Goal: Communication & Community: Answer question/provide support

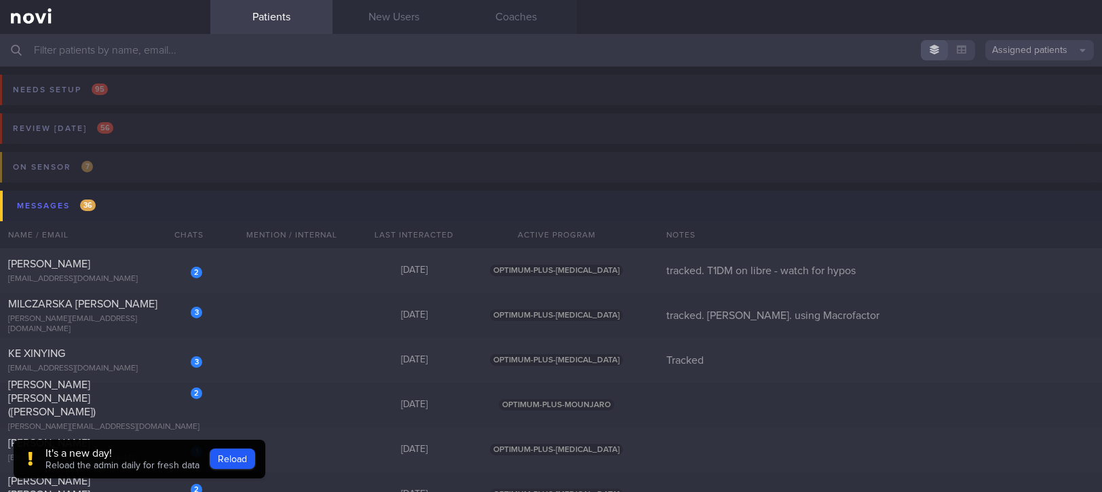
click at [110, 206] on button "Messages 36" at bounding box center [553, 206] width 1106 height 31
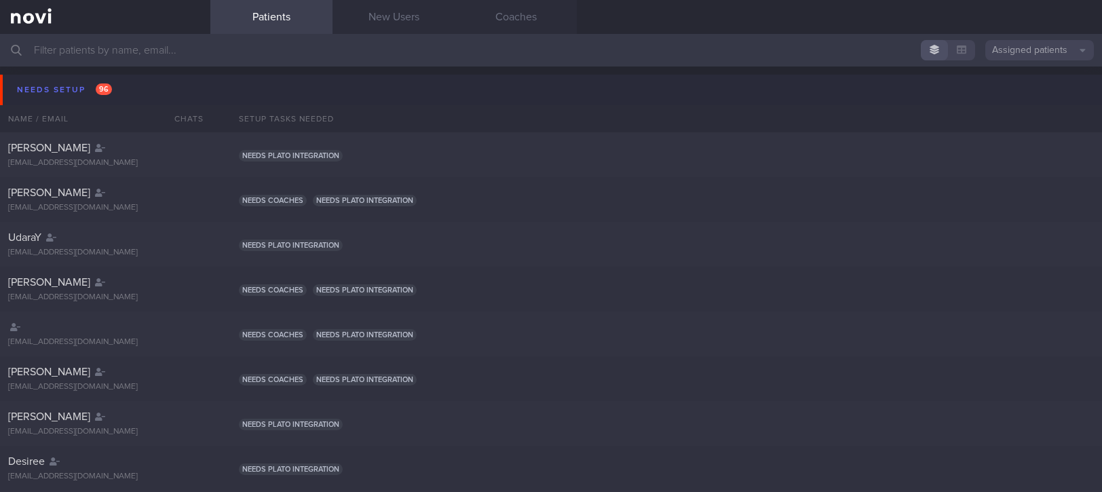
click at [149, 88] on button "Needs setup 96" at bounding box center [553, 90] width 1106 height 31
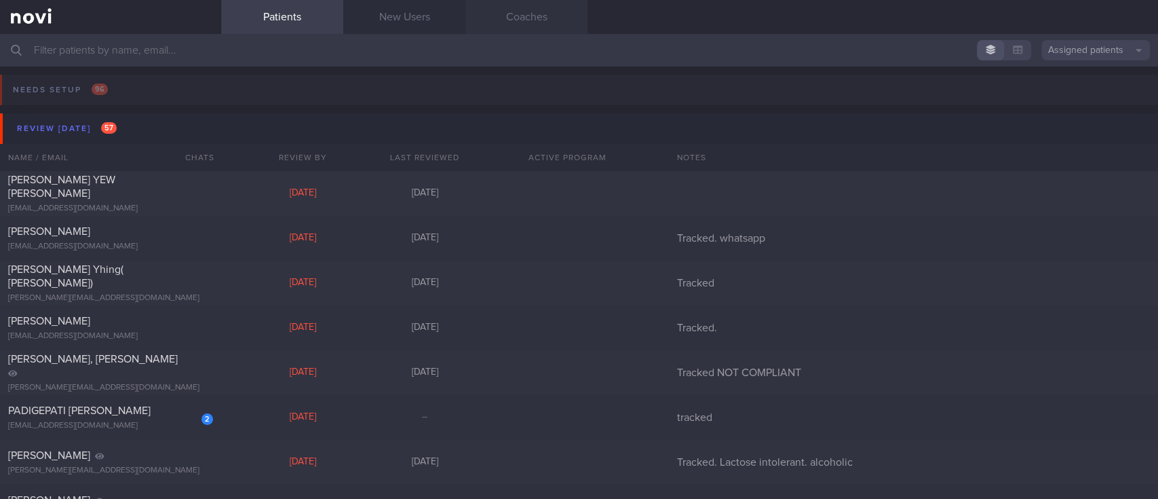
click at [531, 16] on link "Coaches" at bounding box center [526, 17] width 122 height 34
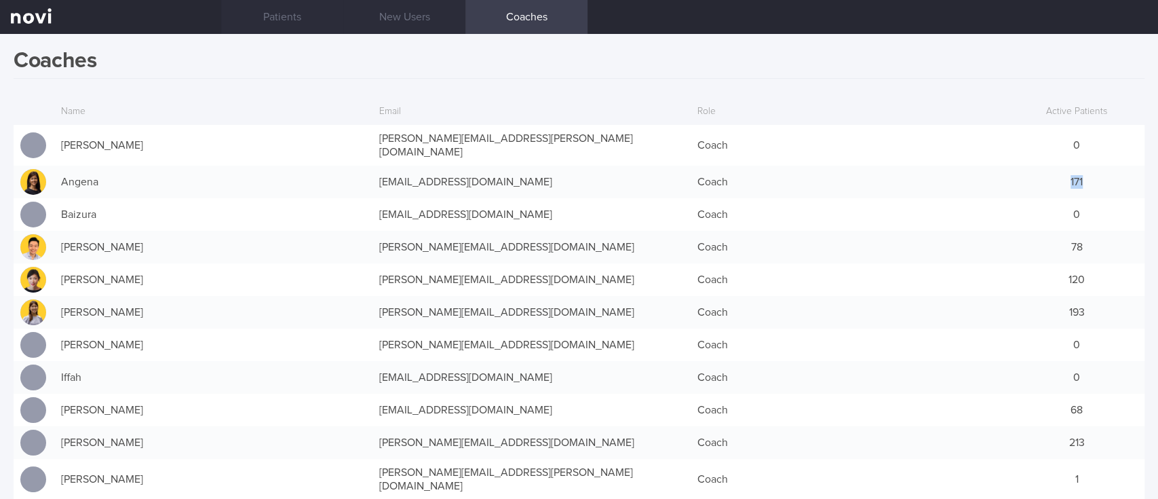
drag, startPoint x: 1079, startPoint y: 177, endPoint x: 1105, endPoint y: 174, distance: 26.0
click at [1101, 174] on div "171" at bounding box center [1077, 181] width 136 height 27
drag, startPoint x: 1043, startPoint y: 247, endPoint x: 1105, endPoint y: 247, distance: 61.7
click at [1101, 247] on div "78" at bounding box center [1077, 246] width 136 height 27
drag, startPoint x: 1043, startPoint y: 274, endPoint x: 1105, endPoint y: 274, distance: 62.4
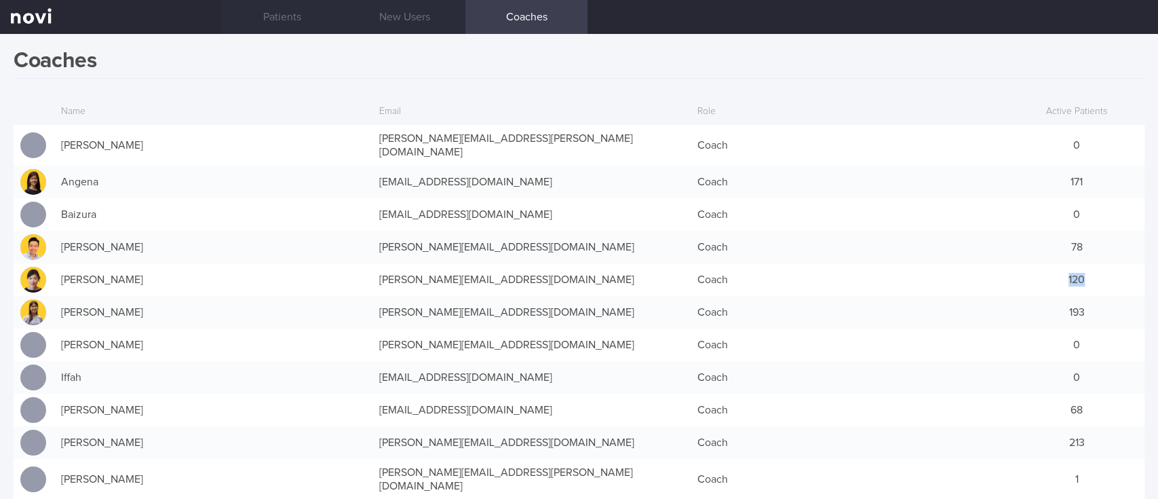
click at [1101, 274] on div "120" at bounding box center [1077, 279] width 136 height 27
drag, startPoint x: 1072, startPoint y: 301, endPoint x: 1087, endPoint y: 301, distance: 14.2
click at [1087, 301] on div "193" at bounding box center [1077, 311] width 136 height 27
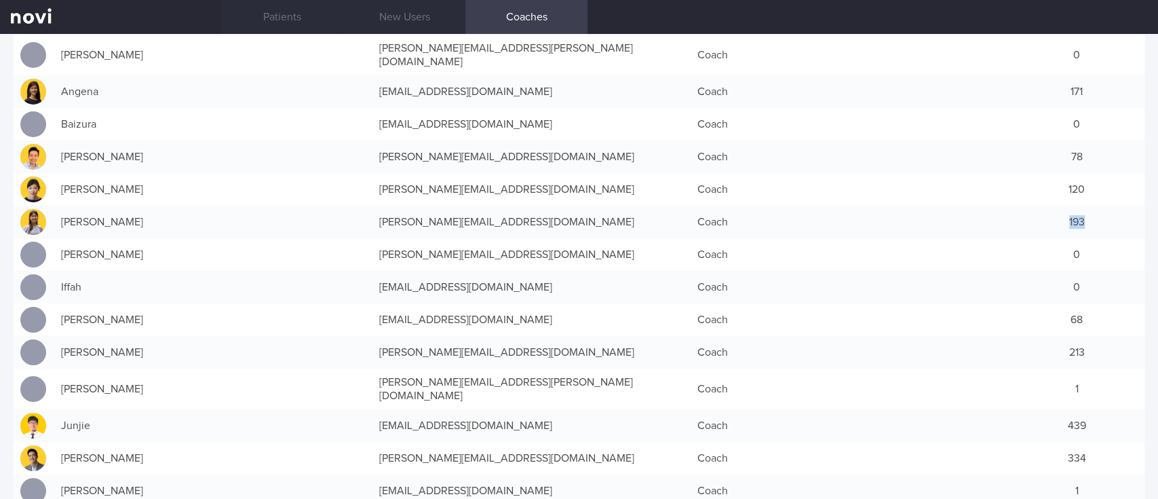
scroll to position [180, 0]
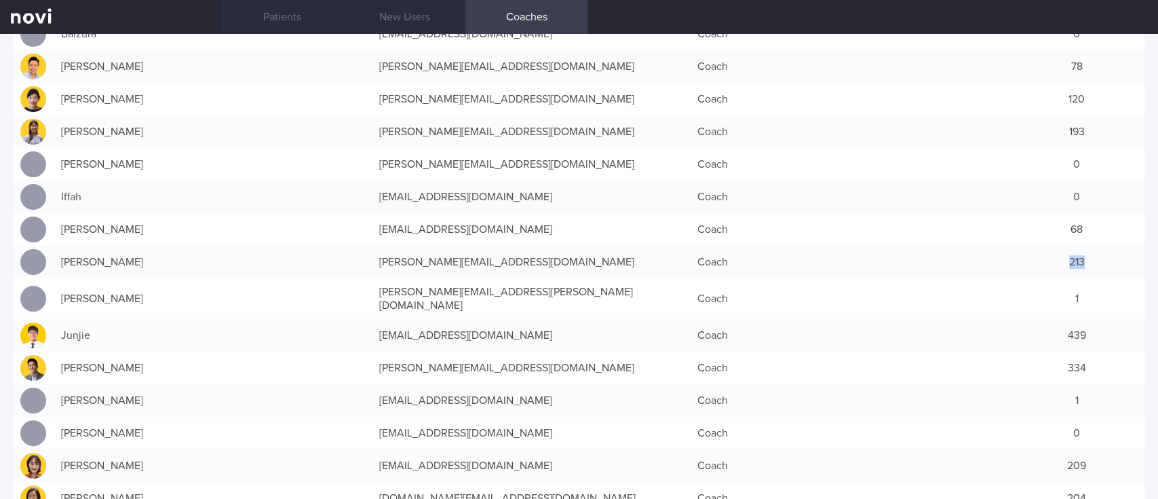
drag, startPoint x: 1036, startPoint y: 252, endPoint x: 1156, endPoint y: 255, distance: 120.8
click at [1101, 255] on div "Coaches Name Email Role Active Patients Abel Sanchez abel.sanchez@novi-health.c…" at bounding box center [579, 266] width 1158 height 465
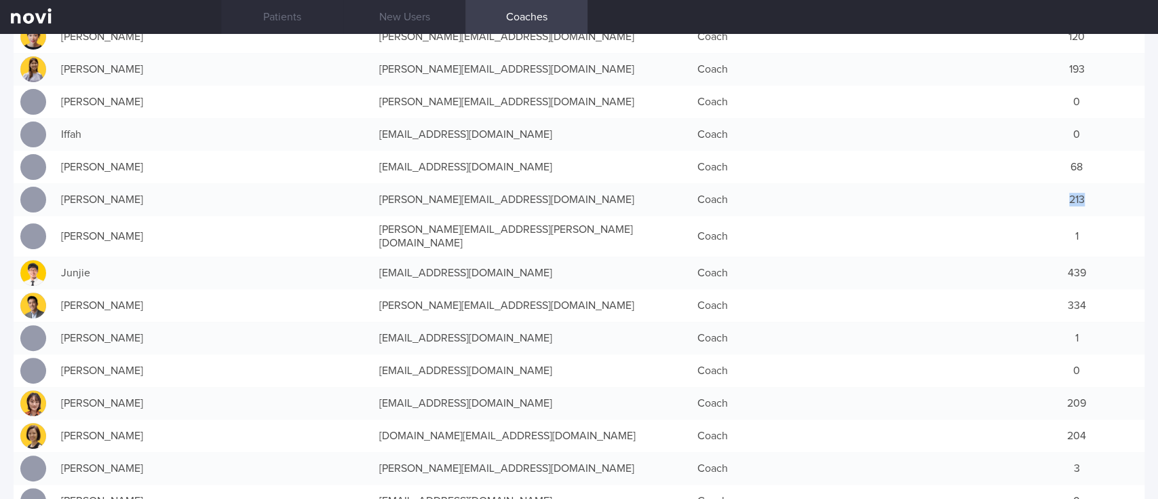
scroll to position [271, 0]
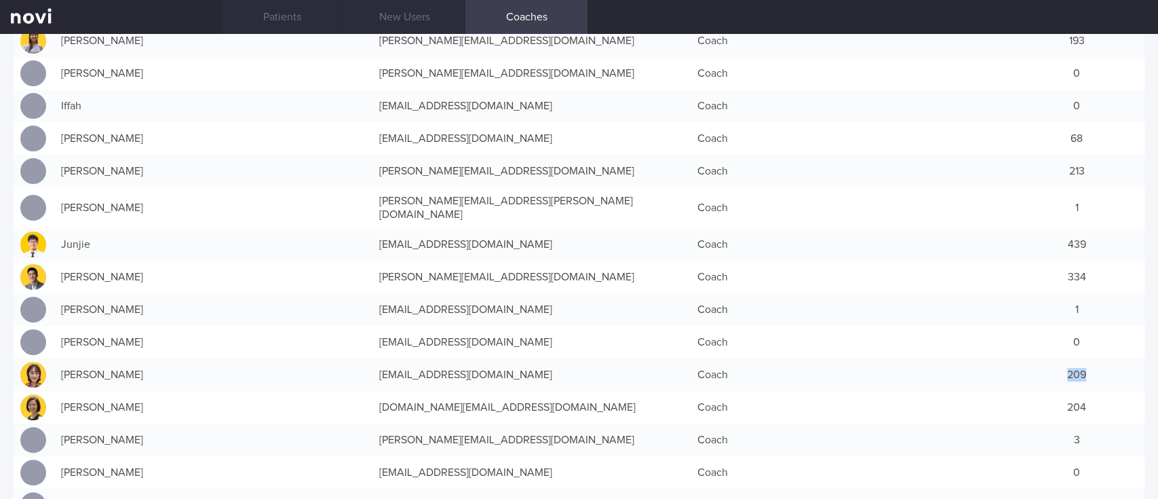
click at [1099, 366] on div "209" at bounding box center [1077, 374] width 136 height 27
drag, startPoint x: 1042, startPoint y: 387, endPoint x: 1078, endPoint y: 378, distance: 36.9
click at [1086, 393] on div "204" at bounding box center [1077, 406] width 136 height 27
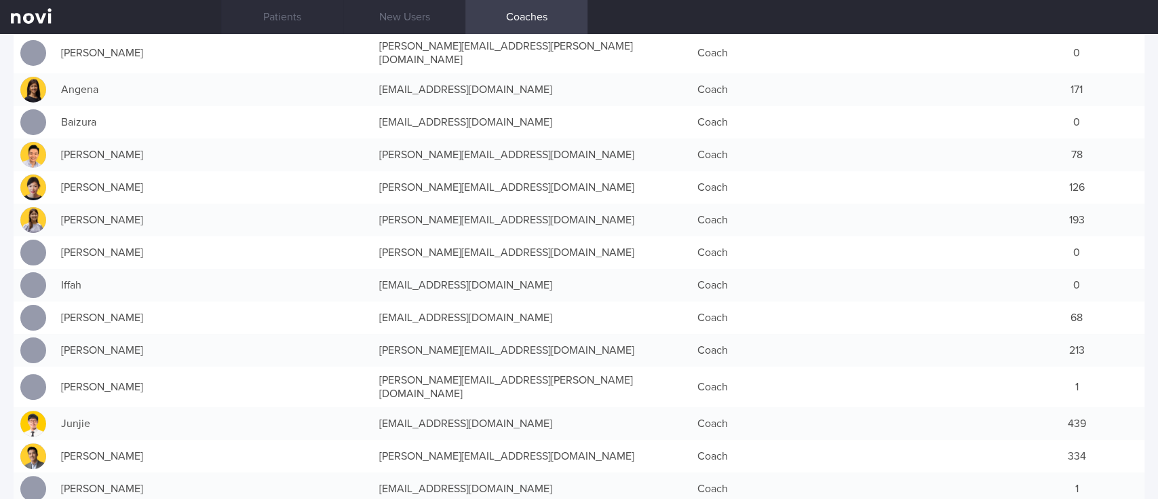
scroll to position [0, 0]
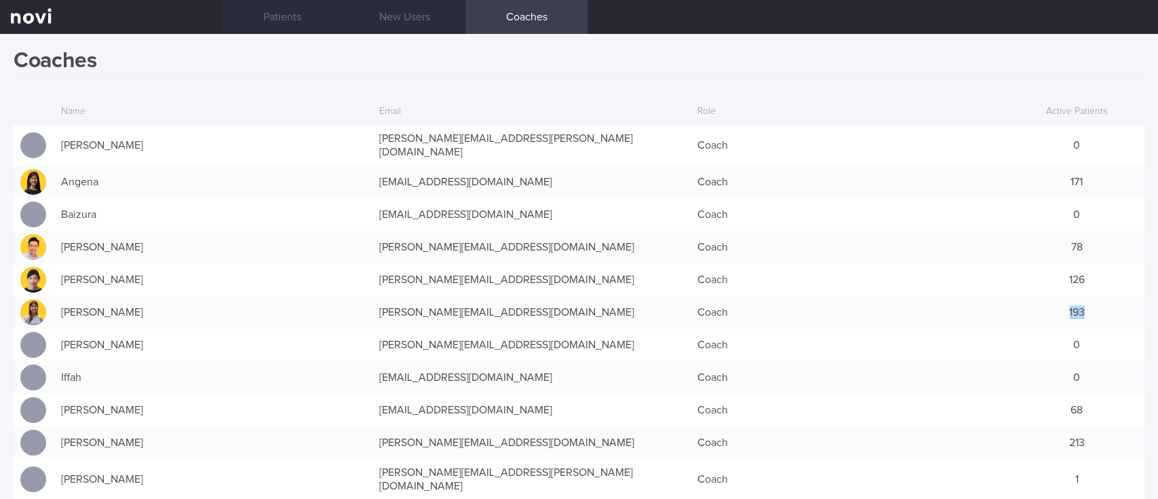
click at [1101, 305] on div "193" at bounding box center [1077, 311] width 136 height 27
click at [268, 16] on link "Patients" at bounding box center [282, 17] width 122 height 34
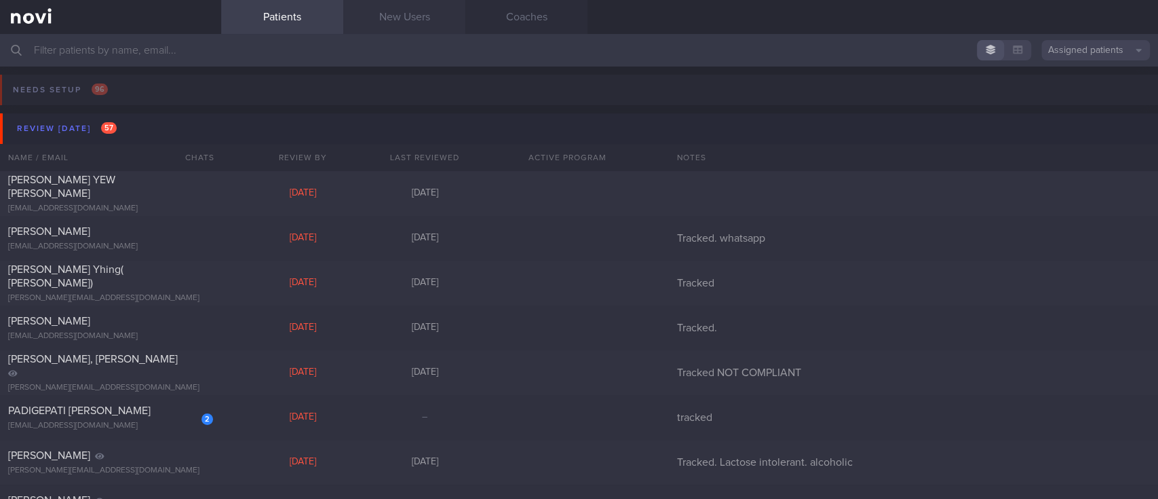
click at [419, 17] on link "New Users" at bounding box center [404, 17] width 122 height 34
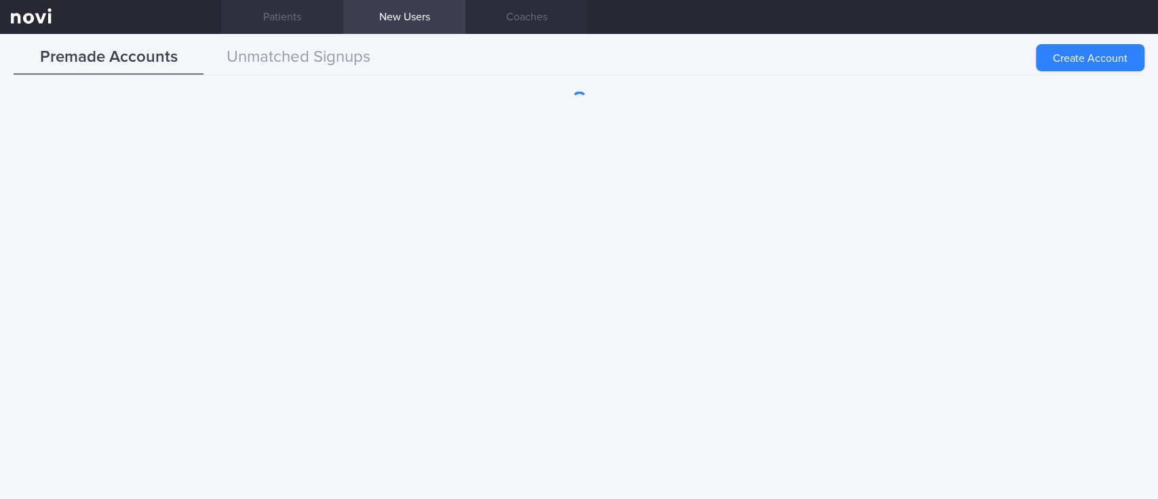
click at [305, 14] on link "Patients" at bounding box center [282, 17] width 122 height 34
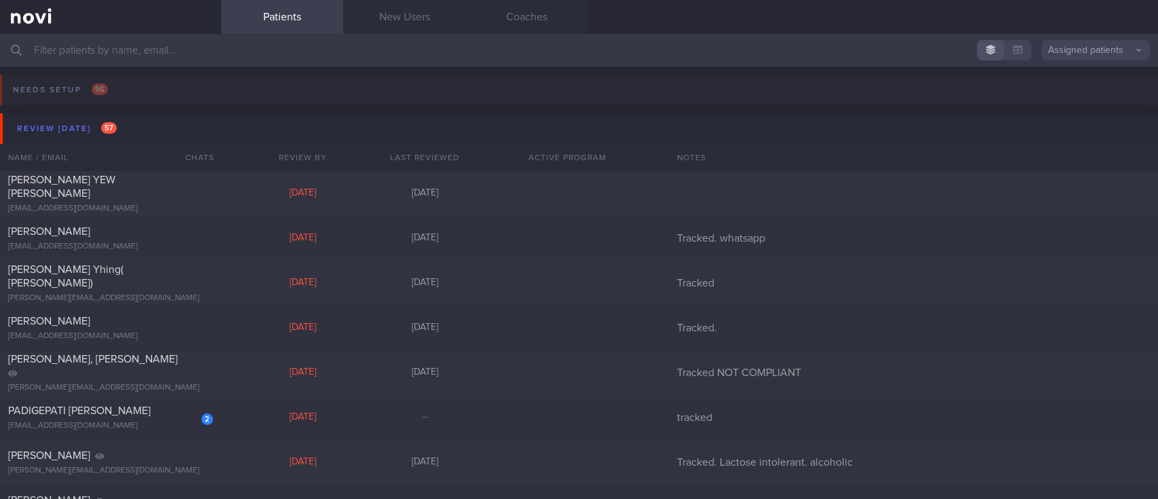
click at [1101, 42] on button "Assigned patients" at bounding box center [1095, 50] width 109 height 20
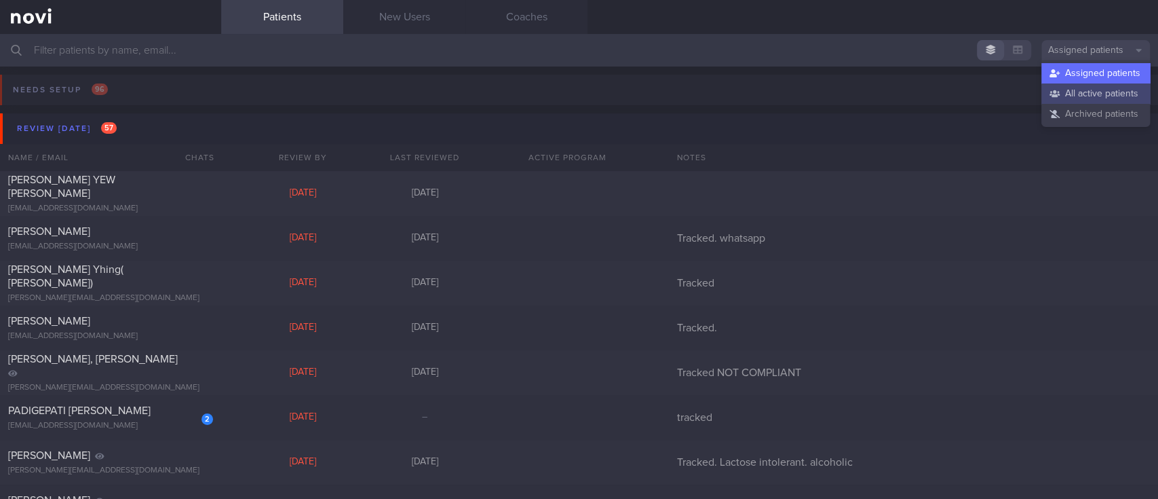
click at [1101, 90] on button "All active patients" at bounding box center [1095, 93] width 109 height 20
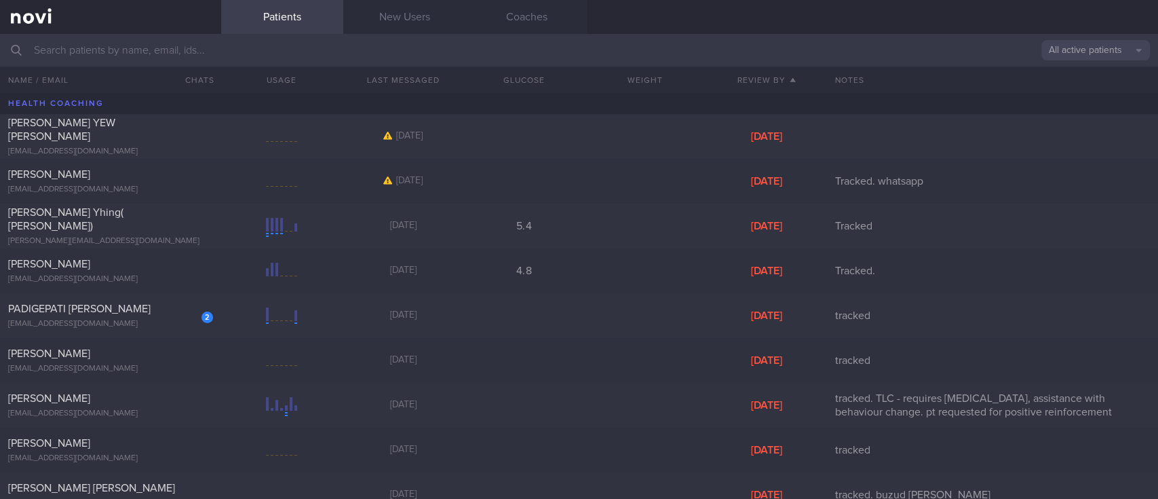
click at [591, 46] on input "text" at bounding box center [579, 50] width 1158 height 33
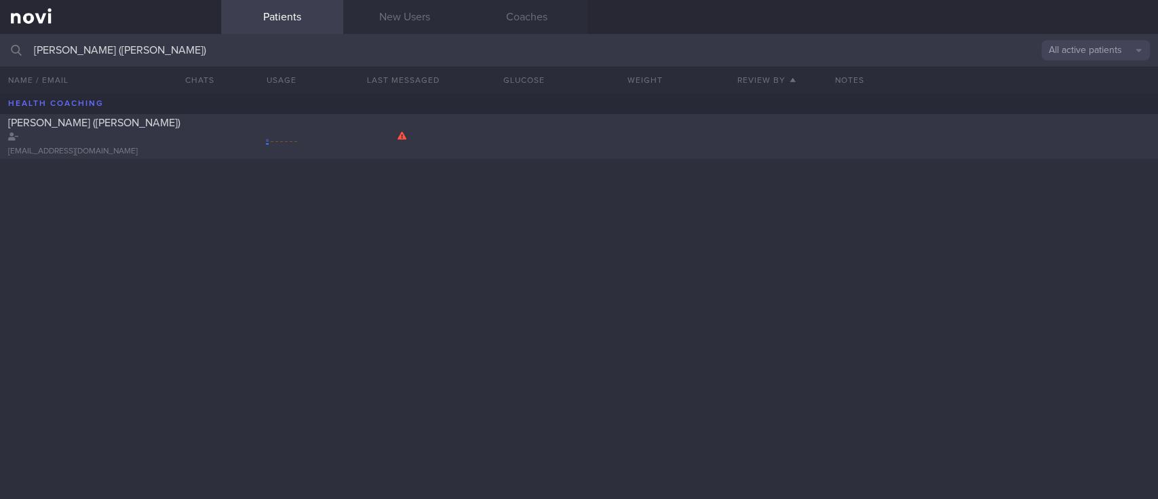
type input "[PERSON_NAME] ([PERSON_NAME])"
click at [220, 147] on div "TEO PEIRU (ZHAO PEIRU) teopeiru@gmail.com" at bounding box center [110, 136] width 221 height 41
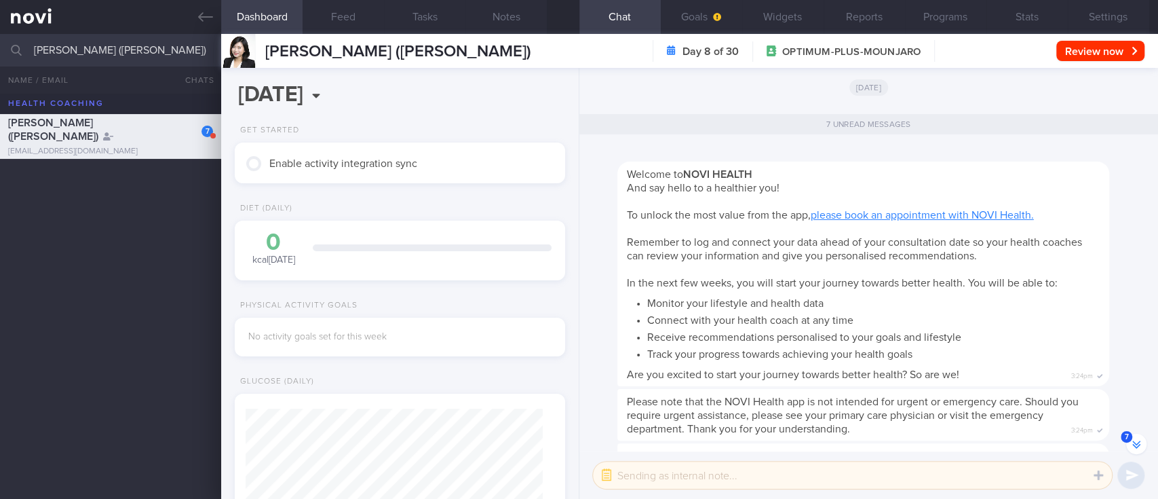
scroll to position [-956, 0]
click at [242, 54] on div at bounding box center [238, 51] width 34 height 34
drag, startPoint x: 1128, startPoint y: 20, endPoint x: 1009, endPoint y: 122, distance: 157.3
click at [1101, 19] on button "Settings" at bounding box center [1108, 17] width 81 height 34
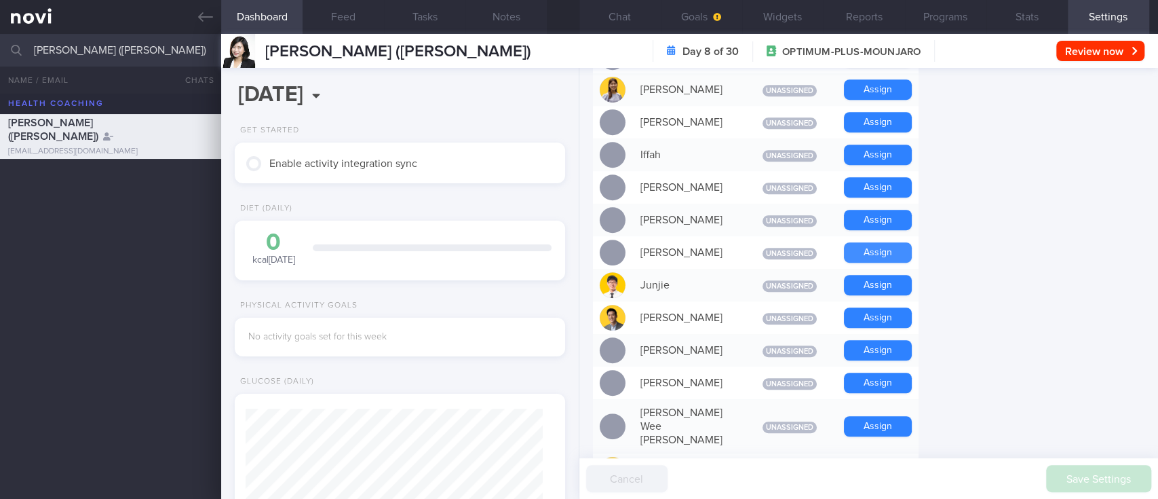
scroll to position [543, 0]
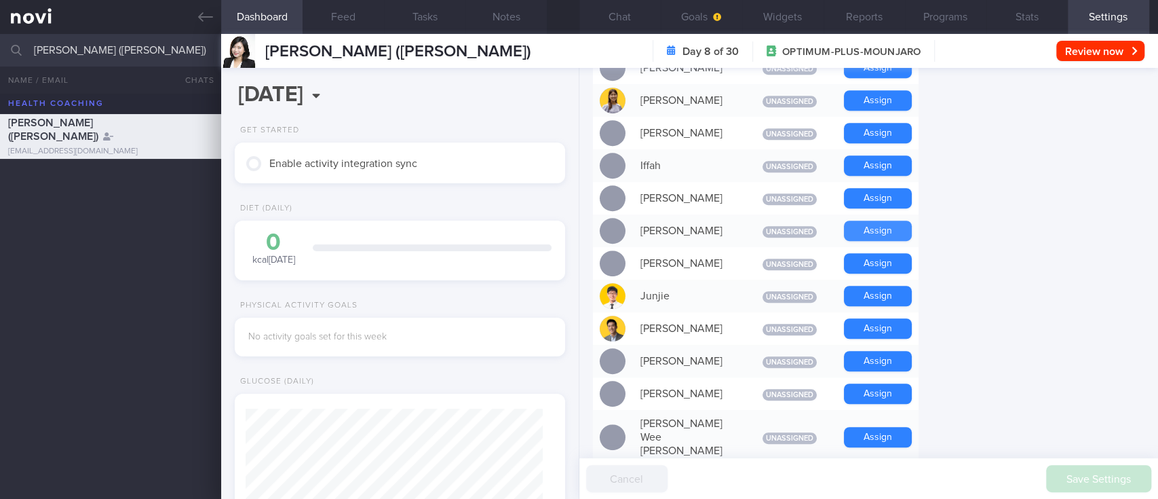
click at [881, 227] on button "Assign" at bounding box center [878, 230] width 68 height 20
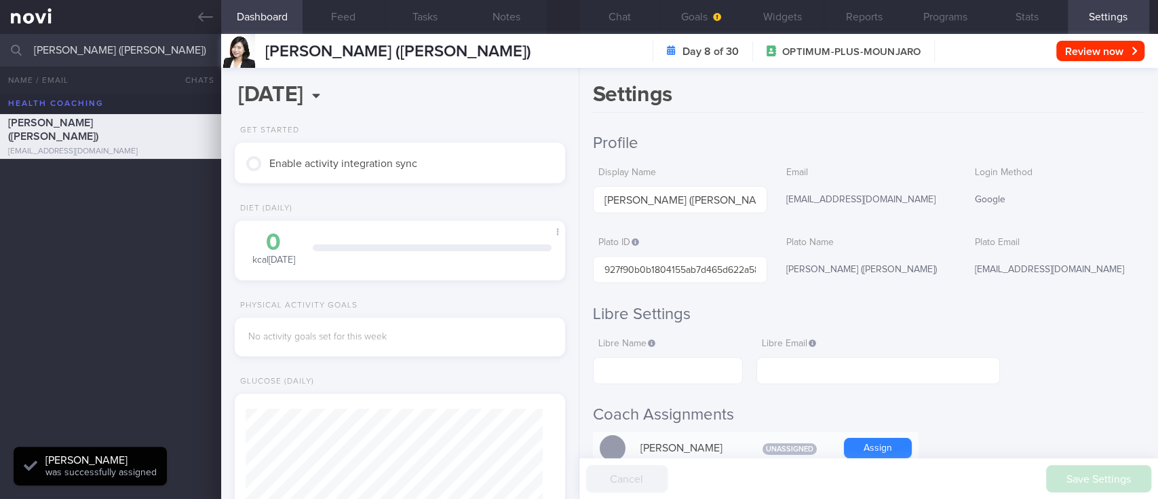
scroll to position [-983, 0]
click at [524, 5] on button "Notes" at bounding box center [505, 17] width 81 height 34
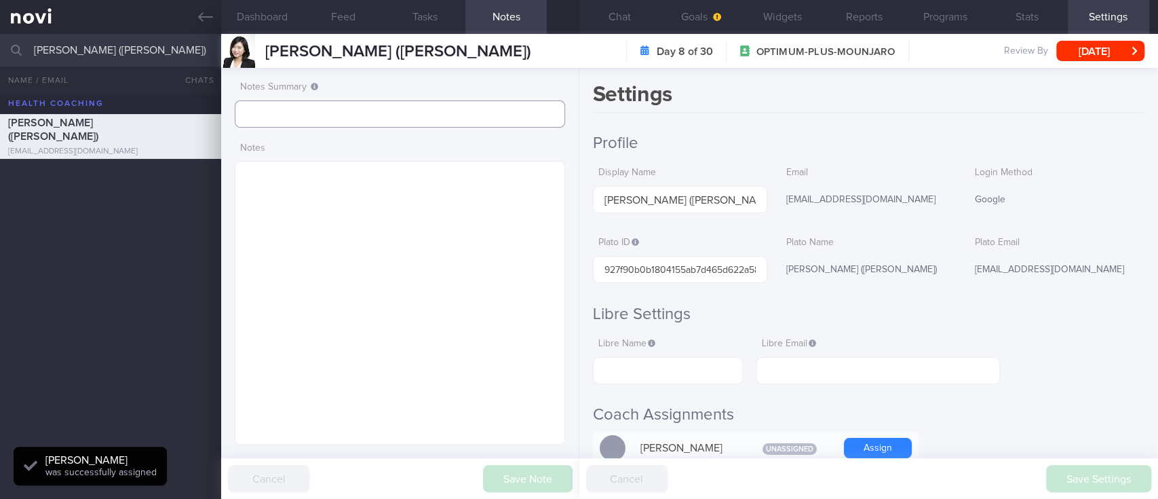
click at [434, 105] on input "text" at bounding box center [400, 113] width 330 height 27
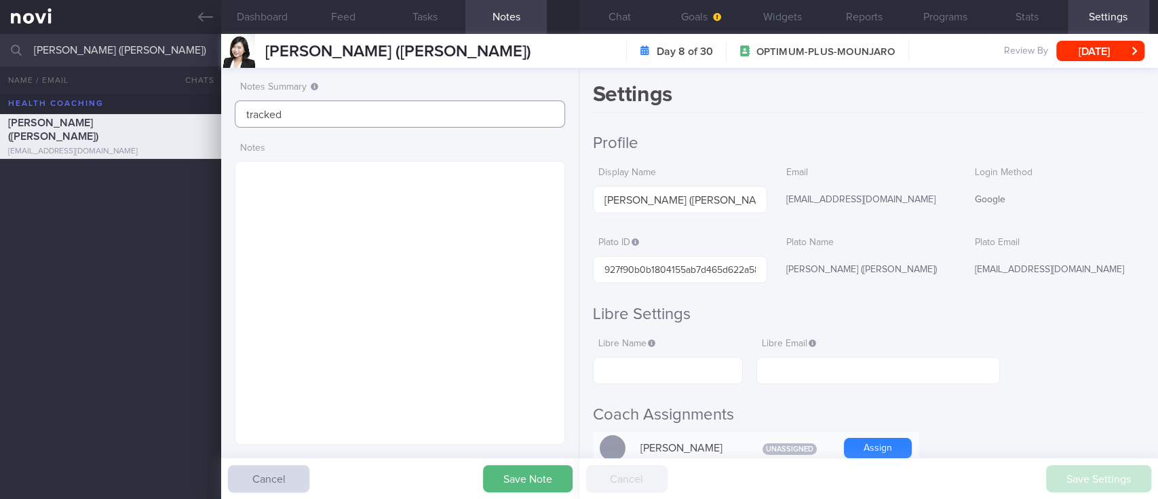
type input "tracked"
click at [529, 475] on button "Save Note" at bounding box center [528, 478] width 90 height 27
type input "tracked"
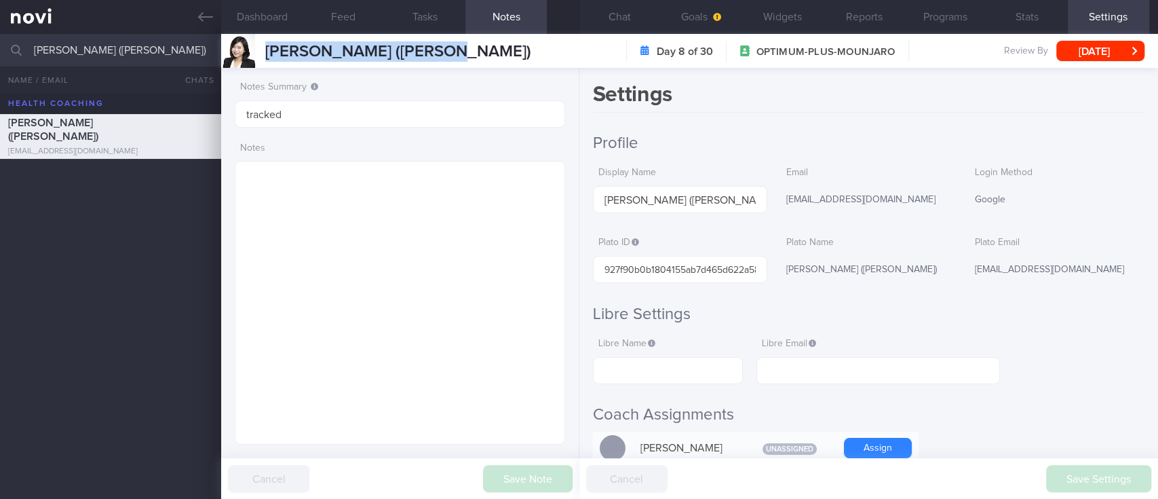
drag, startPoint x: 488, startPoint y: 57, endPoint x: 261, endPoint y: 49, distance: 227.4
click at [261, 49] on div "TEO PEIRU (ZHAO PEIRU) TEO PEIRU (ZHAO PEIRU) teopeiru@gmail.com Day 8 of 30 OP…" at bounding box center [689, 51] width 937 height 34
copy span "TEO PEIRU (ZHAO PEIRU)"
click at [944, 132] on div "Settings Profile Display Name TEO PEIRU (ZHAO PEIRU) Email teopeiru@gmail.com L…" at bounding box center [868, 283] width 579 height 431
click at [629, 13] on button "Chat" at bounding box center [619, 17] width 81 height 34
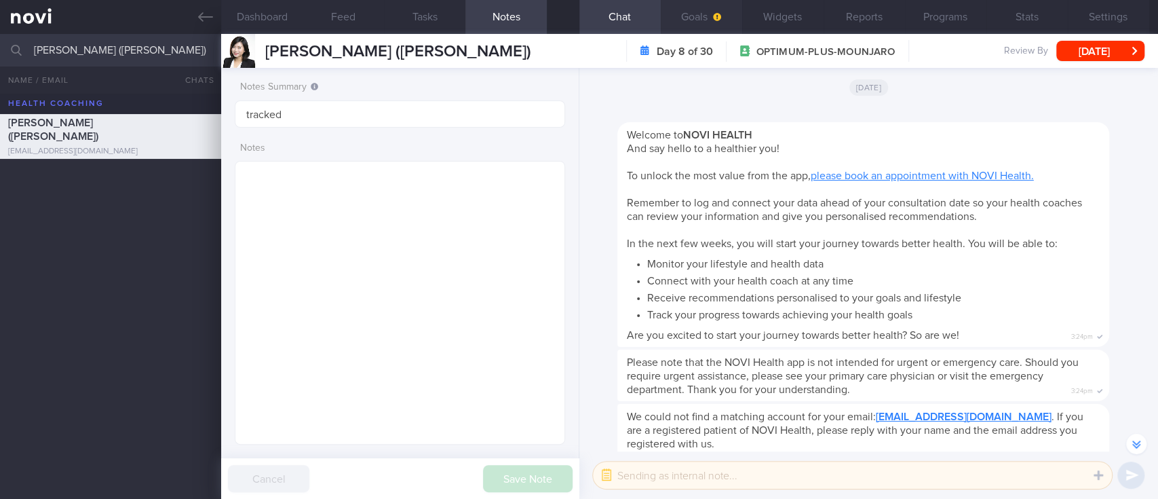
click at [713, 17] on icon "button" at bounding box center [717, 17] width 8 height 8
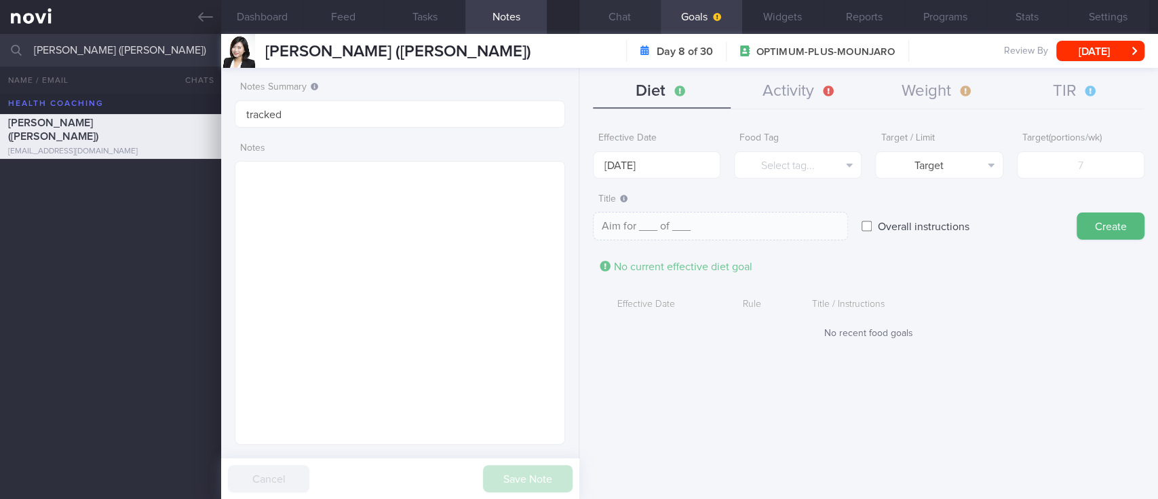
click at [624, 16] on button "Chat" at bounding box center [619, 17] width 81 height 34
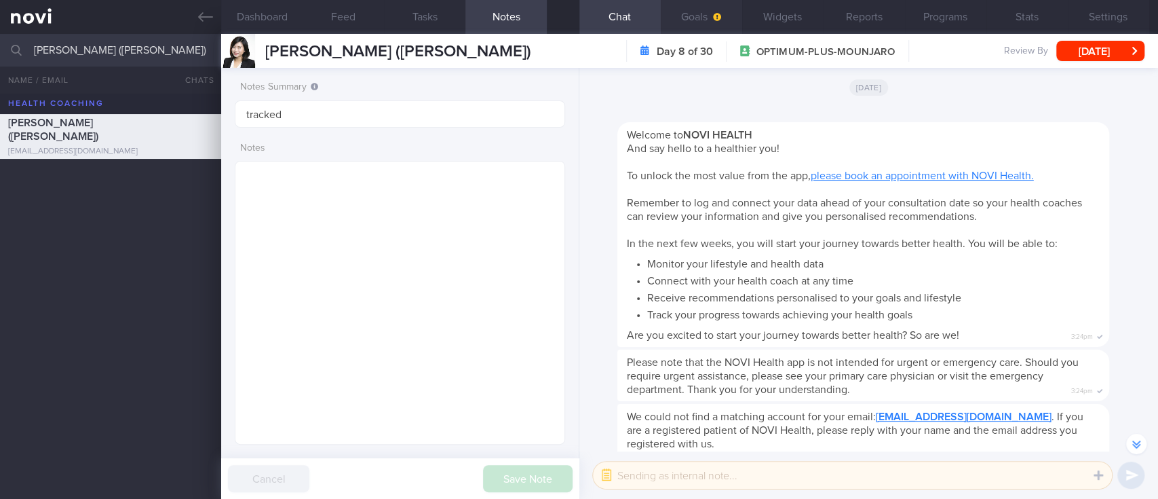
click at [707, 14] on button "Goals" at bounding box center [701, 17] width 81 height 34
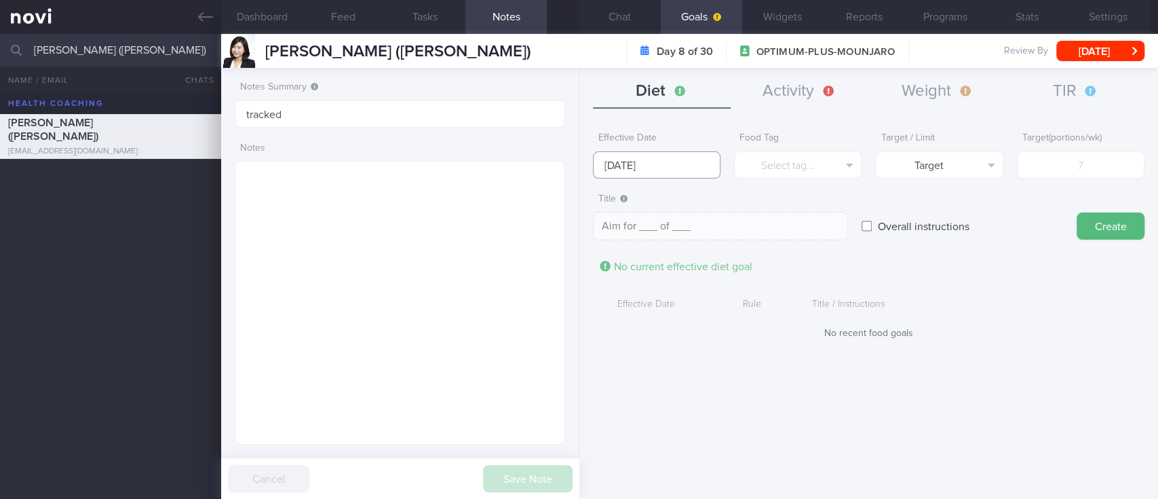
click at [666, 166] on input "[DATE]" at bounding box center [657, 164] width 128 height 27
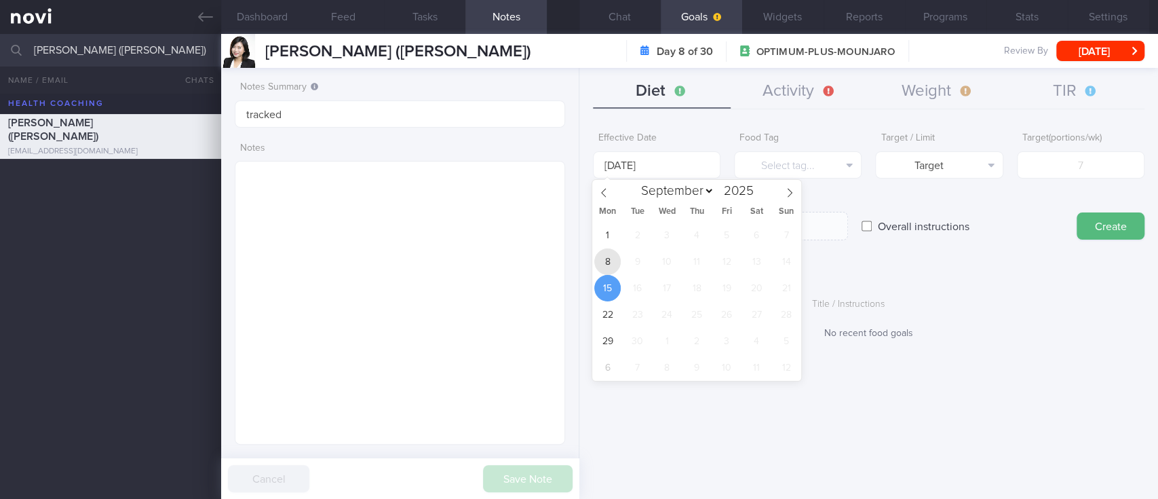
click at [604, 271] on span "8" at bounding box center [607, 261] width 26 height 26
type input "[DATE]"
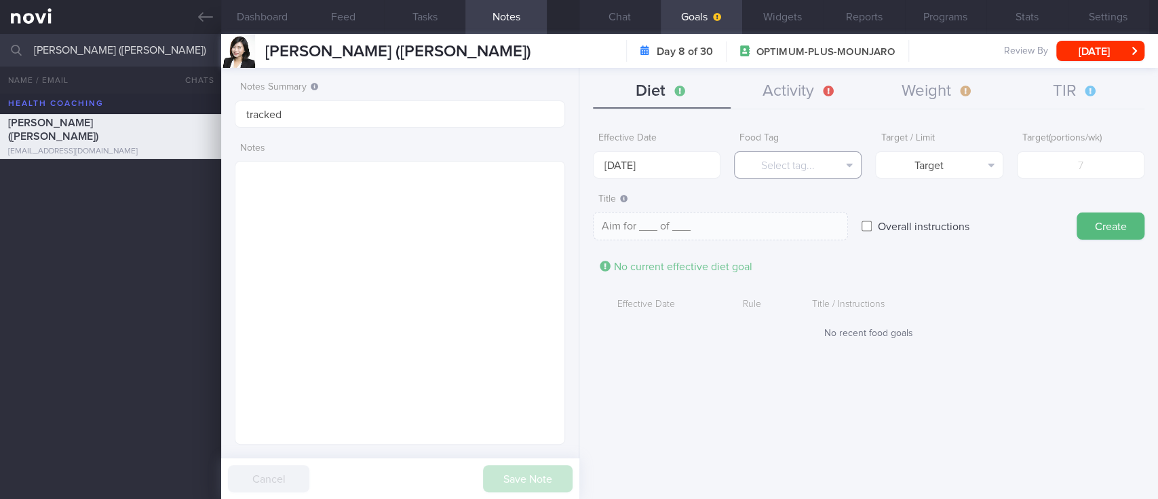
click at [798, 157] on button "Select tag..." at bounding box center [798, 164] width 128 height 27
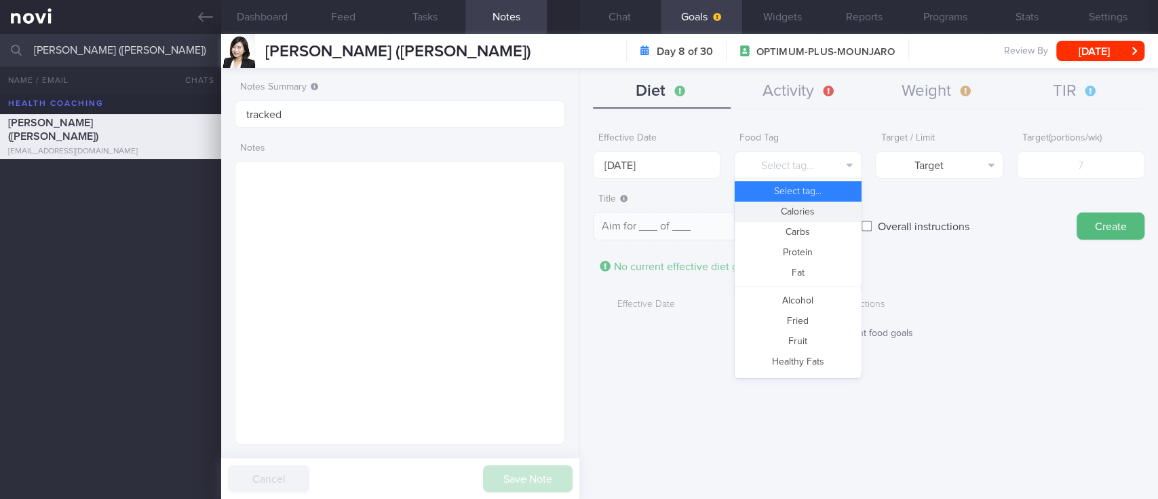
click at [798, 215] on button "Calories" at bounding box center [798, 211] width 126 height 20
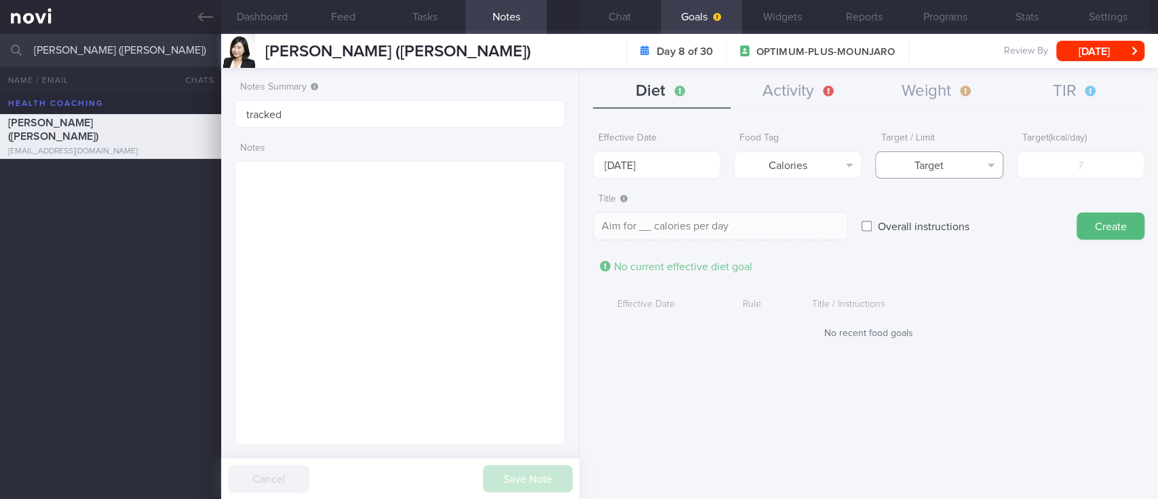
click at [914, 167] on button "Target" at bounding box center [939, 164] width 128 height 27
click at [937, 209] on button "Limit" at bounding box center [939, 211] width 126 height 20
type textarea "Keep to __ calories per day"
click at [1074, 166] on input "number" at bounding box center [1081, 164] width 128 height 27
type input "1"
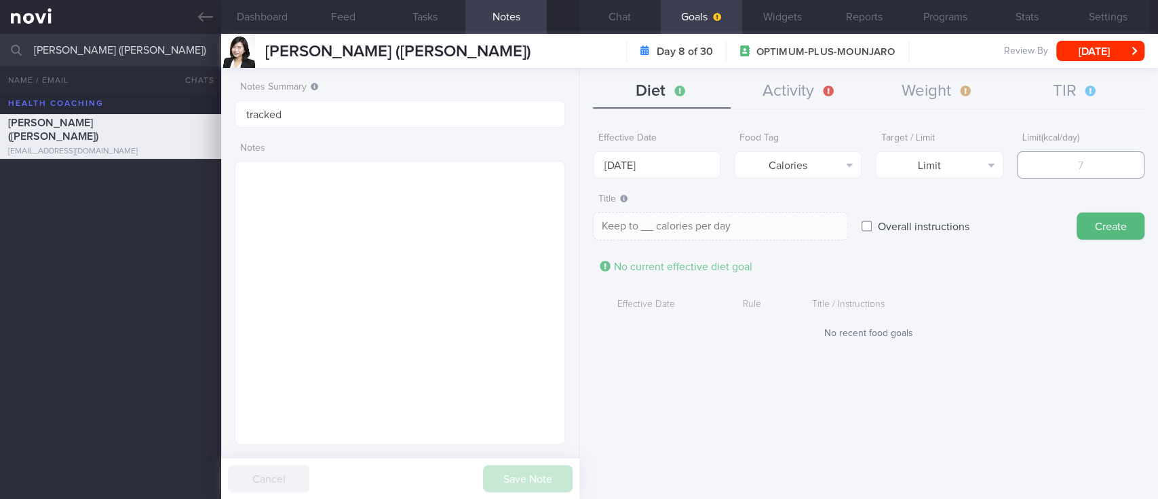
type textarea "Keep to 1 calories per day"
type input "13"
type textarea "Keep to 13 calories per day"
type input "130"
type textarea "Keep to 130 calories per day"
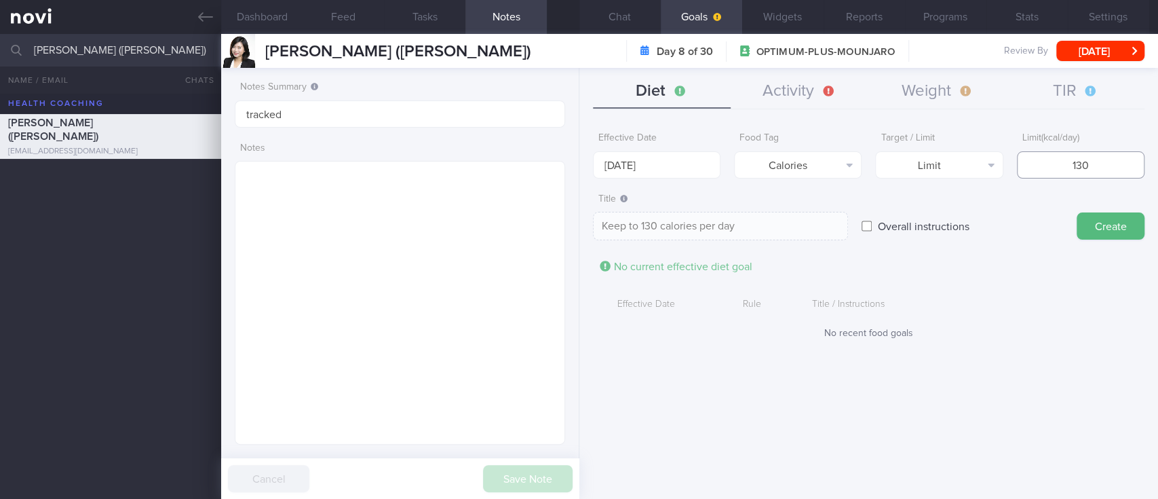
type input "1300"
type textarea "Keep to 1300 calories per day"
type input "1300"
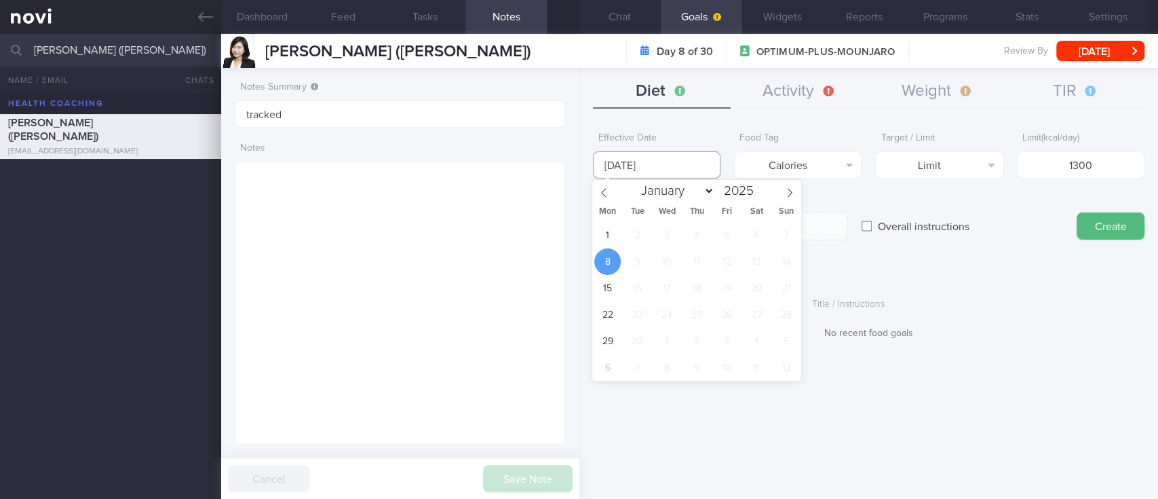
click at [672, 176] on body "You are offline! Some functionality will be unavailable Patients New Users Coac…" at bounding box center [579, 249] width 1158 height 499
click at [610, 242] on span "1" at bounding box center [607, 235] width 26 height 26
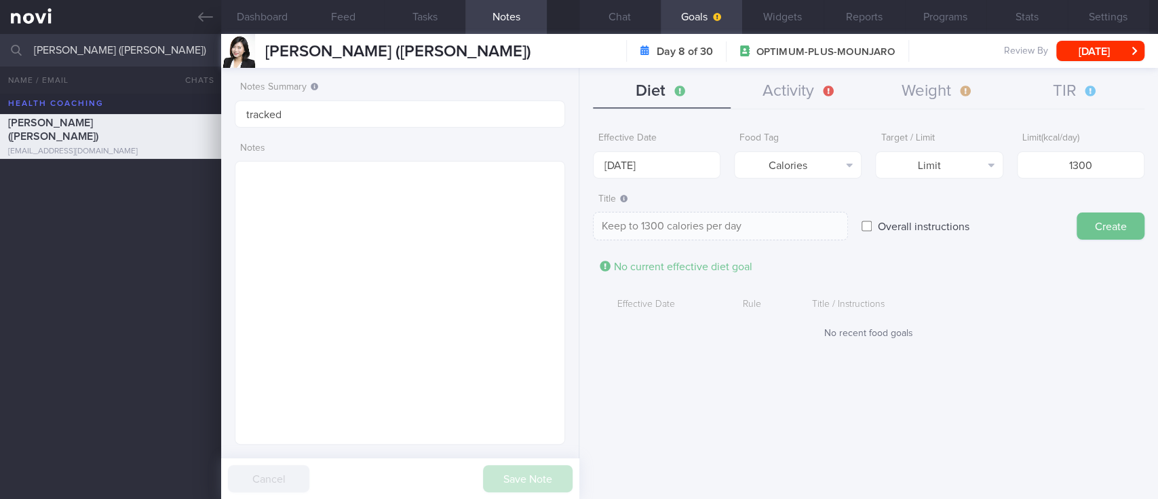
click at [1084, 236] on button "Create" at bounding box center [1110, 225] width 68 height 27
click at [819, 159] on button "Calories" at bounding box center [798, 164] width 128 height 27
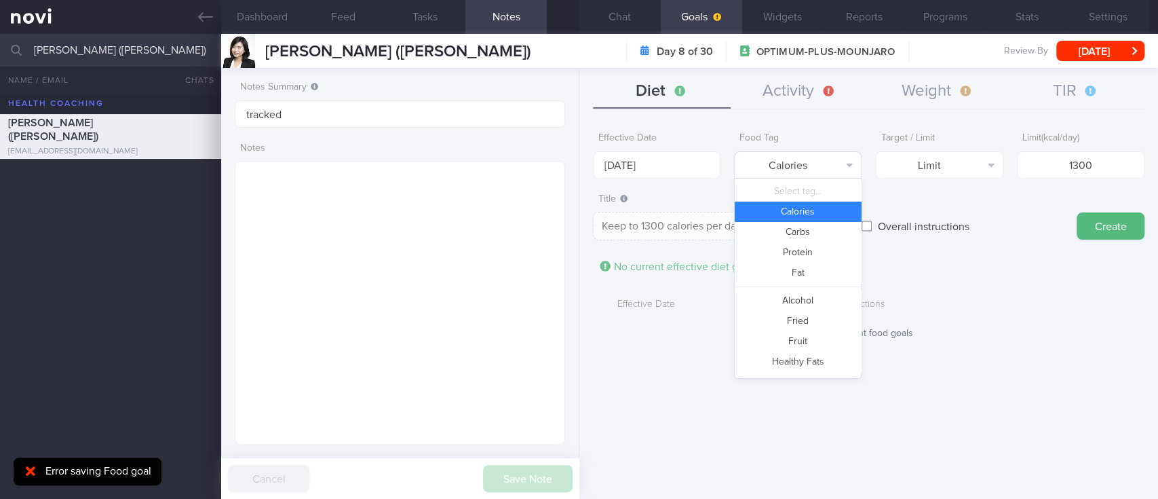
scroll to position [22, 0]
click at [676, 166] on body "You are offline! Some functionality will be unavailable Patients New Users Coac…" at bounding box center [579, 249] width 1158 height 499
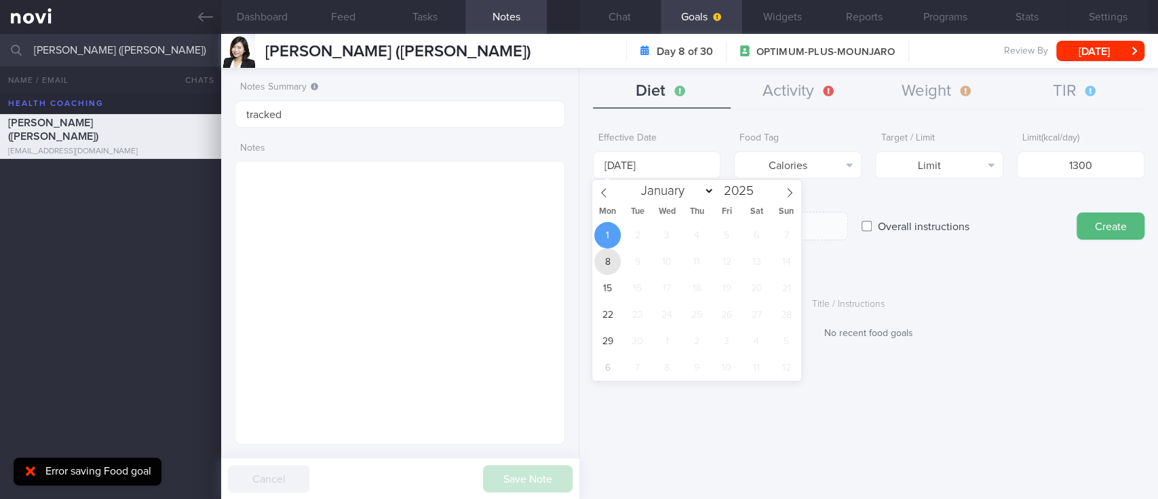
click at [603, 261] on span "8" at bounding box center [607, 261] width 26 height 26
type input "[DATE]"
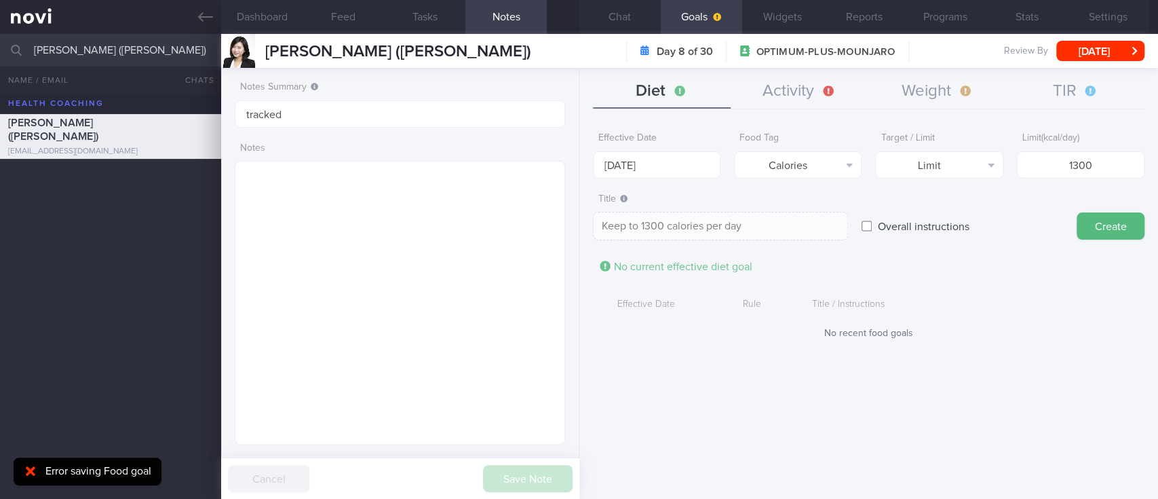
click at [1087, 220] on button "Create" at bounding box center [1110, 225] width 68 height 27
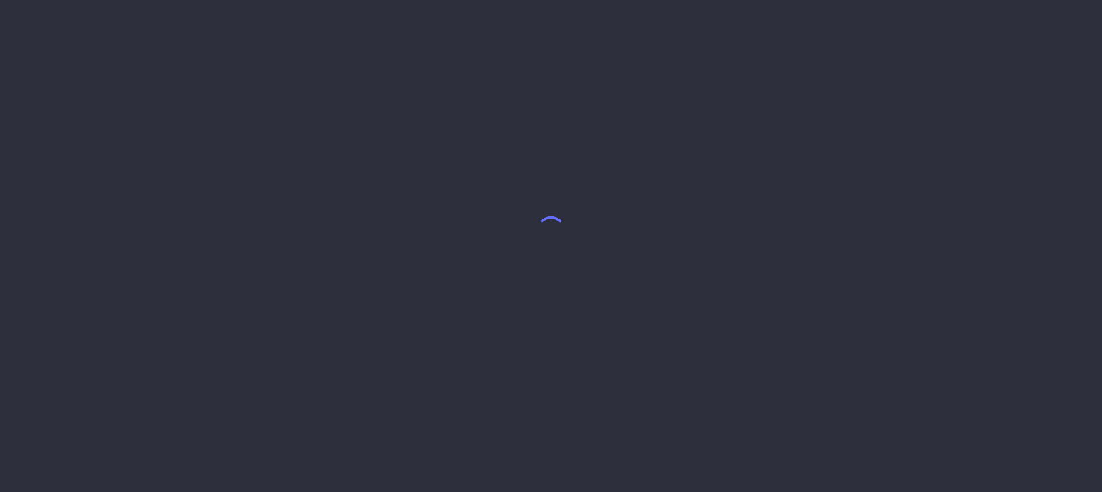
select select "8"
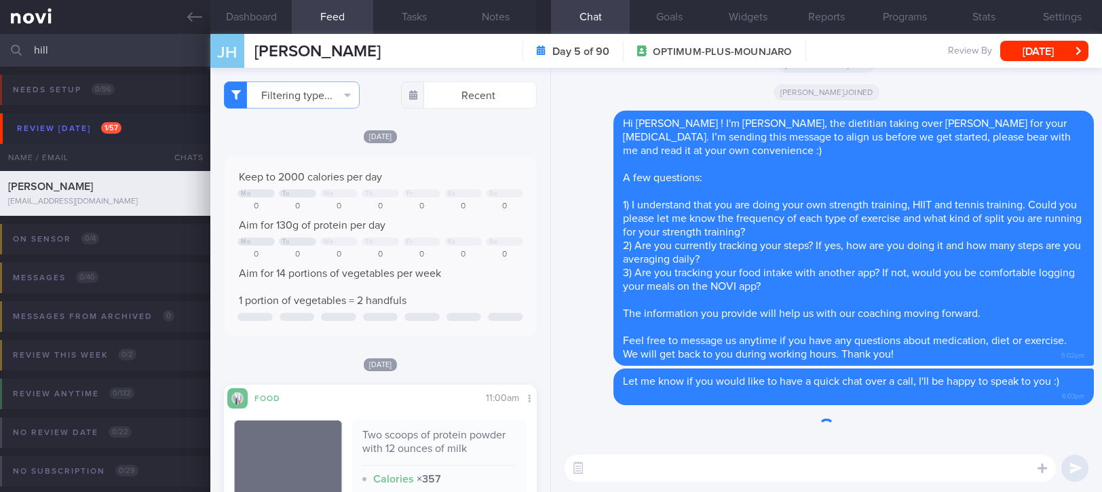
scroll to position [68, 0]
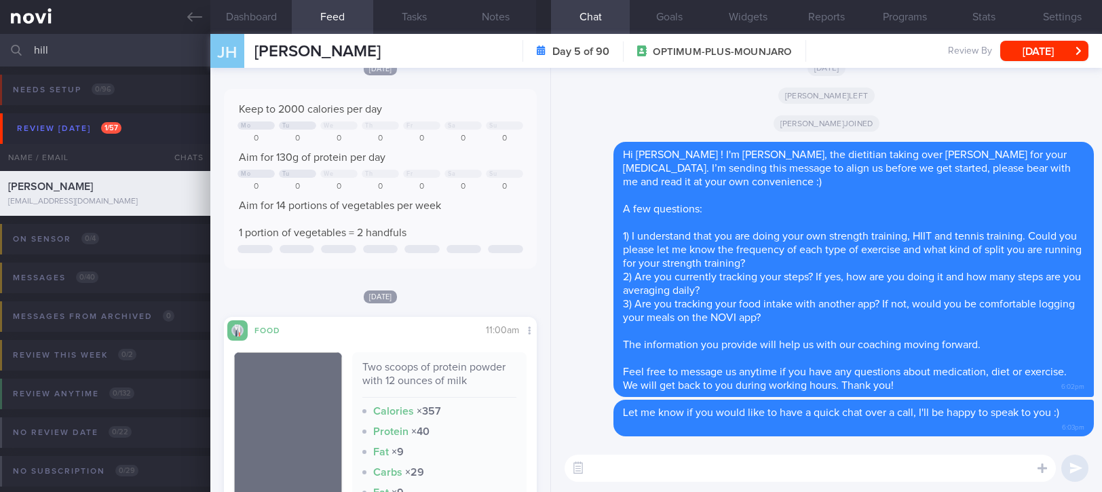
drag, startPoint x: 449, startPoint y: 60, endPoint x: 250, endPoint y: 53, distance: 198.9
click at [250, 53] on div "JH Jeremiah Hillebrand Jeremiah Hillebrand jdhillebrand@gmail.com Day 5 of 90 O…" at bounding box center [655, 51] width 891 height 34
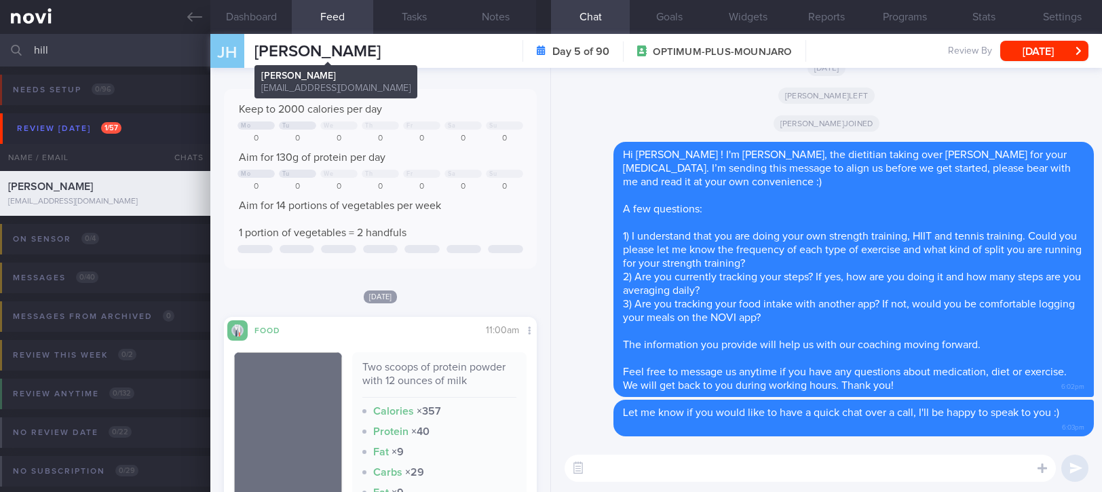
copy span "[PERSON_NAME]"
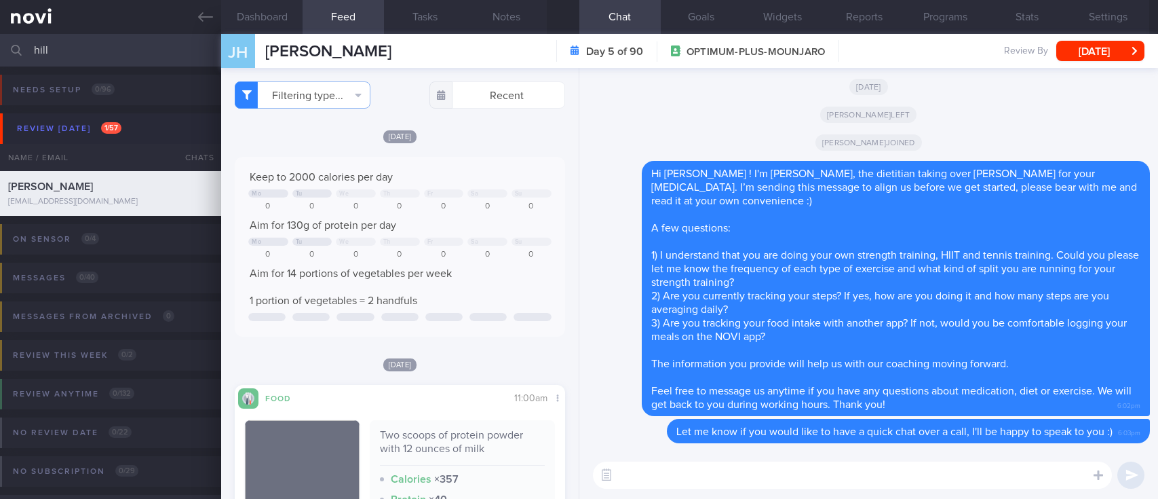
select select "8"
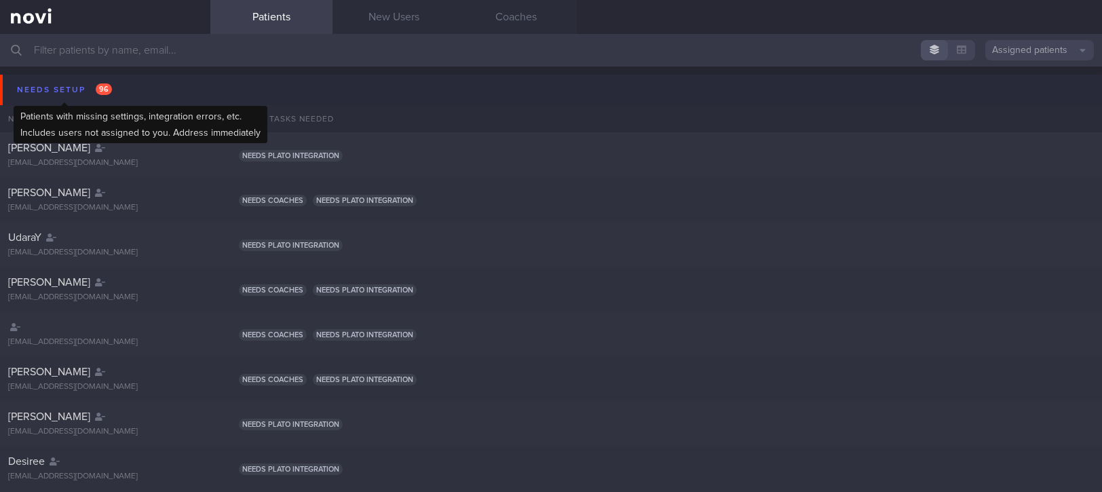
click at [99, 88] on span "96" at bounding box center [104, 89] width 16 height 12
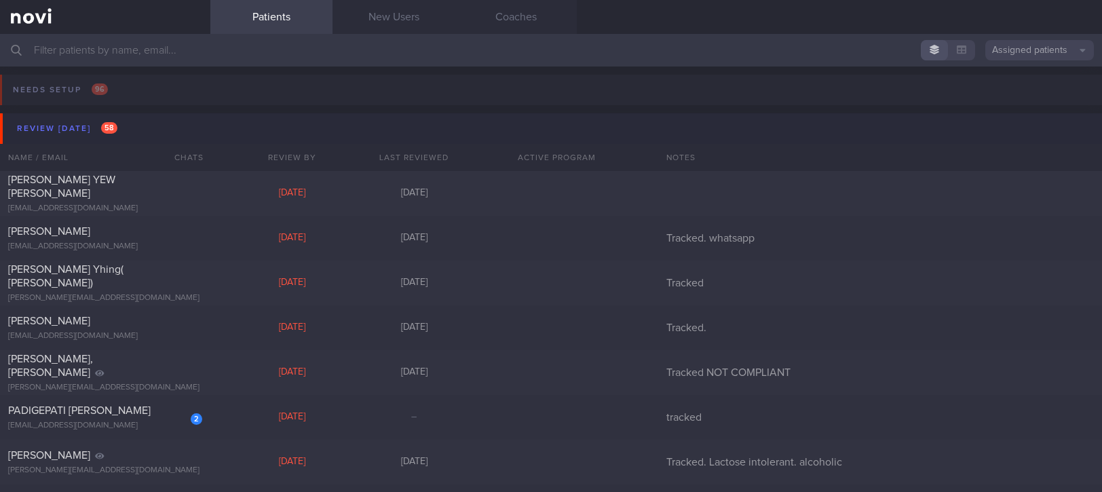
click at [132, 132] on button "Review [DATE] 58" at bounding box center [553, 128] width 1106 height 31
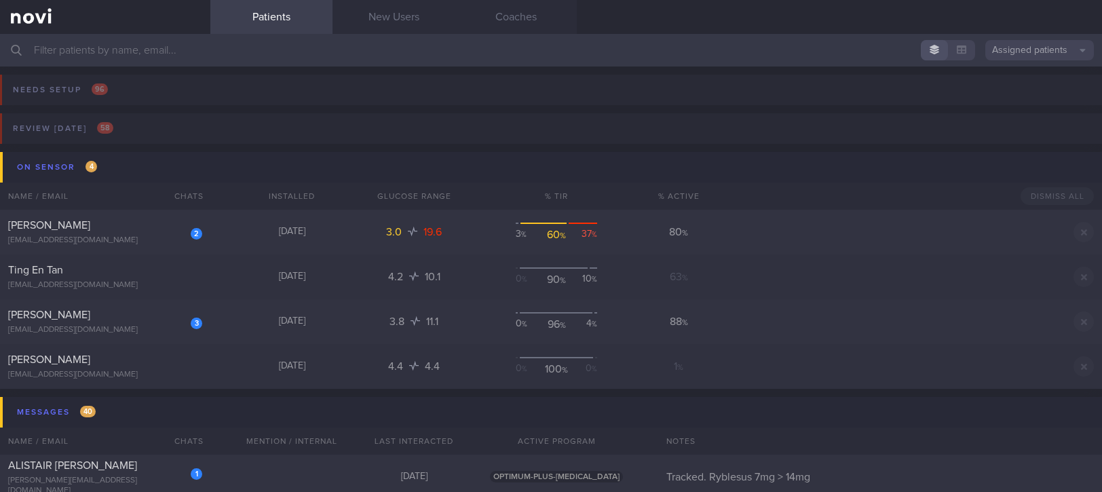
click at [362, 56] on input "text" at bounding box center [551, 50] width 1102 height 33
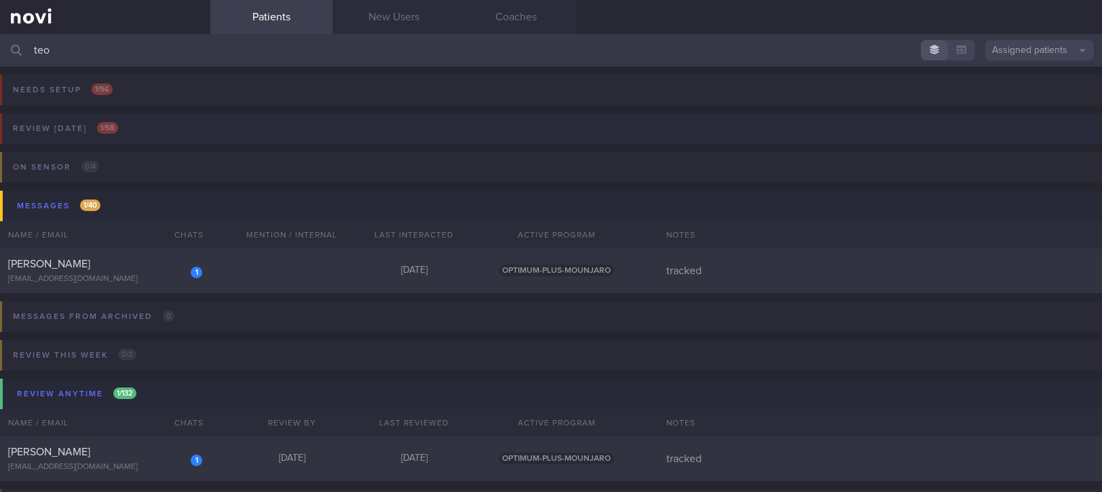
type input "teo"
click at [253, 138] on button "Review [DATE] 1 / 58" at bounding box center [549, 132] width 1106 height 39
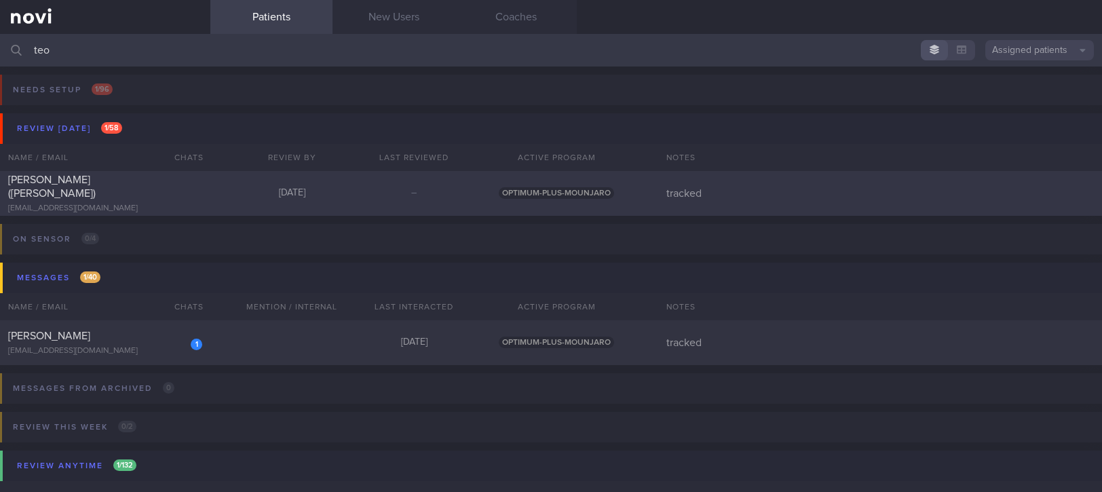
drag, startPoint x: 250, startPoint y: 193, endPoint x: 445, endPoint y: 196, distance: 195.4
click at [250, 193] on div "[DATE]" at bounding box center [292, 193] width 122 height 12
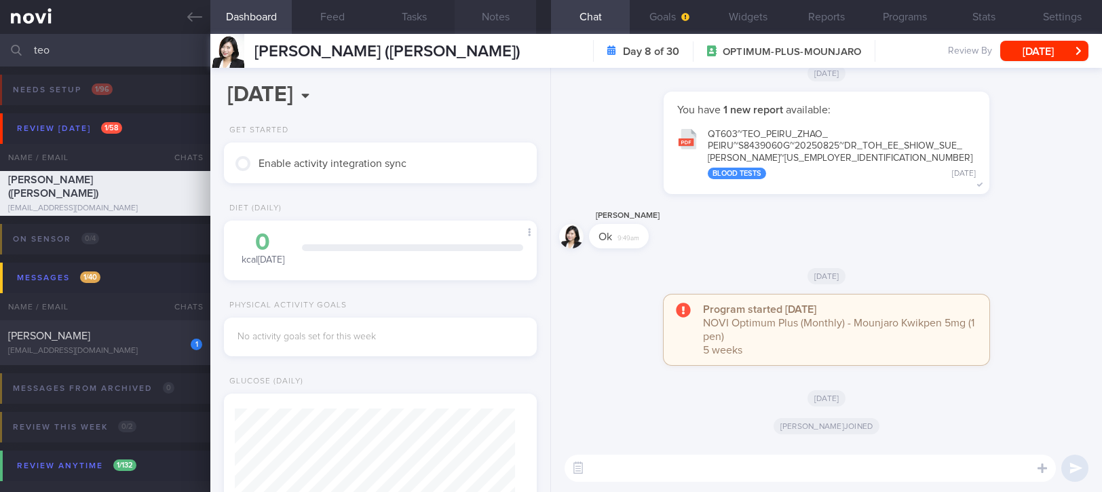
click at [488, 18] on button "Notes" at bounding box center [494, 17] width 81 height 34
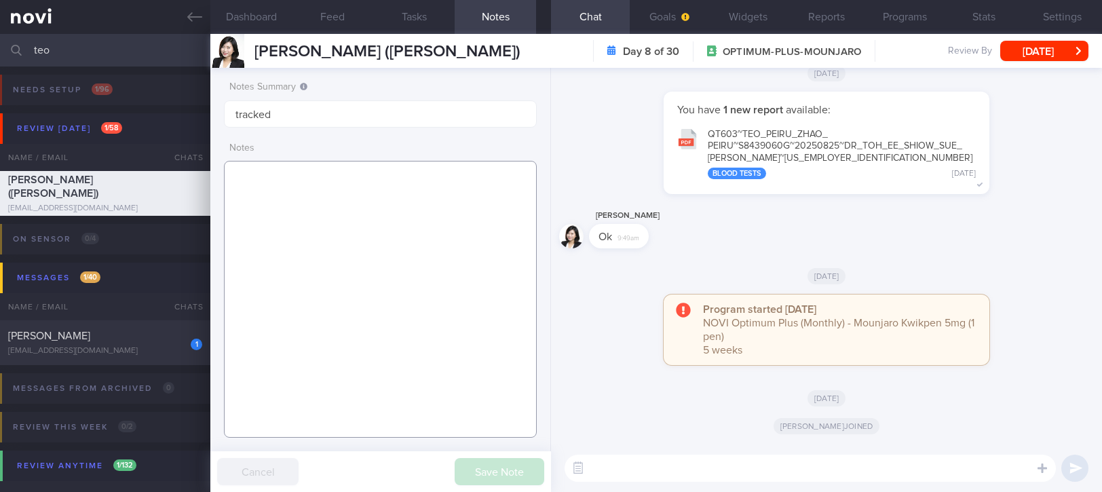
click at [391, 187] on textarea at bounding box center [380, 299] width 313 height 277
click at [326, 312] on textarea at bounding box center [380, 299] width 313 height 277
paste textarea "[MEDICAL_DATA] [MEDICAL_DATA] with [PERSON_NAME] syndrome [MEDICAL_DATA] [MEDIC…"
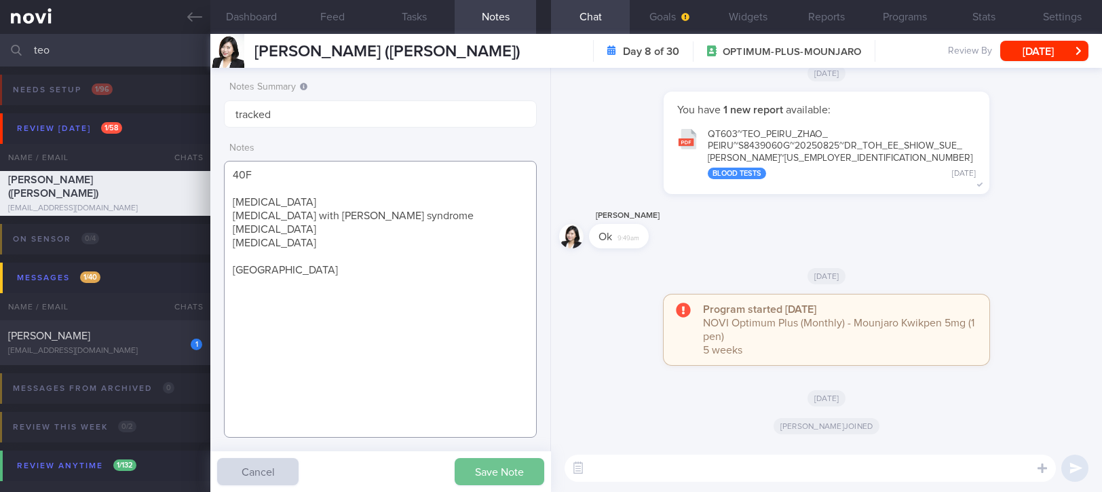
type textarea "40F [MEDICAL_DATA] [MEDICAL_DATA] with [PERSON_NAME] syndrome [MEDICAL_DATA] [M…"
click at [491, 474] on button "Save Note" at bounding box center [499, 471] width 90 height 27
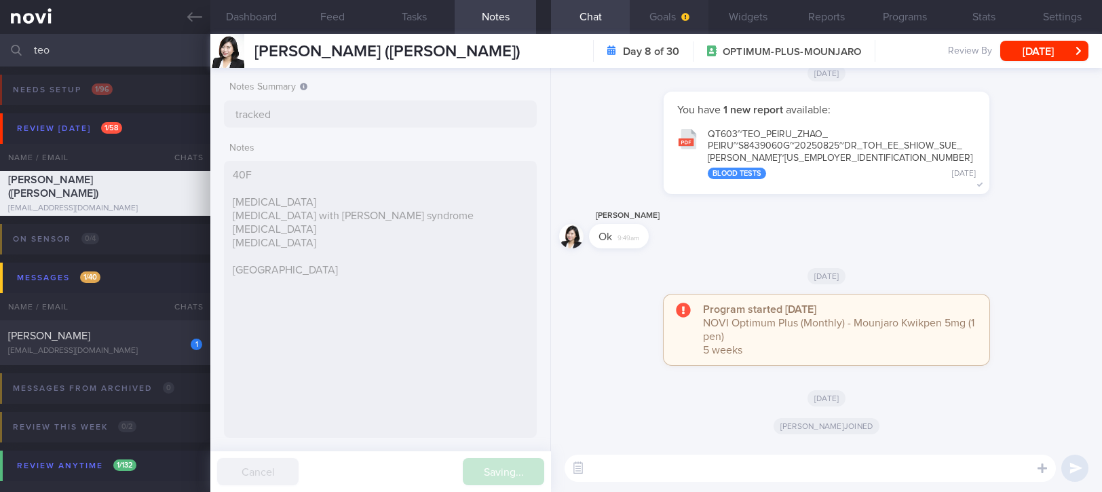
click at [667, 20] on button "Goals" at bounding box center [668, 17] width 79 height 34
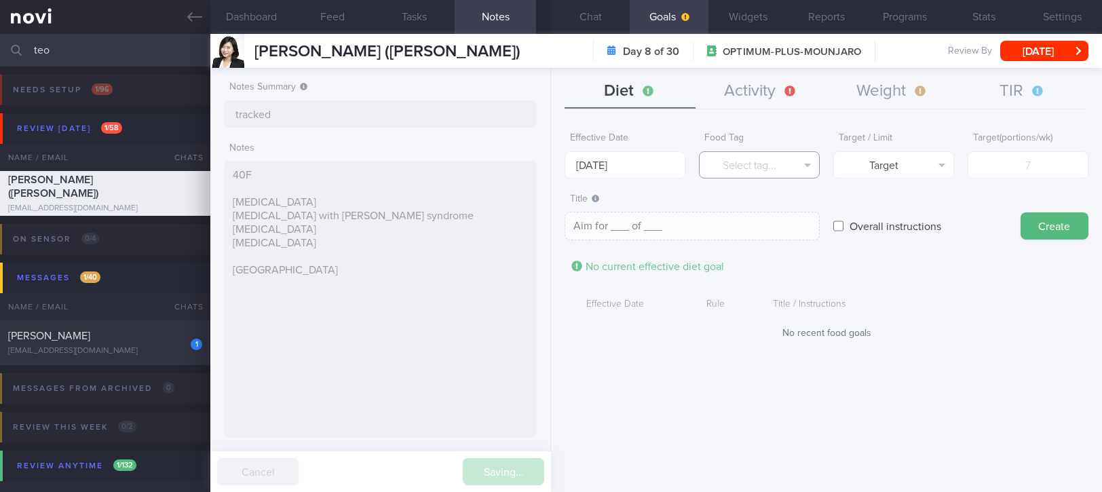
click at [741, 166] on button "Select tag..." at bounding box center [759, 164] width 121 height 27
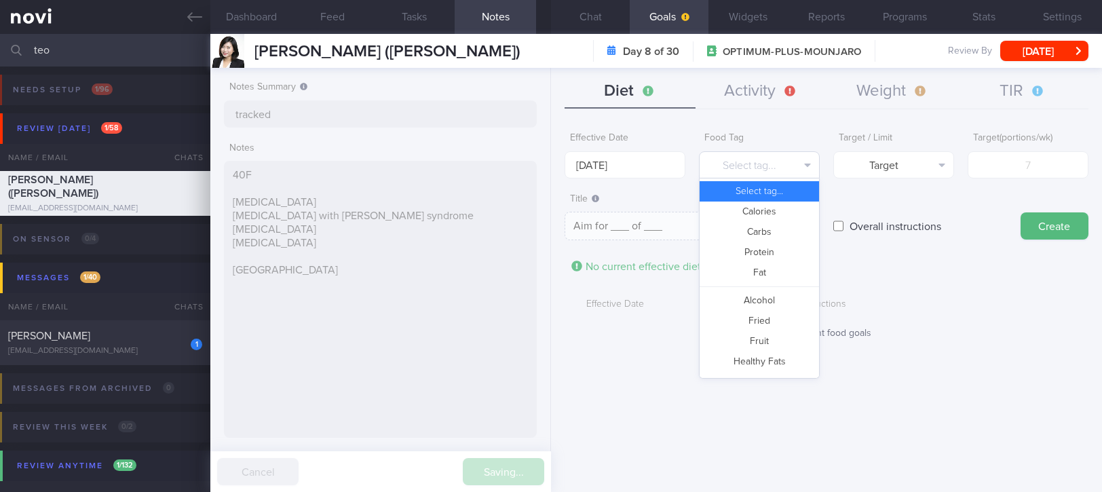
click at [741, 166] on button "Select tag..." at bounding box center [759, 164] width 121 height 27
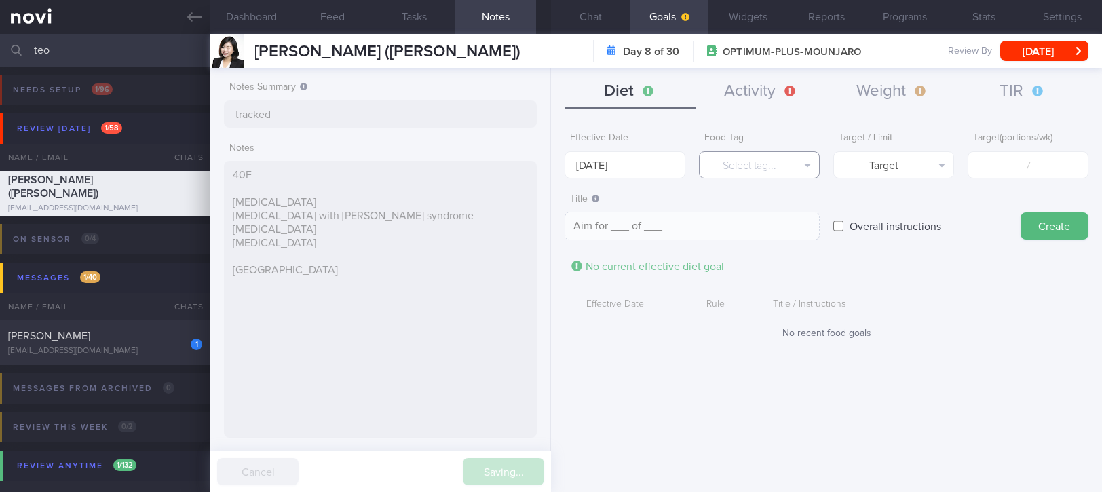
click at [771, 155] on button "Select tag..." at bounding box center [759, 164] width 121 height 27
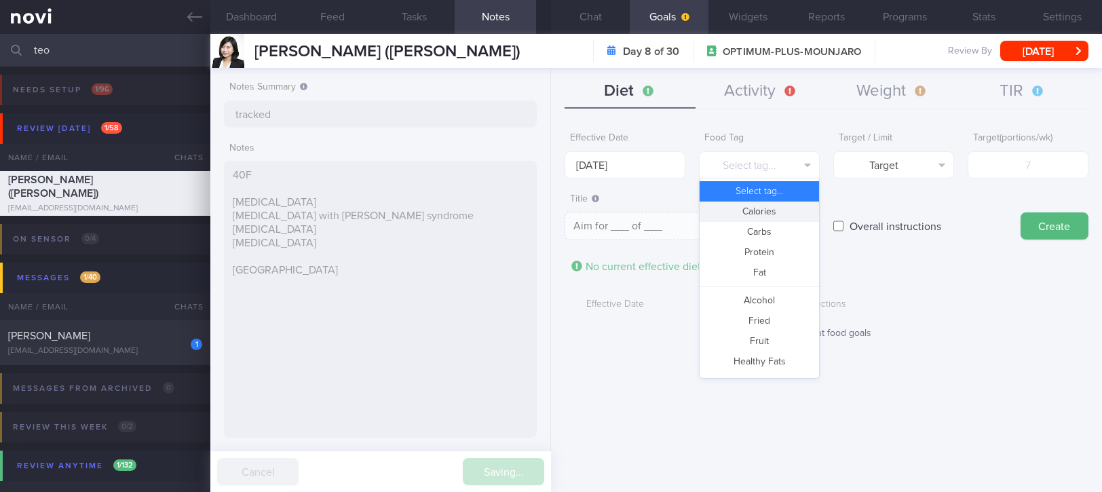
click at [771, 201] on button "Calories" at bounding box center [758, 211] width 119 height 20
type textarea "Aim for __ calories per day"
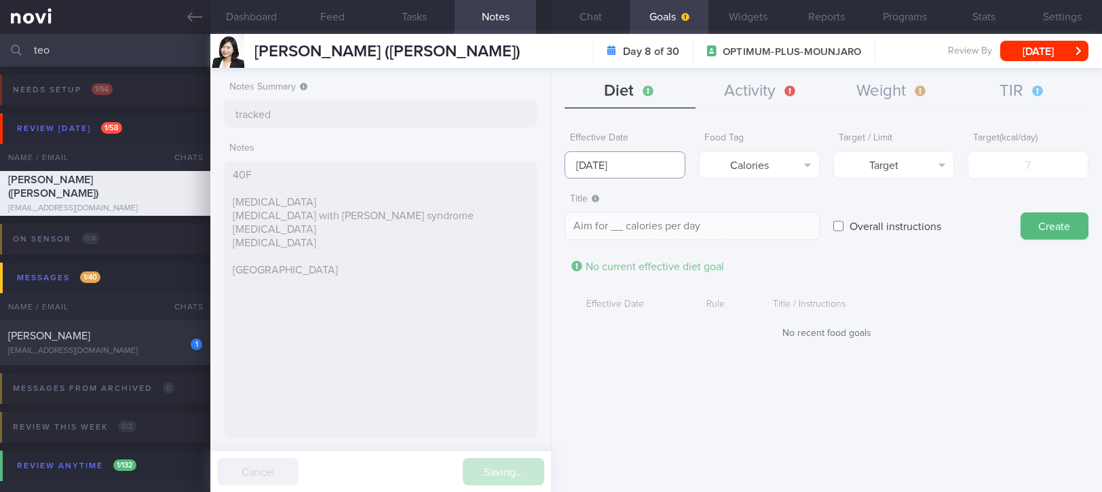
click at [614, 156] on input "[DATE]" at bounding box center [624, 164] width 121 height 27
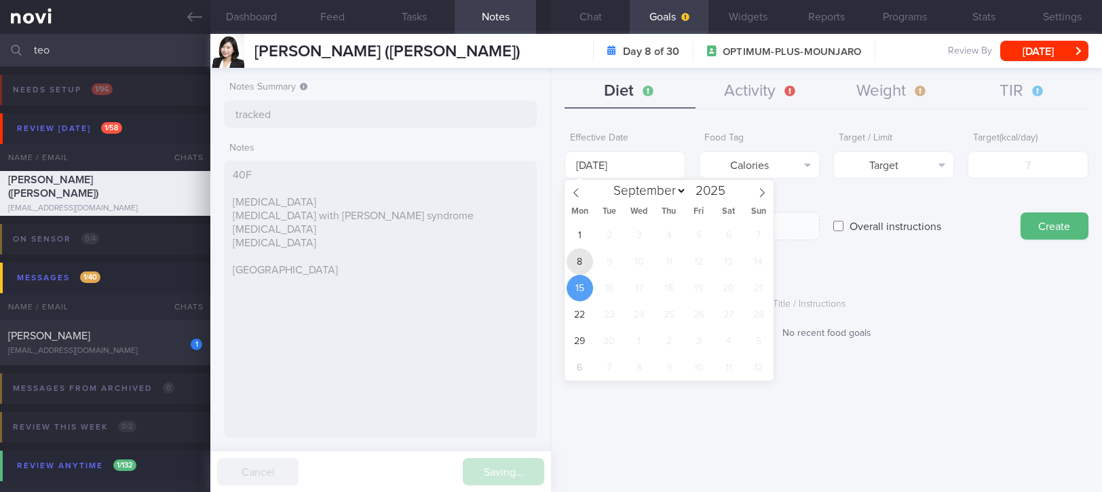
click at [587, 259] on span "8" at bounding box center [579, 261] width 26 height 26
type input "[DATE]"
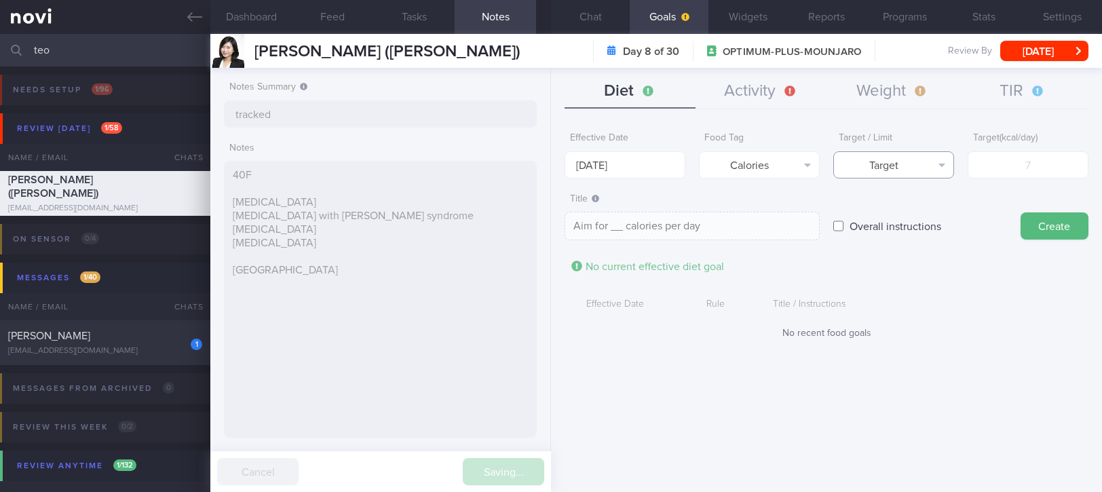
click at [906, 169] on button "Target" at bounding box center [893, 164] width 121 height 27
drag, startPoint x: 912, startPoint y: 208, endPoint x: 959, endPoint y: 195, distance: 49.2
click at [913, 208] on button "Limit" at bounding box center [893, 211] width 119 height 20
type textarea "Keep to __ calories per day"
click at [1070, 160] on input "number" at bounding box center [1027, 164] width 121 height 27
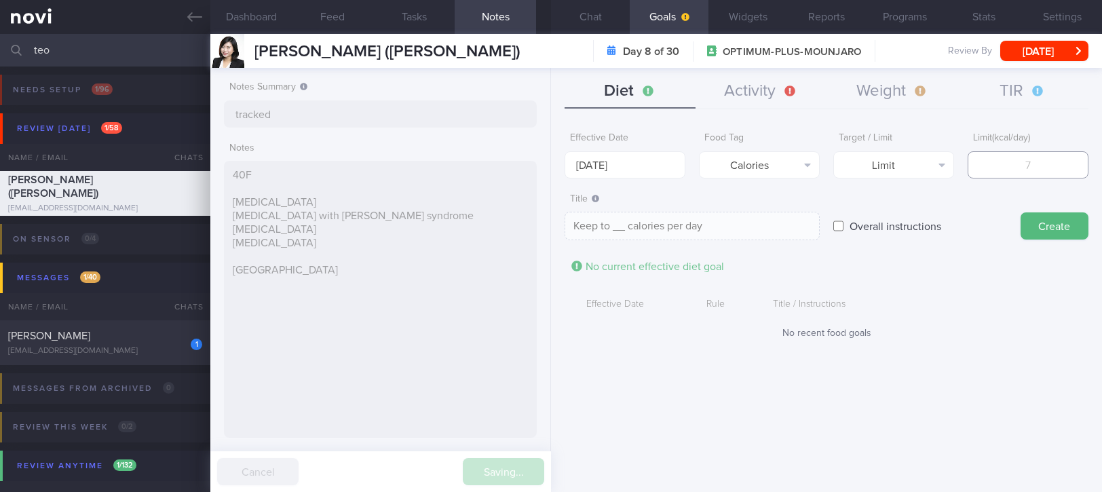
type input "1"
type textarea "Keep to 1 calories per day"
type input "13"
type textarea "Keep to 13 calories per day"
type input "130"
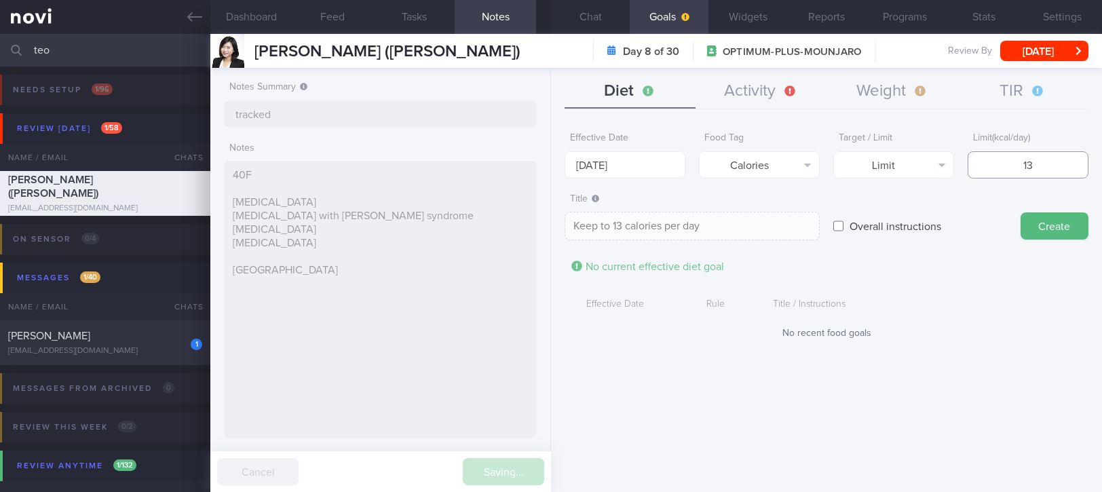
type textarea "Keep to 130 calories per day"
type input "1300"
type textarea "Keep to 1300 calories per day"
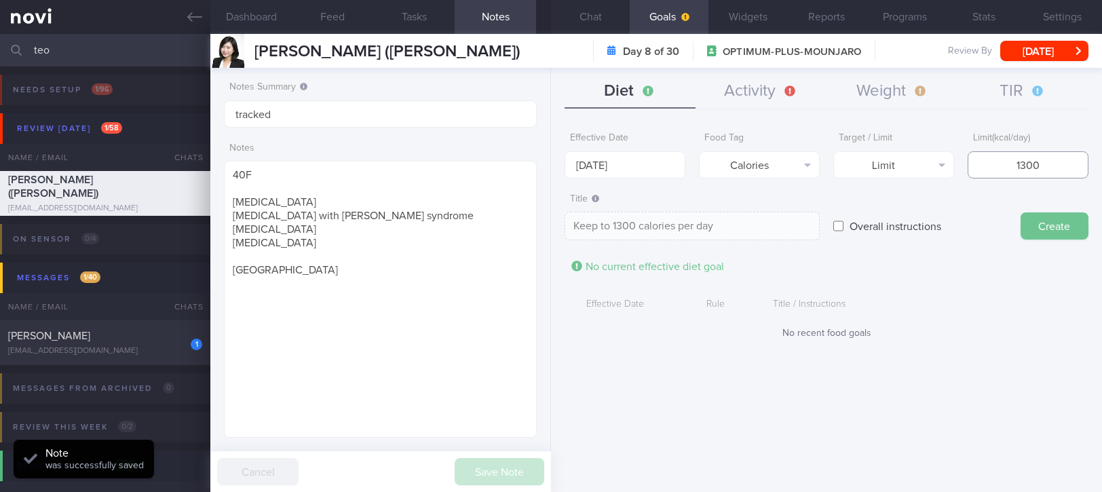
type input "1300"
click at [1062, 225] on button "Create" at bounding box center [1054, 225] width 68 height 27
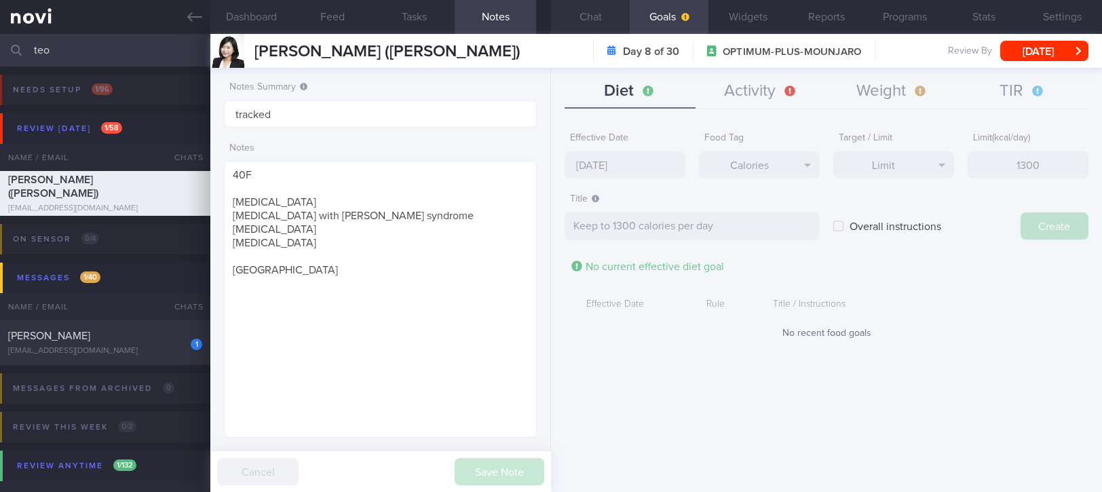
click at [589, 18] on button "Chat" at bounding box center [590, 17] width 79 height 34
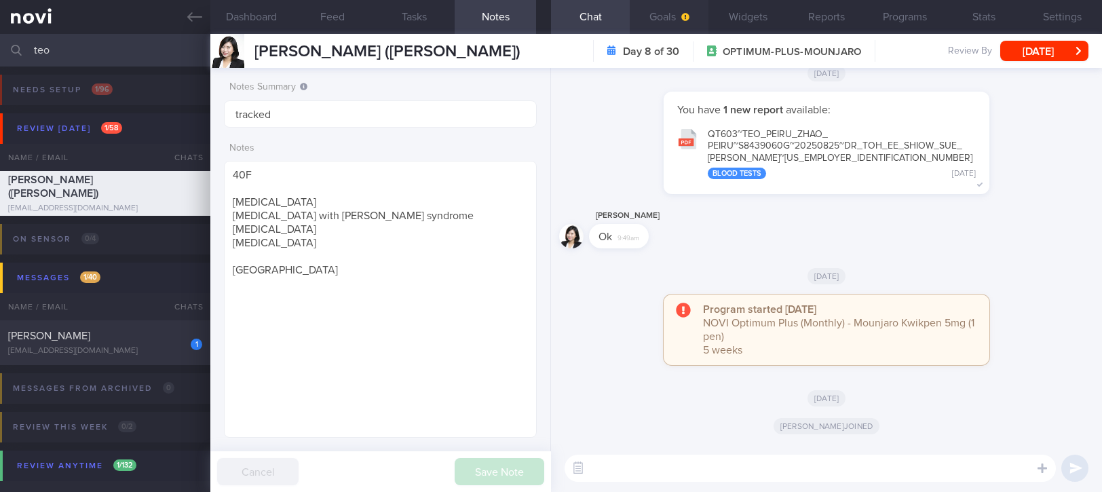
click at [662, 12] on button "Goals" at bounding box center [668, 17] width 79 height 34
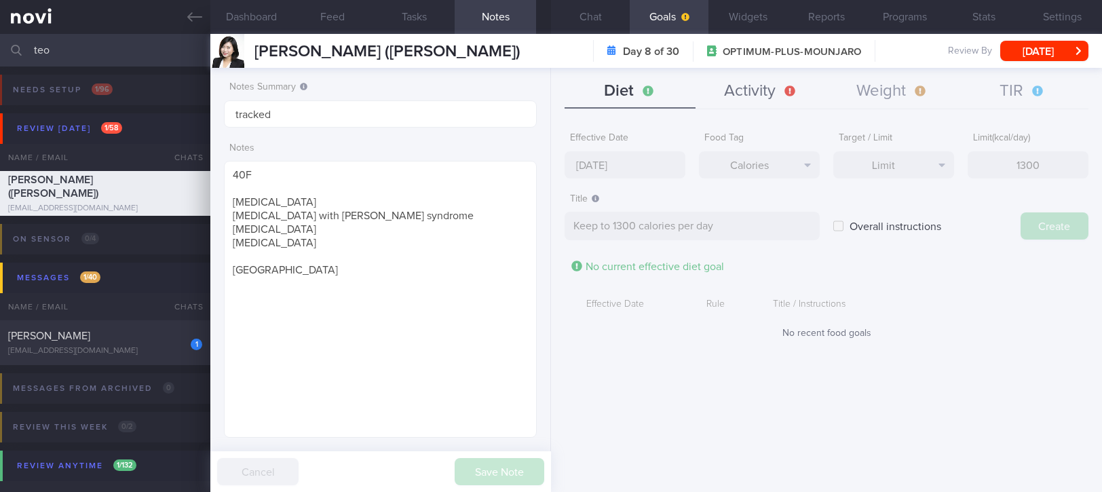
click at [790, 98] on button "Activity" at bounding box center [760, 92] width 131 height 34
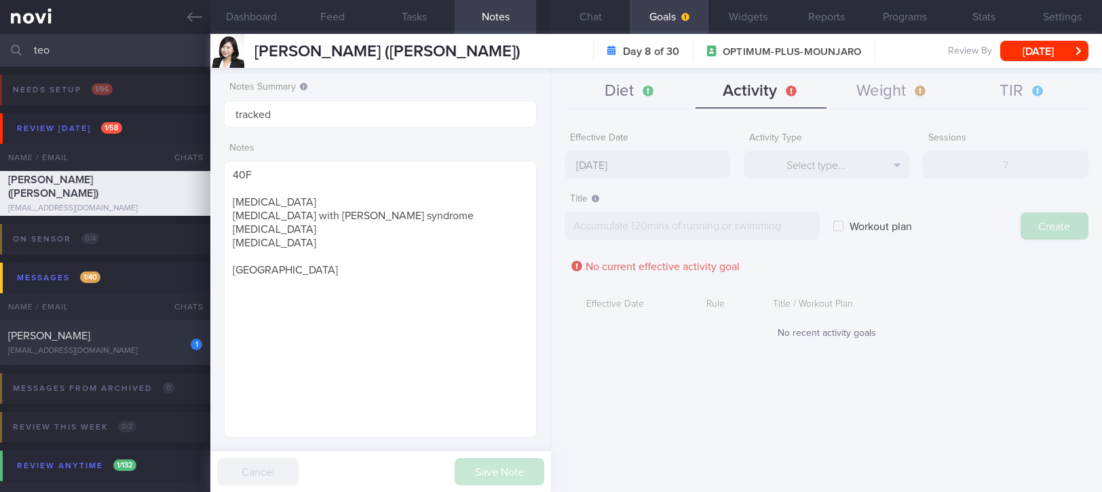
click at [617, 87] on button "Diet" at bounding box center [629, 92] width 131 height 34
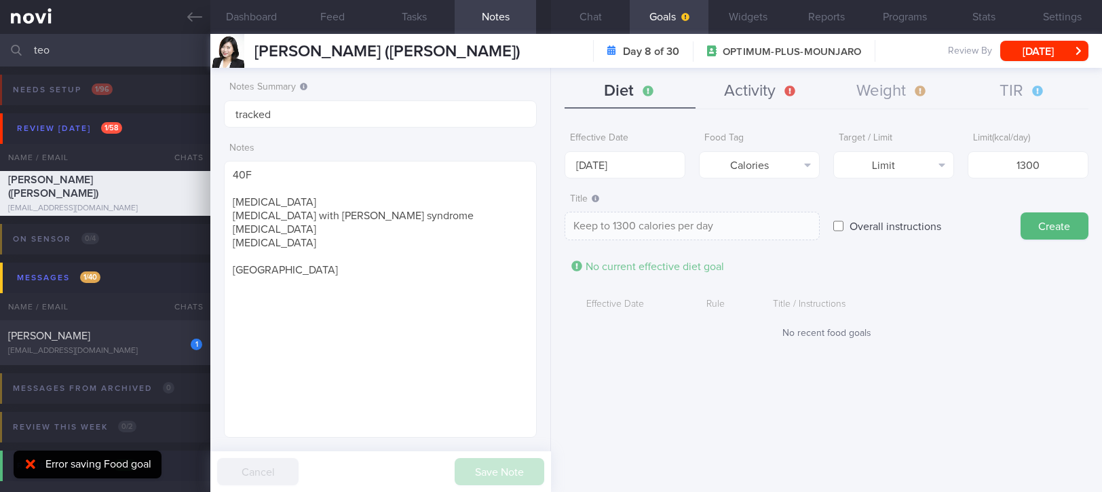
click at [779, 85] on button "Activity" at bounding box center [760, 92] width 131 height 34
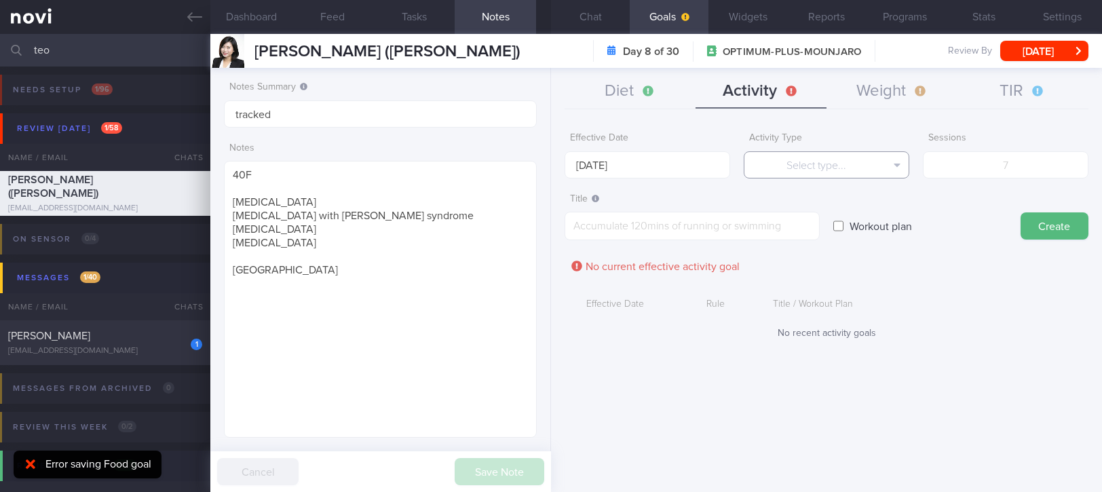
click at [799, 163] on button "Select type..." at bounding box center [826, 164] width 166 height 27
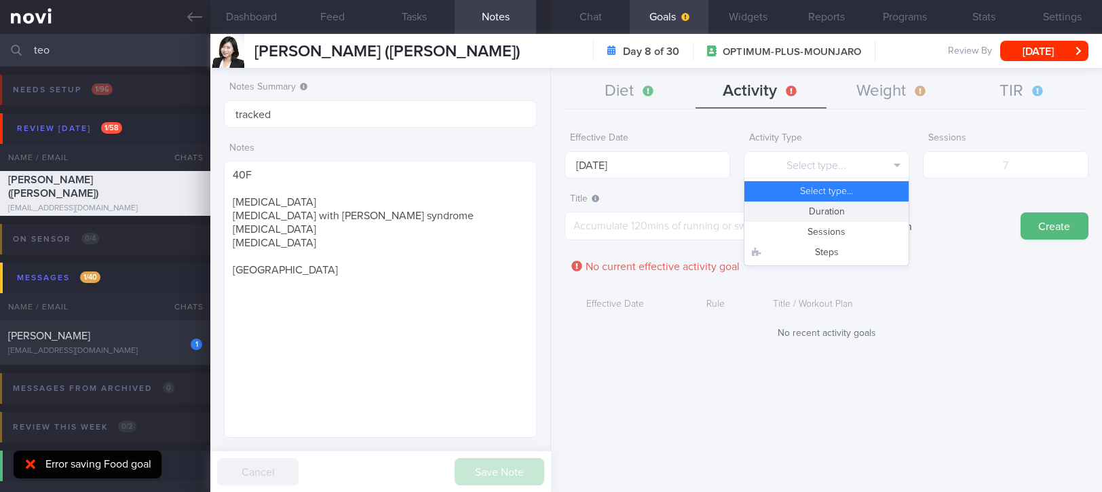
click at [820, 216] on button "Duration" at bounding box center [826, 211] width 164 height 20
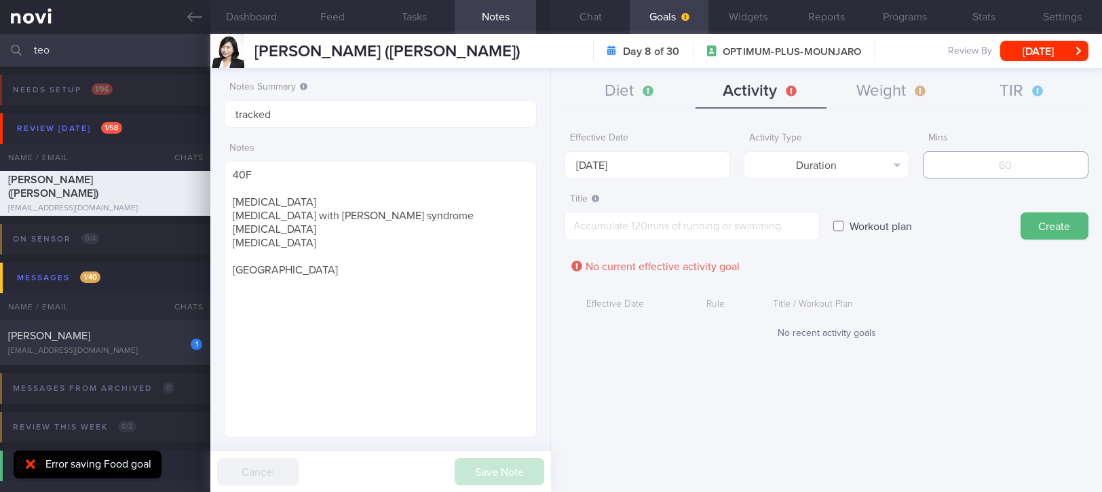
click at [1024, 171] on input "number" at bounding box center [1005, 164] width 166 height 27
type input "150"
click at [667, 164] on input "15 Sep 2025" at bounding box center [647, 164] width 166 height 27
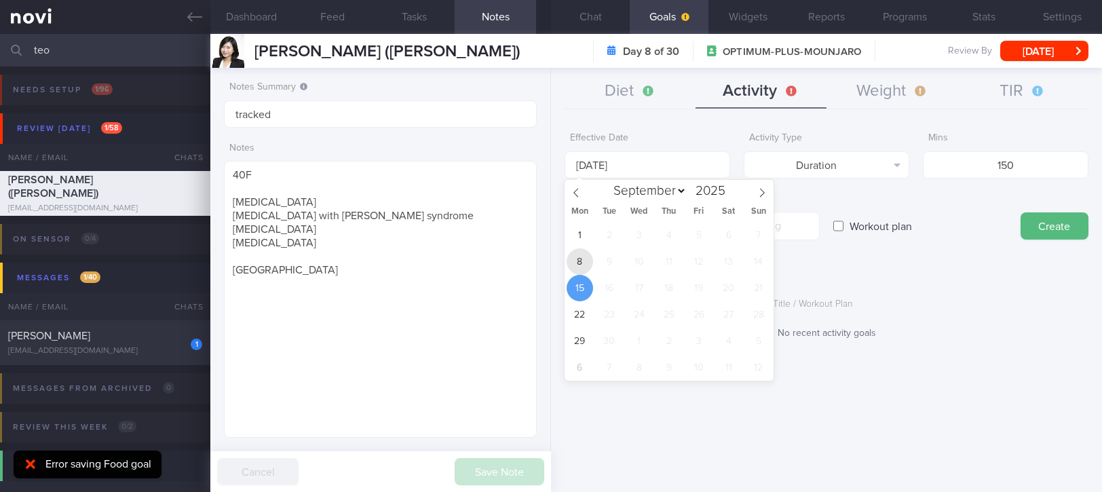
click at [579, 259] on span "8" at bounding box center [579, 261] width 26 height 26
type input "8 Sep 2025"
click at [834, 187] on div "Workout plan" at bounding box center [920, 213] width 174 height 53
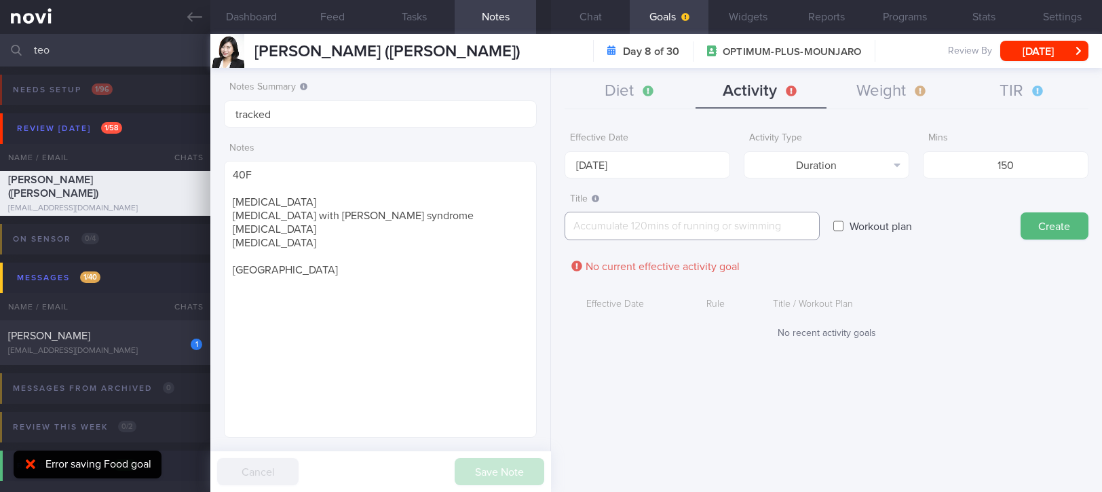
click at [771, 217] on textarea at bounding box center [691, 226] width 255 height 28
paste textarea "hyperlipidemia shingles with Ramsay Hunt syndrome ADHD Hives"
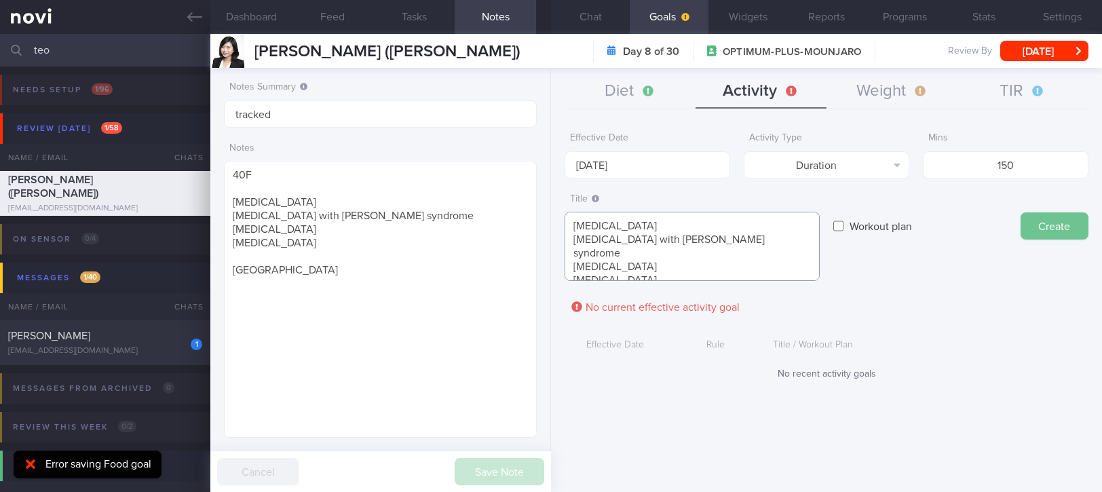
type textarea "hyperlipidemia shingles with Ramsay Hunt syndrome ADHD Hives"
drag, startPoint x: 1042, startPoint y: 216, endPoint x: 1031, endPoint y: 211, distance: 11.8
click at [1040, 216] on button "Create" at bounding box center [1054, 225] width 68 height 27
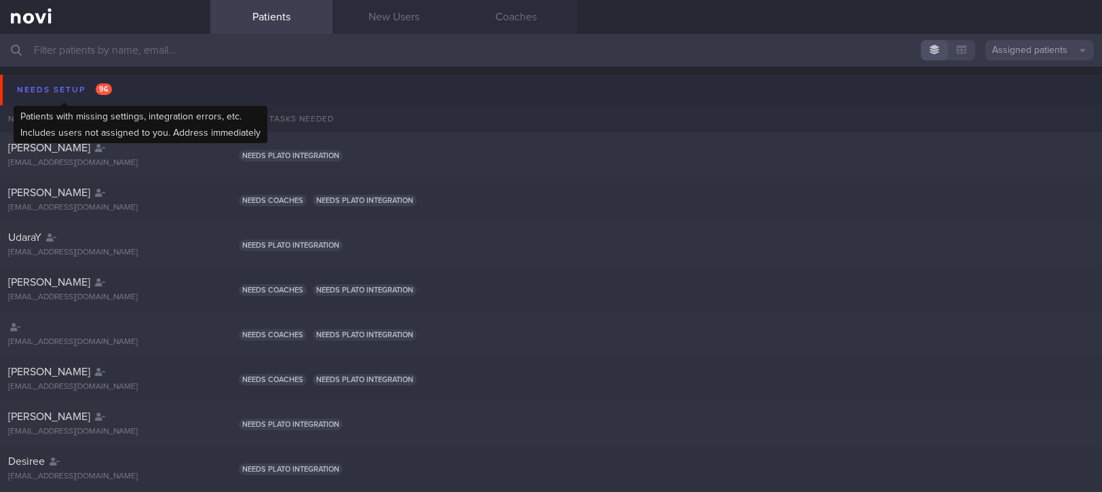
click at [76, 84] on div "Needs setup 96" at bounding box center [65, 90] width 102 height 18
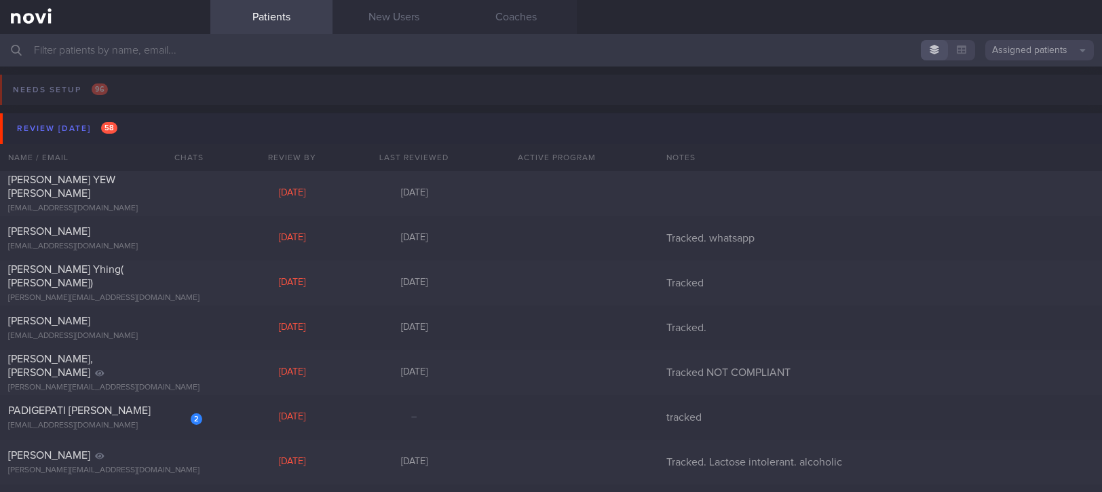
click at [113, 141] on button "Review [DATE] 58" at bounding box center [553, 128] width 1106 height 31
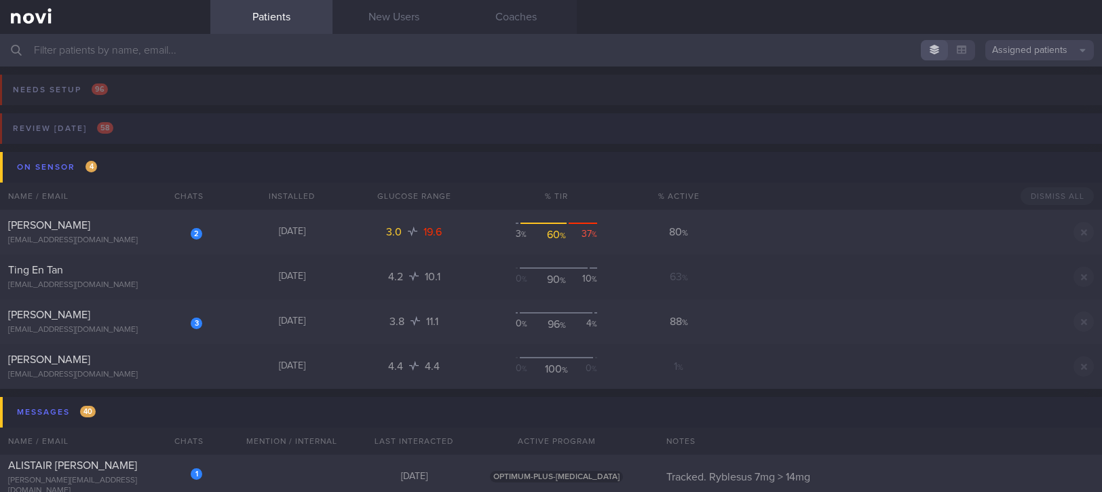
click at [147, 130] on button "Review [DATE] 58" at bounding box center [549, 132] width 1106 height 39
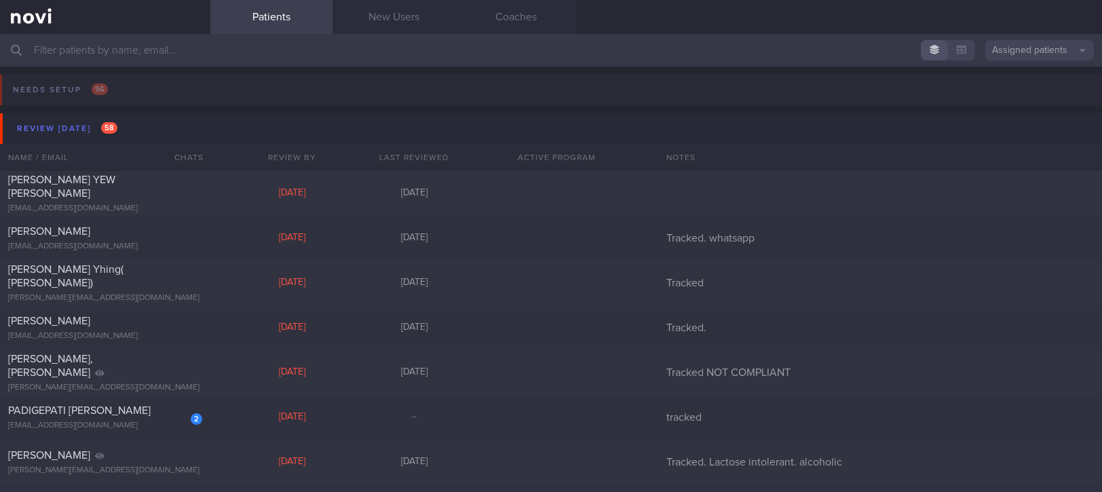
click at [236, 47] on input "text" at bounding box center [551, 50] width 1102 height 33
click at [332, 47] on input "text" at bounding box center [551, 50] width 1102 height 33
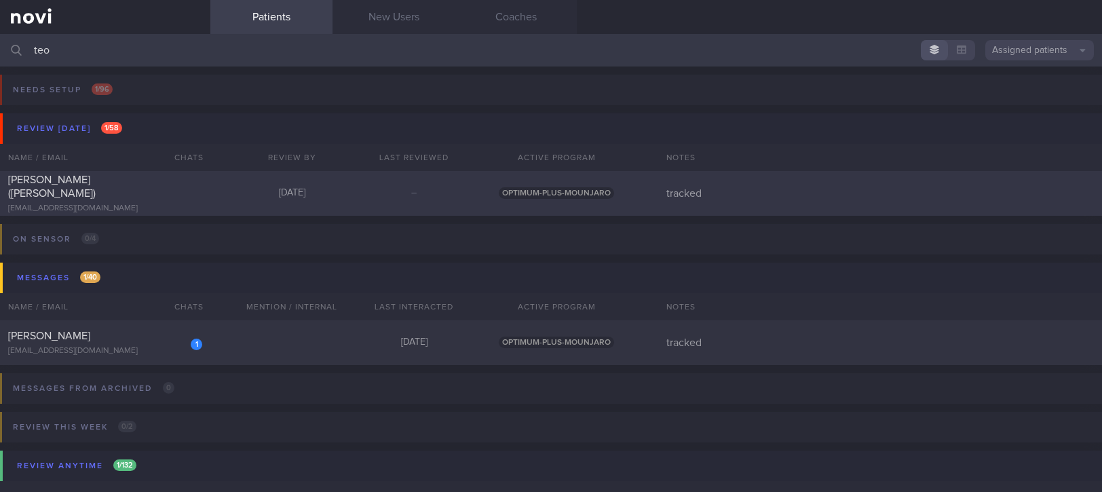
type input "teo"
click at [307, 186] on div "[PERSON_NAME] ([PERSON_NAME]) [EMAIL_ADDRESS][DOMAIN_NAME] [DATE] – OPTIMUM-PLU…" at bounding box center [551, 193] width 1102 height 45
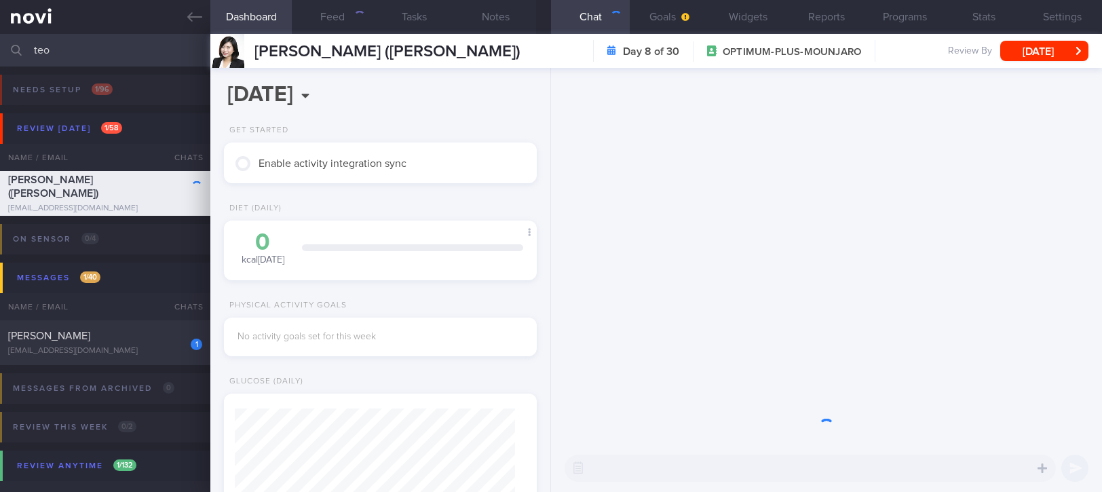
scroll to position [137, 274]
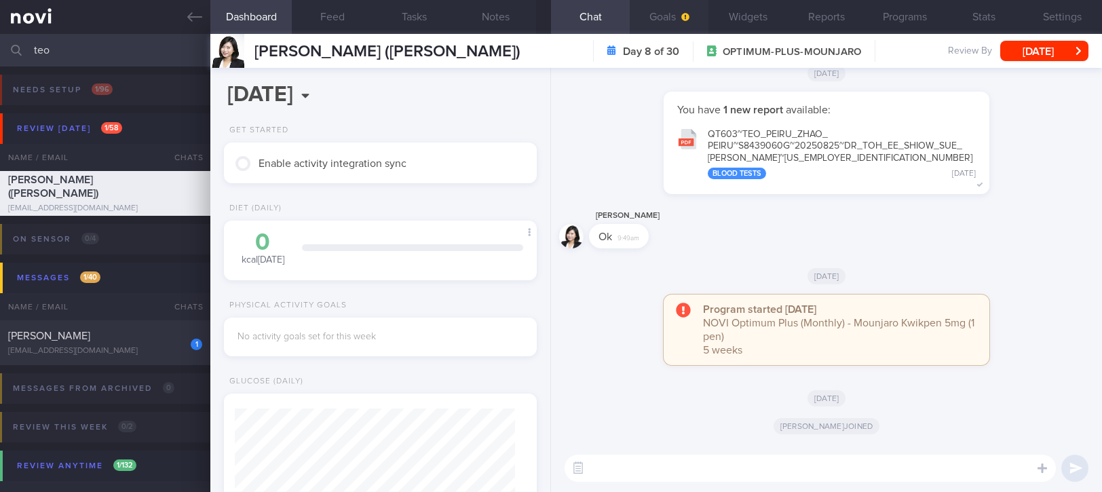
click at [661, 11] on button "Goals" at bounding box center [668, 17] width 79 height 34
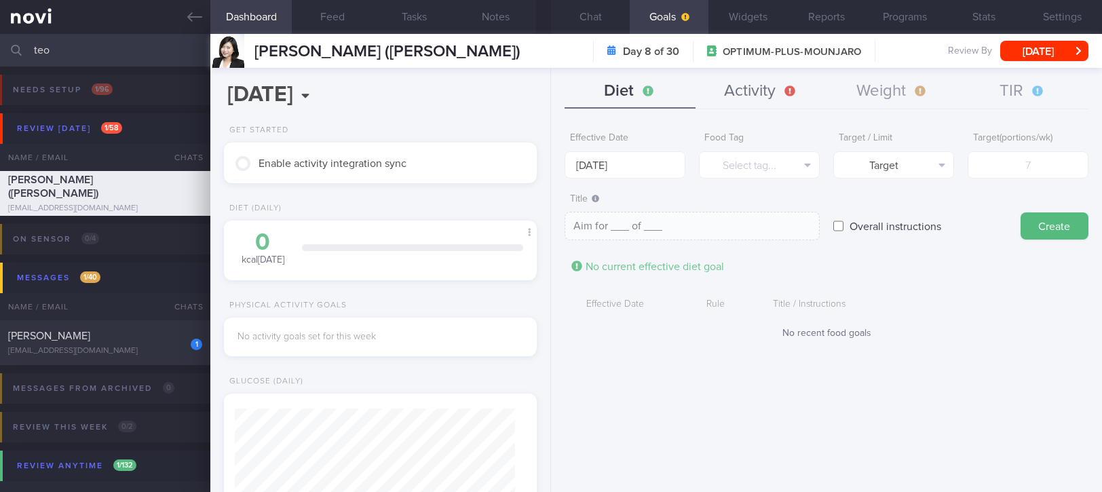
click at [764, 99] on button "Activity" at bounding box center [760, 92] width 131 height 34
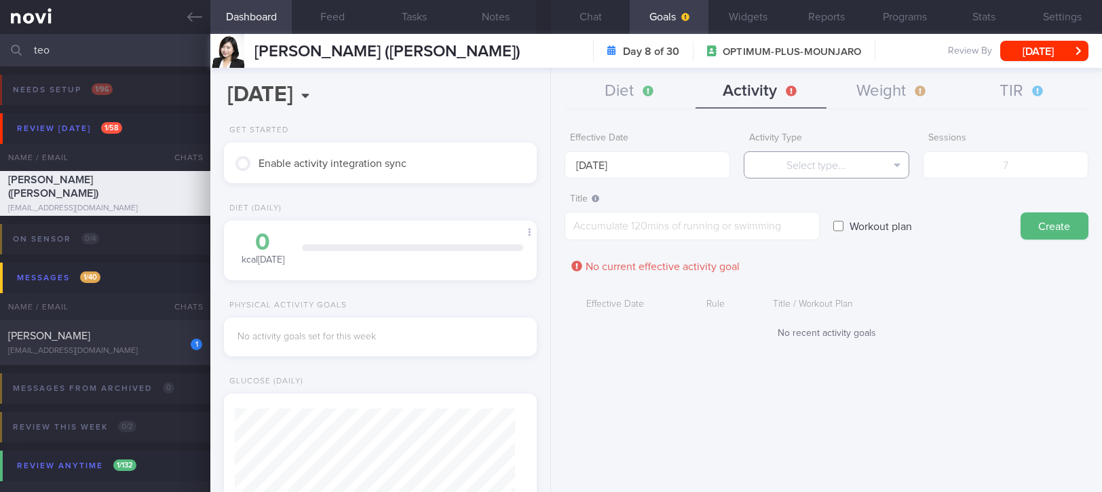
click at [764, 155] on button "Select type..." at bounding box center [826, 164] width 166 height 27
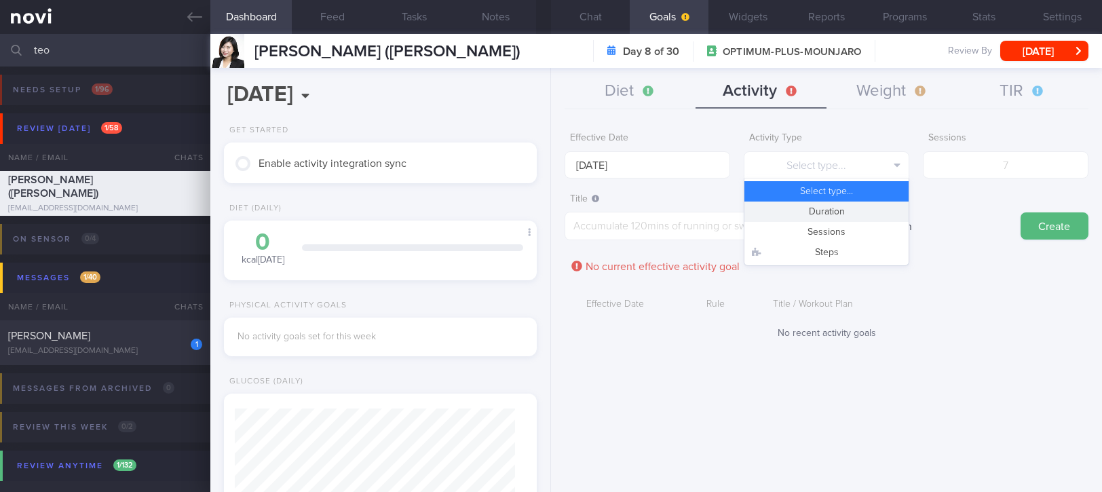
click at [872, 211] on button "Duration" at bounding box center [826, 211] width 164 height 20
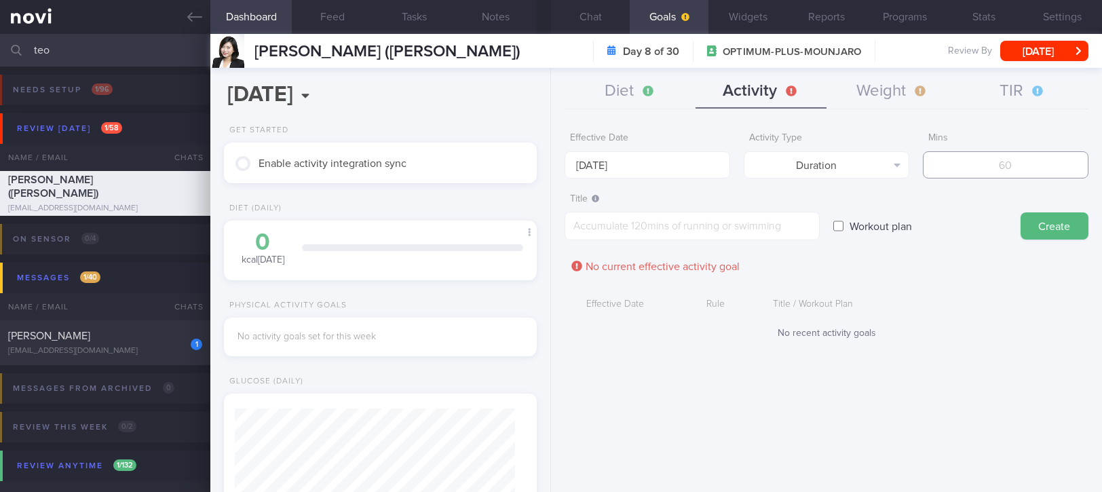
click at [1028, 155] on input "number" at bounding box center [1005, 164] width 166 height 27
type input "150"
click at [720, 219] on textarea at bounding box center [691, 226] width 255 height 28
paste textarea "[MEDICAL_DATA] [MEDICAL_DATA] with [PERSON_NAME] syndrome [MEDICAL_DATA] [MEDIC…"
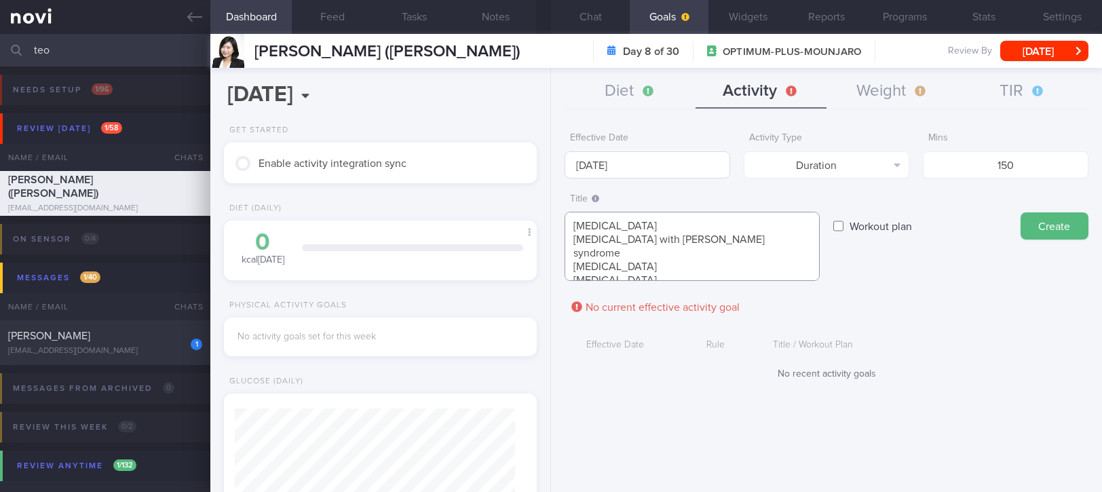
type textarea "[MEDICAL_DATA] [MEDICAL_DATA] with [PERSON_NAME] syndrome [MEDICAL_DATA] [MEDIC…"
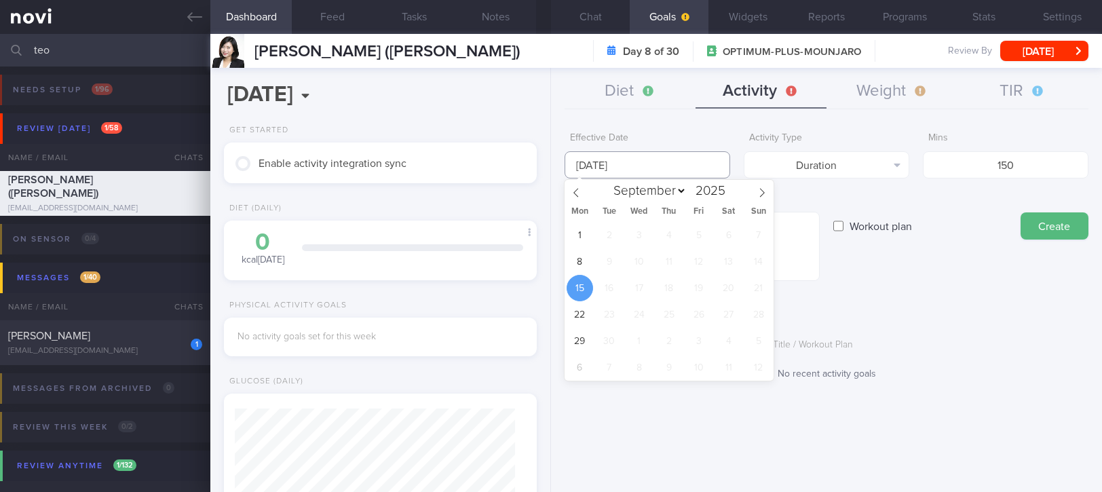
click at [682, 164] on input "[DATE]" at bounding box center [647, 164] width 166 height 27
click at [579, 260] on span "8" at bounding box center [579, 261] width 26 height 26
type input "[DATE]"
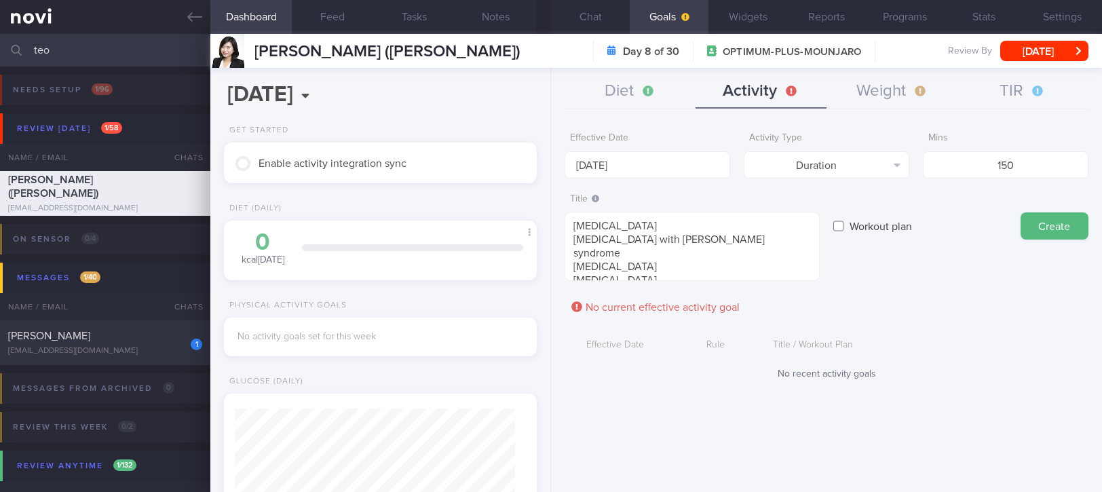
click at [815, 180] on form "Effective Date [DATE] Activity Type Duration Select type... Duration Sessions S…" at bounding box center [826, 259] width 524 height 268
drag, startPoint x: 730, startPoint y: 255, endPoint x: 581, endPoint y: 239, distance: 150.0
click at [514, 217] on div "Dashboard Feed Tasks Notes Chat Goals Widgets Reports Programs Stats Settings […" at bounding box center [655, 263] width 891 height 458
paste textarea "Aim for 150 mins moderate intensity aerobic training per week (brisk walking, j…"
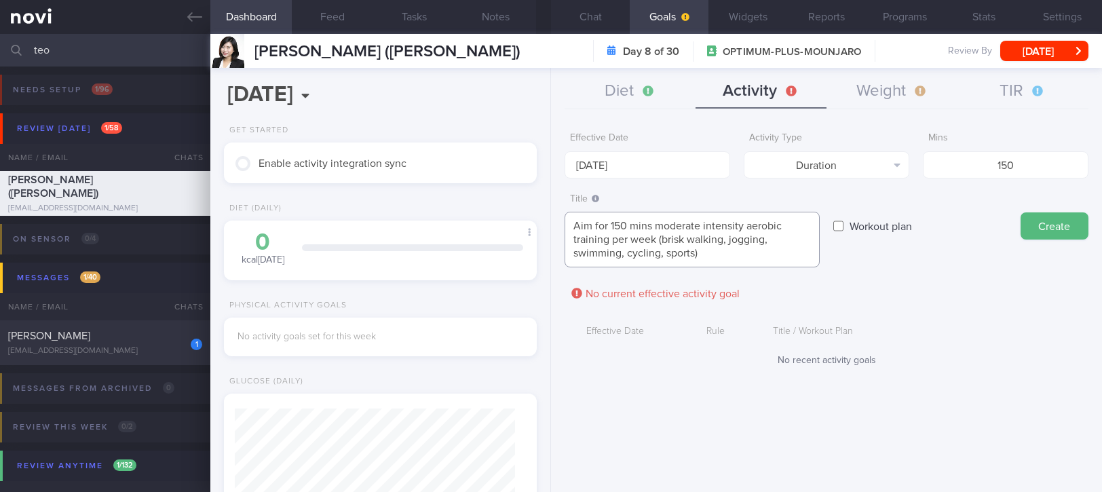
type textarea "Aim for 150 mins moderate intensity aerobic training per week (brisk walking, j…"
click at [1039, 225] on button "Create" at bounding box center [1054, 225] width 68 height 27
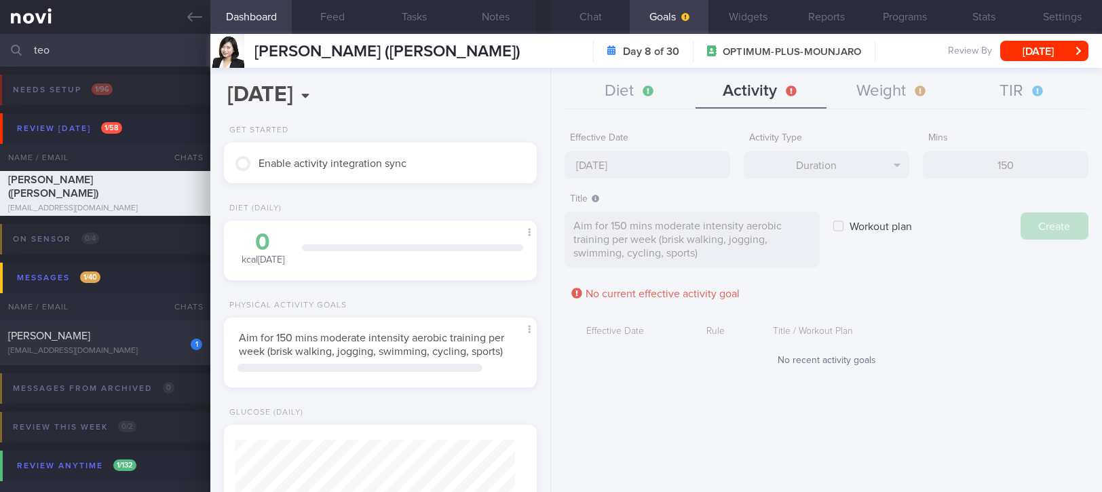
type input "[DATE]"
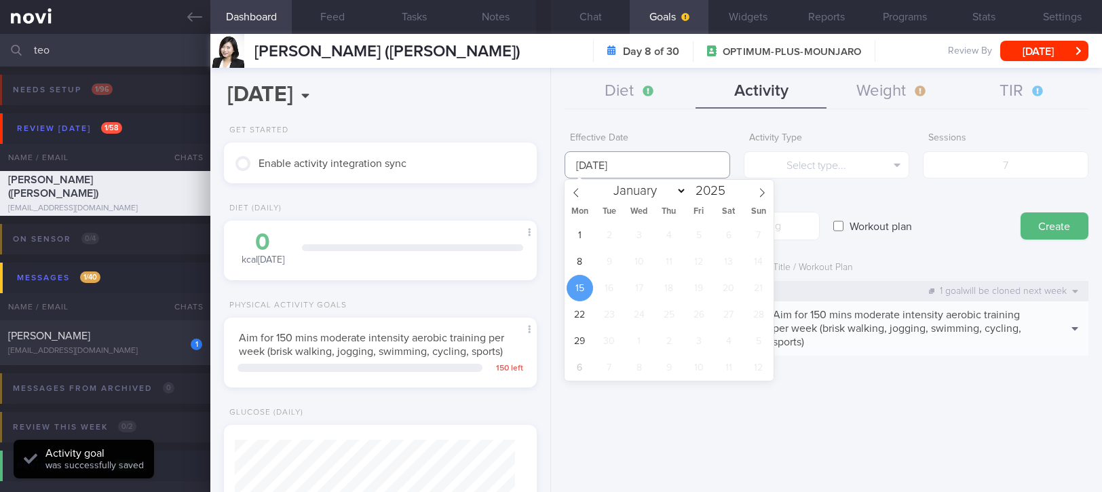
click at [678, 164] on input "[DATE]" at bounding box center [647, 164] width 166 height 27
click at [581, 265] on span "8" at bounding box center [579, 261] width 26 height 26
type input "[DATE]"
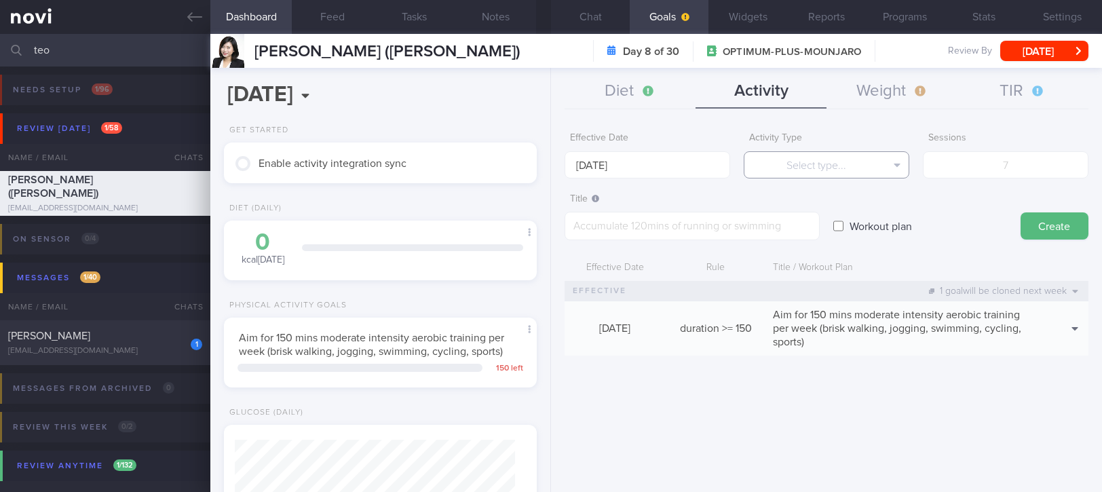
click at [803, 160] on button "Select type..." at bounding box center [826, 164] width 166 height 27
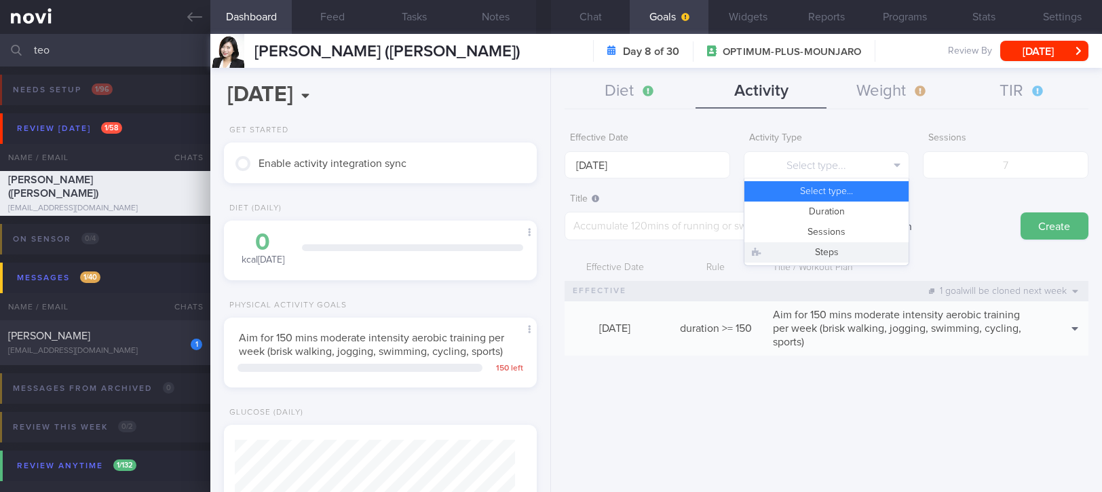
click at [820, 235] on button "Sessions" at bounding box center [826, 232] width 164 height 20
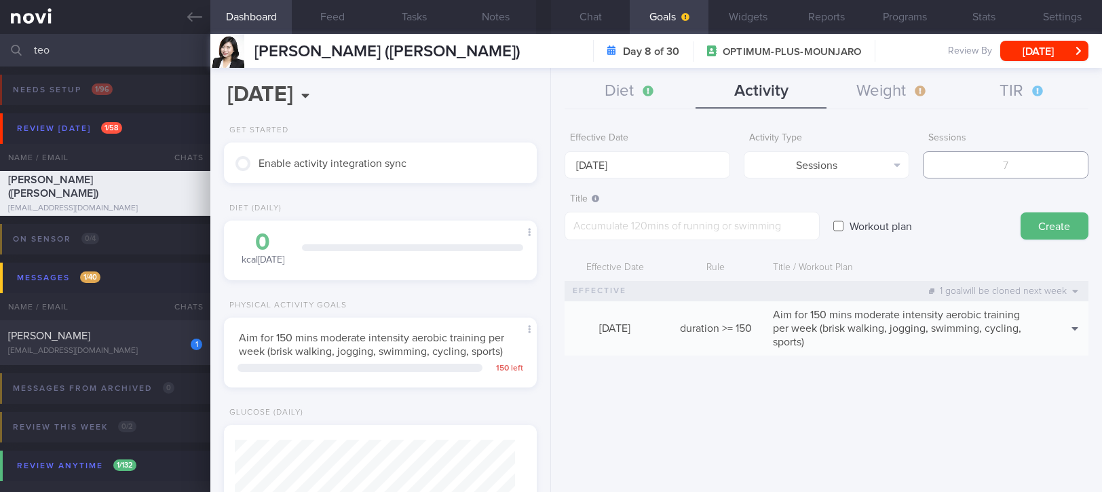
click at [989, 159] on input "number" at bounding box center [1005, 164] width 166 height 27
type input "2"
click at [633, 227] on textarea at bounding box center [691, 226] width 255 height 28
paste textarea "Aim for at least 2 strength training sessions per week *Bodyweight exercises* -…"
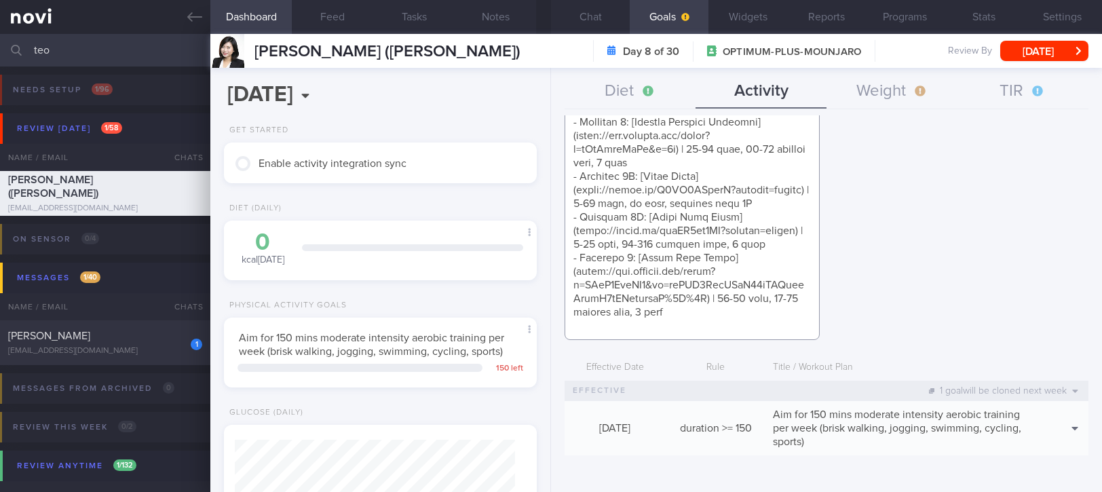
scroll to position [138, 0]
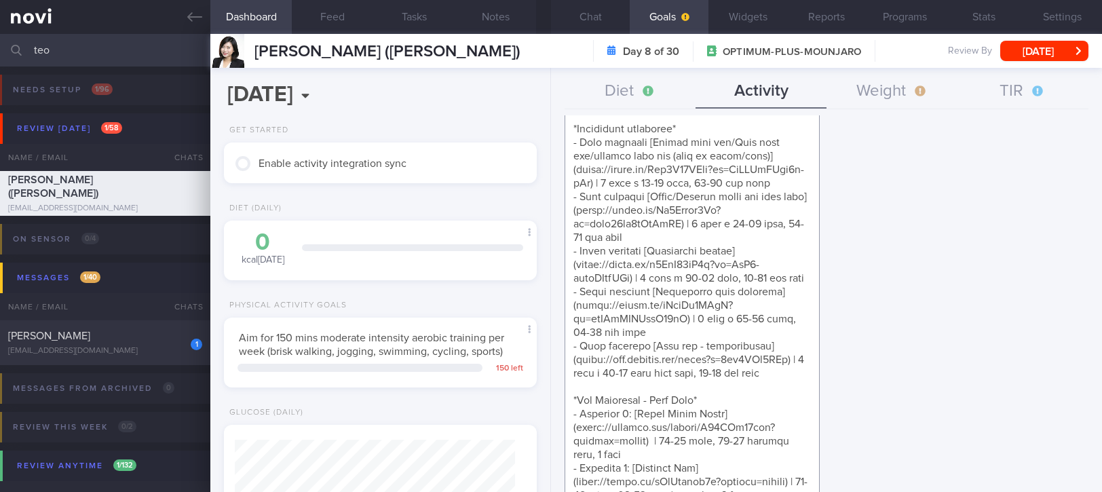
drag, startPoint x: 725, startPoint y: 317, endPoint x: 573, endPoint y: 381, distance: 164.8
click at [573, 383] on textarea at bounding box center [691, 454] width 255 height 761
paste textarea "*Upper Body* - Exercise 1: [Lat Pull-down]([URL][DOMAIN_NAME]) | 10-12 reps, 60…"
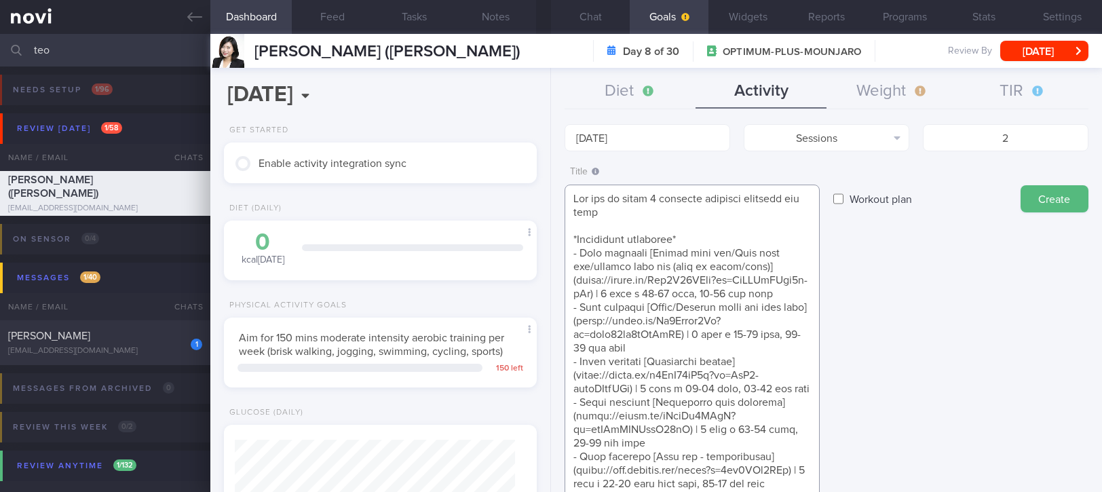
scroll to position [203, 0]
drag, startPoint x: 714, startPoint y: 349, endPoint x: 596, endPoint y: 343, distance: 118.8
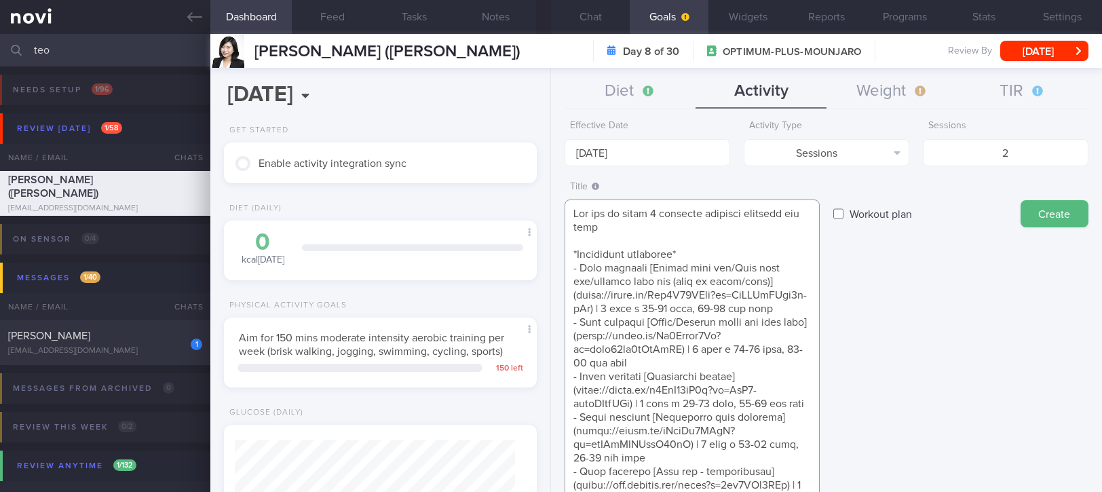
scroll to position [0, 0]
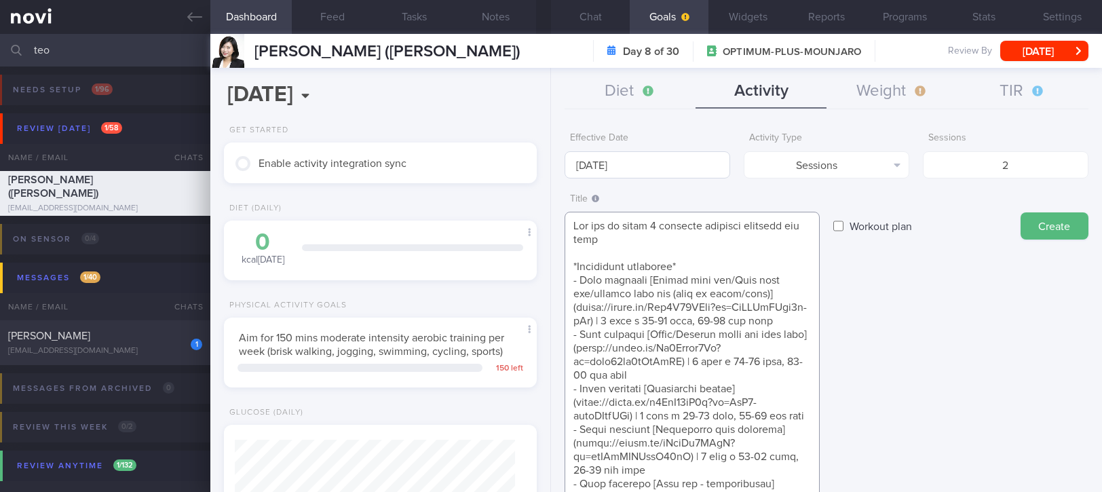
type textarea "Aim for at least 2 strength training sessions per week *Bodyweight exercises* -…"
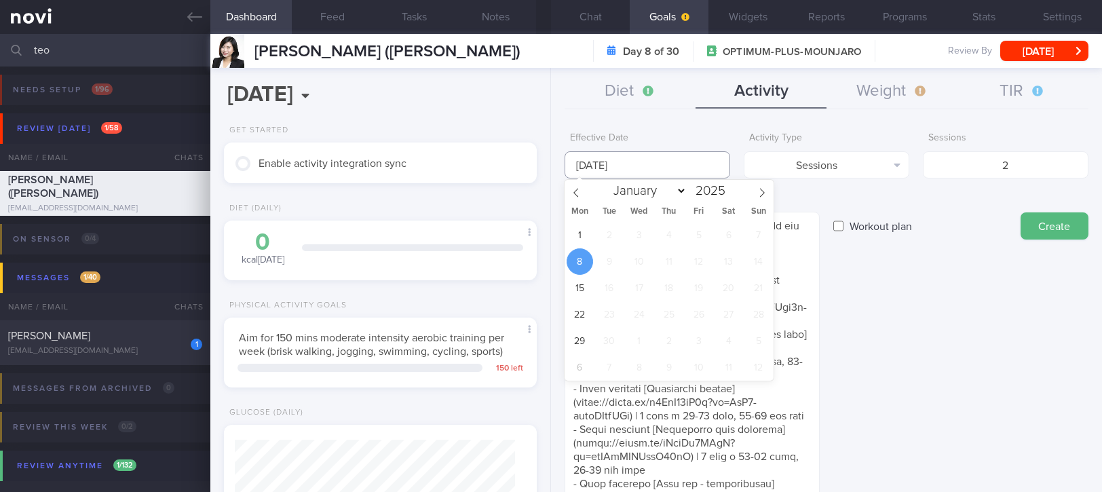
click at [649, 166] on input "[DATE]" at bounding box center [647, 164] width 166 height 27
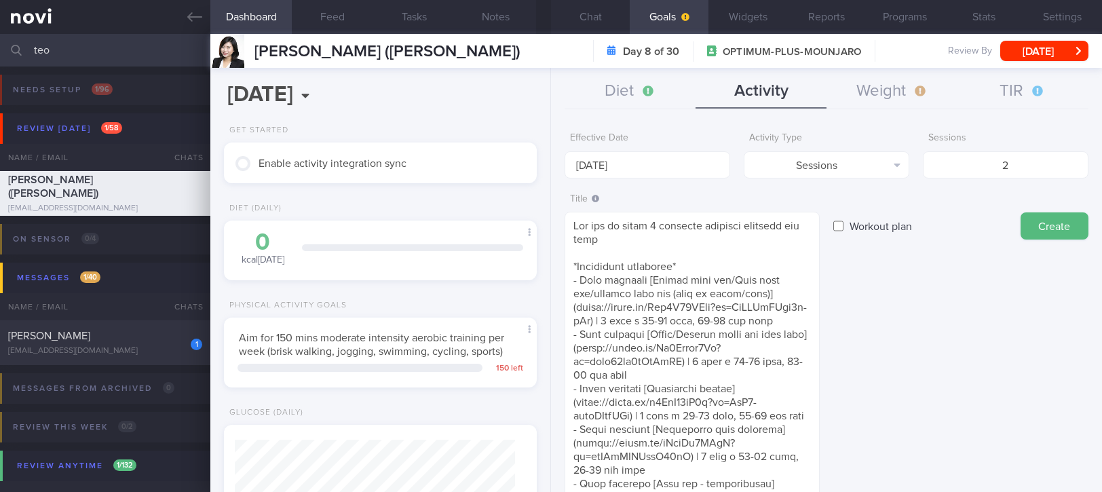
click at [1047, 218] on button "Create" at bounding box center [1054, 225] width 68 height 27
type input "[DATE]"
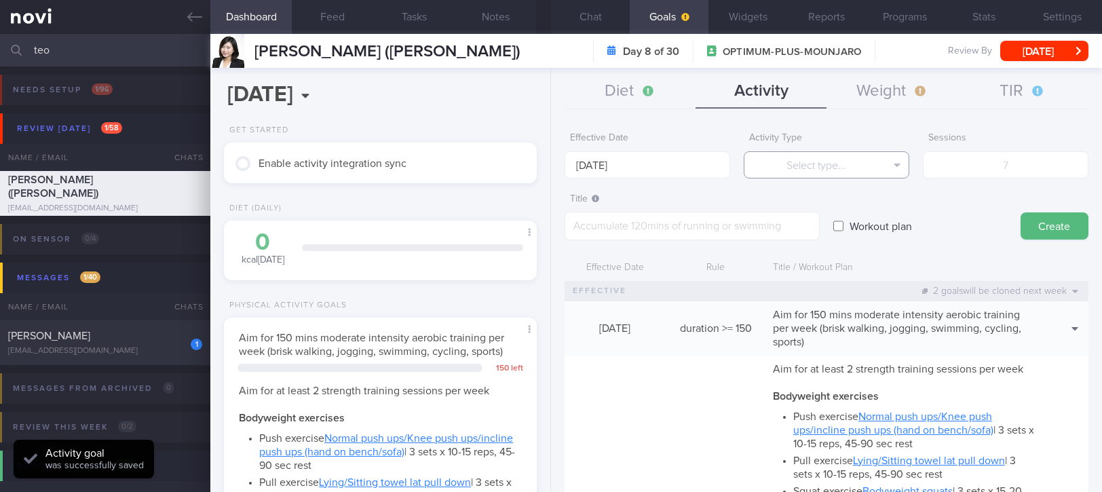
drag, startPoint x: 817, startPoint y: 161, endPoint x: 817, endPoint y: 174, distance: 13.6
click at [817, 161] on button "Select type..." at bounding box center [826, 164] width 166 height 27
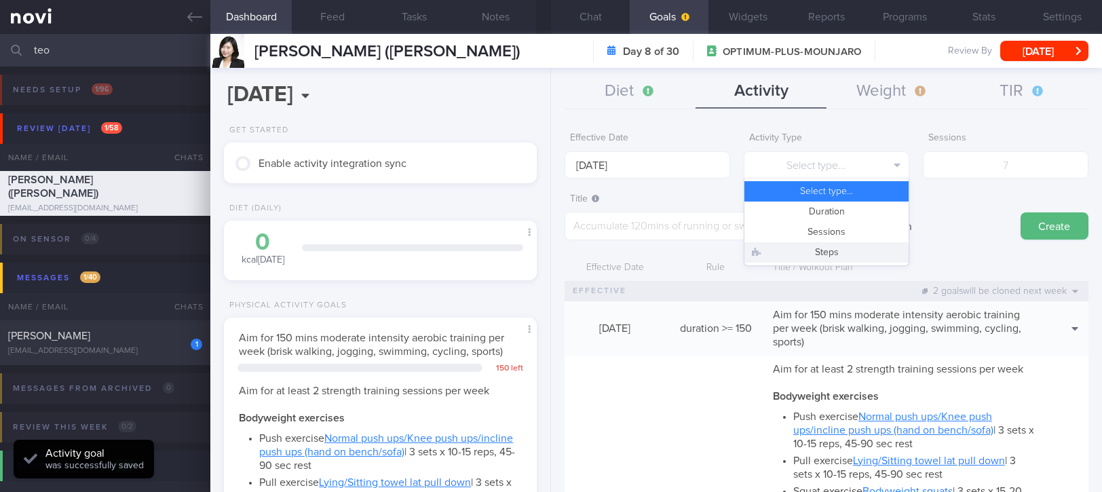
click at [827, 245] on button "Steps" at bounding box center [826, 252] width 164 height 20
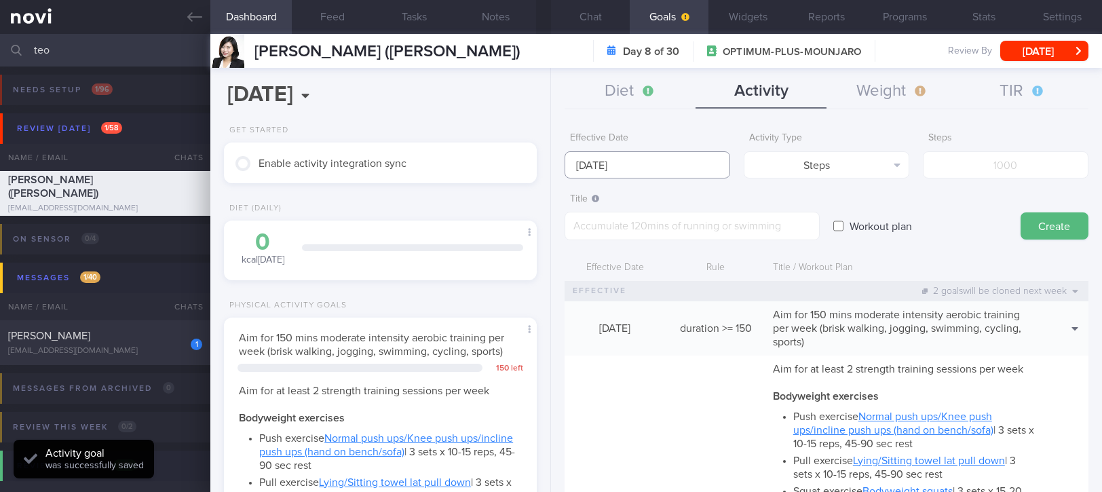
click at [634, 163] on input "[DATE]" at bounding box center [647, 164] width 166 height 27
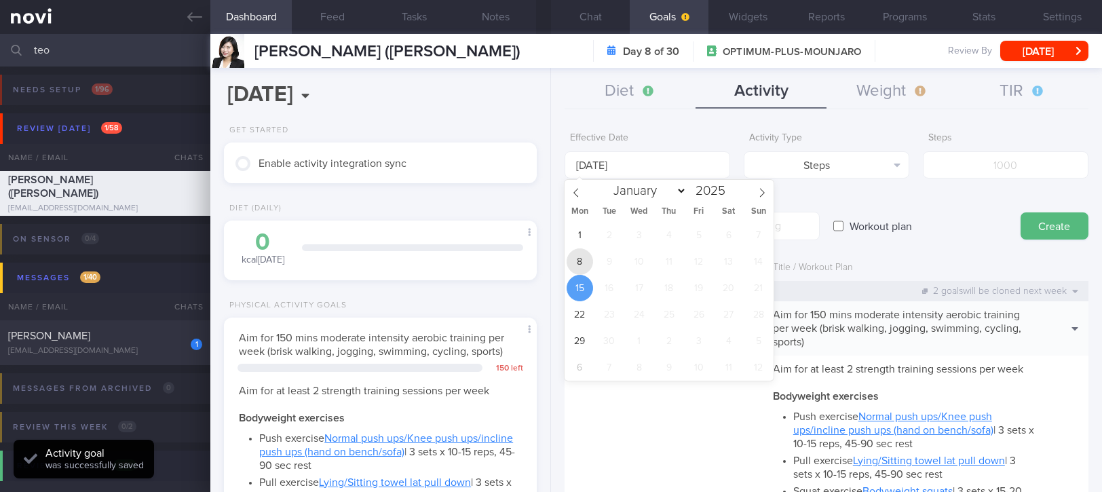
click at [581, 262] on span "8" at bounding box center [579, 261] width 26 height 26
type input "[DATE]"
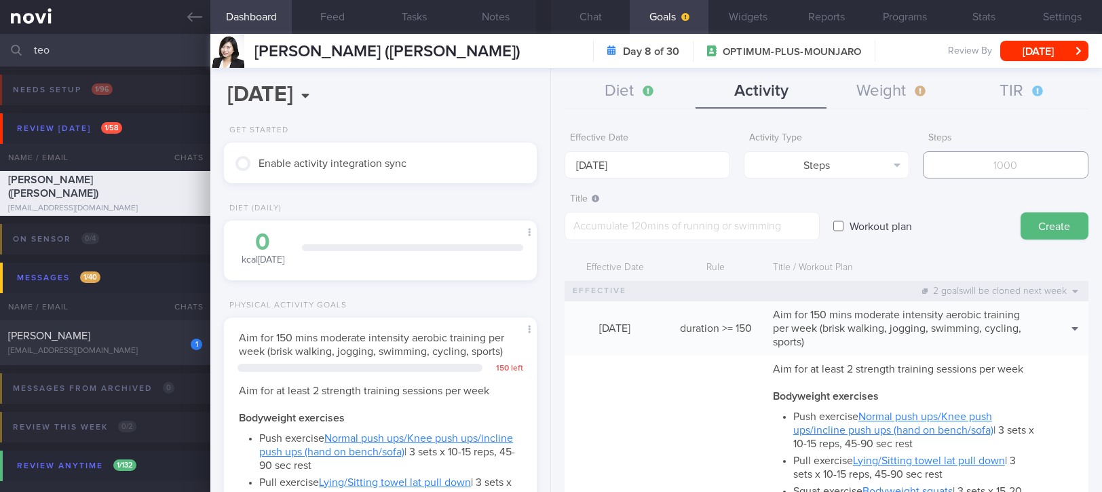
click at [955, 176] on input "number" at bounding box center [1005, 164] width 166 height 27
type input "70000"
click at [684, 220] on textarea at bounding box center [691, 226] width 255 height 28
type textarea "Aim for at least 10K steps daily (70K per week)"
click at [1062, 239] on button "Create" at bounding box center [1054, 225] width 68 height 27
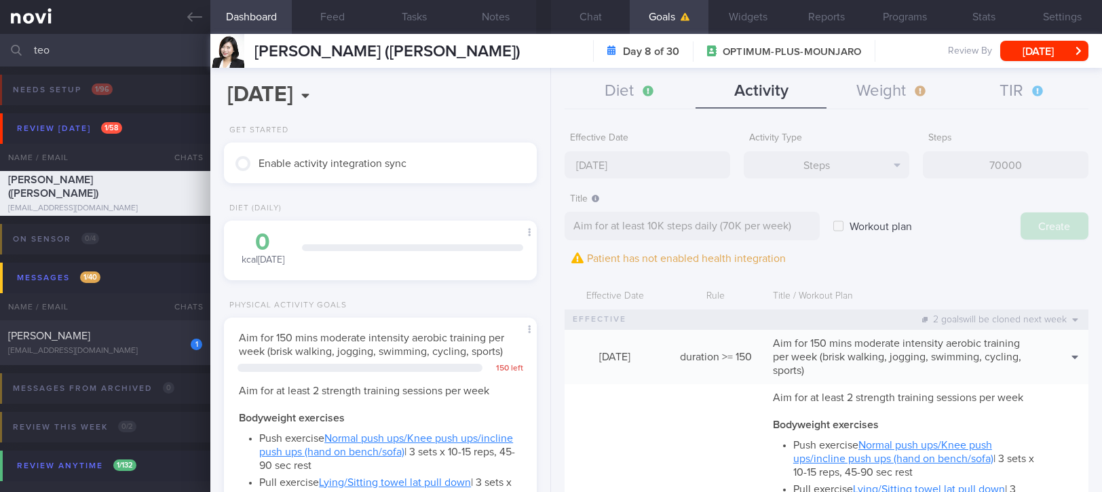
type input "[DATE]"
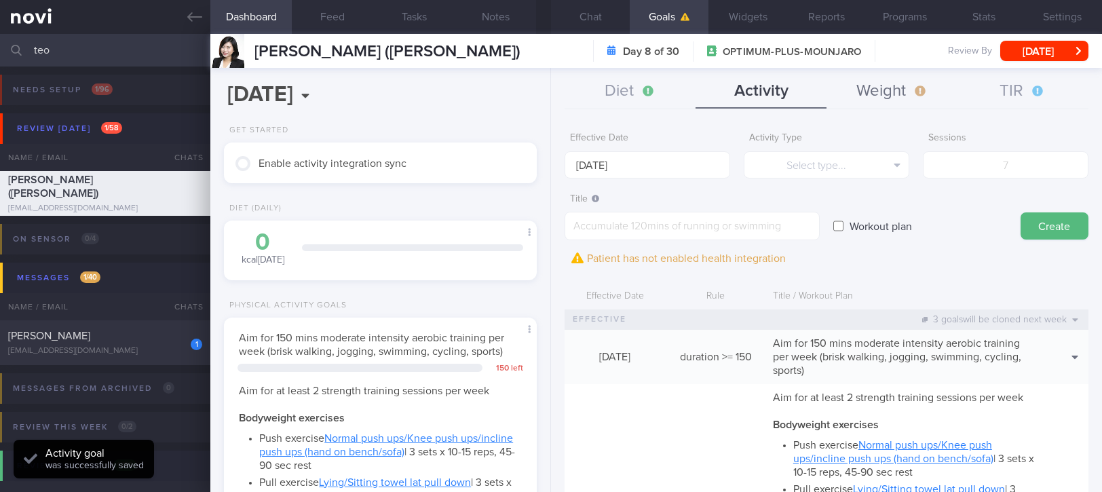
click at [908, 85] on button "Weight" at bounding box center [891, 92] width 131 height 34
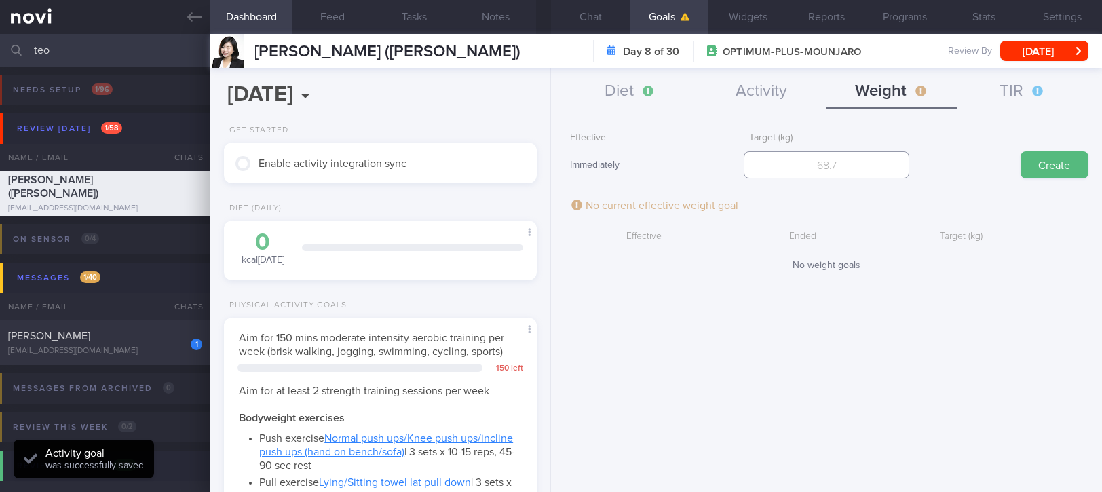
click at [811, 172] on input "number" at bounding box center [826, 164] width 166 height 27
type input "55"
click at [1047, 166] on button "Create" at bounding box center [1054, 164] width 68 height 27
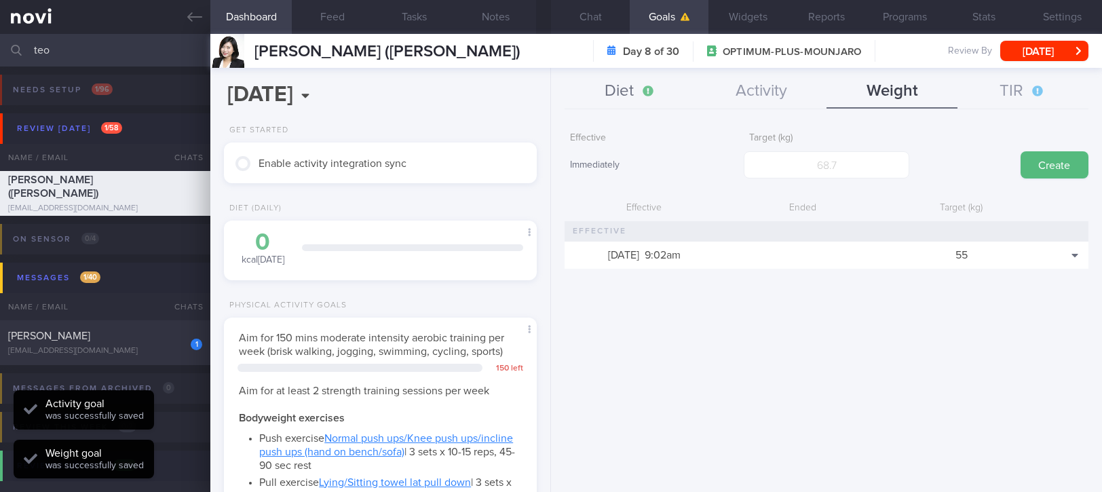
click at [658, 90] on button "Diet" at bounding box center [629, 92] width 131 height 34
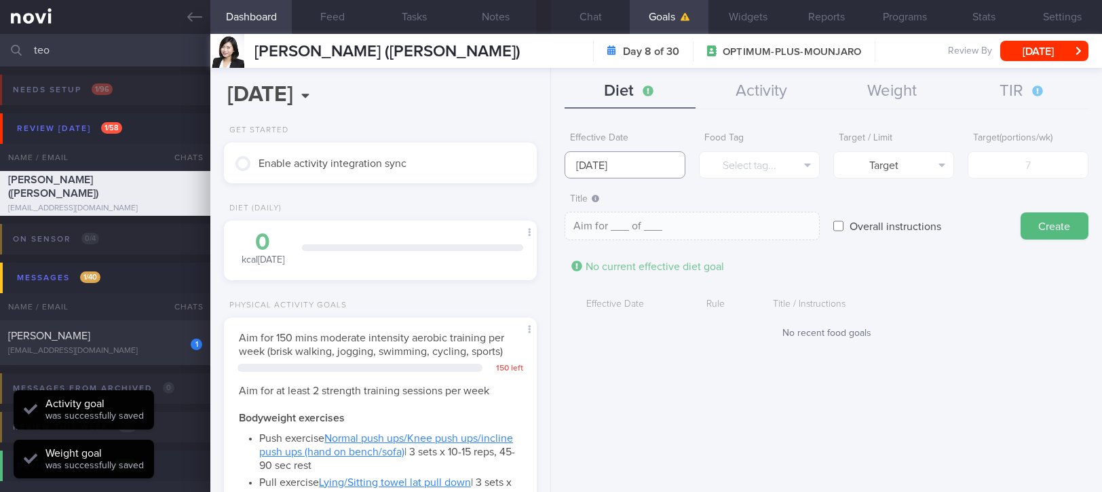
click at [658, 165] on input "[DATE]" at bounding box center [624, 164] width 121 height 27
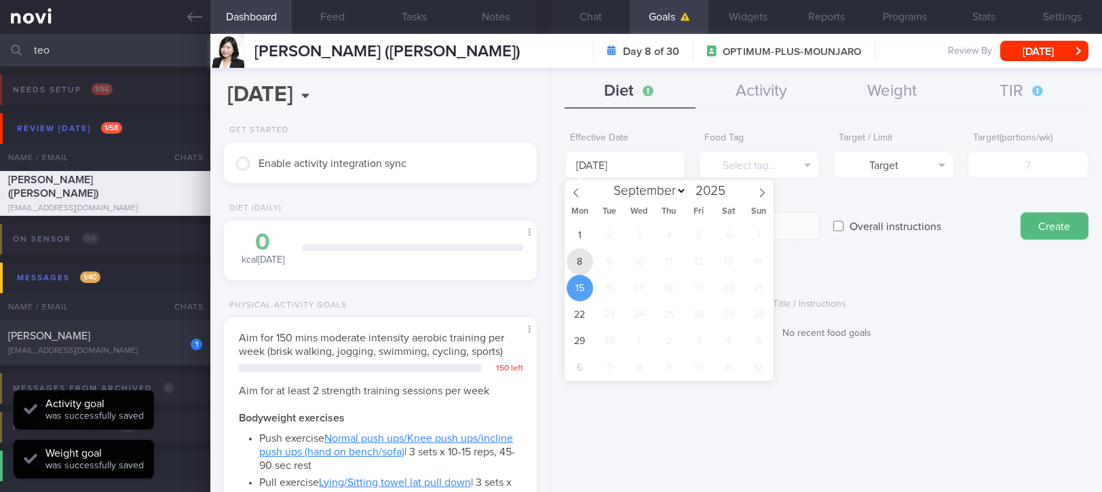
click at [575, 252] on span "8" at bounding box center [579, 261] width 26 height 26
type input "[DATE]"
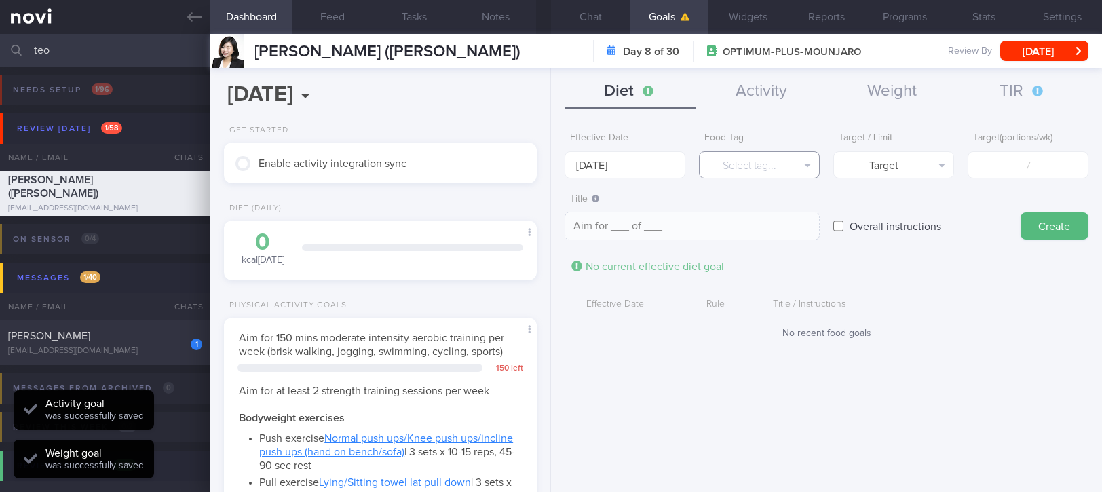
click at [793, 169] on button "Select tag..." at bounding box center [759, 164] width 121 height 27
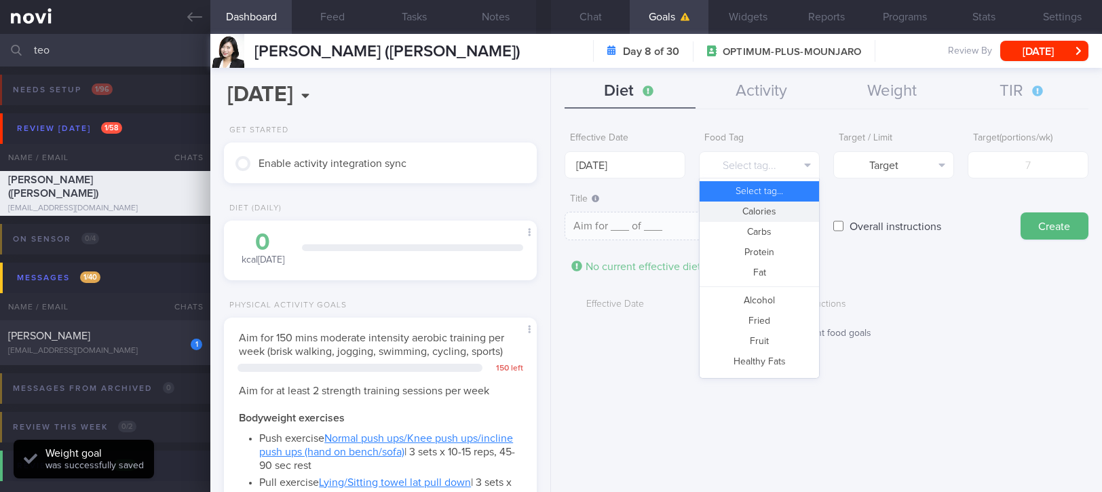
click at [779, 212] on button "Calories" at bounding box center [758, 211] width 119 height 20
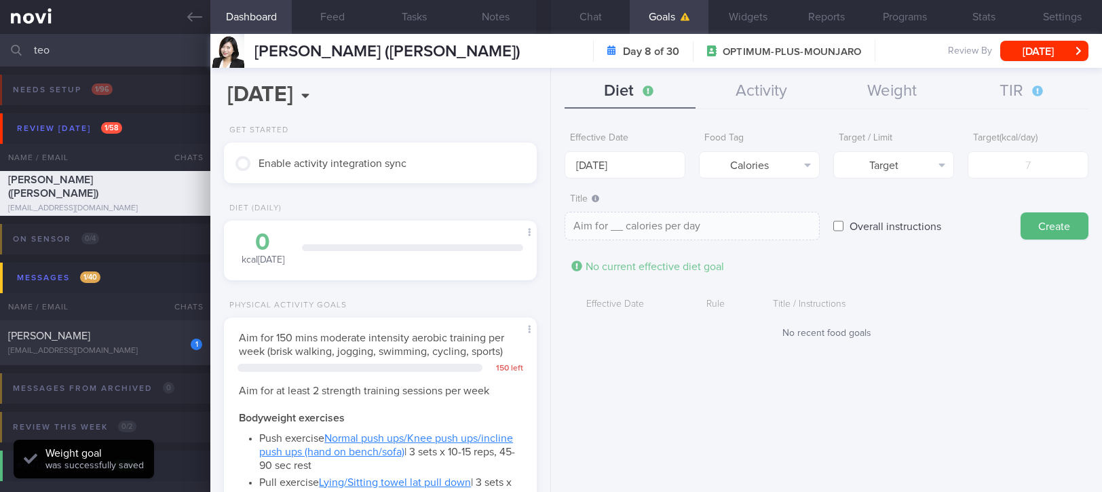
click at [882, 178] on form "Effective Date [DATE] Food Tag Calories Select tag... Calories Carbs Protein Fa…" at bounding box center [826, 238] width 524 height 227
click at [905, 173] on button "Target" at bounding box center [893, 164] width 121 height 27
click at [901, 215] on button "Limit" at bounding box center [893, 211] width 119 height 20
type textarea "Keep to __ calories per day"
click at [1029, 164] on input "number" at bounding box center [1027, 164] width 121 height 27
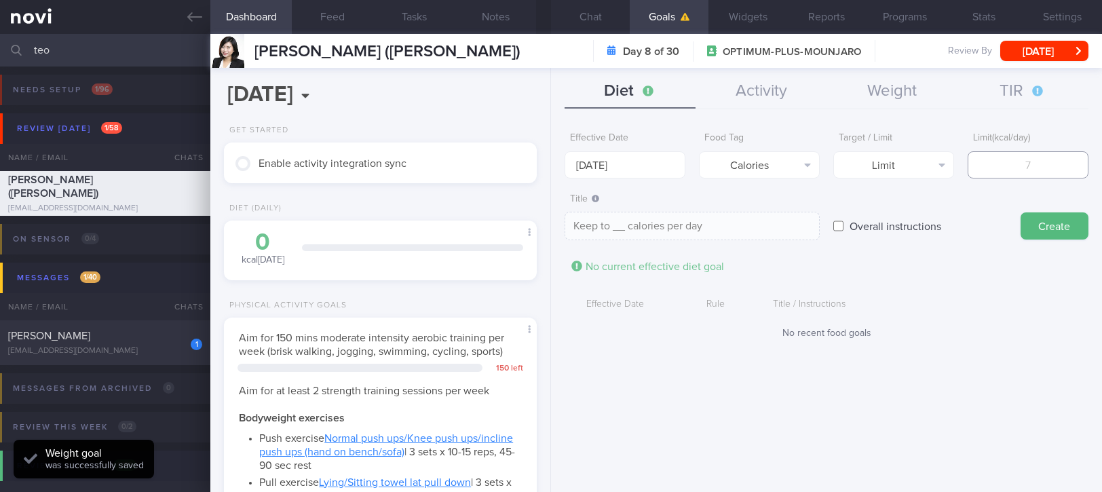
type input "1"
type textarea "Keep to 1 calories per day"
type input "13"
type textarea "Keep to 13 calories per day"
type input "130"
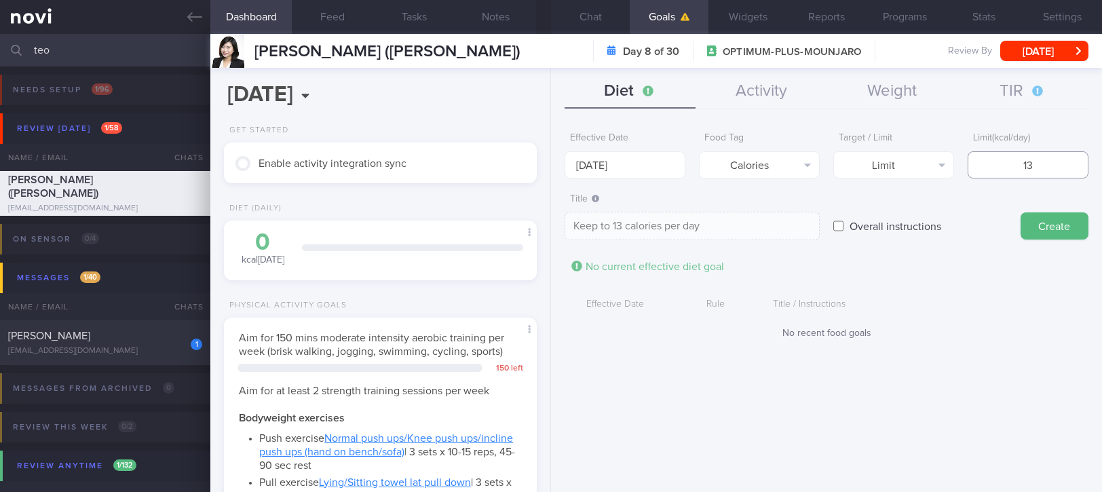
type textarea "Keep to 130 calories per day"
type input "1300"
type textarea "Keep to 1300 calories per day"
type input "1300"
click at [1046, 220] on button "Create" at bounding box center [1054, 225] width 68 height 27
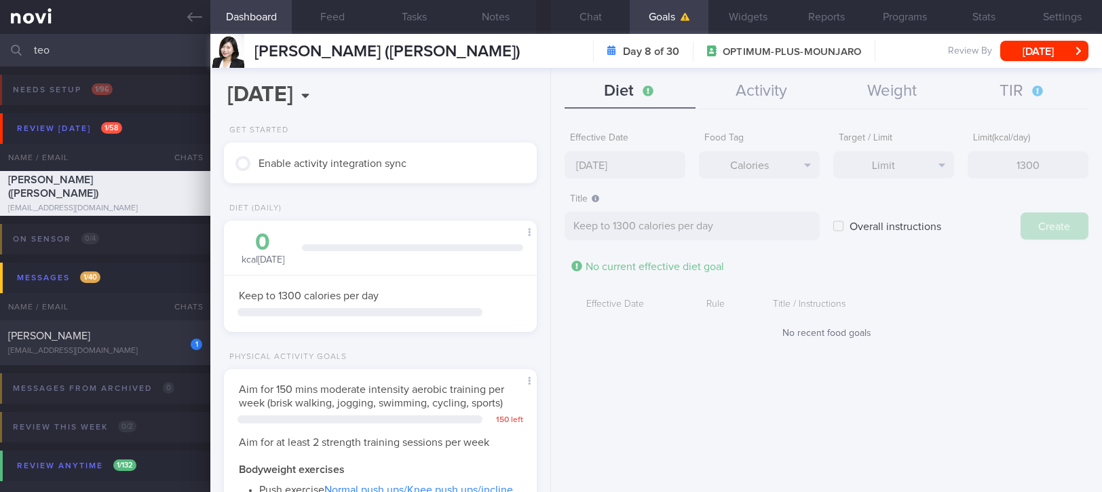
type input "[DATE]"
type textarea "Aim for ___ of ___"
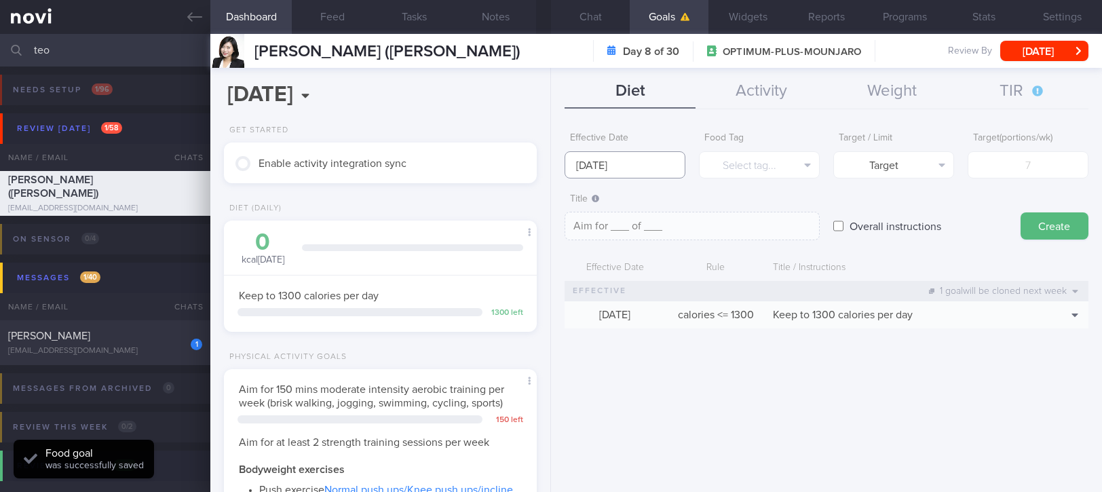
click at [663, 163] on input "[DATE]" at bounding box center [624, 164] width 121 height 27
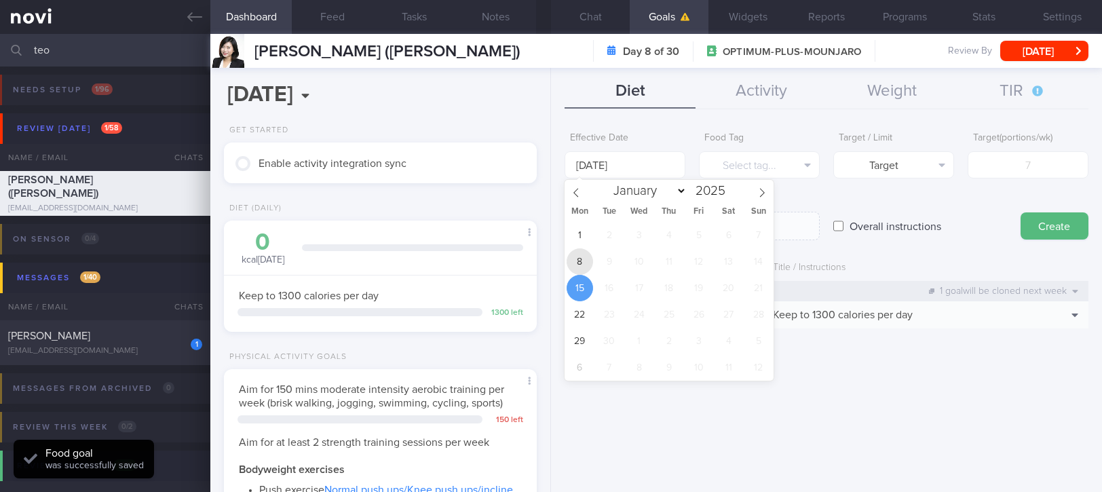
click at [580, 257] on span "8" at bounding box center [579, 261] width 26 height 26
type input "[DATE]"
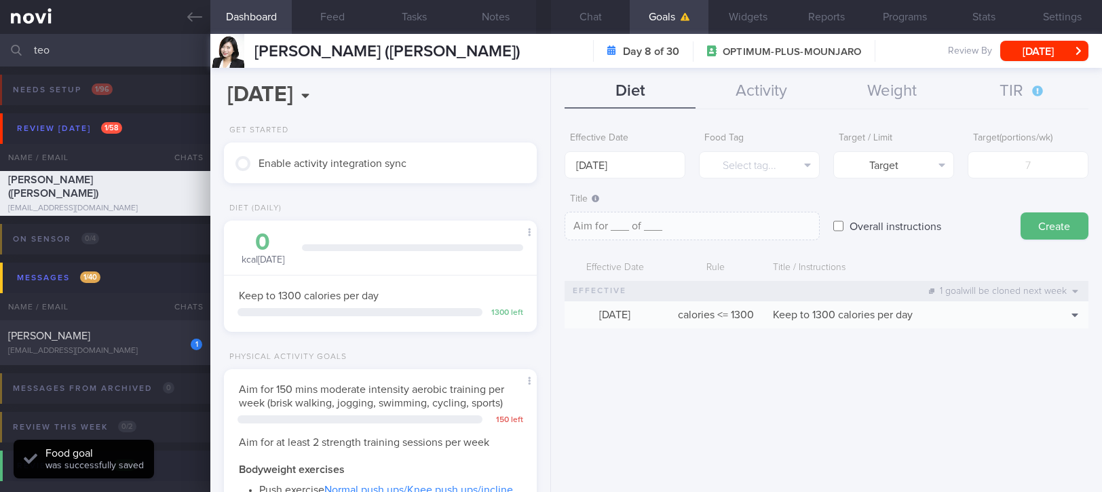
click at [756, 178] on form "Effective Date [DATE] Food Tag Select tag... Select tag... Calories Carbs Prote…" at bounding box center [826, 233] width 524 height 216
click at [764, 171] on button "Select tag..." at bounding box center [759, 164] width 121 height 27
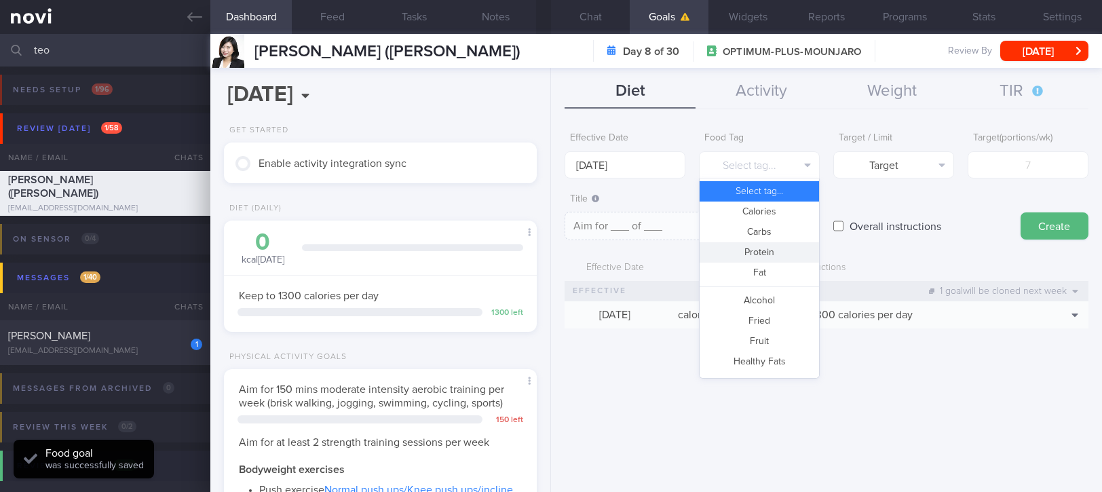
click at [767, 248] on button "Protein" at bounding box center [758, 252] width 119 height 20
type textarea "Aim for __g of protein per day"
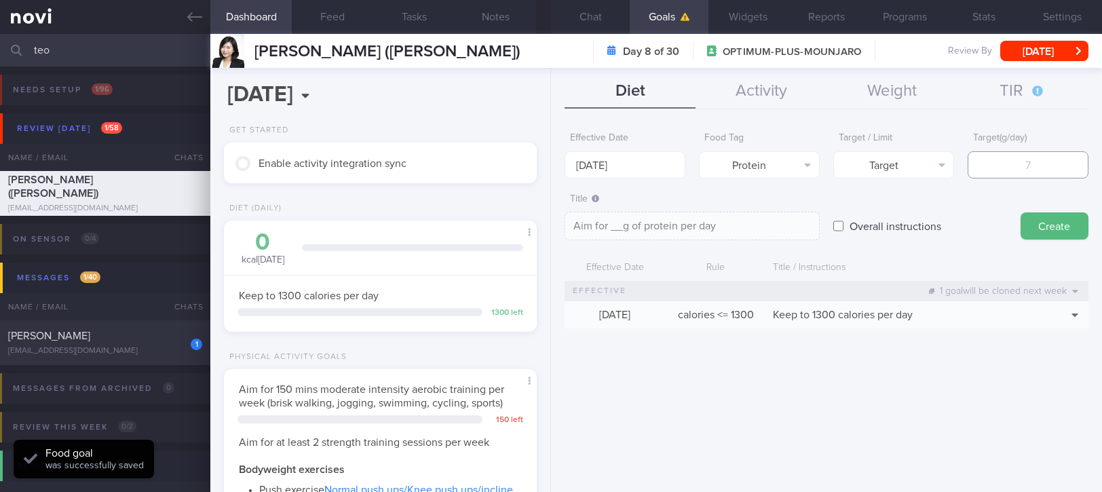
click at [1041, 160] on input "number" at bounding box center [1027, 164] width 121 height 27
type input "8"
type textarea "Aim for 8g of protein per day"
type input "80"
type textarea "Aim for 80g of protein per day"
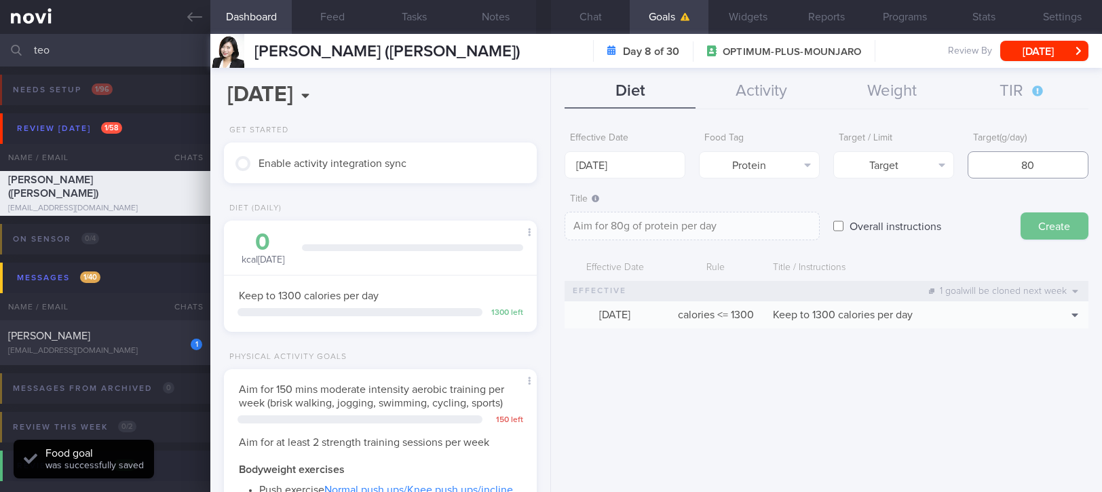
type input "80"
click at [1066, 233] on button "Create" at bounding box center [1054, 225] width 68 height 27
type input "[DATE]"
type textarea "Aim for ___ of ___"
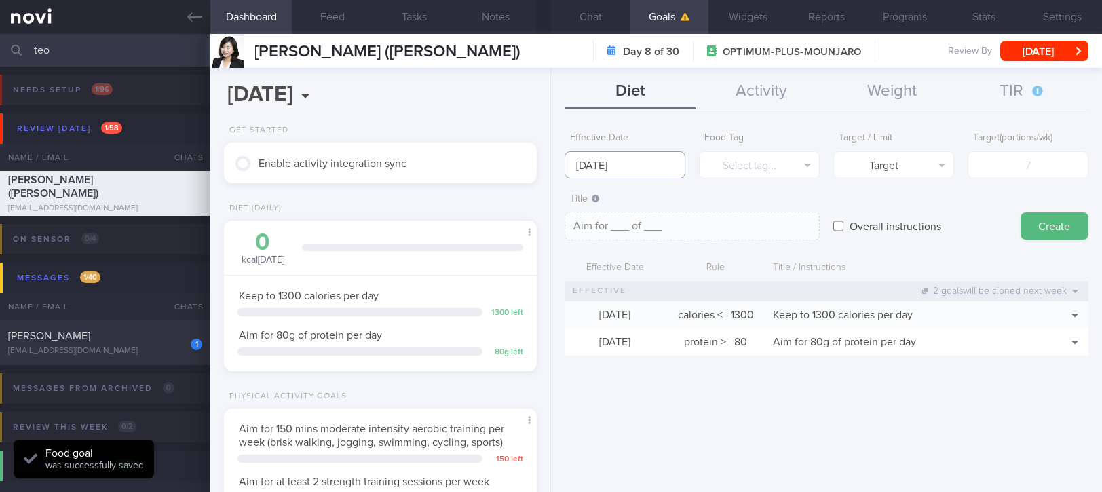
click at [677, 159] on input "[DATE]" at bounding box center [624, 164] width 121 height 27
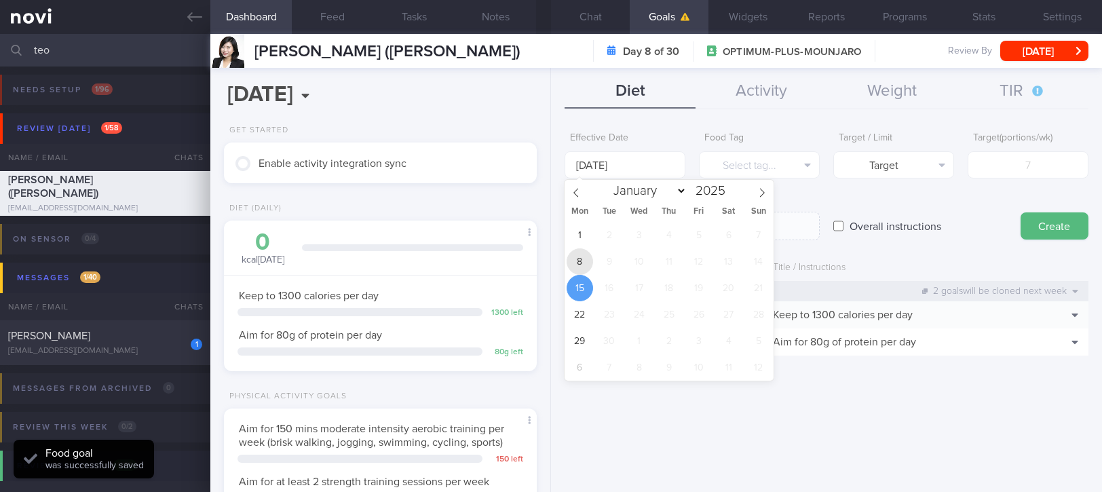
click at [573, 270] on span "8" at bounding box center [579, 261] width 26 height 26
type input "[DATE]"
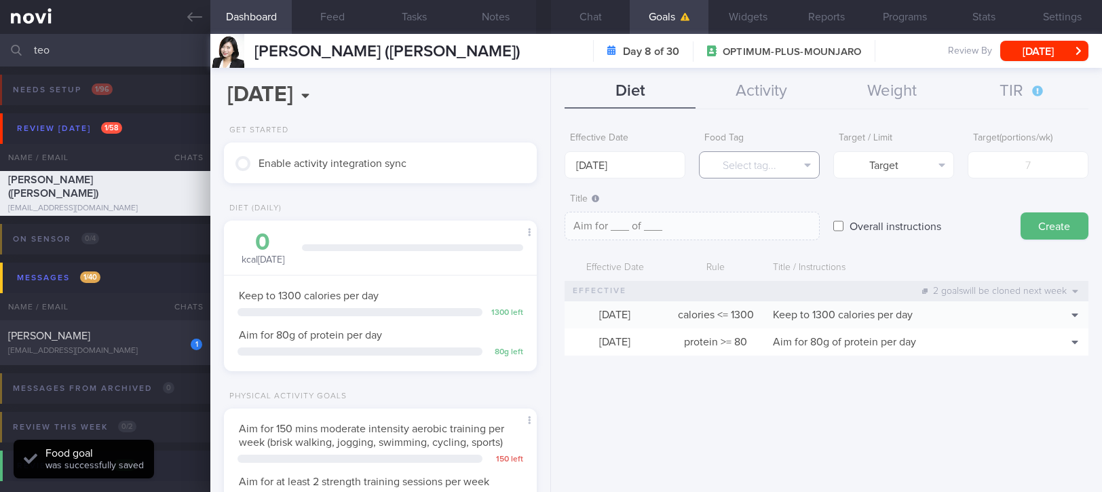
click at [785, 166] on button "Select tag..." at bounding box center [759, 164] width 121 height 27
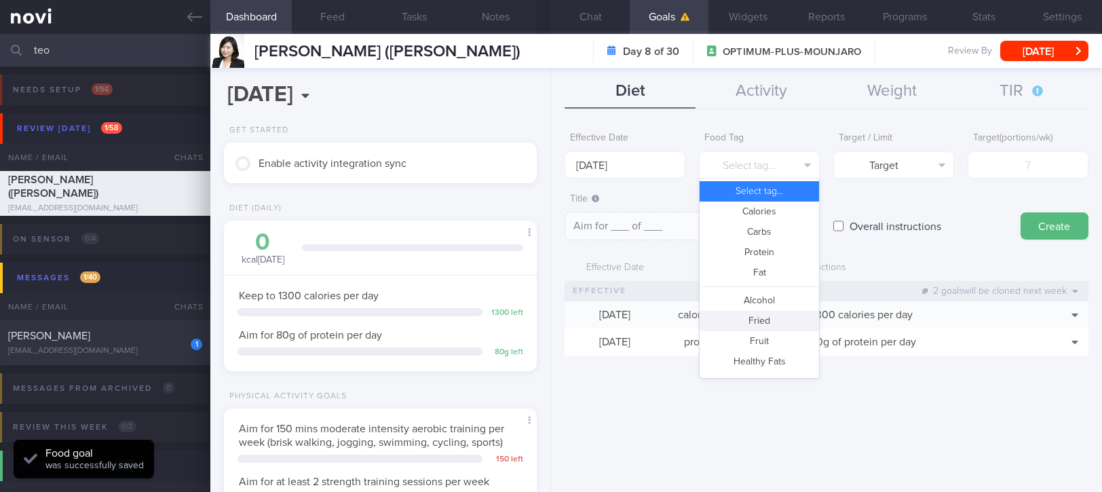
click at [773, 328] on button "Fried" at bounding box center [758, 321] width 119 height 20
type textarea "Aim for __ portions of fried food per week"
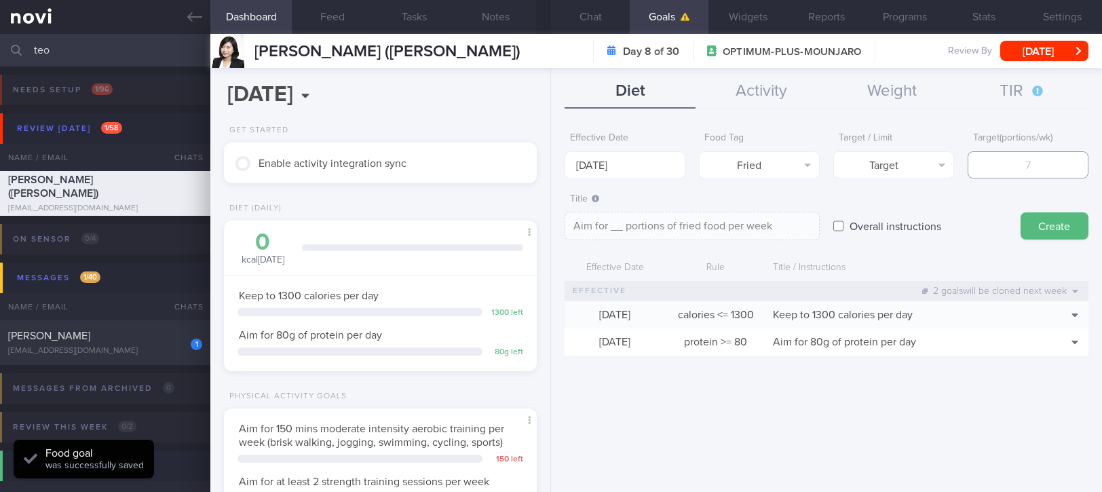
click at [1042, 160] on input "number" at bounding box center [1027, 164] width 121 height 27
type input "2"
type textarea "Aim for 2 portions of fried food per week"
type input "2"
click at [954, 153] on div "Effective Date [DATE] Food Tag Fried Select tag... Calories Carbs Protein Fat A…" at bounding box center [826, 151] width 524 height 53
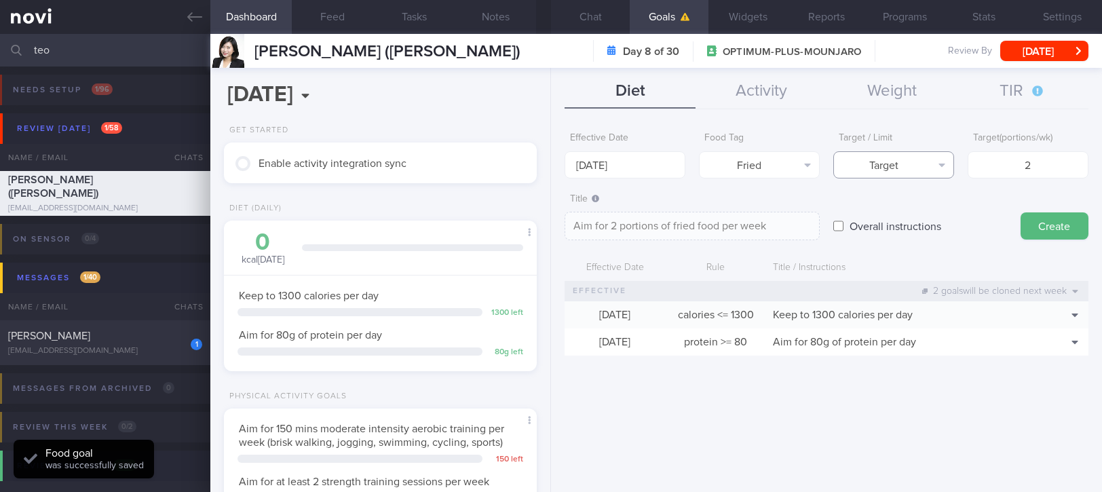
click at [927, 165] on button "Target" at bounding box center [893, 164] width 121 height 27
click at [898, 210] on button "Limit" at bounding box center [893, 211] width 119 height 20
drag, startPoint x: 692, startPoint y: 225, endPoint x: 725, endPoint y: 225, distance: 33.2
click at [693, 225] on textarea "Keep to 2 portions of fried food per week" at bounding box center [691, 226] width 255 height 28
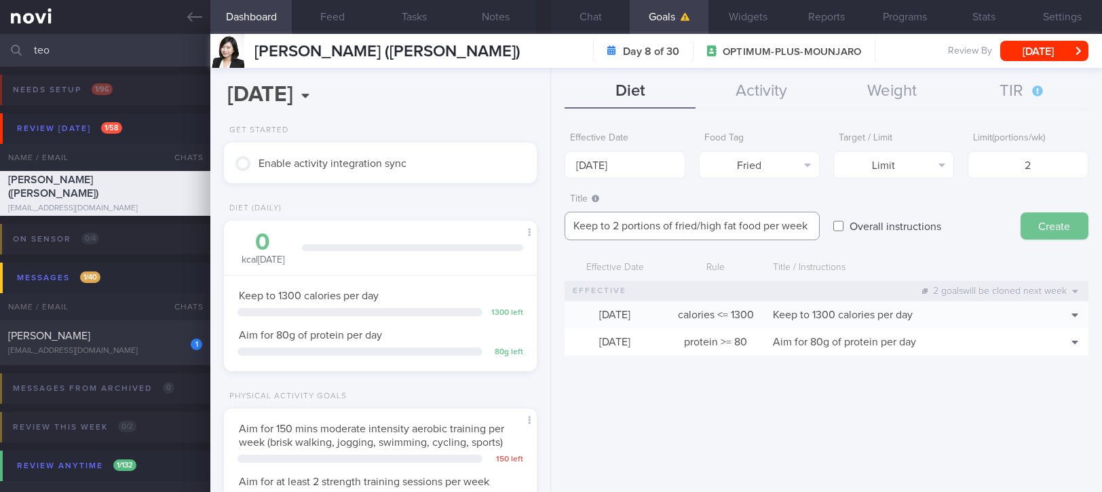
type textarea "Keep to 2 portions of fried/high fat food per week"
click at [1057, 223] on button "Create" at bounding box center [1054, 225] width 68 height 27
type input "[DATE]"
type textarea "Aim for ___ of ___"
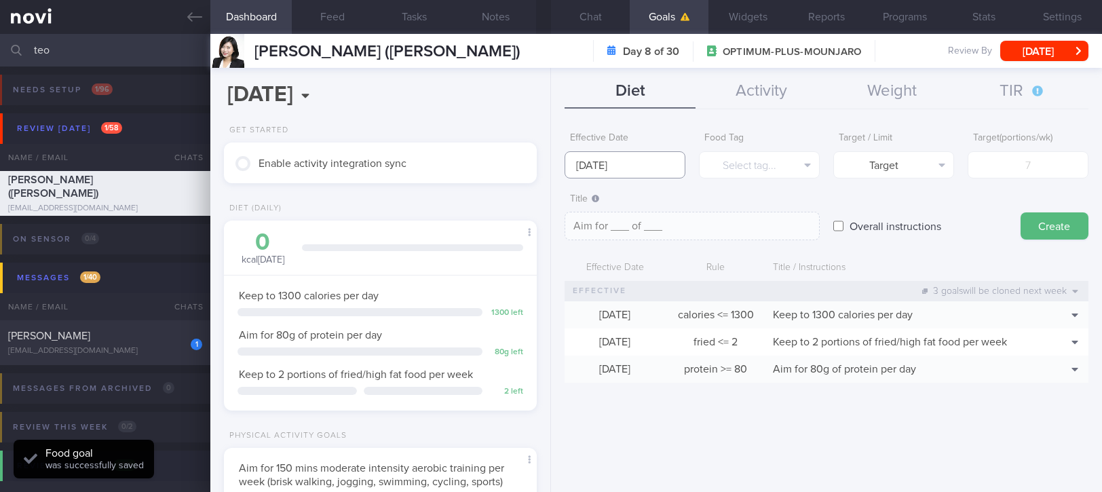
click at [644, 166] on input "[DATE]" at bounding box center [624, 164] width 121 height 27
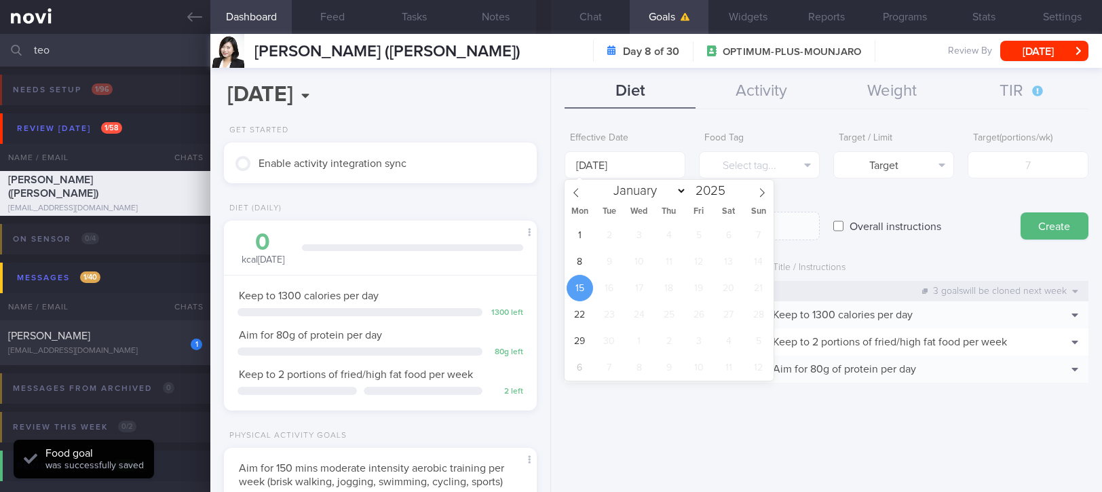
click at [593, 250] on div "1 2 3 4 5 6 7 8 9 10 11 12 13 14 15 16 17 18 19 20 21 22 23 24 25 26 27 28 29 3…" at bounding box center [668, 301] width 209 height 159
click at [590, 250] on div "1 2 3 4 5 6 7 8 9 10 11 12 13 14 15 16 17 18 19 20 21 22 23 24 25 26 27 28 29 3…" at bounding box center [668, 301] width 209 height 159
click at [583, 267] on span "8" at bounding box center [579, 261] width 26 height 26
type input "[DATE]"
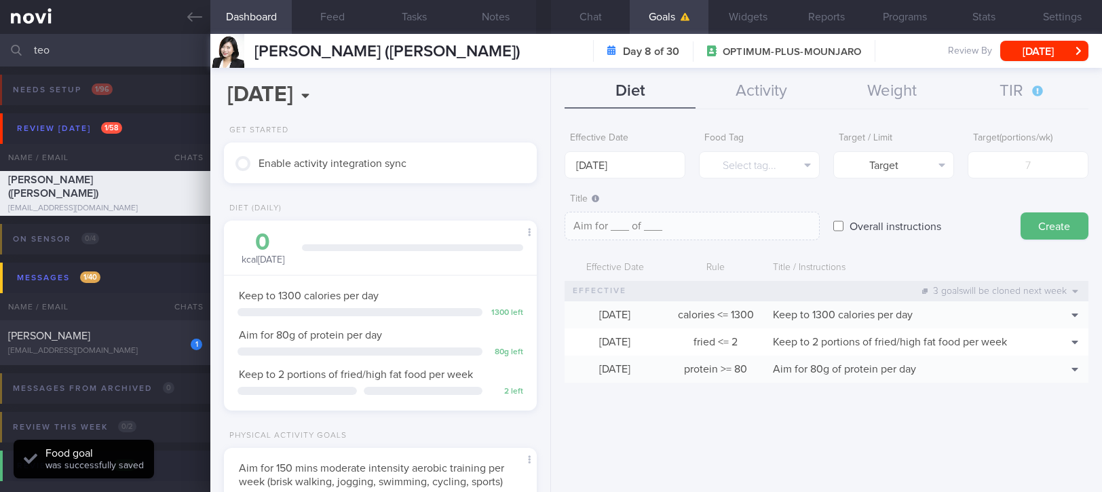
click at [795, 149] on div "Food Tag Select tag... Select tag... Calories Carbs Protein Fat Alcohol Fried F…" at bounding box center [759, 151] width 121 height 53
click at [783, 163] on button "Select tag..." at bounding box center [759, 164] width 121 height 27
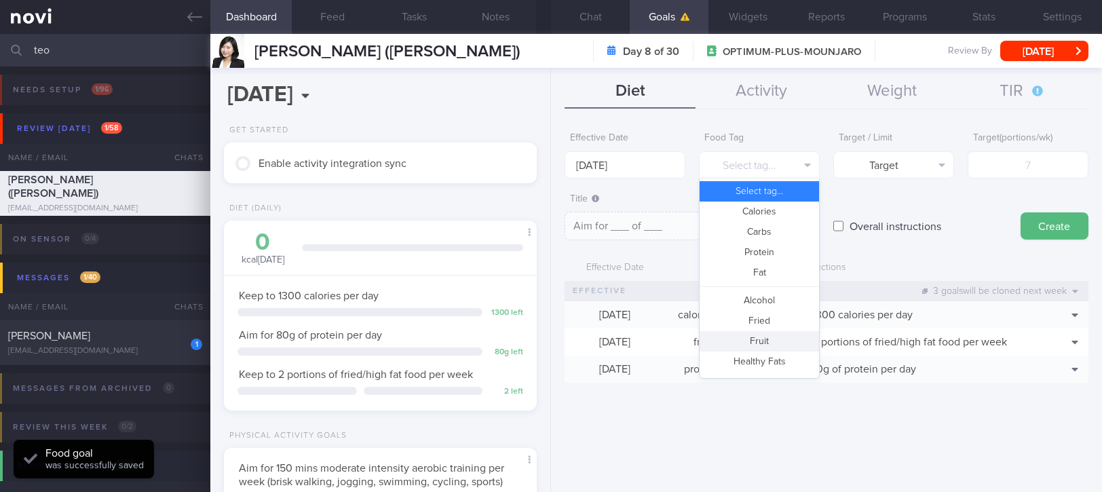
click at [768, 345] on button "Fruit" at bounding box center [758, 341] width 119 height 20
type textarea "Aim for __ portions of fruits per week"
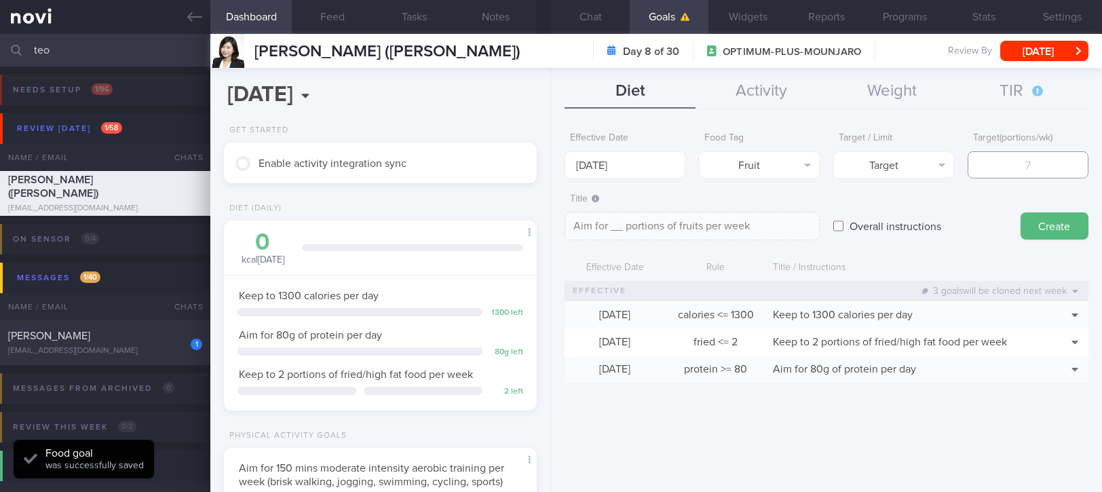
click at [1053, 157] on input "number" at bounding box center [1027, 164] width 121 height 27
paste input "1"
type input "1"
type textarea "Aim for 1 portions of fruits per week"
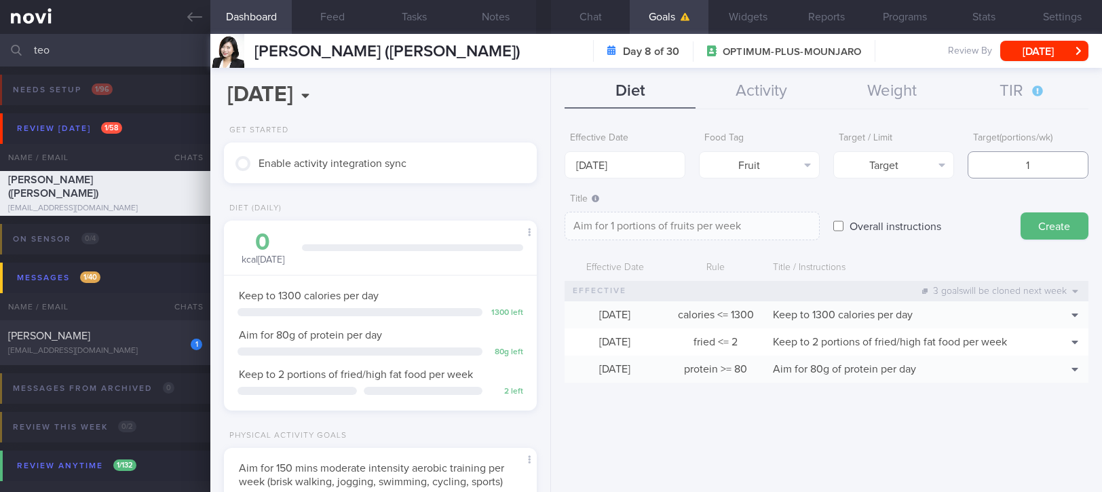
type input "14"
type textarea "Aim for 14 portions of fruits per week"
type input "14"
click at [1058, 231] on button "Create" at bounding box center [1054, 225] width 68 height 27
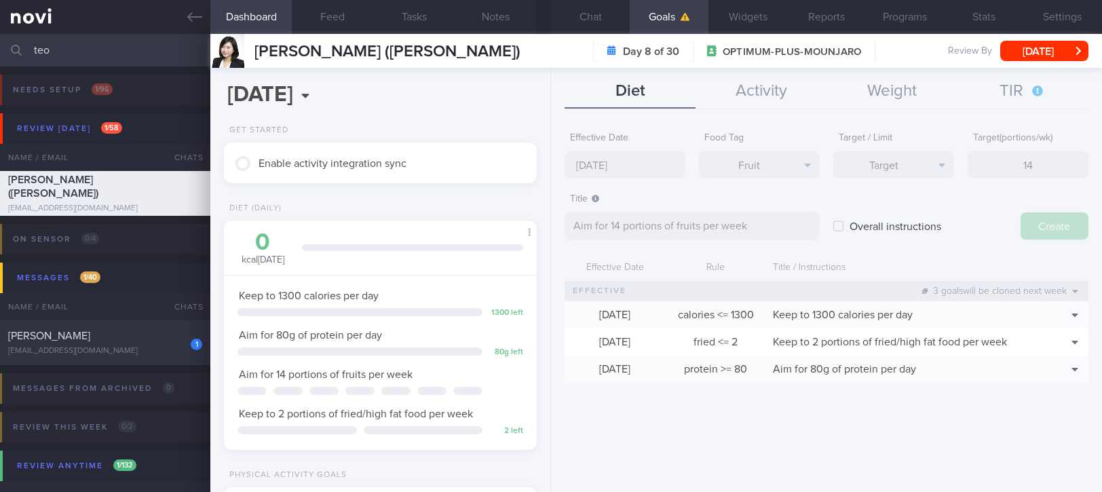
type input "[DATE]"
type textarea "Aim for ___ of ___"
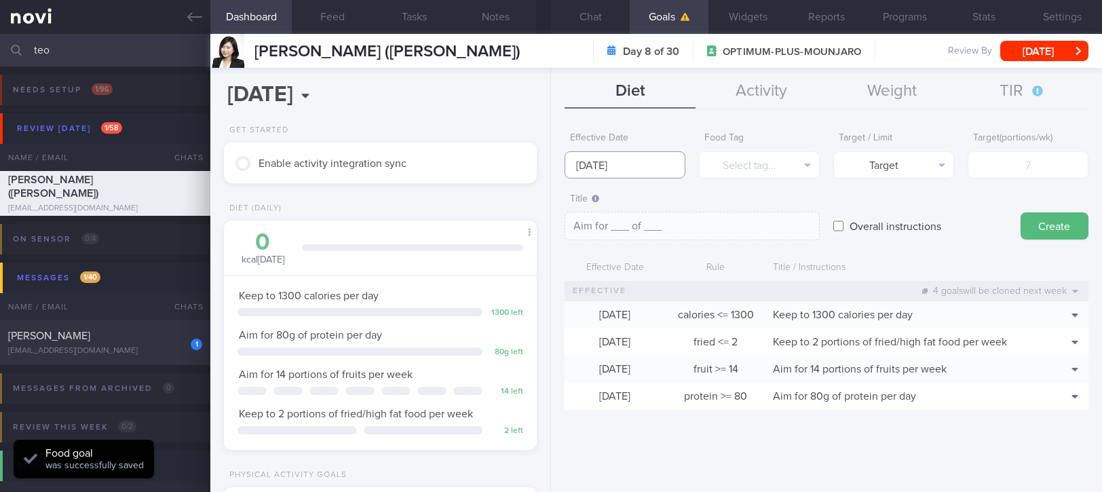
click at [612, 173] on body "You are offline! Some functionality will be unavailable Patients New Users Coac…" at bounding box center [551, 246] width 1102 height 492
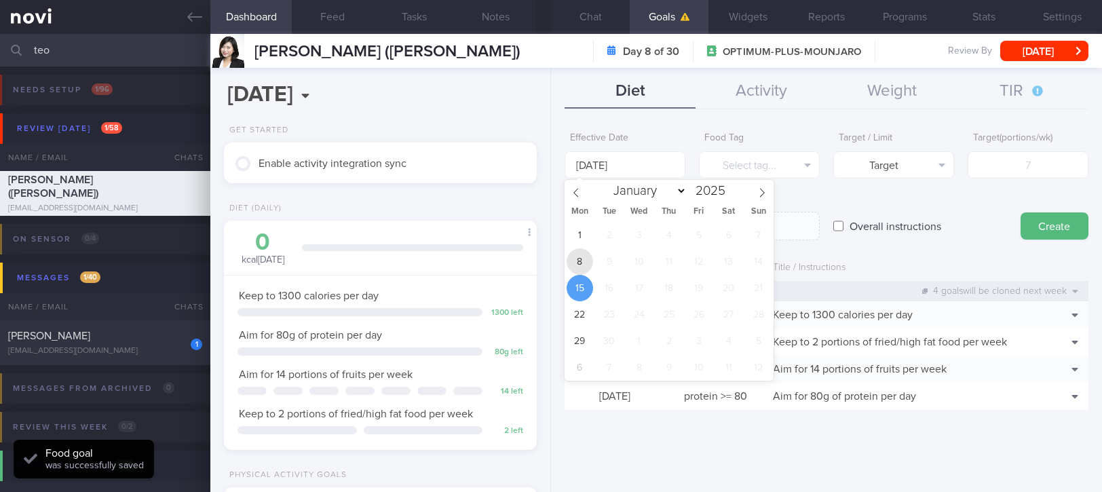
click at [581, 266] on span "8" at bounding box center [579, 261] width 26 height 26
type input "[DATE]"
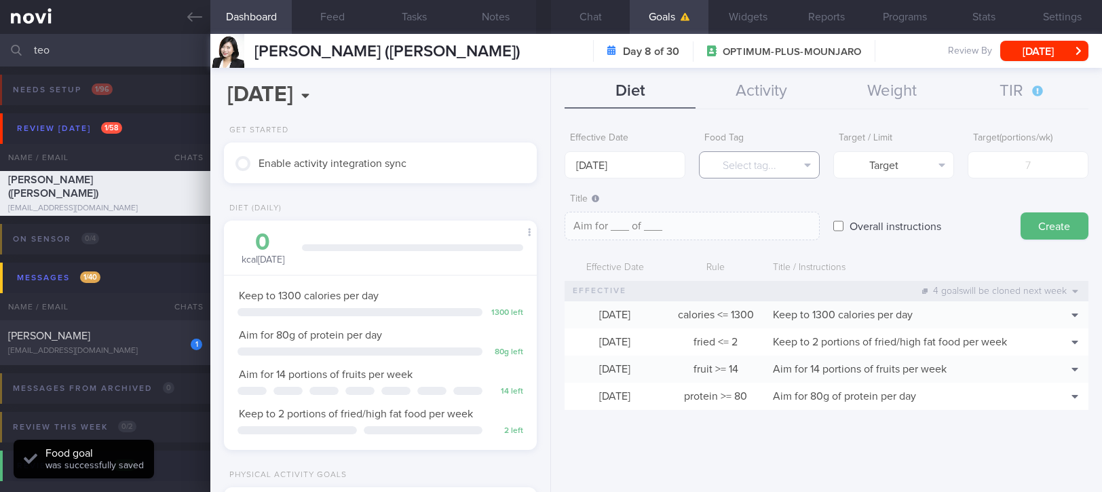
click at [761, 170] on button "Select tag..." at bounding box center [759, 164] width 121 height 27
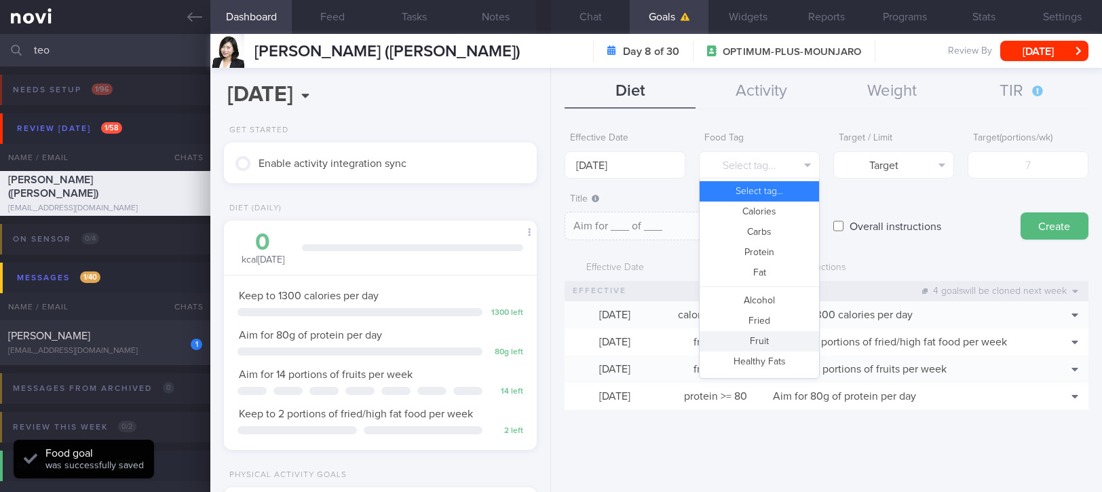
drag, startPoint x: 771, startPoint y: 335, endPoint x: 891, endPoint y: 316, distance: 121.5
click at [772, 336] on button "Fruit" at bounding box center [758, 341] width 119 height 20
type textarea "Aim for __ portions of fruits per week"
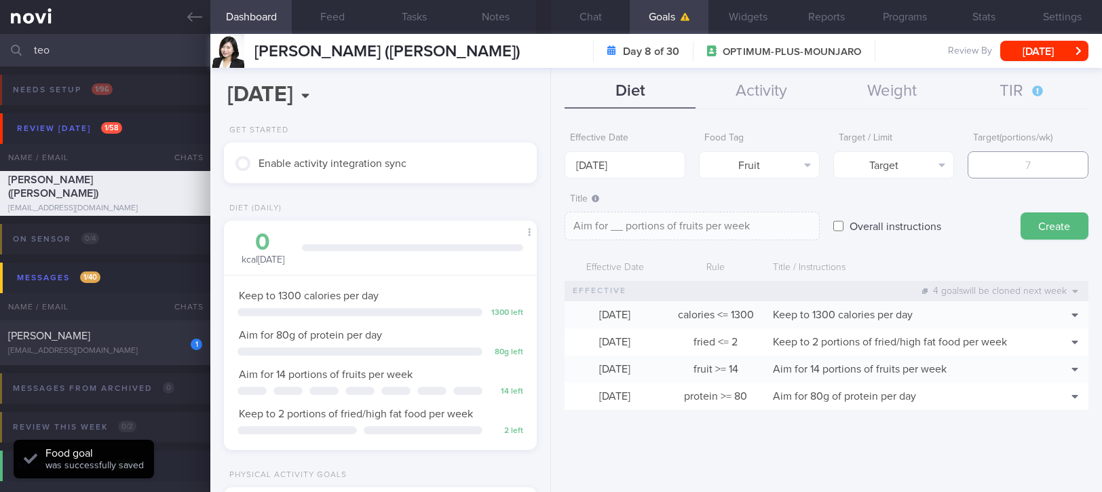
click at [1058, 172] on input "number" at bounding box center [1027, 164] width 121 height 27
type input "1"
type textarea "Aim for 1 portions of fruits per week"
type input "14"
type textarea "Aim for 14 portions of fruits per week"
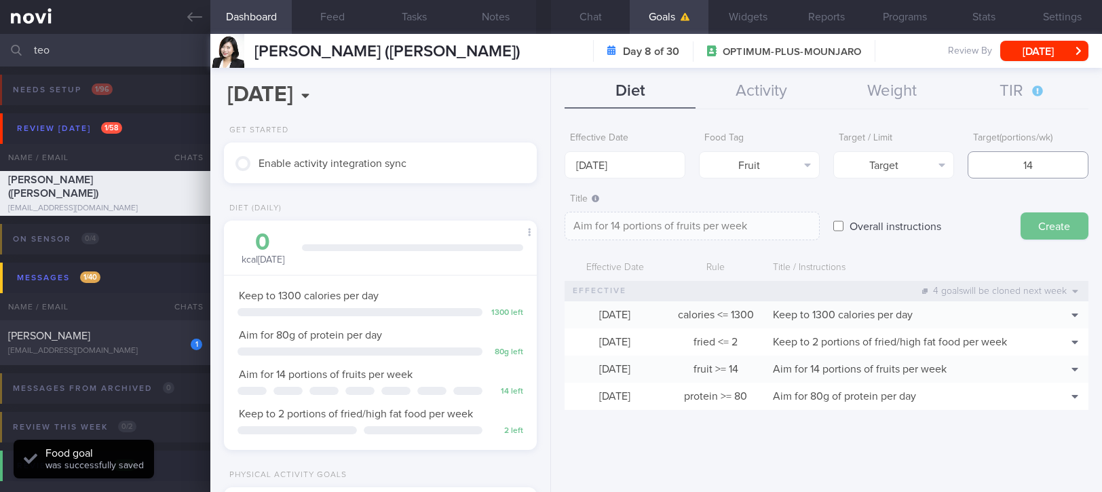
type input "14"
click at [1050, 222] on button "Create" at bounding box center [1054, 225] width 68 height 27
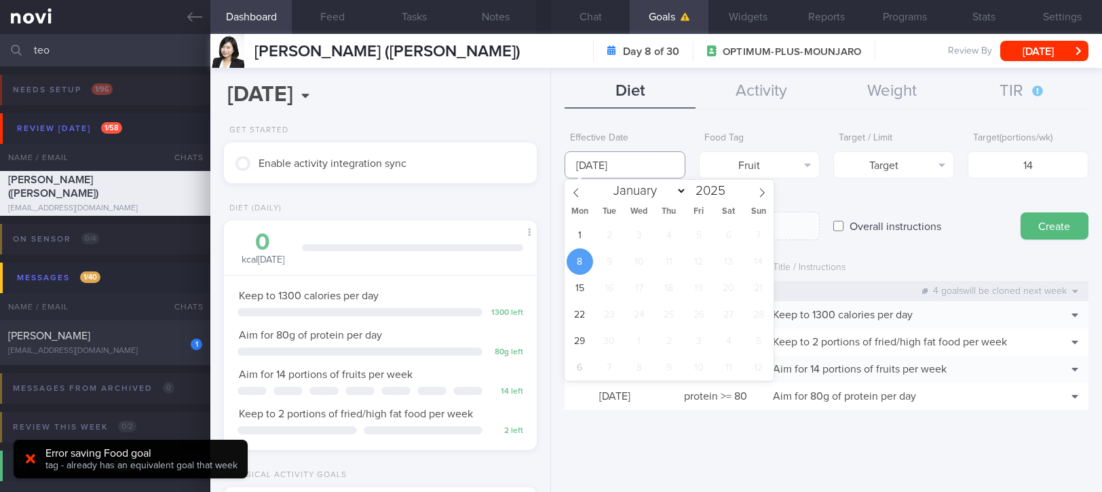
click at [653, 162] on input "[DATE]" at bounding box center [624, 164] width 121 height 27
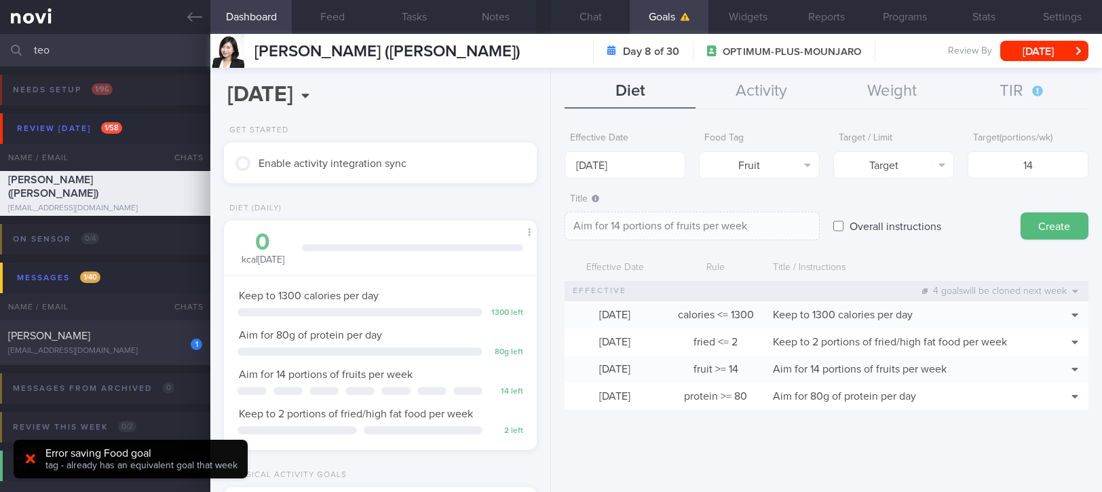
click at [819, 195] on div "Title Aim for 14 portions of fruits per week Aim for 14 portions of fruits per …" at bounding box center [826, 214] width 524 height 54
click at [771, 153] on button "Fruit" at bounding box center [759, 164] width 121 height 27
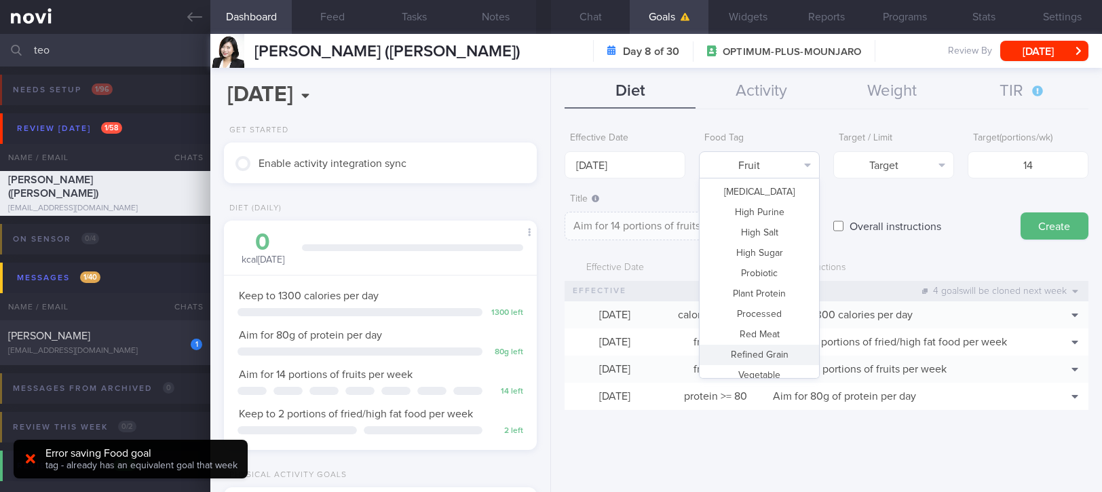
scroll to position [403, 0]
click at [768, 326] on button "Vegetable" at bounding box center [758, 325] width 119 height 20
type textarea "Aim for 14 portions of vegetables per week"
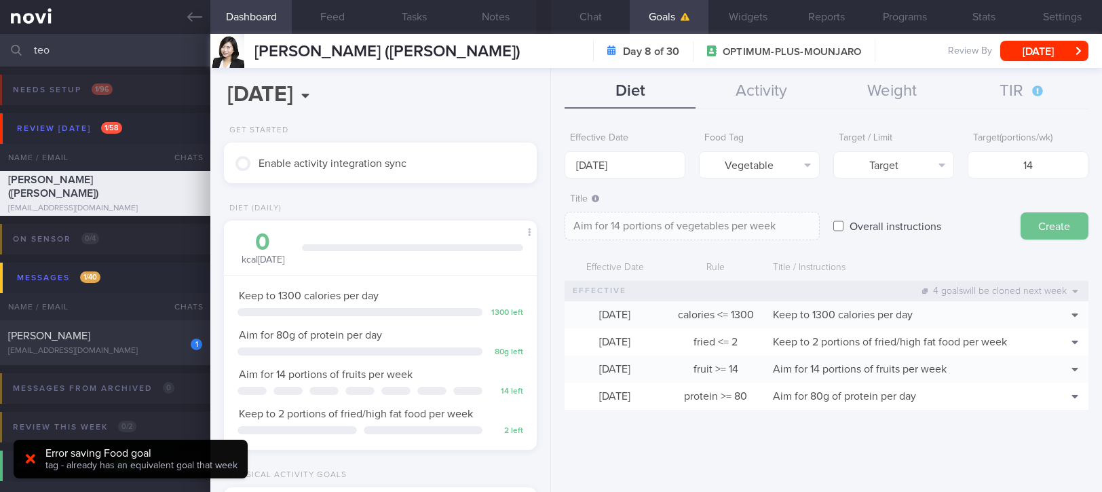
click at [1047, 222] on button "Create" at bounding box center [1054, 225] width 68 height 27
type input "[DATE]"
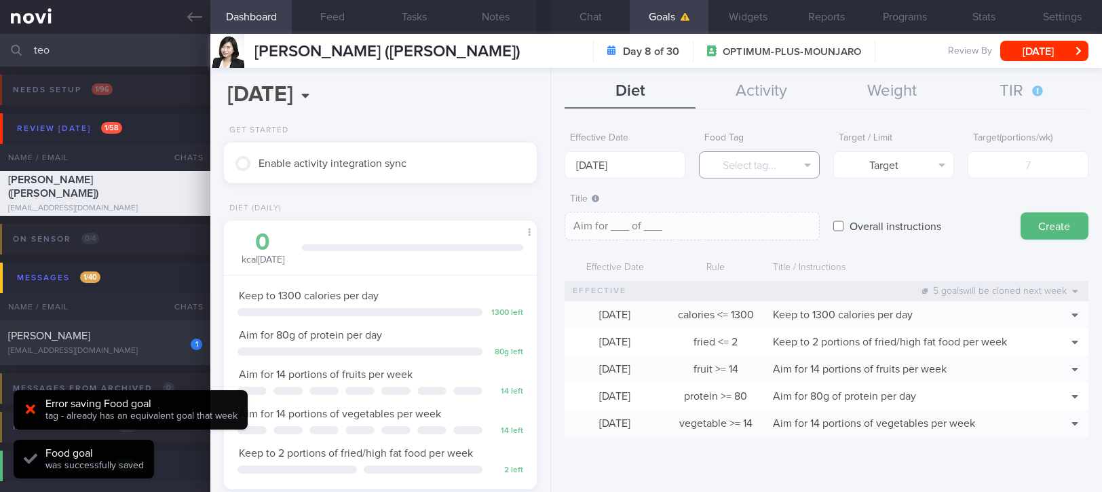
click at [770, 164] on button "Select tag..." at bounding box center [759, 164] width 121 height 27
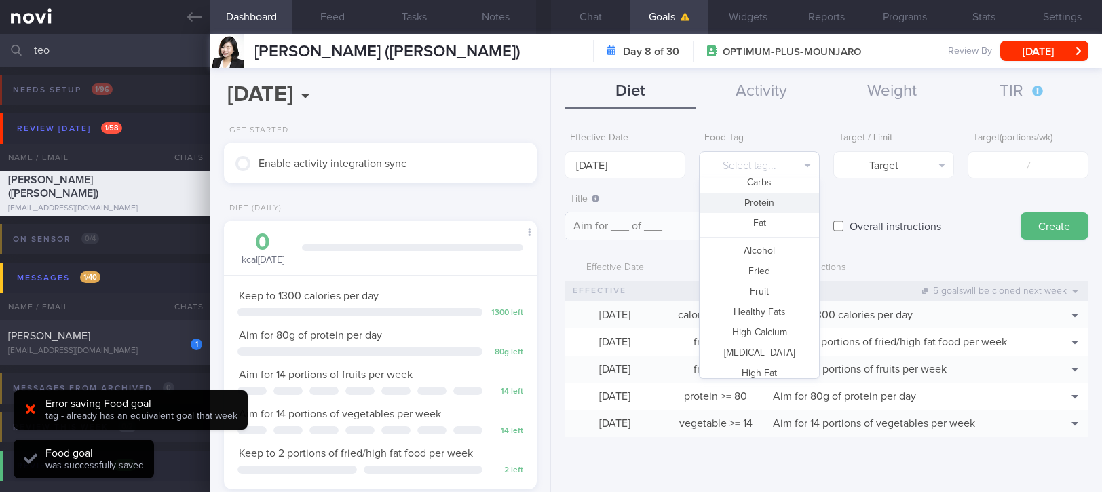
scroll to position [0, 0]
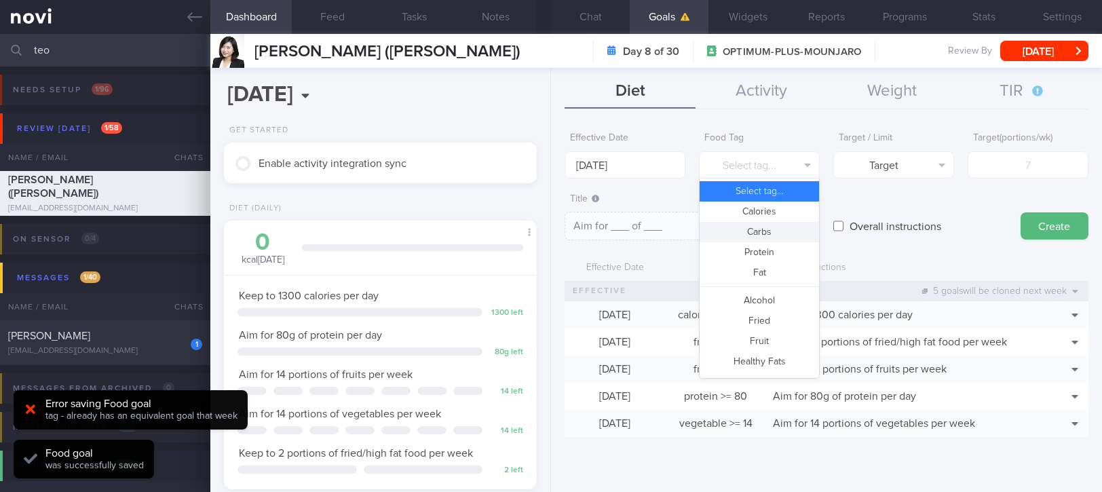
click at [760, 227] on button "Carbs" at bounding box center [758, 232] width 119 height 20
type textarea "Aim for __g of carbohydrates per day"
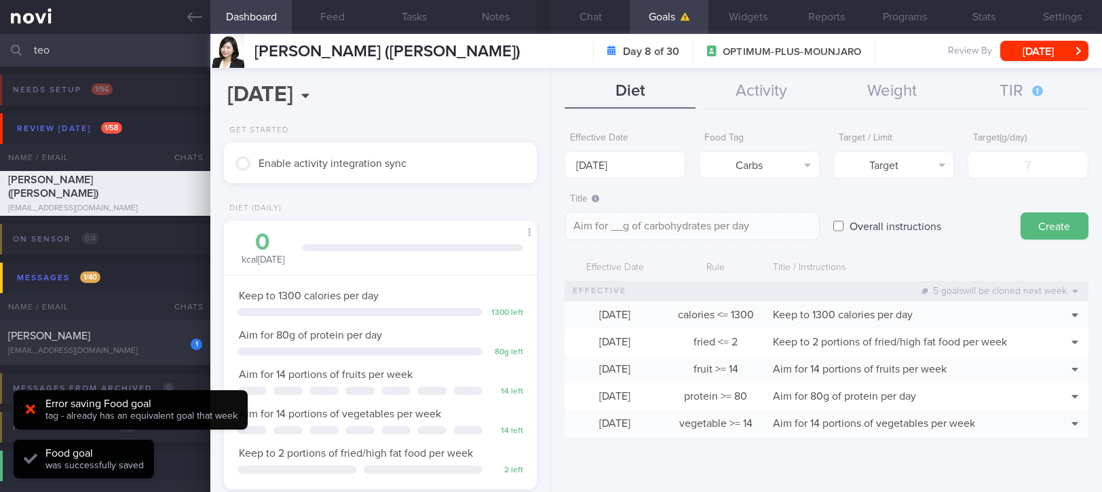
click at [607, 149] on div "Effective Date [DATE]" at bounding box center [624, 151] width 121 height 53
click at [619, 168] on input "[DATE]" at bounding box center [624, 164] width 121 height 27
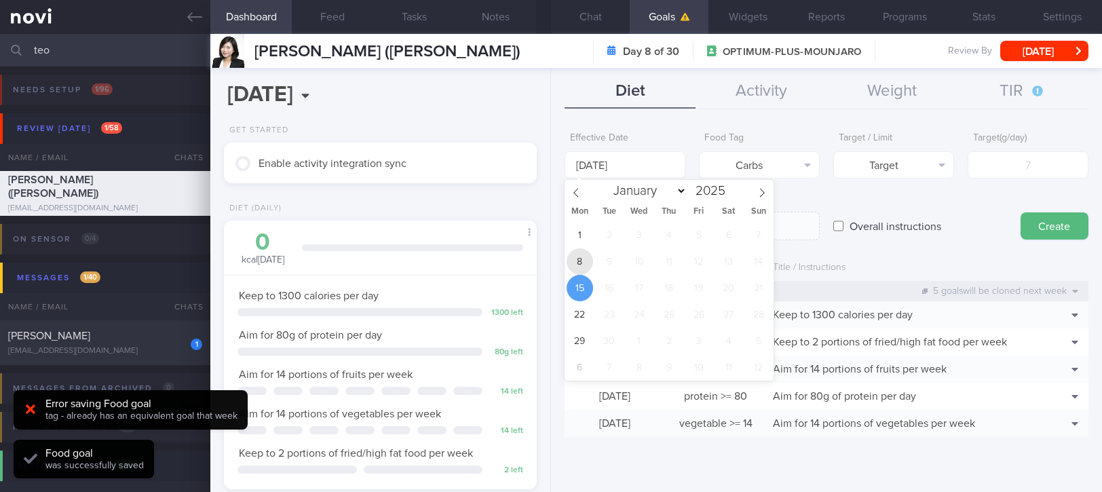
click at [583, 262] on span "8" at bounding box center [579, 261] width 26 height 26
type input "[DATE]"
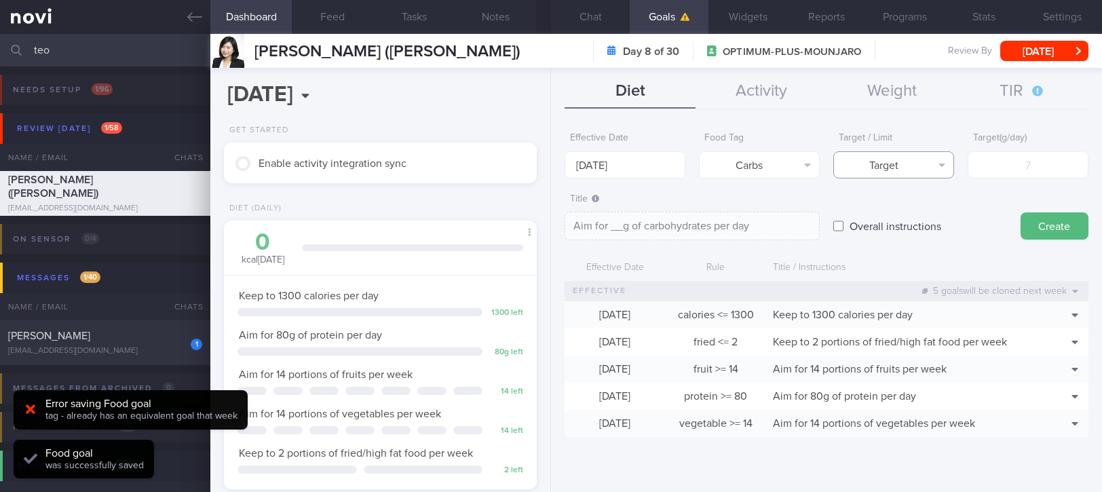
click at [897, 167] on button "Target" at bounding box center [893, 164] width 121 height 27
click at [903, 216] on button "Limit" at bounding box center [893, 211] width 119 height 20
type textarea "Keep to __g of carbohydrates per day"
click at [1040, 171] on input "number" at bounding box center [1027, 164] width 121 height 27
type input "1"
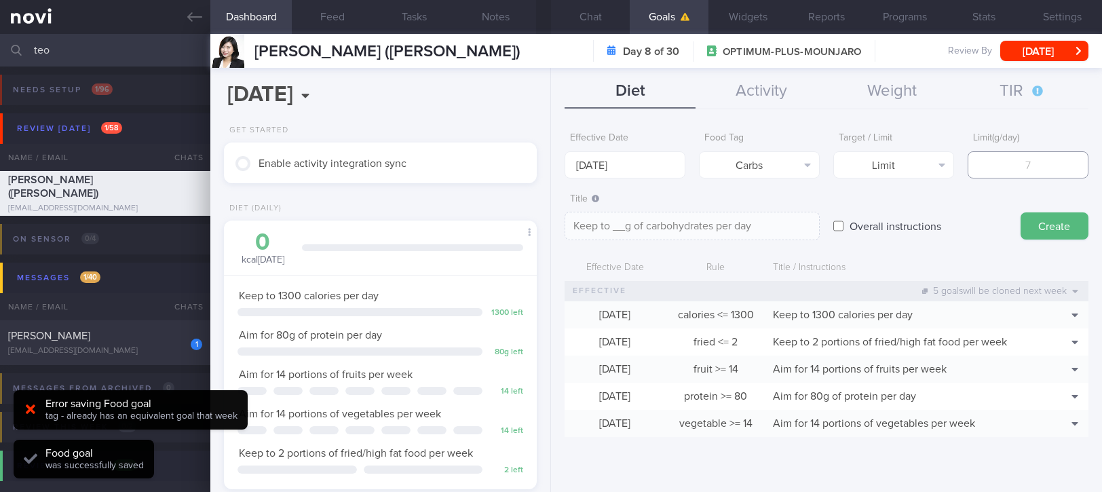
type textarea "Keep to 1g of carbohydrates per day"
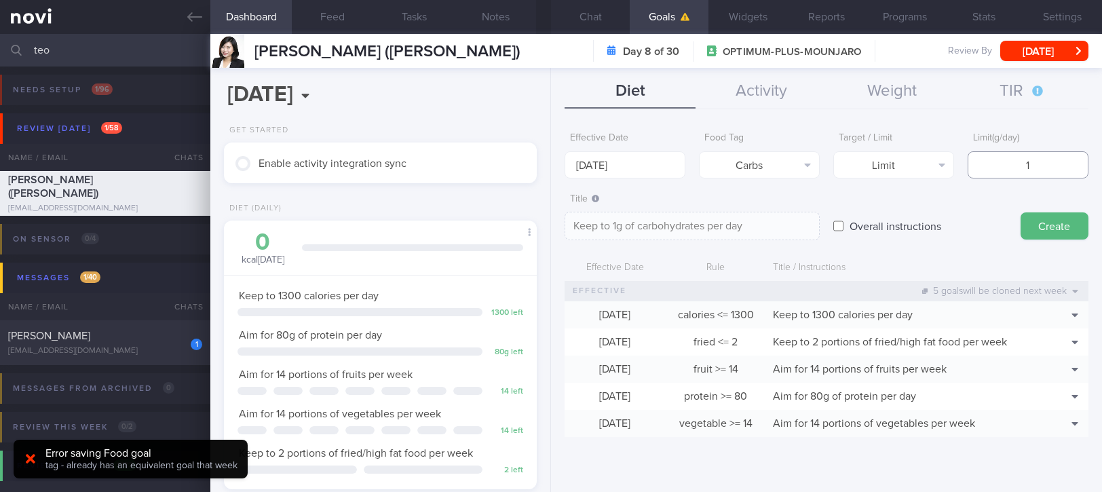
type input "13"
type textarea "Keep to 13g of carbohydrates per day"
type input "130"
type textarea "Keep to 130g of carbohydrates per day"
type input "130"
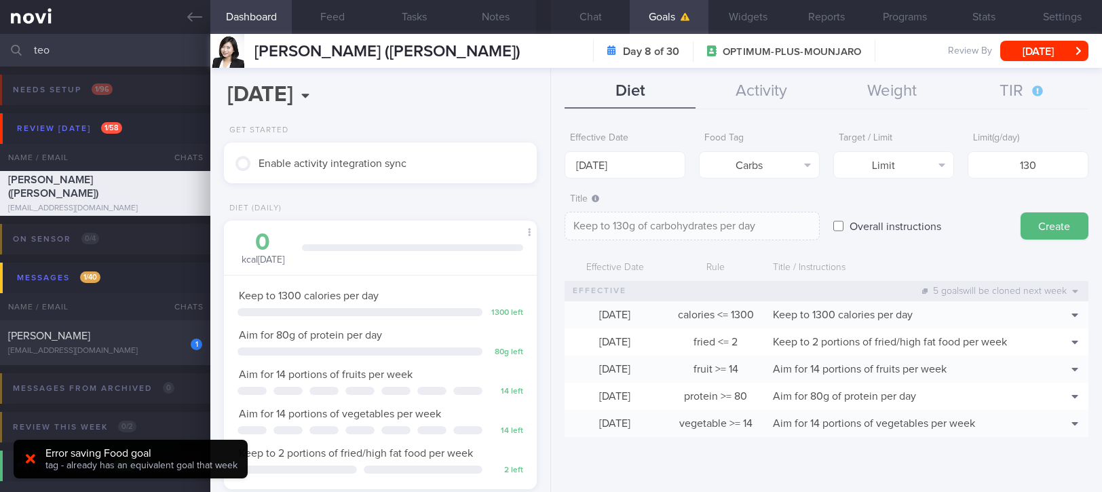
click at [1017, 214] on div "Title Keep to 130g of carbohydrates per day Keep to 130g of carbohydrates per d…" at bounding box center [826, 214] width 524 height 54
click at [1047, 250] on form "Effective Date [DATE] Food Tag Carbs Select tag... Calories Carbs Protein Fat A…" at bounding box center [826, 287] width 524 height 325
click at [1044, 246] on form "Effective Date [DATE] Food Tag Carbs Select tag... Calories Carbs Protein Fat A…" at bounding box center [826, 287] width 524 height 325
click at [1045, 237] on button "Create" at bounding box center [1054, 225] width 68 height 27
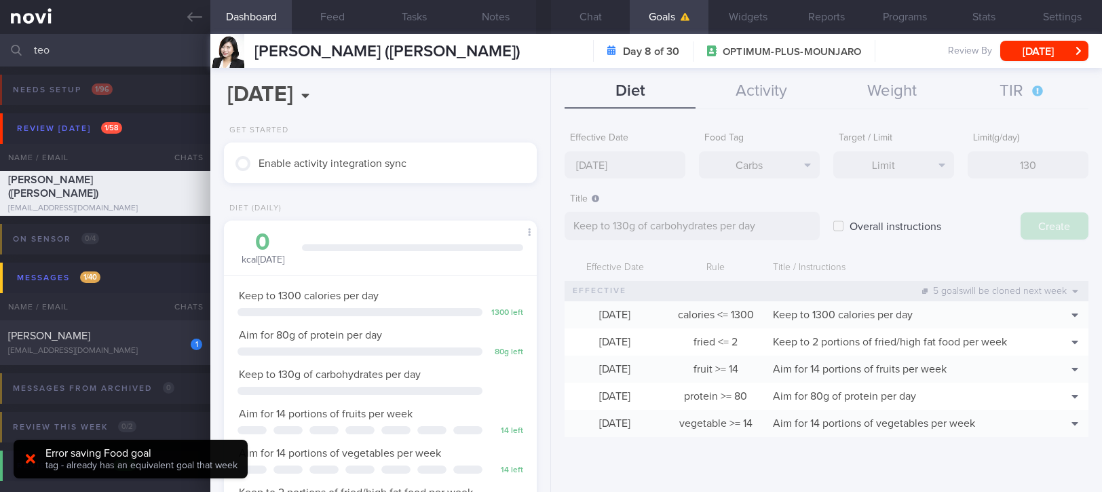
type input "[DATE]"
type textarea "Aim for ___ of ___"
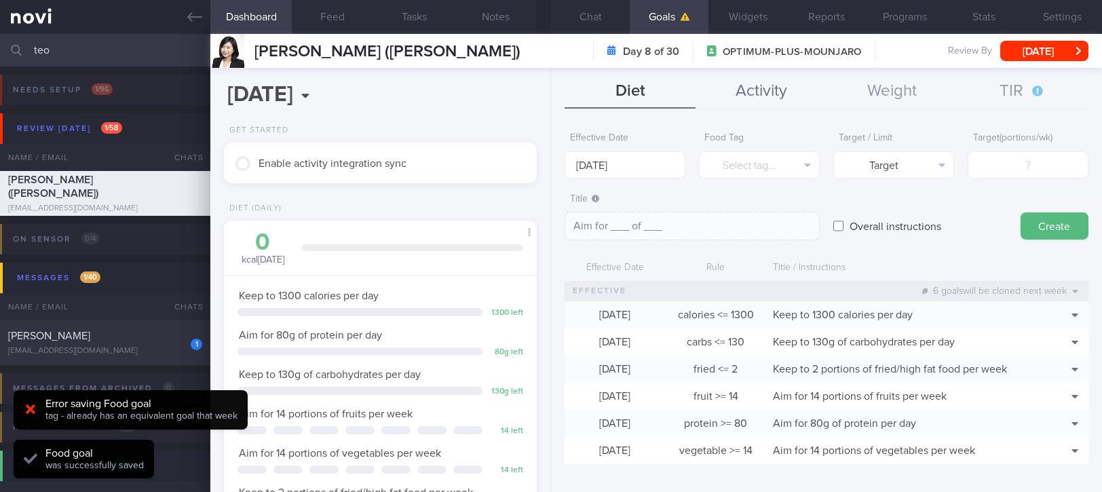
click at [783, 88] on button "Activity" at bounding box center [760, 92] width 131 height 34
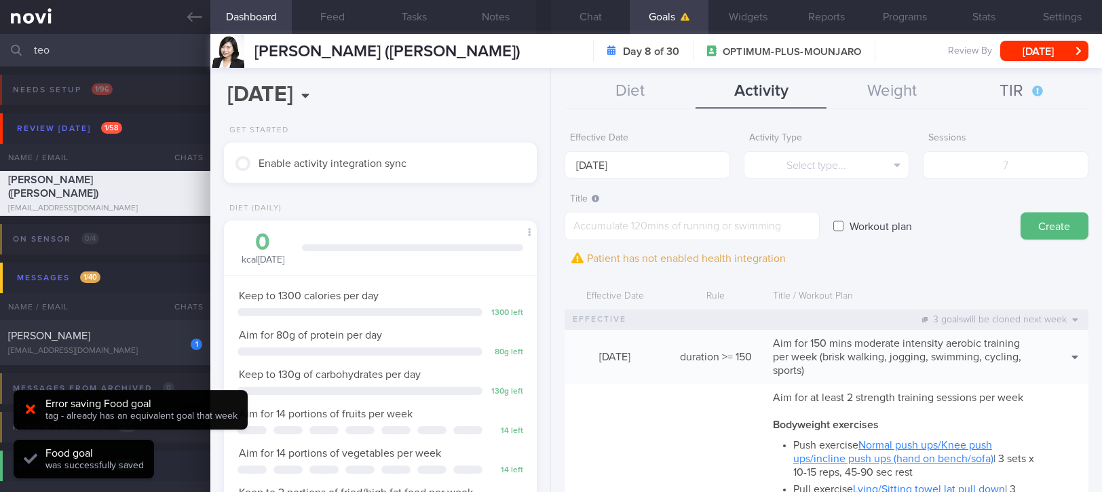
click at [1018, 95] on button "TIR" at bounding box center [1022, 92] width 131 height 34
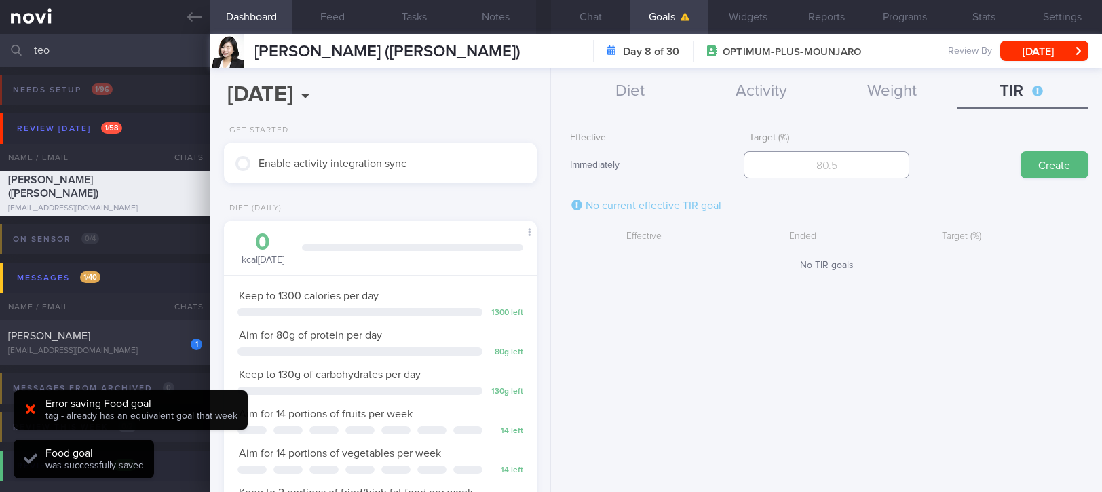
click at [882, 173] on input "number" at bounding box center [826, 164] width 166 height 27
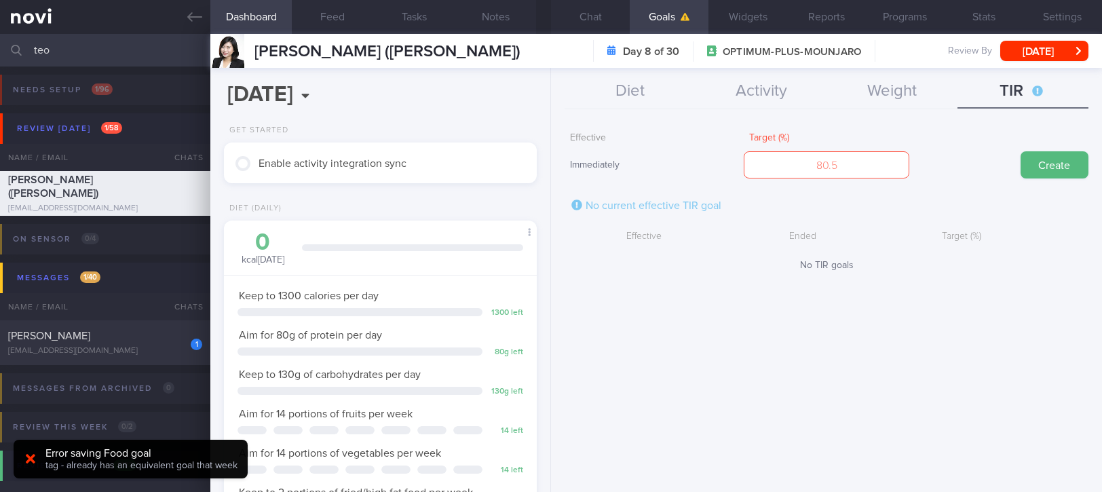
click at [733, 21] on button "Widgets" at bounding box center [747, 17] width 79 height 34
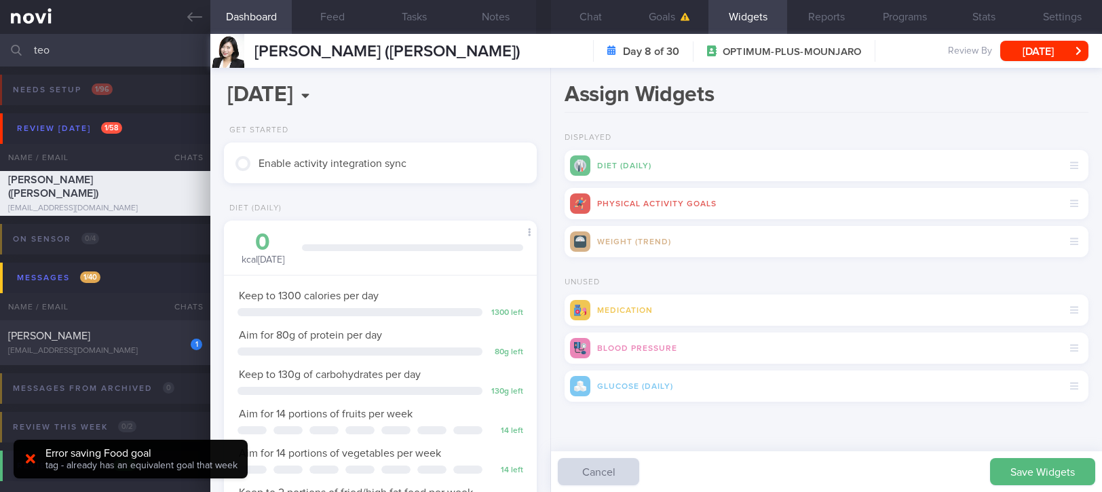
drag, startPoint x: 1007, startPoint y: 467, endPoint x: 969, endPoint y: 373, distance: 101.6
click at [1007, 467] on button "Save Widgets" at bounding box center [1042, 471] width 105 height 27
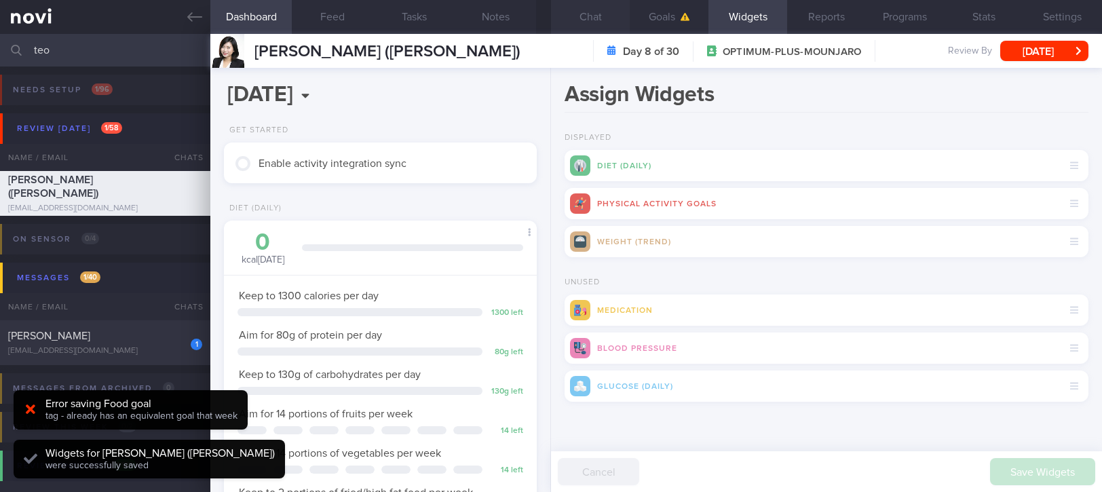
click at [602, 21] on button "Chat" at bounding box center [590, 17] width 79 height 34
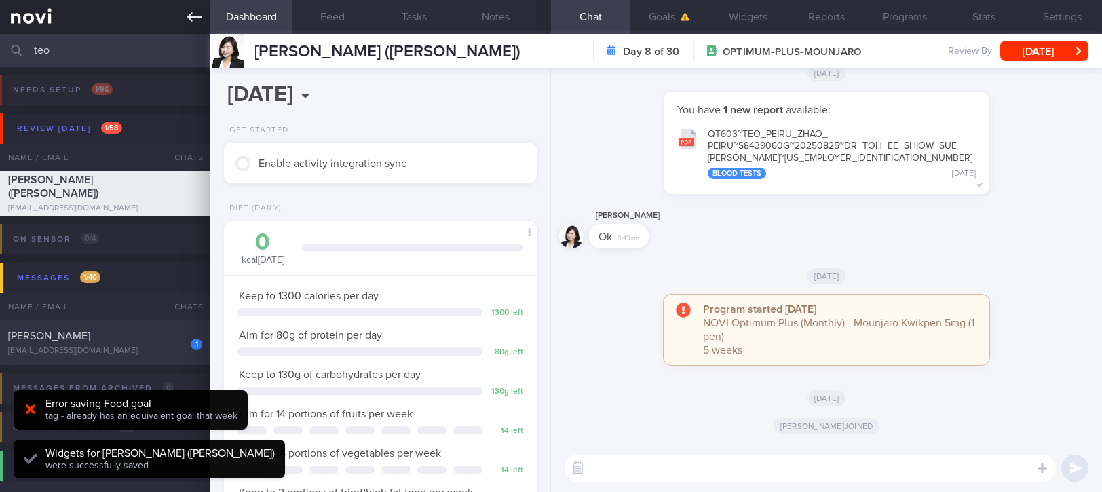
click at [189, 22] on icon at bounding box center [194, 16] width 15 height 15
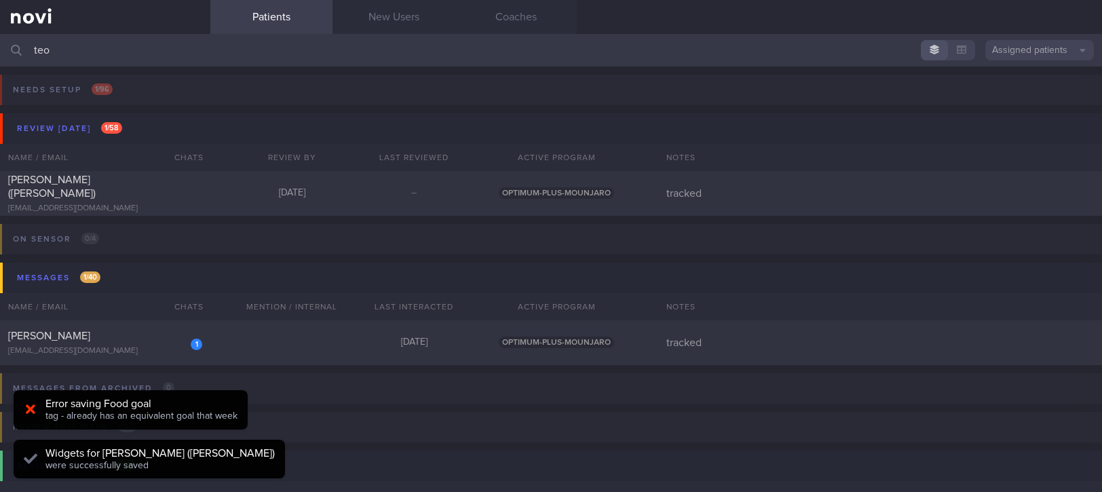
drag, startPoint x: 222, startPoint y: 54, endPoint x: -15, endPoint y: 45, distance: 237.5
click at [0, 45] on html "You are offline! Some functionality will be unavailable Patients New Users Coac…" at bounding box center [551, 246] width 1102 height 492
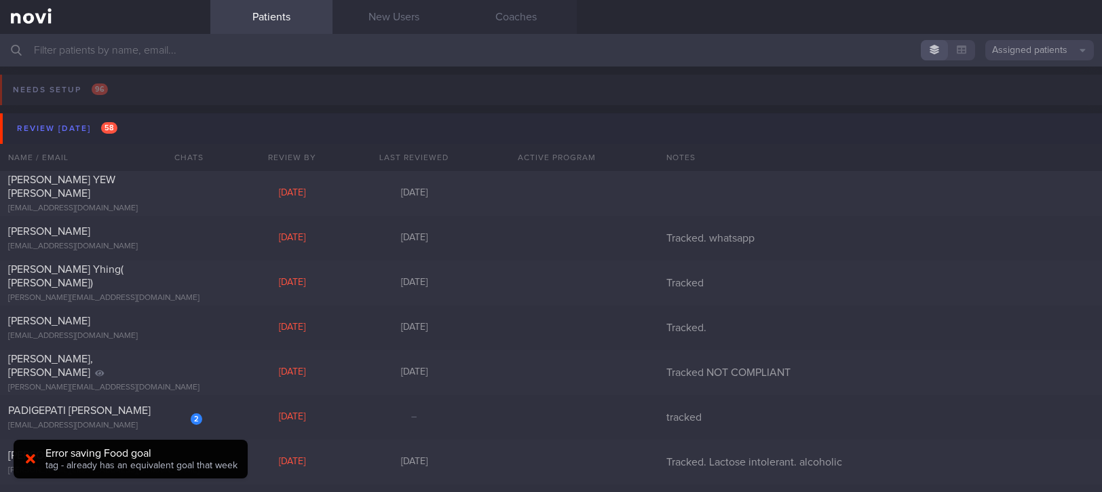
click at [132, 117] on button "Review [DATE] 58" at bounding box center [553, 128] width 1106 height 31
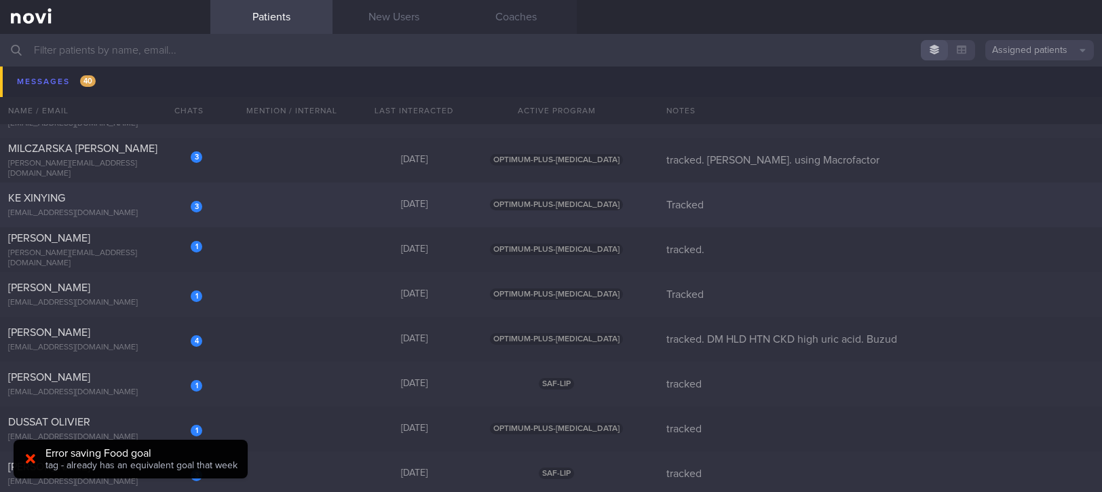
scroll to position [271, 0]
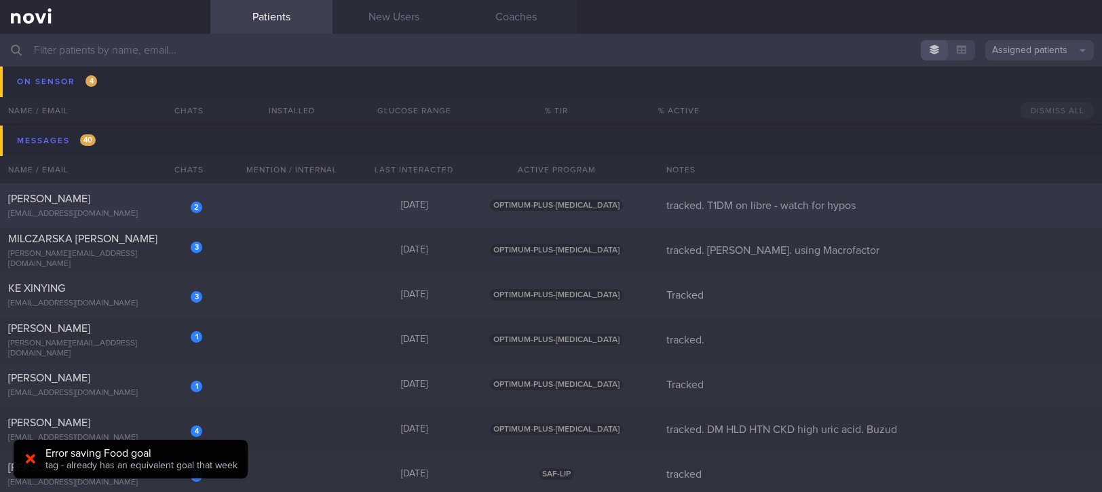
click at [335, 193] on div "2 [PERSON_NAME] [EMAIL_ADDRESS][DOMAIN_NAME] [DATE] OPTIMUM-PLUS-[MEDICAL_DATA]…" at bounding box center [551, 205] width 1102 height 45
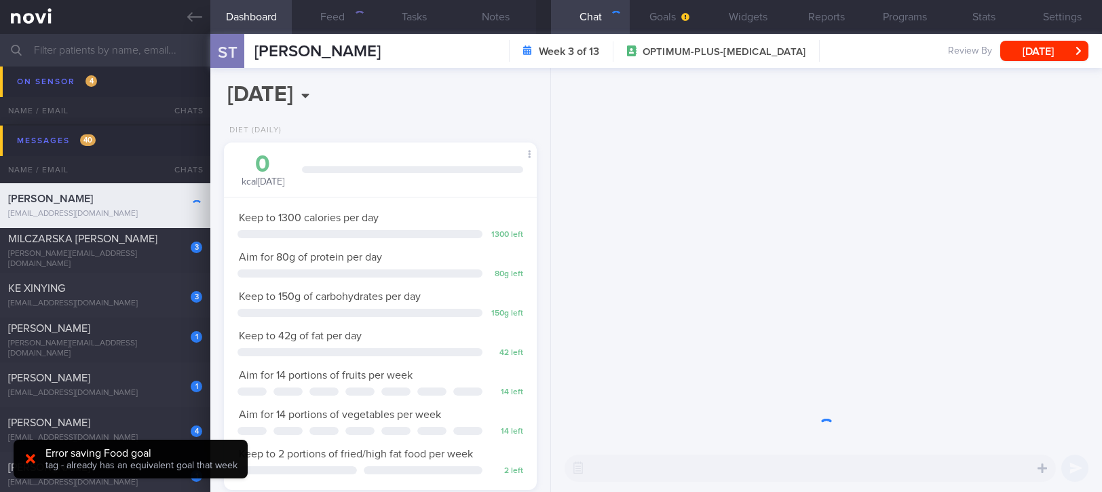
scroll to position [140, 279]
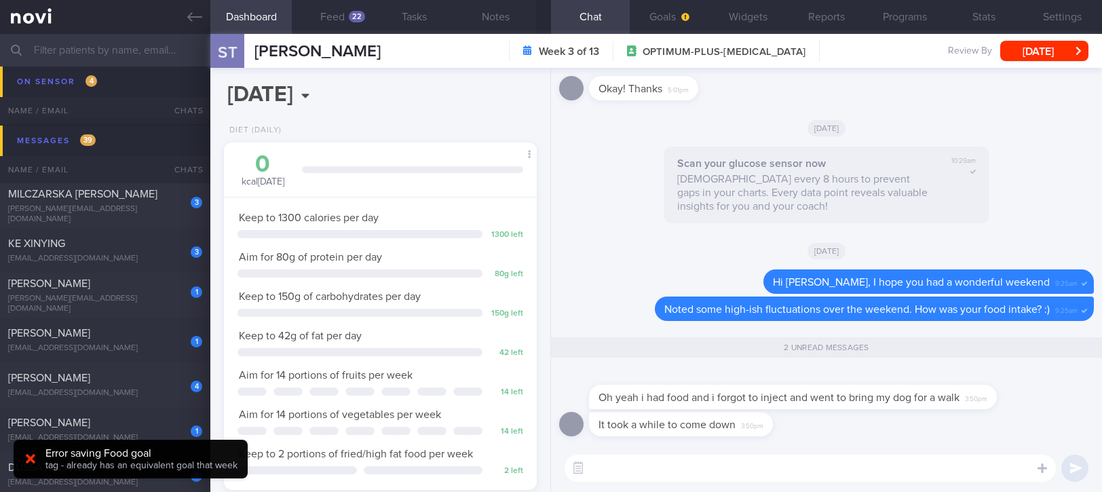
click at [801, 476] on textarea at bounding box center [809, 467] width 491 height 27
click at [801, 469] on textarea at bounding box center [809, 467] width 491 height 27
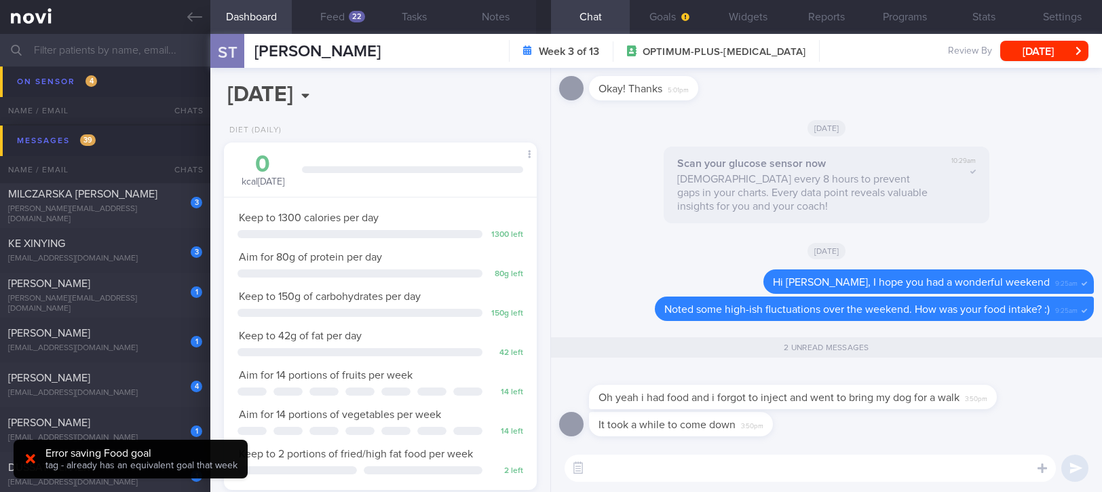
click at [801, 471] on textarea at bounding box center [809, 467] width 491 height 27
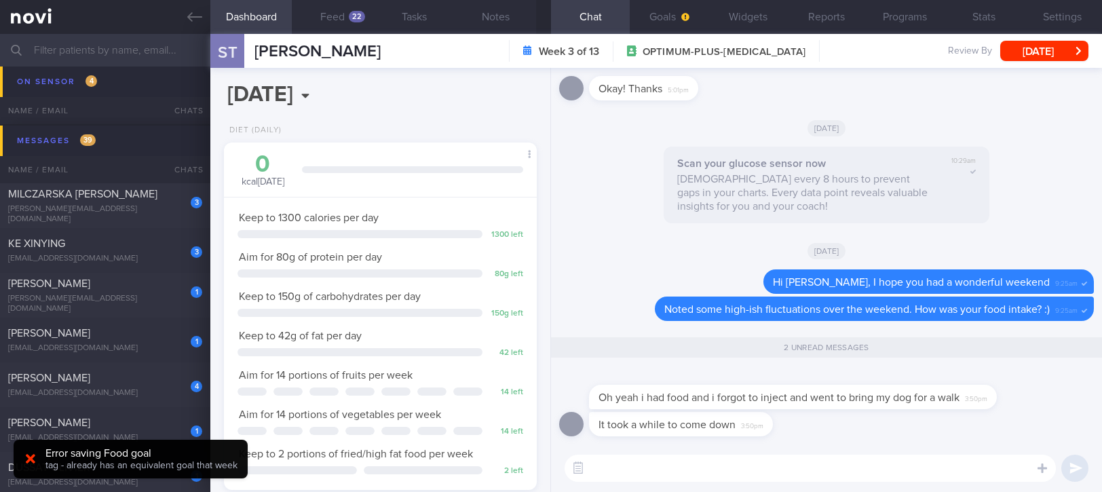
click at [801, 471] on textarea at bounding box center [809, 467] width 491 height 27
drag, startPoint x: 801, startPoint y: 471, endPoint x: 796, endPoint y: 464, distance: 8.7
click at [800, 471] on textarea at bounding box center [809, 467] width 491 height 27
click at [771, 482] on div "​ ​" at bounding box center [826, 467] width 551 height 47
click at [337, 3] on button "Feed 22" at bounding box center [332, 17] width 81 height 34
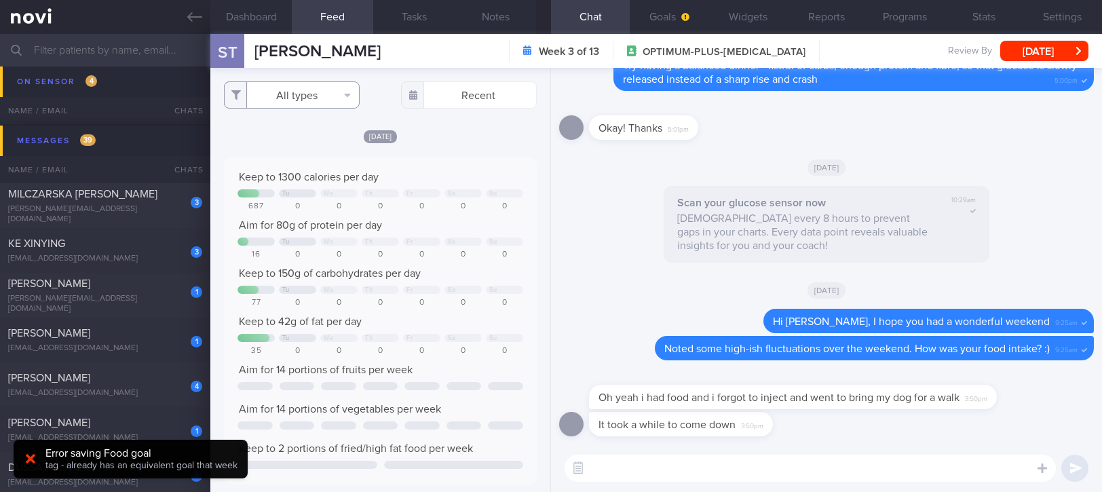
click at [312, 98] on button "All types" at bounding box center [292, 94] width 136 height 27
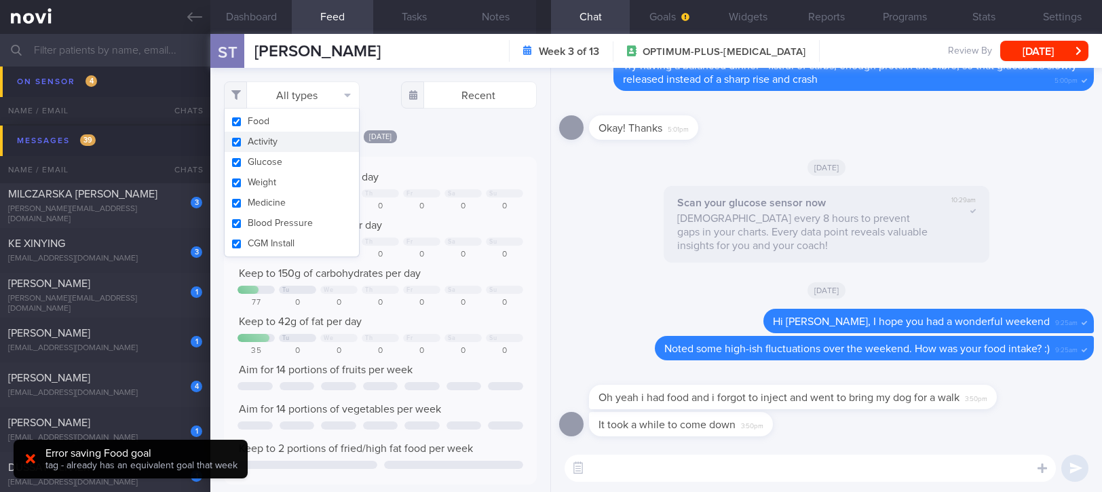
click at [279, 138] on button "Activity" at bounding box center [292, 142] width 134 height 20
checkbox input "false"
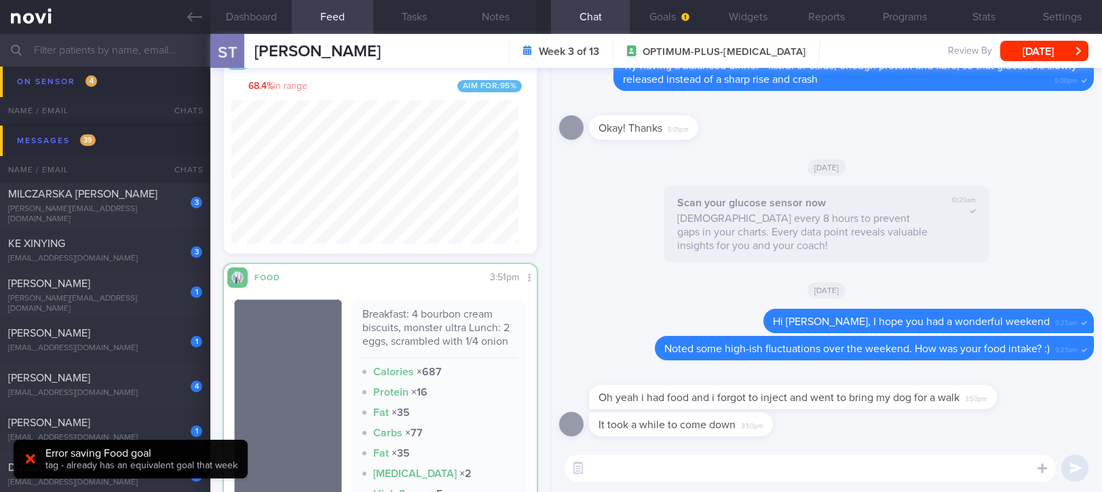
click at [639, 469] on textarea at bounding box center [809, 467] width 491 height 27
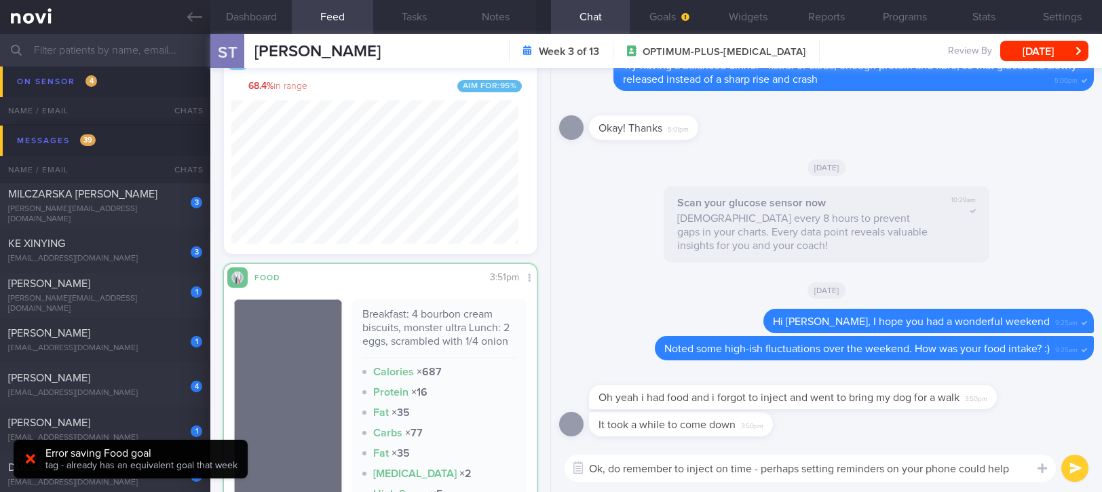
type textarea "Ok, do remember to inject on time - perhaps setting reminders on your phone cou…"
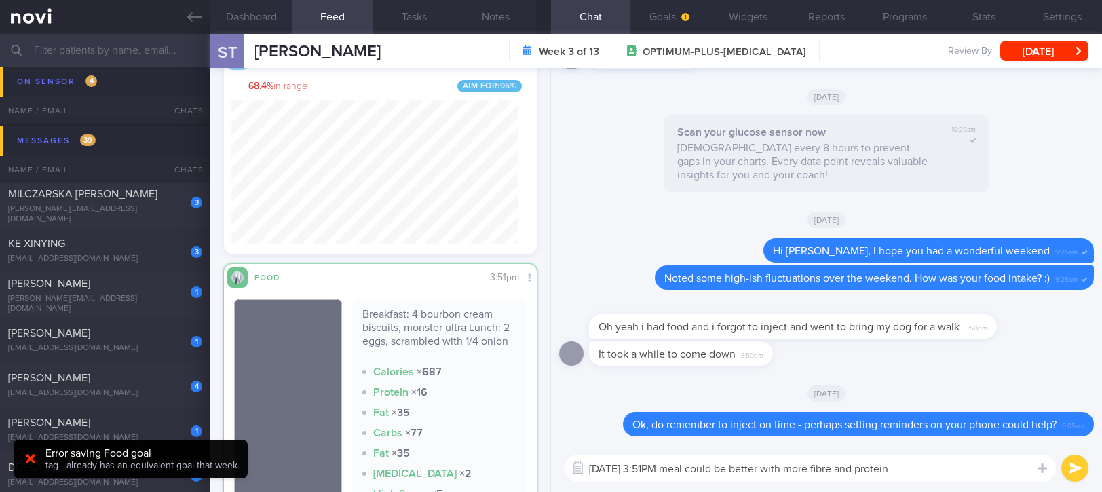
type textarea "[DATE] 3:51PM meal could be better with more fibre and protein!"
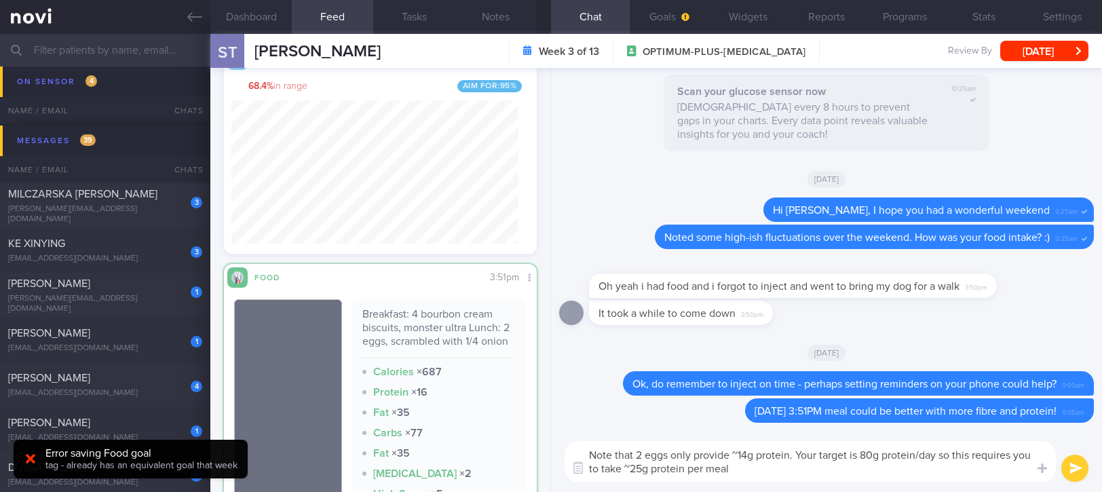
click at [641, 470] on textarea "Note that 2 eggs only provide ~14g protein. Your target is 80g protein/day so t…" at bounding box center [809, 461] width 491 height 41
click at [806, 467] on textarea "Note that 2 eggs only provide ~14g protein. Your target is 80g protein/day so t…" at bounding box center [809, 461] width 491 height 41
type textarea "Note that 2 eggs only provide ~14g protein. Your target is 80g protein/day so t…"
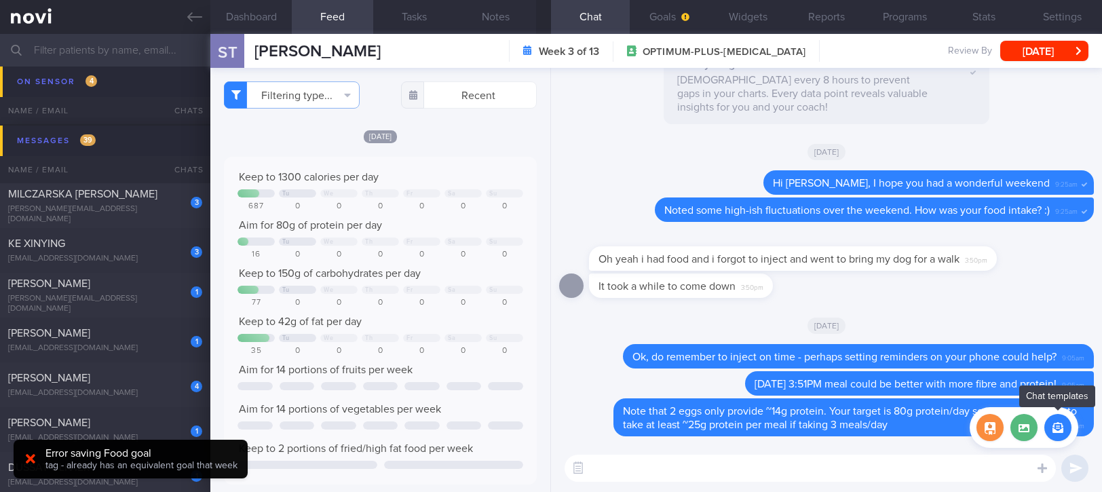
click at [1057, 425] on button "button" at bounding box center [1057, 427] width 27 height 27
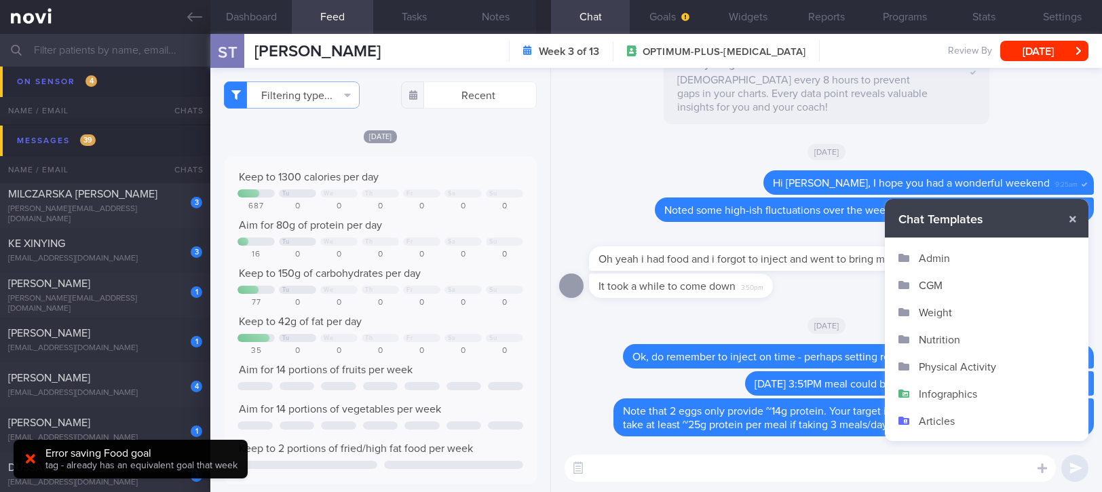
click at [965, 338] on button "Nutrition" at bounding box center [985, 339] width 203 height 27
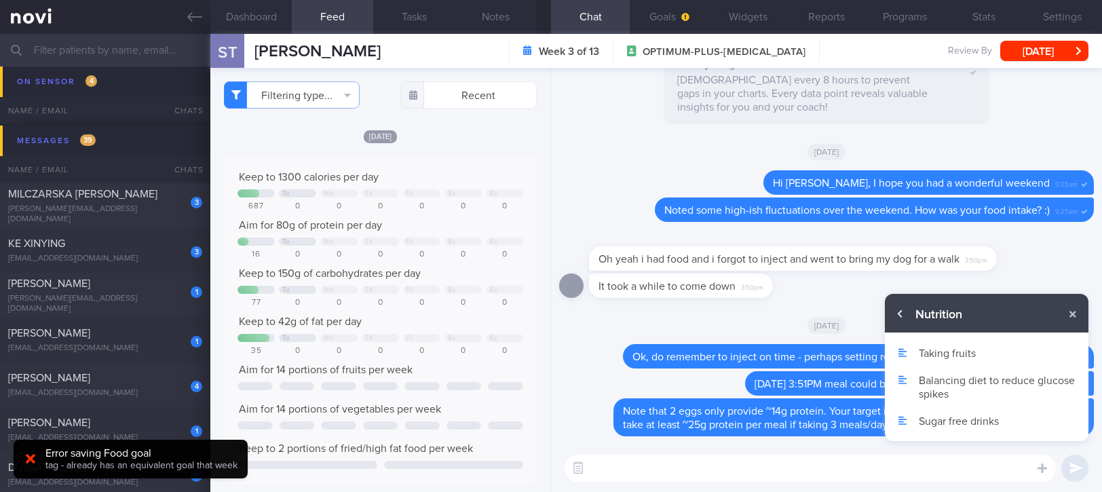
click at [895, 315] on button "button" at bounding box center [900, 314] width 24 height 24
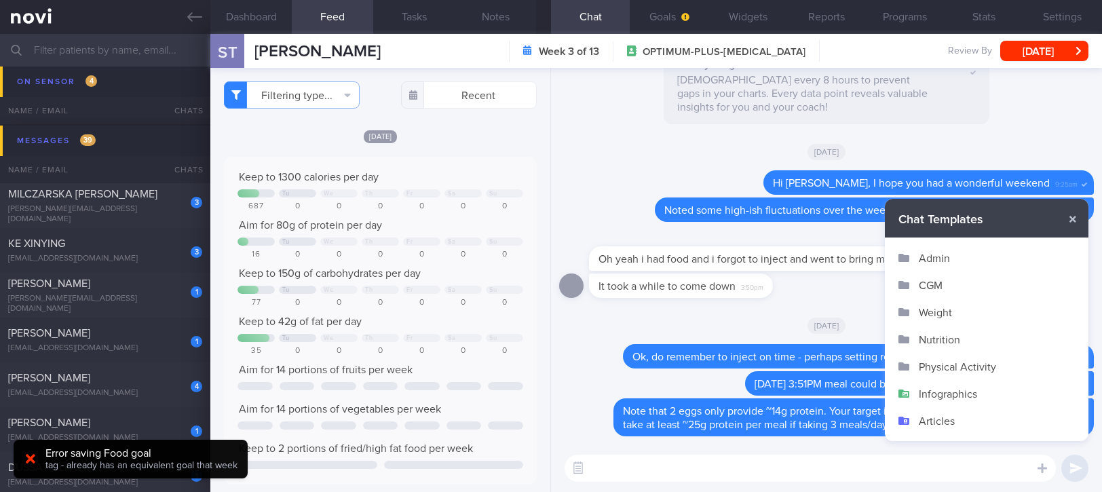
click at [966, 395] on button "Infographics" at bounding box center [985, 393] width 203 height 27
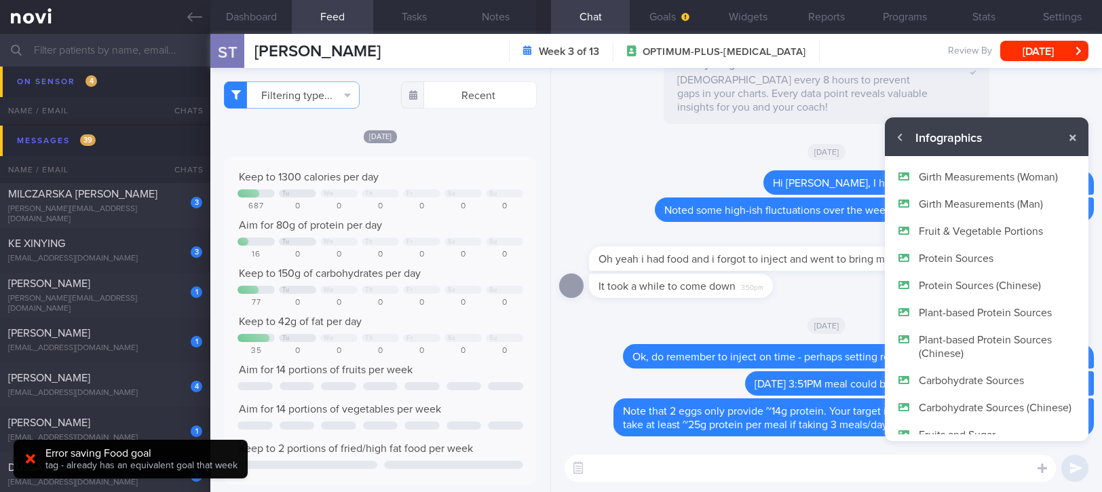
click at [986, 259] on button "Protein Sources" at bounding box center [985, 257] width 203 height 27
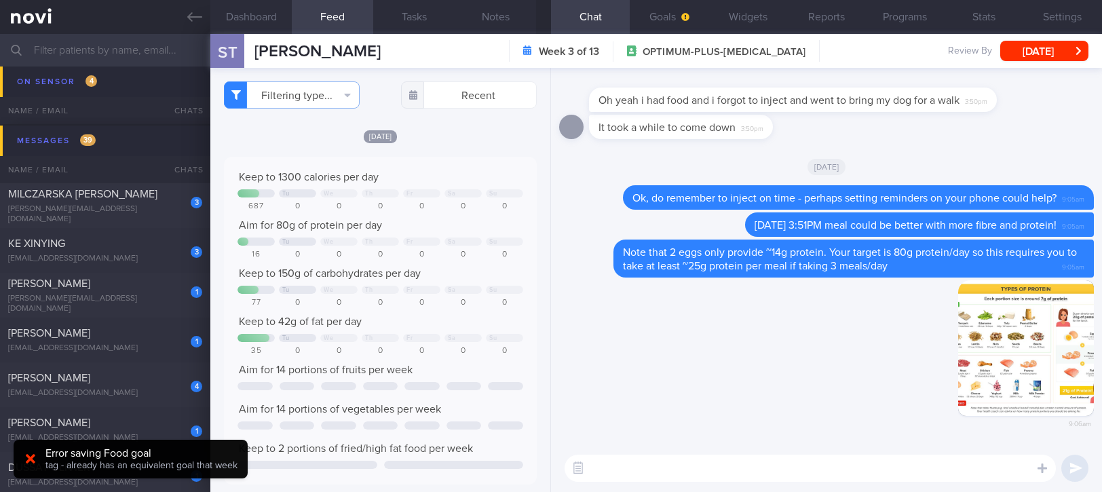
click at [917, 467] on textarea at bounding box center [809, 467] width 491 height 27
click at [893, 465] on textarea at bounding box center [809, 467] width 491 height 27
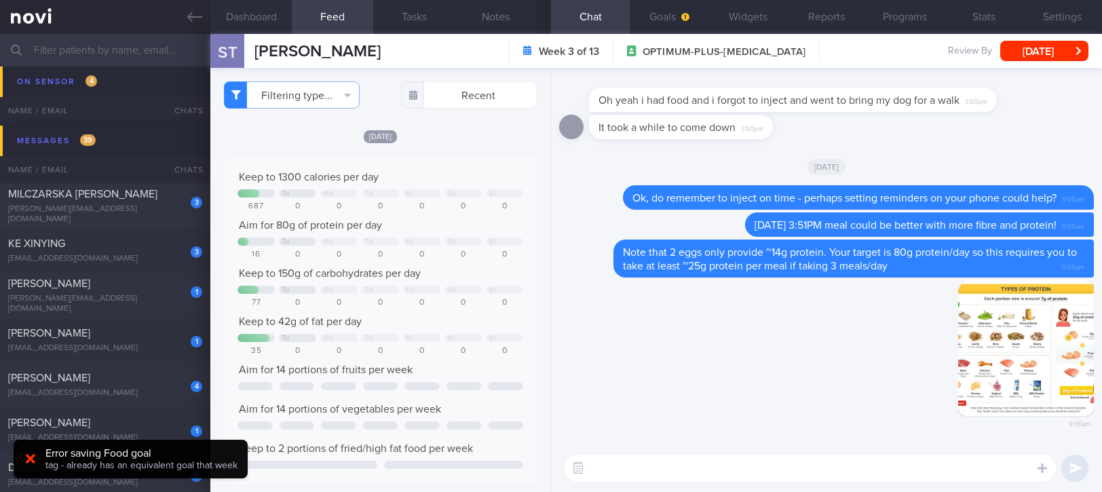
click at [893, 464] on textarea at bounding box center [809, 467] width 491 height 27
click at [893, 463] on textarea at bounding box center [809, 467] width 491 height 27
click at [895, 464] on textarea at bounding box center [809, 467] width 491 height 27
click at [673, 20] on button "Goals" at bounding box center [668, 17] width 79 height 34
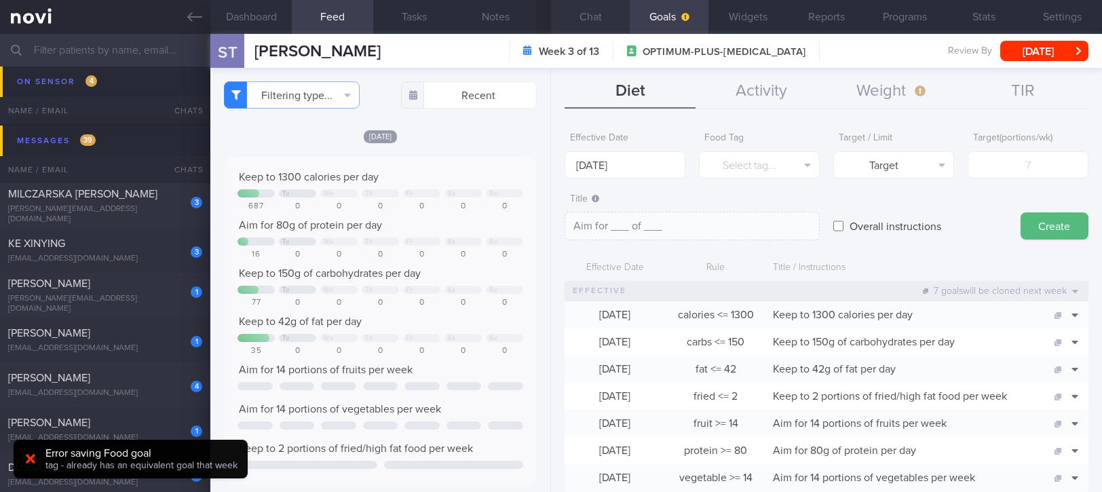
click at [589, 14] on button "Chat" at bounding box center [590, 17] width 79 height 34
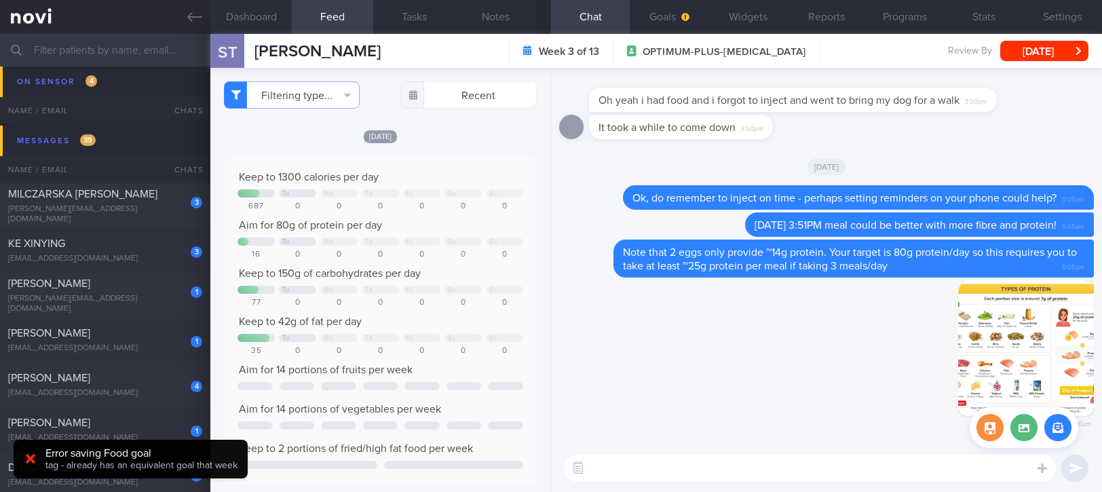
click at [1053, 426] on button "button" at bounding box center [1057, 427] width 27 height 27
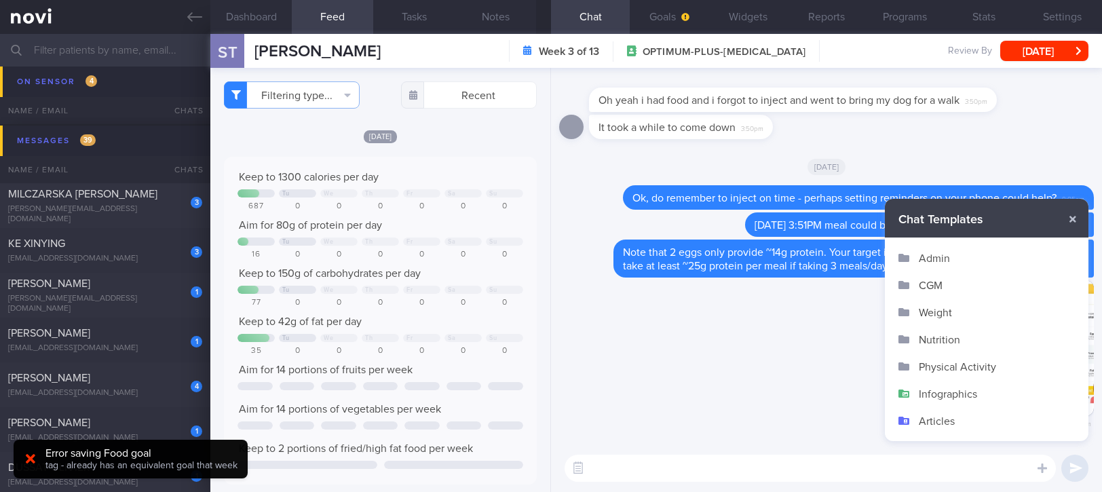
click at [970, 335] on button "Nutrition" at bounding box center [985, 339] width 203 height 27
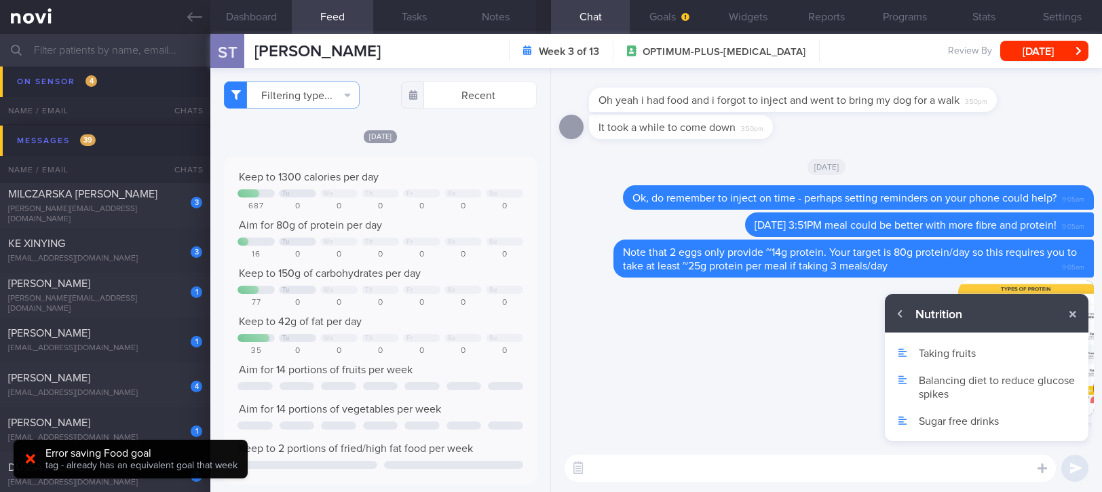
click at [978, 419] on button "Sugar free drinks" at bounding box center [985, 420] width 203 height 27
type textarea "Here are some sugar-free drink options you can try: - Ayataka Japanese Green Te…"
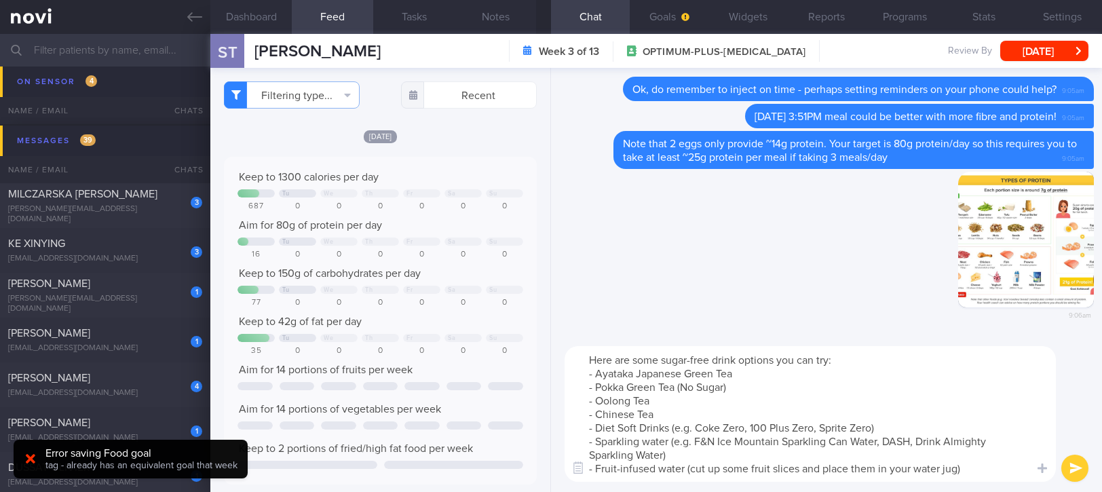
click at [965, 422] on textarea "Here are some sugar-free drink options you can try: - Ayataka Japanese Green Te…" at bounding box center [809, 414] width 491 height 136
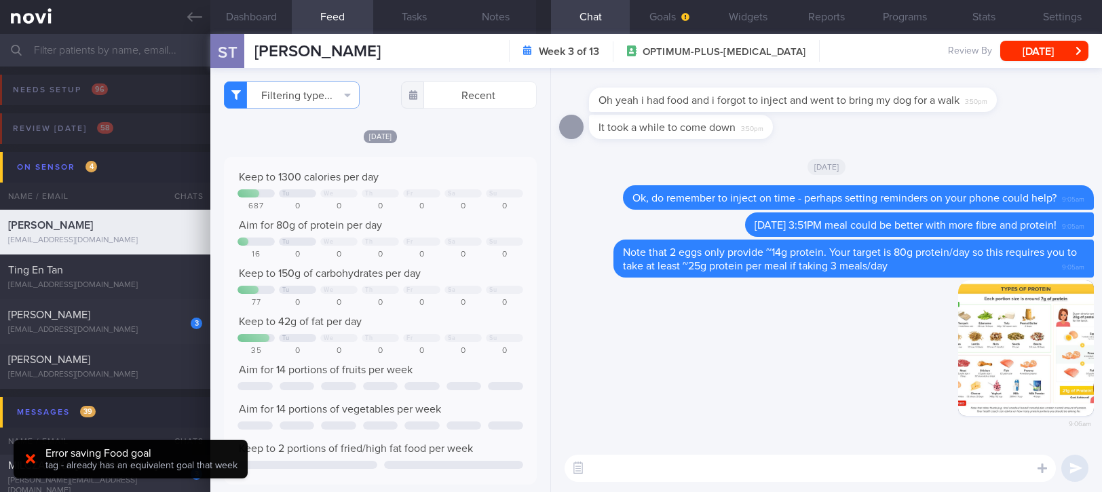
scroll to position [180, 0]
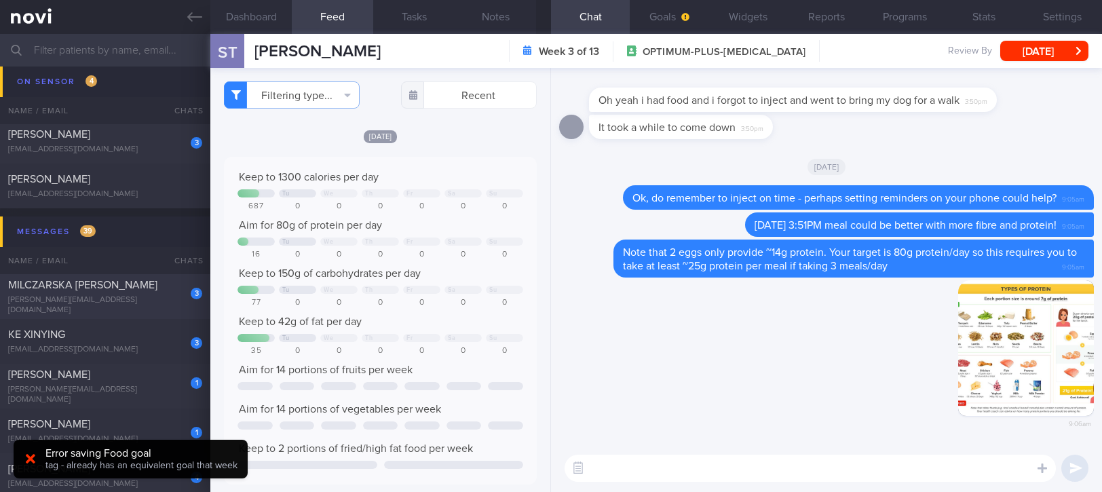
click at [142, 279] on div "MILCZARSKA [PERSON_NAME]" at bounding box center [103, 285] width 191 height 14
type input "tracked. [PERSON_NAME]. using Macrofactor"
select select "8"
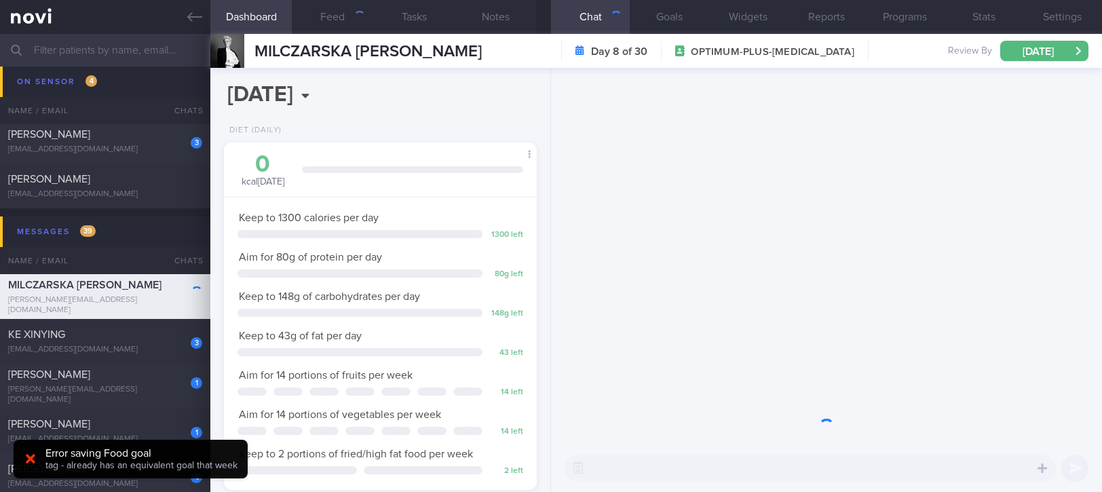
scroll to position [157, 274]
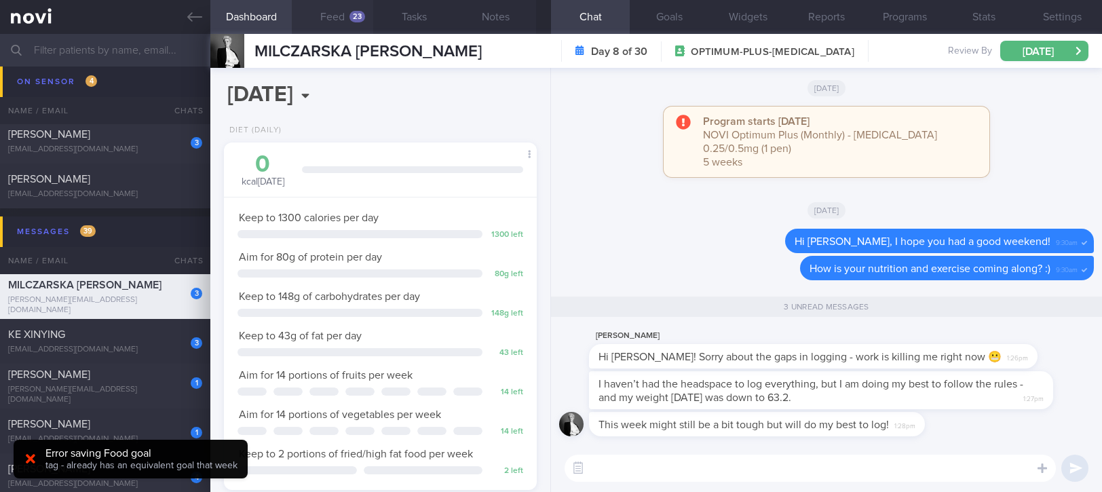
click at [326, 15] on button "Feed 23" at bounding box center [332, 17] width 81 height 34
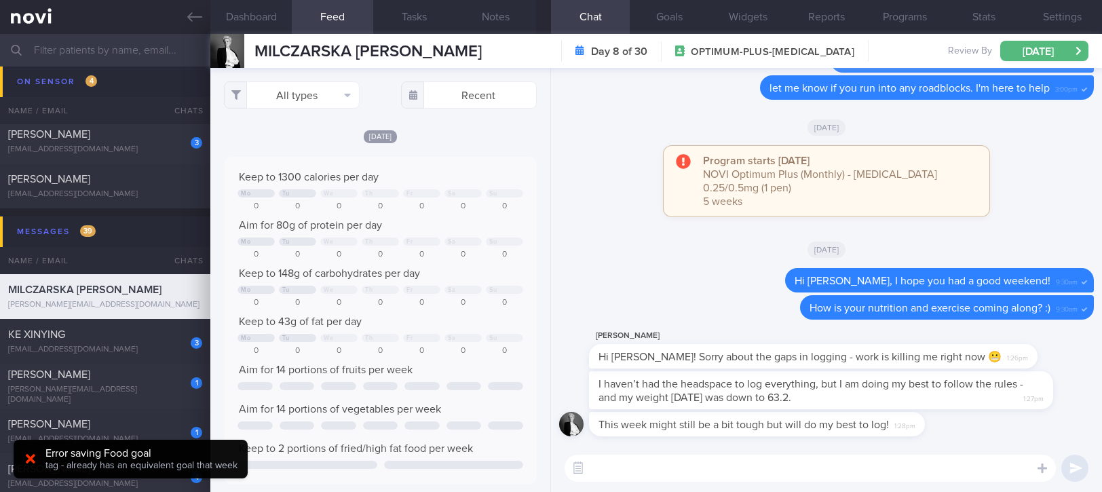
scroll to position [70, 281]
click at [320, 100] on button "All types" at bounding box center [292, 94] width 136 height 27
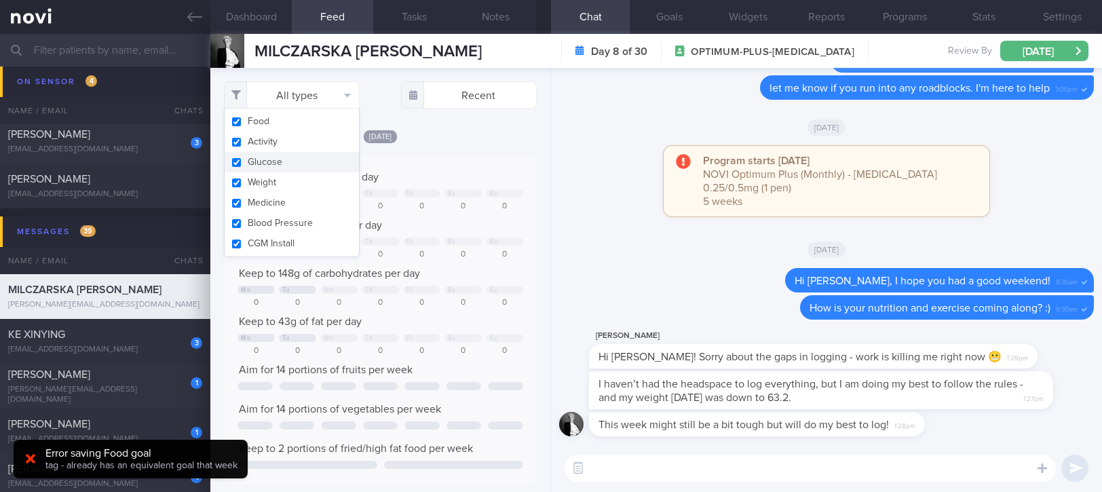
click at [292, 140] on button "Activity" at bounding box center [292, 142] width 134 height 20
checkbox input "false"
click at [487, 197] on div at bounding box center [504, 193] width 37 height 8
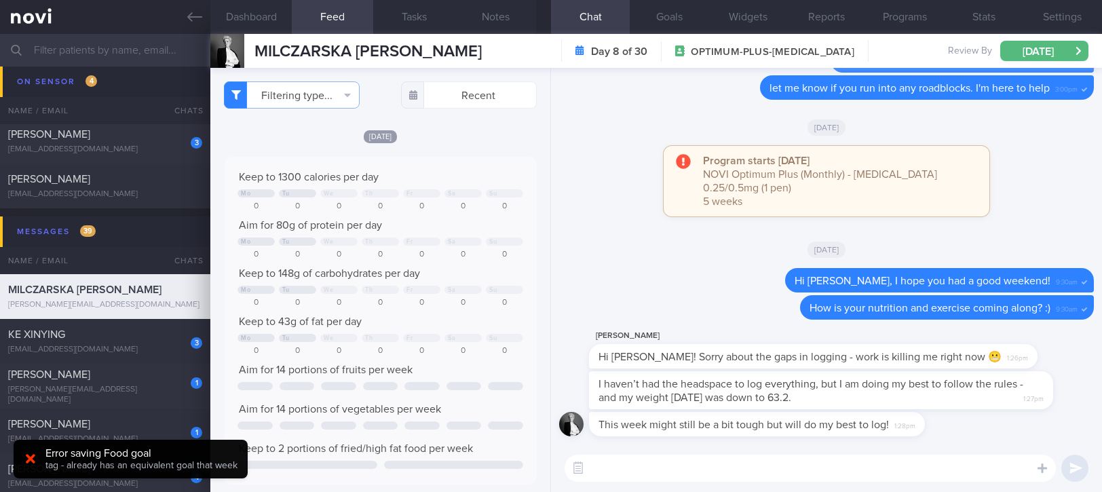
click at [437, 172] on div "Keep to 1300 calories per day" at bounding box center [380, 177] width 286 height 14
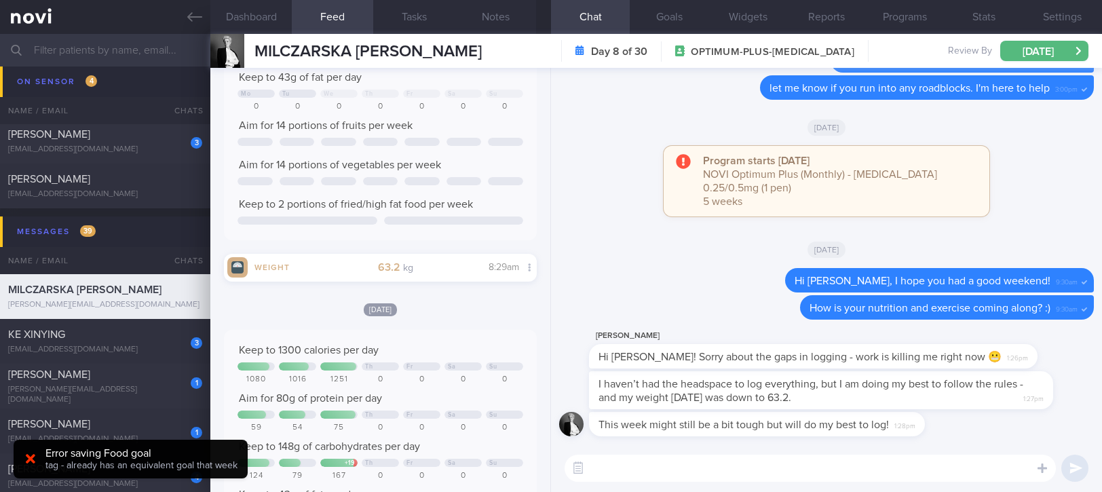
scroll to position [271, 0]
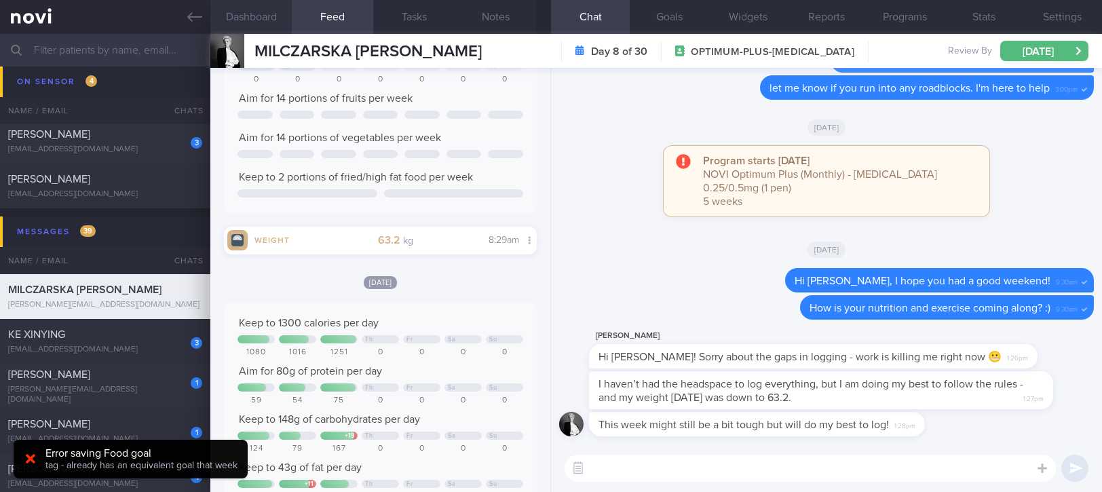
click at [266, 25] on button "Dashboard" at bounding box center [250, 17] width 81 height 34
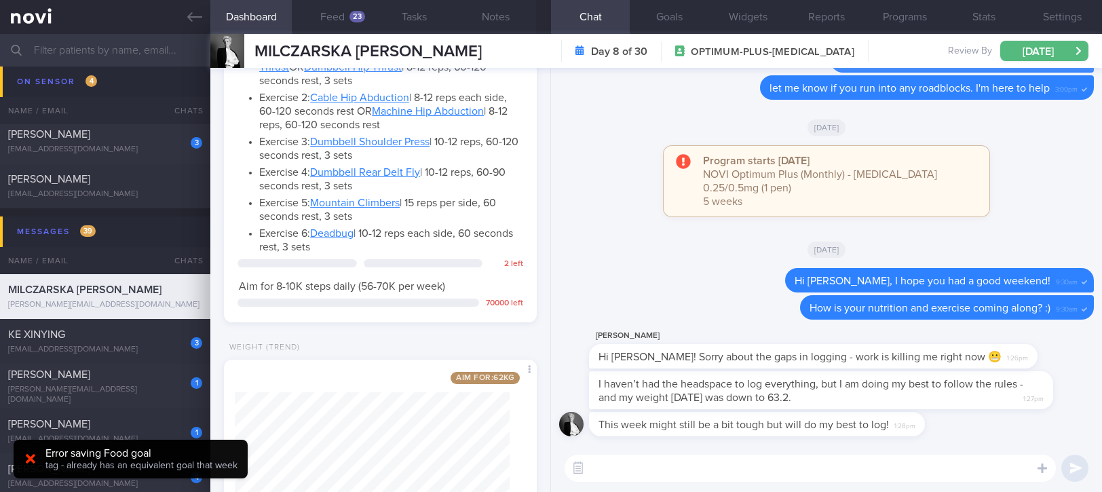
scroll to position [1324, 0]
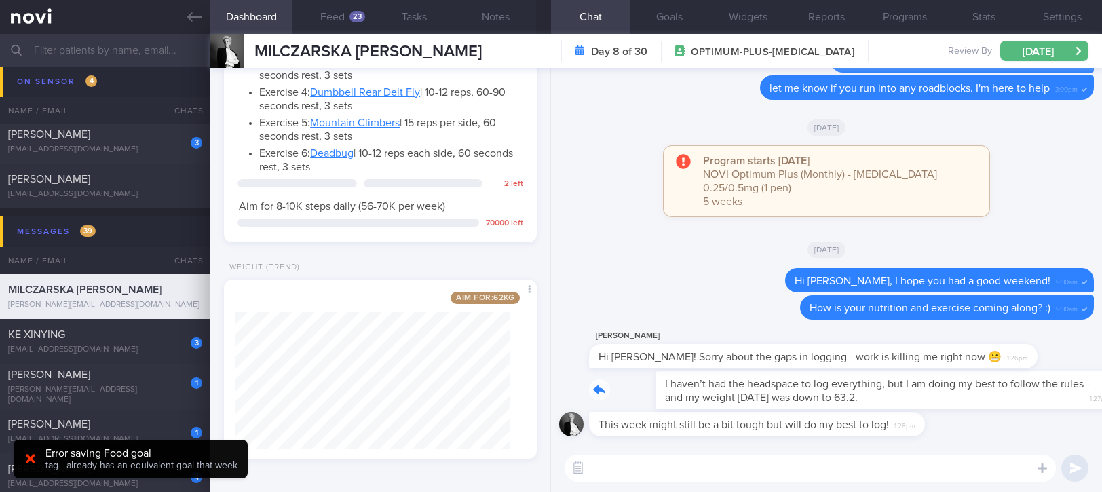
drag, startPoint x: 819, startPoint y: 404, endPoint x: 990, endPoint y: 403, distance: 170.3
click at [990, 403] on div "I haven’t had the headspace to log everything, but I am doing my best to follow…" at bounding box center [841, 390] width 505 height 38
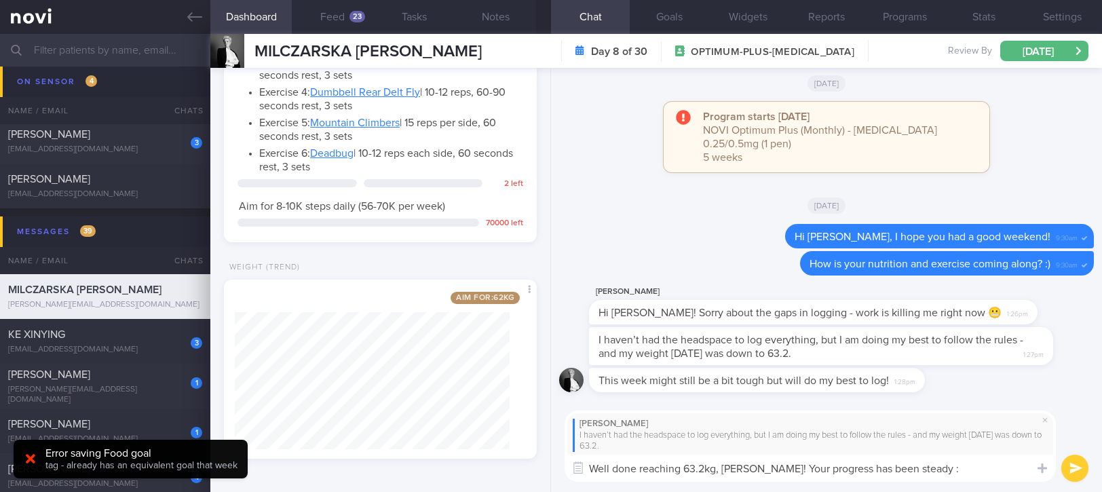
type textarea "Well done reaching 63.2kg, [PERSON_NAME]! Your progress has been steady :)"
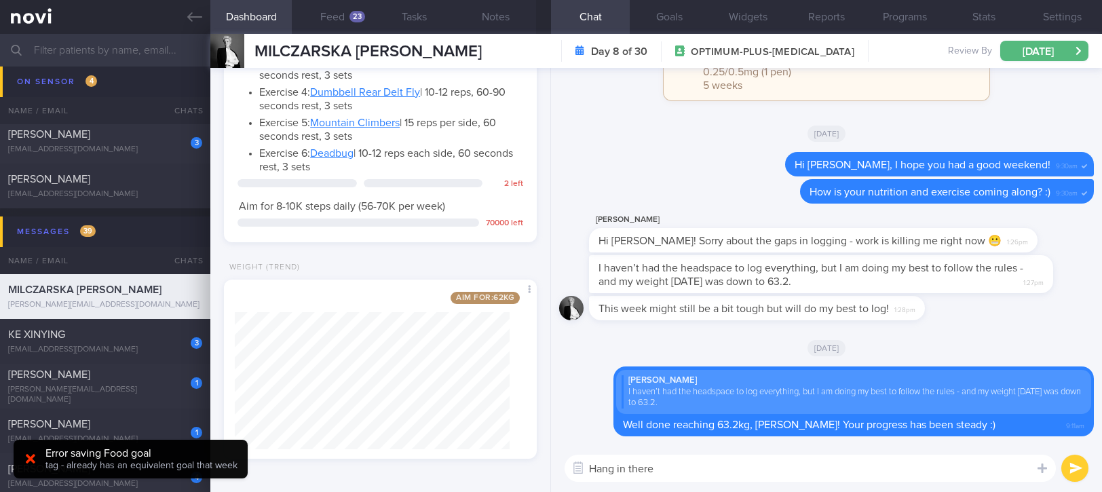
type textarea "Hang in there!"
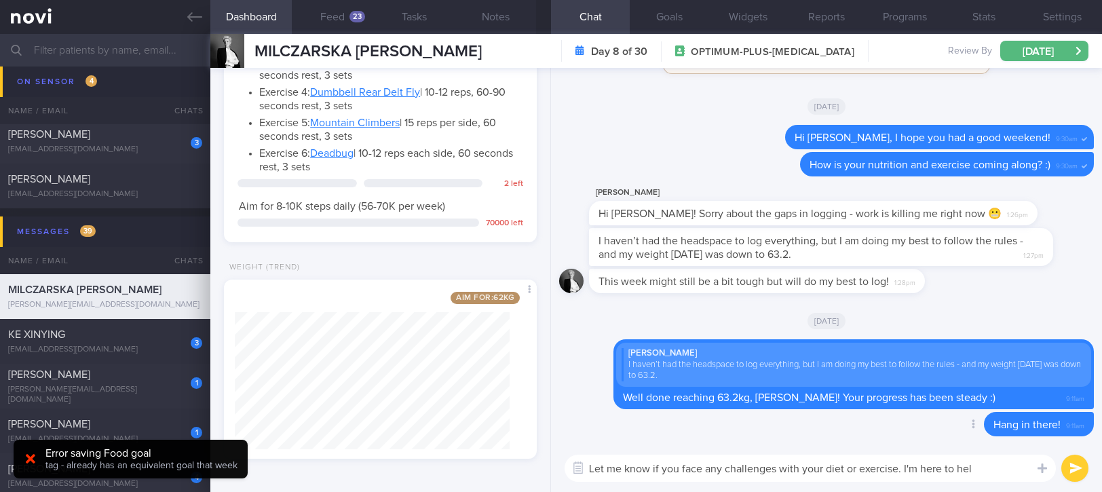
type textarea "Let me know if you face any challenges with your diet or exercise. I'm here to …"
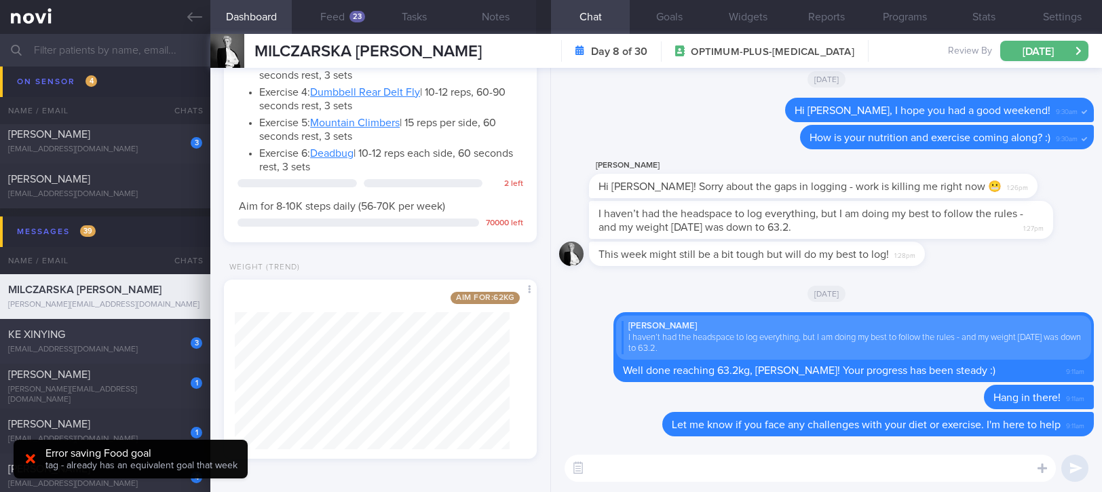
click at [136, 339] on div "KE XINYING" at bounding box center [103, 335] width 191 height 14
type input "Tracked"
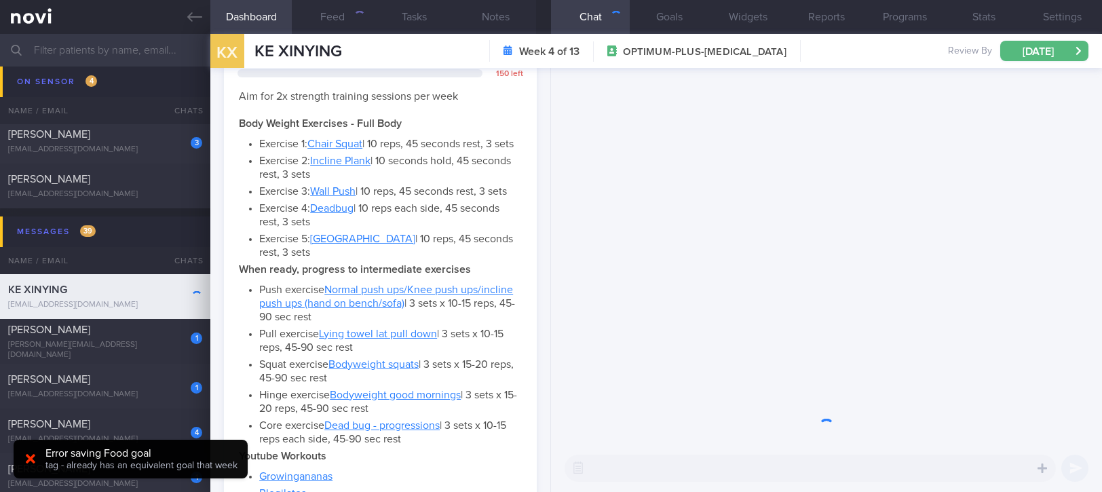
scroll to position [157, 274]
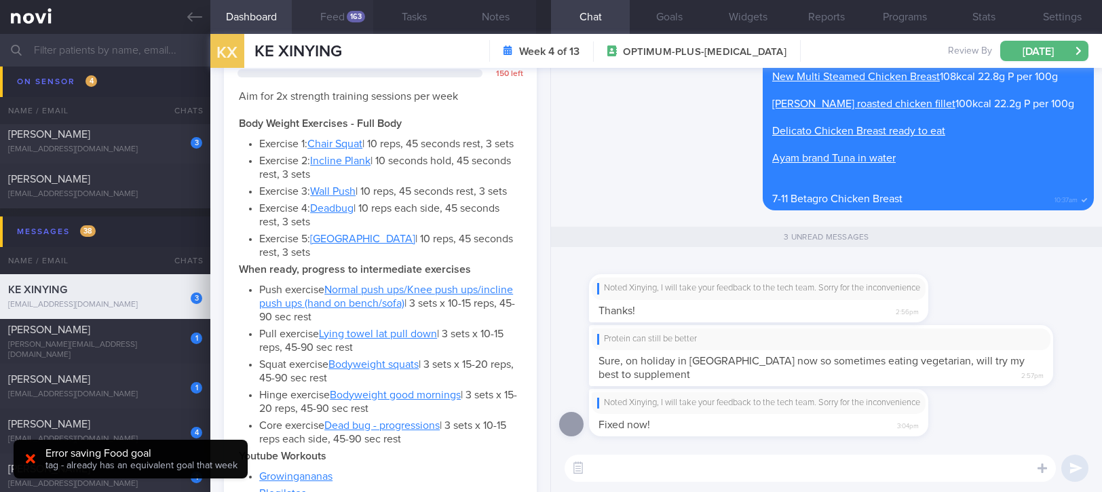
click at [339, 20] on button "Feed 163" at bounding box center [332, 17] width 81 height 34
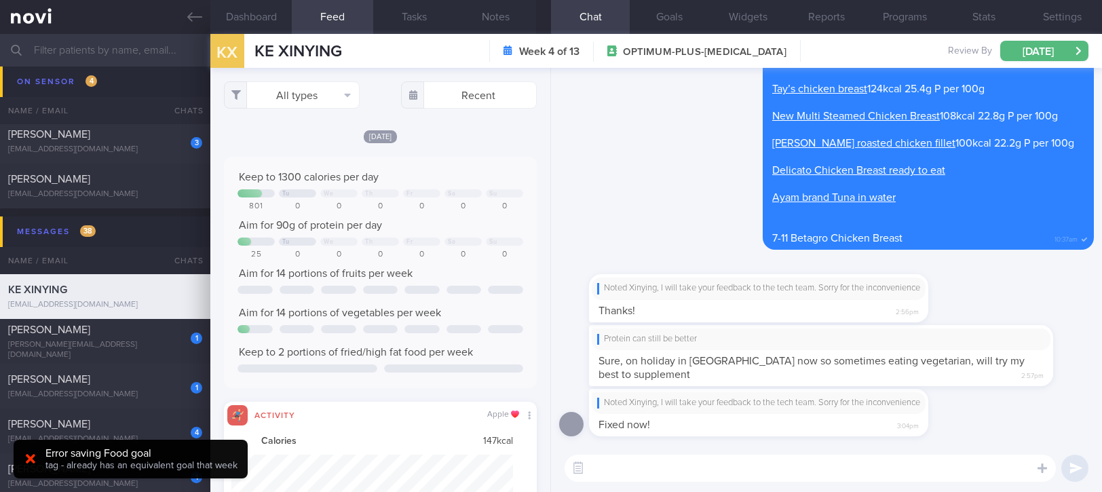
scroll to position [70, 281]
click at [326, 97] on button "All types" at bounding box center [292, 94] width 136 height 27
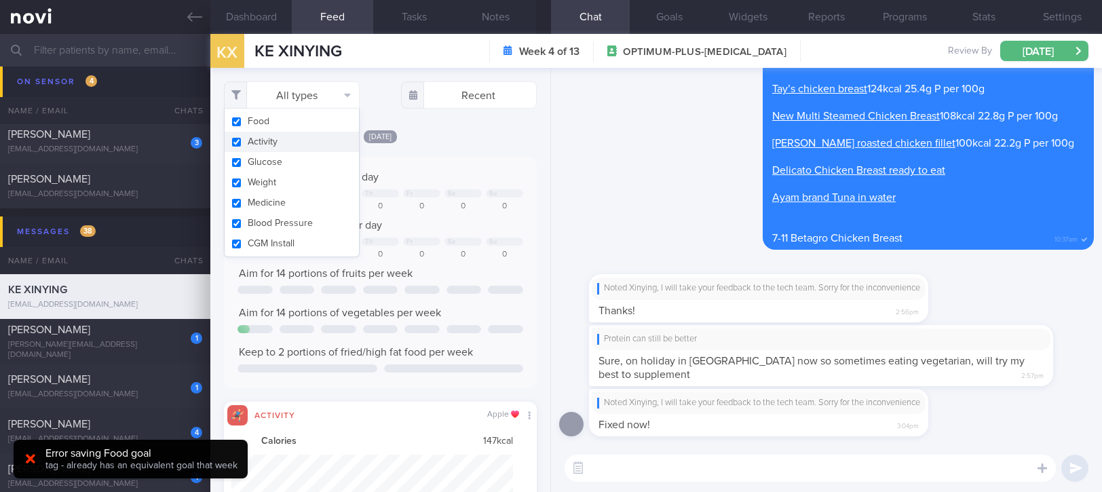
click at [296, 139] on button "Activity" at bounding box center [292, 142] width 134 height 20
checkbox input "false"
click at [470, 161] on div "Keep to 1300 calories per day Tu We Th Fr Sa Su 801 0 0 0 0 0 0 Aim for 90g of …" at bounding box center [380, 272] width 313 height 231
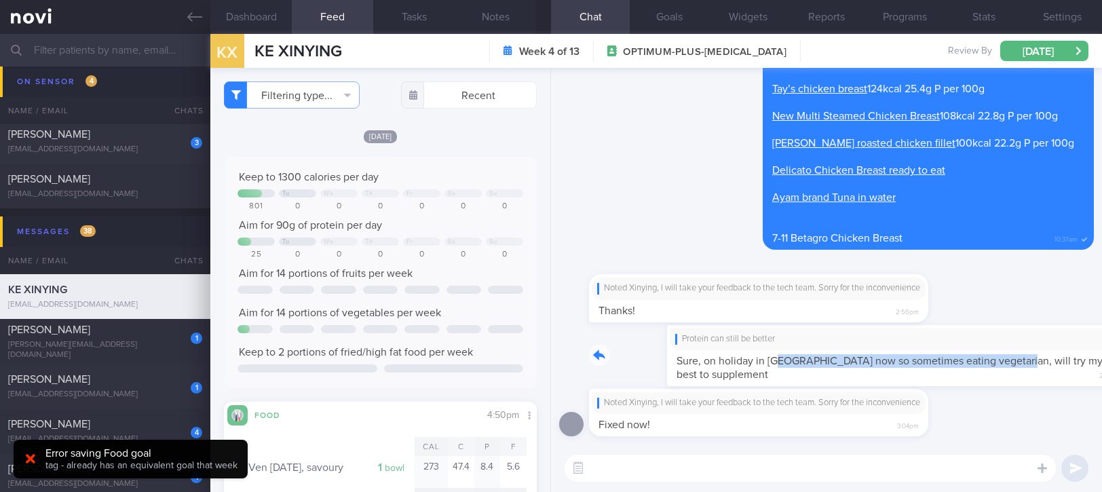
drag, startPoint x: 697, startPoint y: 366, endPoint x: 926, endPoint y: 362, distance: 228.6
click at [926, 362] on div "Protein can still be better Sure, on holiday in [GEOGRAPHIC_DATA] now so someti…" at bounding box center [841, 355] width 505 height 61
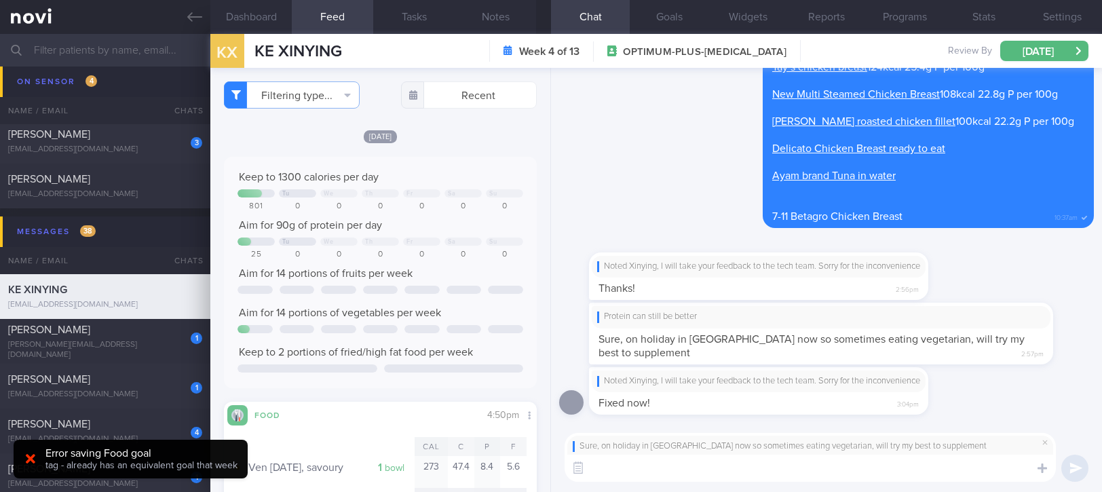
click at [696, 475] on textarea at bounding box center [809, 467] width 491 height 27
click at [796, 473] on textarea at bounding box center [809, 467] width 491 height 27
click at [789, 473] on textarea at bounding box center [809, 467] width 491 height 27
type textarea "Ok, have fun!"
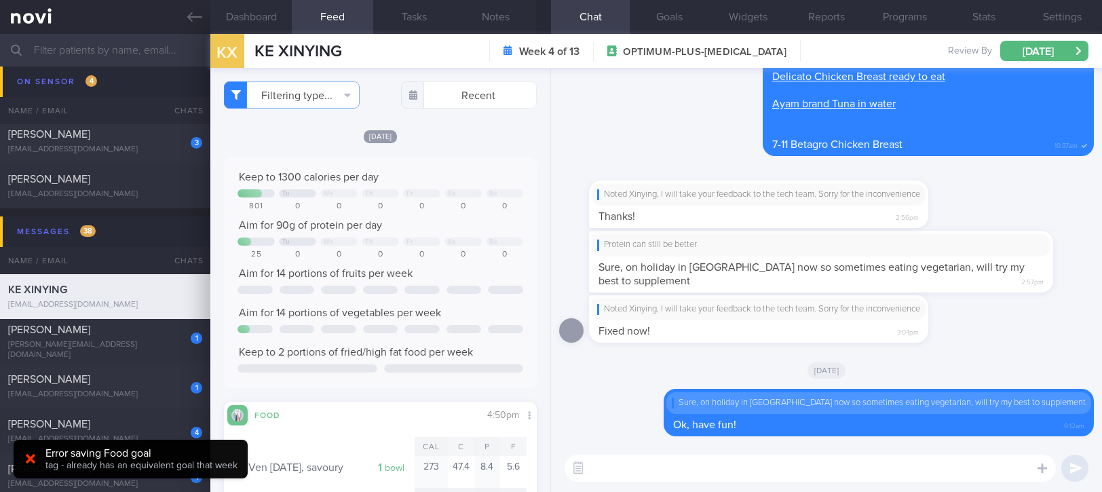
paste textarea "Lower calorie Indian dishes with protein include: 2 egg thosai with dhal (no co…"
type textarea "Lower calorie Indian dishes with protein include: 2 egg thosai with dhal (no co…"
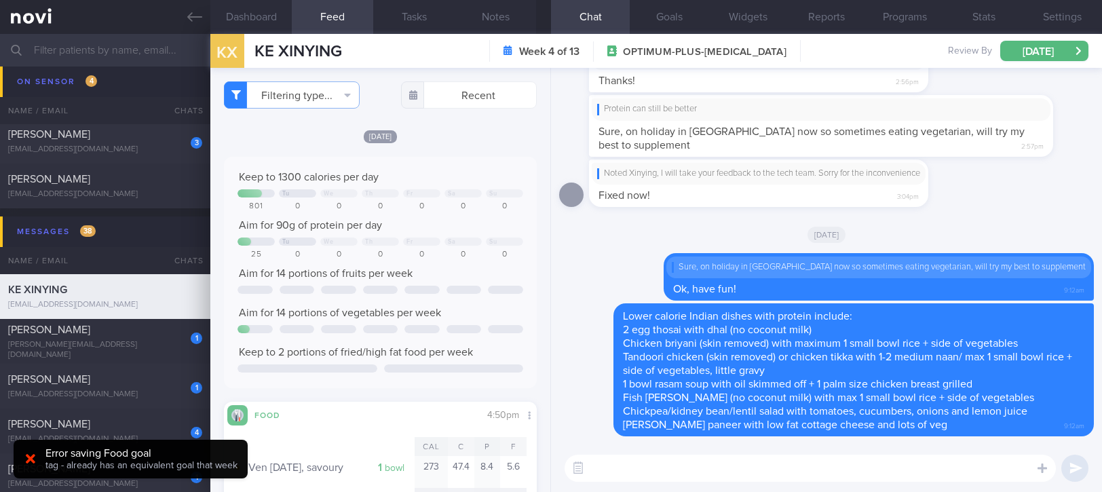
click at [805, 465] on textarea at bounding box center [809, 467] width 491 height 27
paste textarea "Watch this [reel]([URL][DOMAIN_NAME]) for ways to add protein into an Indian ve…"
type textarea "Watch this [reel]([URL][DOMAIN_NAME]) for ways to add protein into an Indian ve…"
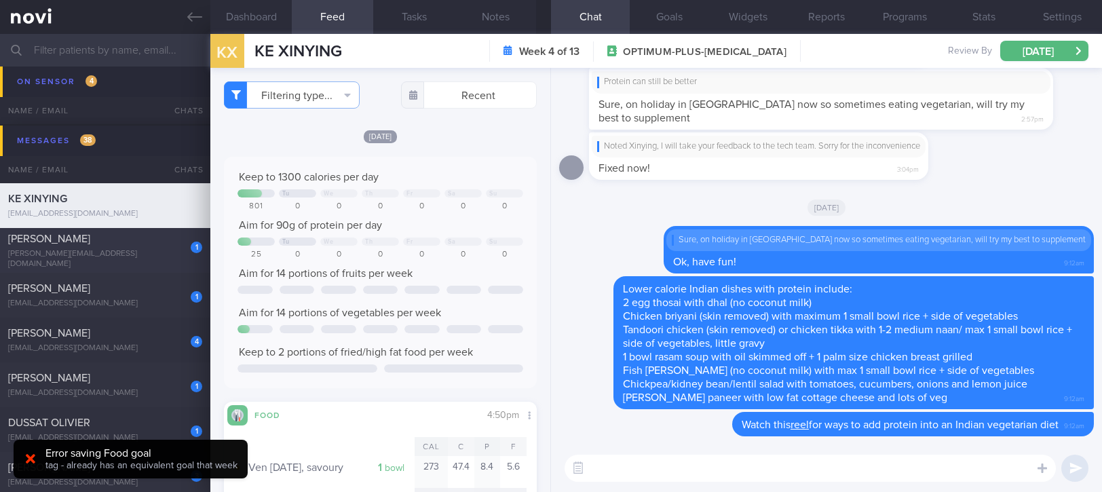
click at [149, 243] on div "[PERSON_NAME]" at bounding box center [103, 239] width 191 height 14
type input "tracked."
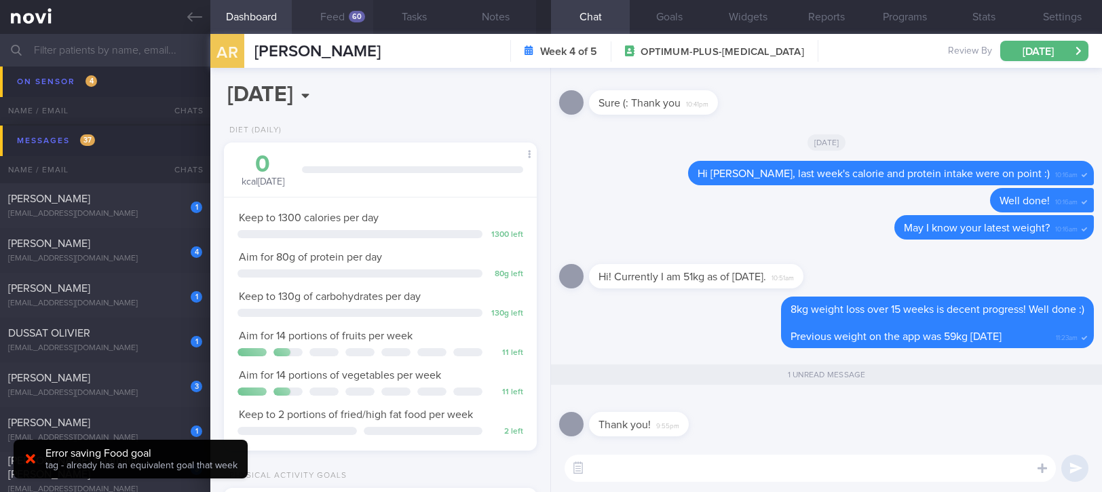
click at [324, 14] on button "Feed 60" at bounding box center [332, 17] width 81 height 34
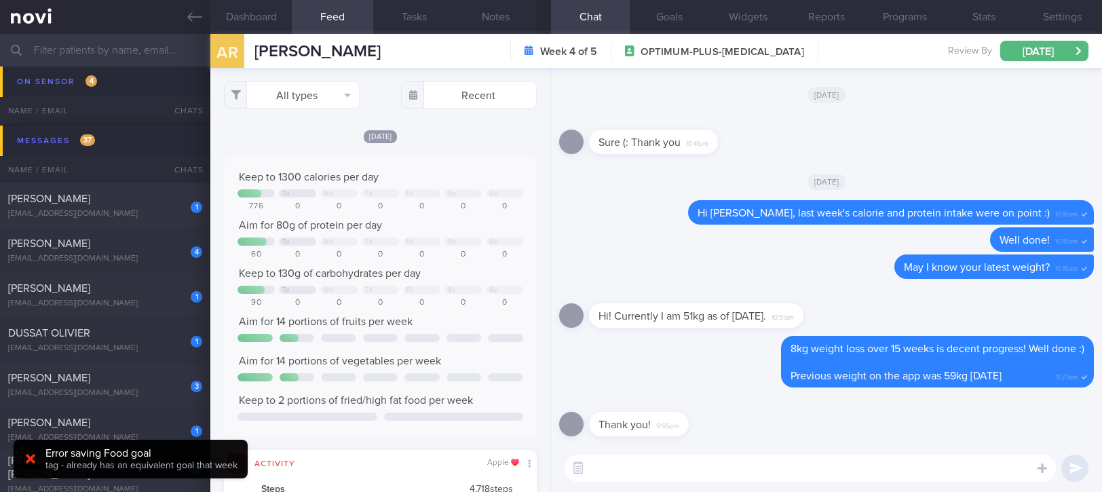
scroll to position [70, 281]
click at [309, 92] on button "All types" at bounding box center [292, 94] width 136 height 27
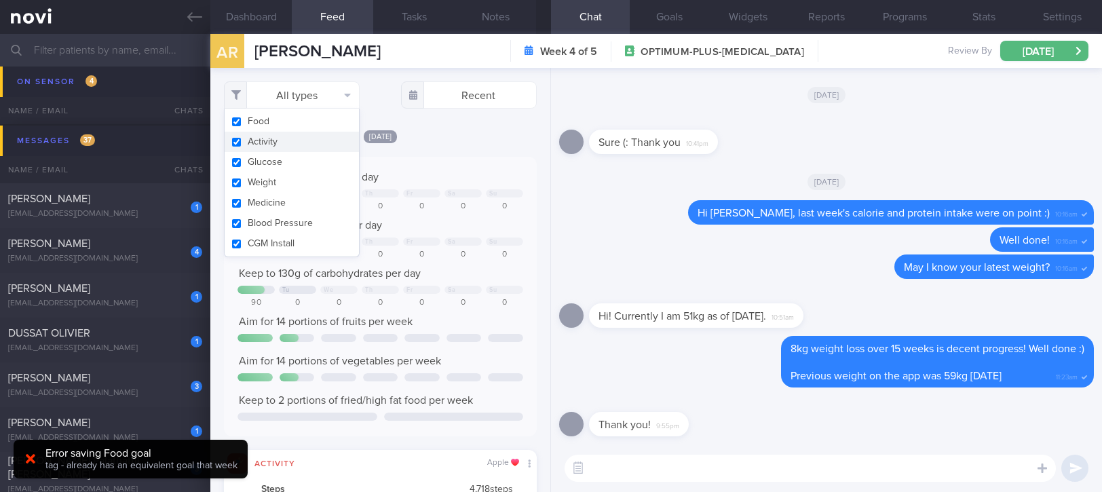
click at [297, 135] on button "Activity" at bounding box center [292, 142] width 134 height 20
checkbox input "false"
click at [442, 160] on div "Keep to 1300 calories per day Tu We Th Fr Sa Su 776 0 0 0 0 0 0 Aim for 80g of …" at bounding box center [380, 296] width 313 height 279
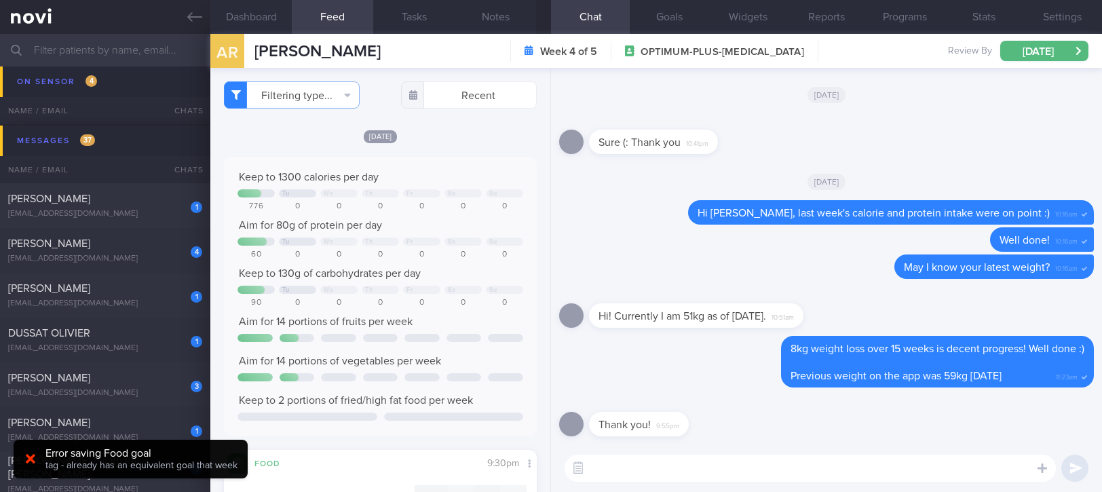
click at [438, 187] on div "Keep to 1300 calories per day Tu We Th Fr Sa Su 776 0 0 0 0 0 0 Aim for 80g of …" at bounding box center [380, 296] width 286 height 252
click at [640, 471] on textarea at bounding box center [809, 467] width 491 height 27
click at [132, 209] on div "[EMAIL_ADDRESS][DOMAIN_NAME]" at bounding box center [105, 214] width 194 height 10
type input "Tracked"
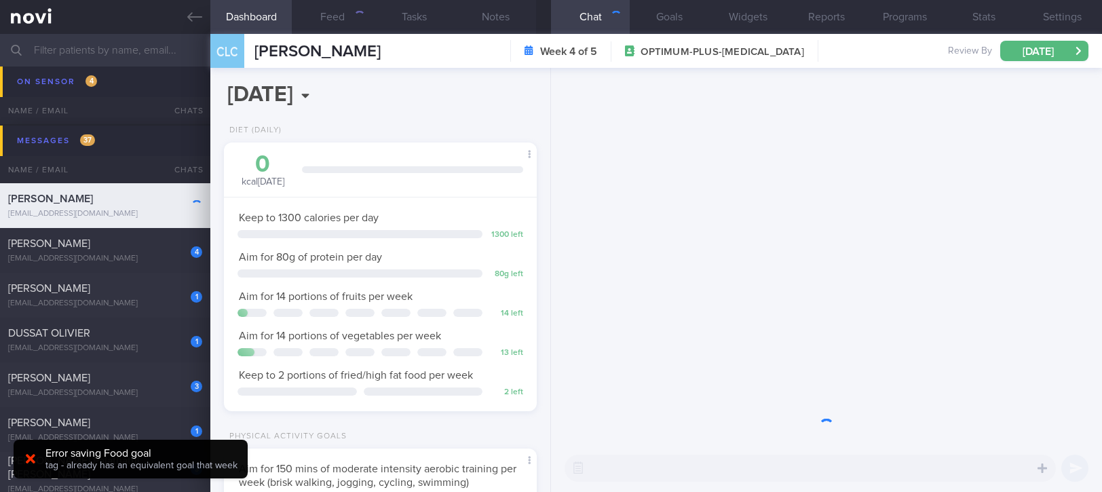
scroll to position [157, 274]
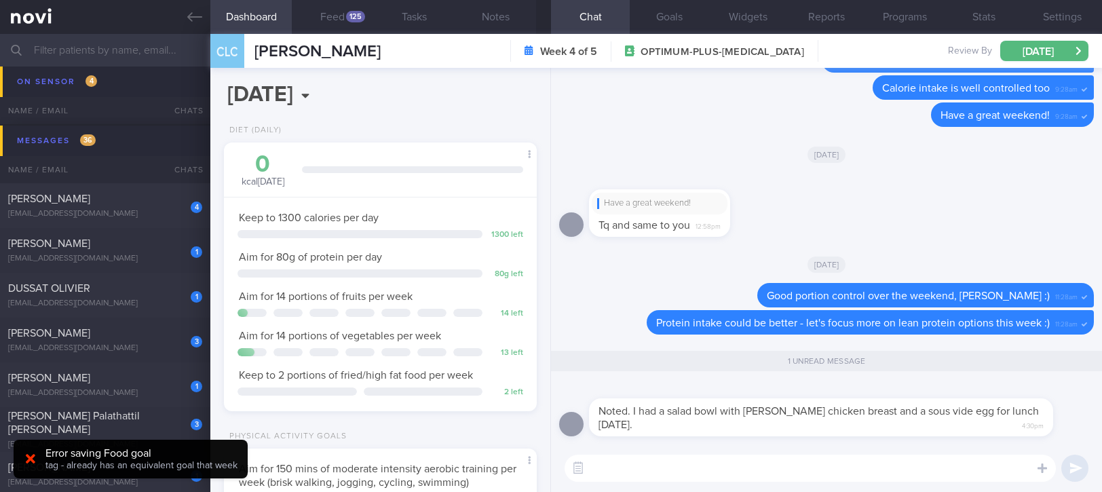
click at [741, 469] on textarea at bounding box center [809, 467] width 491 height 27
click at [739, 465] on textarea at bounding box center [809, 467] width 491 height 27
type textarea "T"
type textarea "Sounds great!"
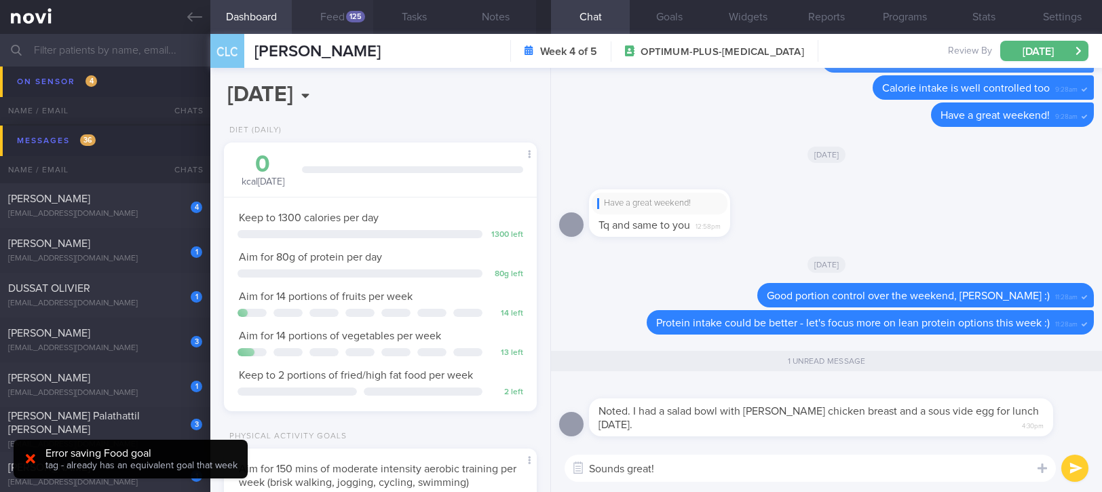
click at [362, 24] on button "Feed 125" at bounding box center [332, 17] width 81 height 34
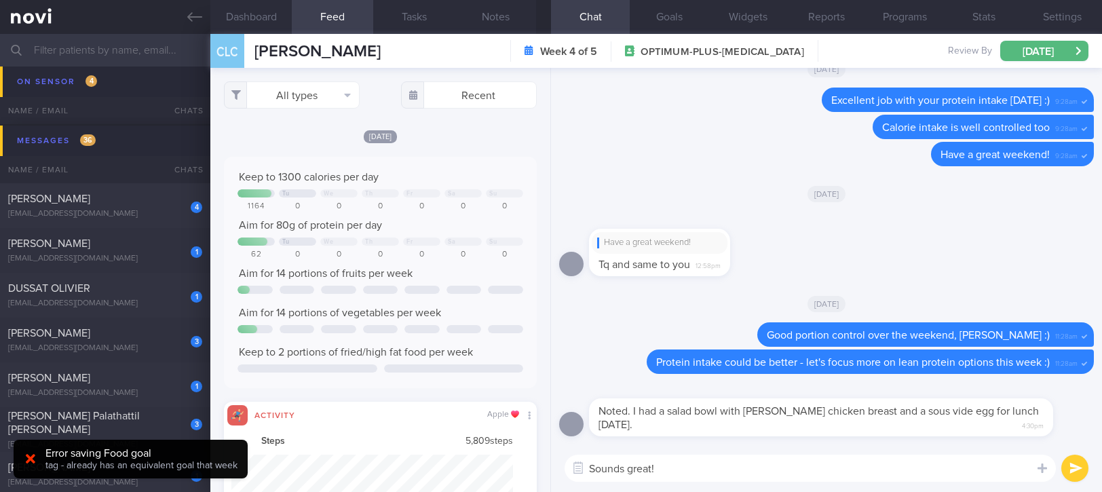
scroll to position [678217, 678006]
click at [306, 99] on button "All types" at bounding box center [292, 94] width 136 height 27
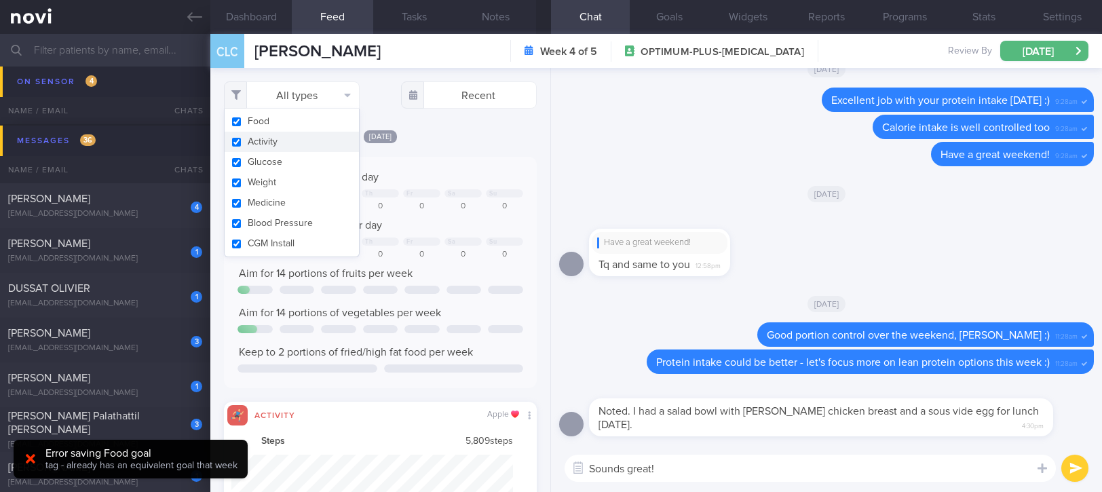
click at [305, 149] on button "Activity" at bounding box center [292, 142] width 134 height 20
checkbox input "false"
click at [452, 167] on div "Keep to 1300 calories per day Tu We Th Fr Sa Su 1164 0 0 0 0 0 0 Aim for 80g of…" at bounding box center [380, 272] width 313 height 231
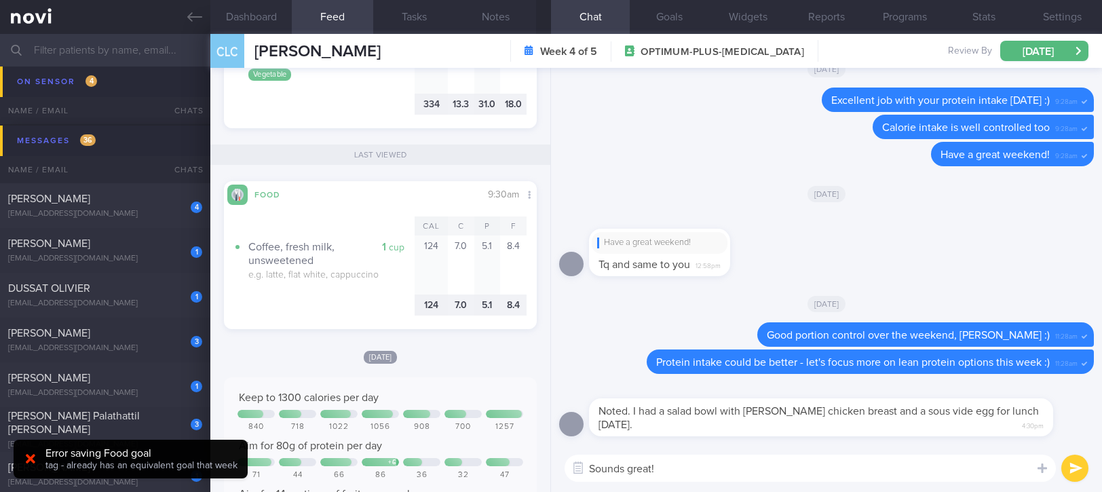
click at [701, 478] on textarea "Sounds great!" at bounding box center [809, 467] width 491 height 27
type textarea "Sounds great! :)"
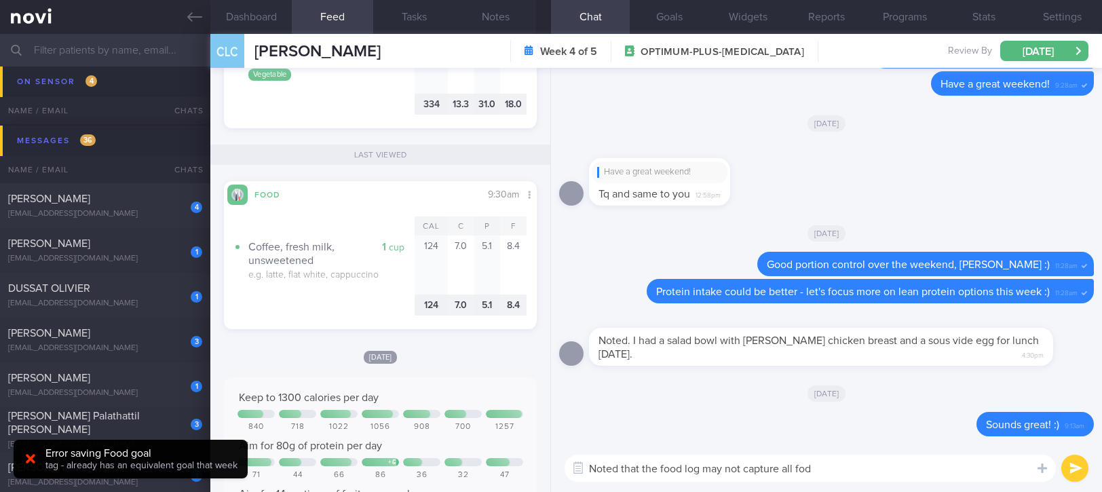
type textarea "Noted that the food log may not capture all fods"
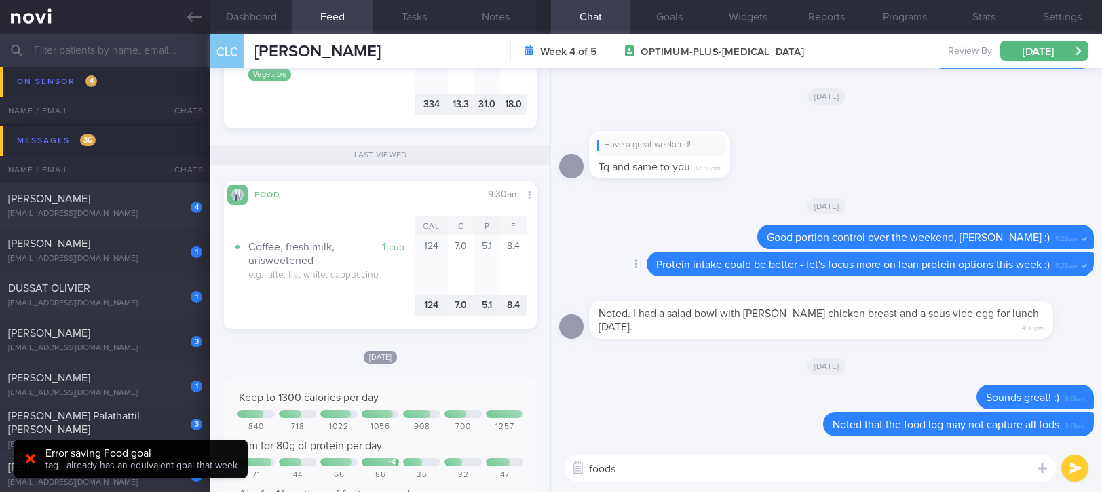
type textarea "foods*"
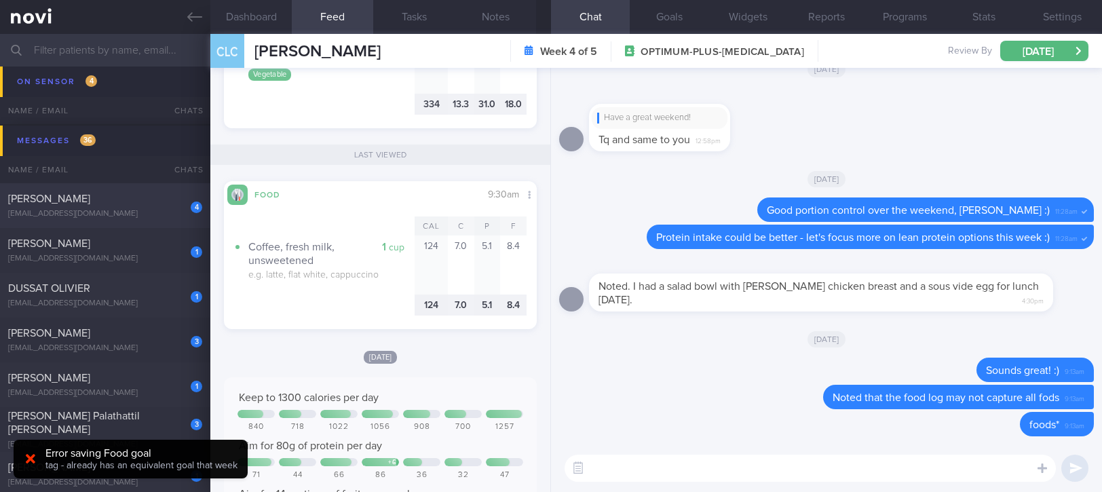
click at [153, 214] on div "[EMAIL_ADDRESS][DOMAIN_NAME]" at bounding box center [105, 214] width 194 height 10
type input "tracked. DM HLD HTN CKD high uric acid. Buzud"
select select "7"
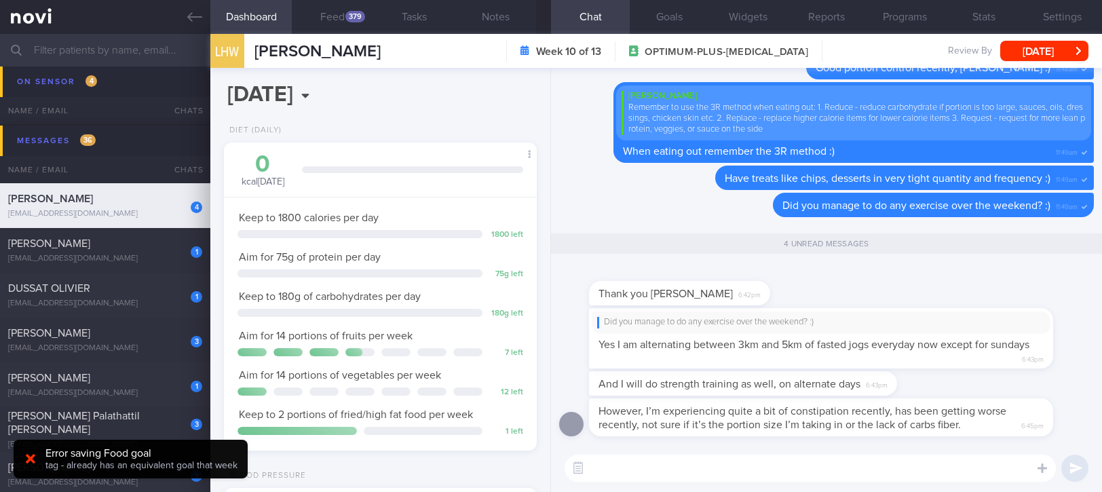
scroll to position [140, 279]
drag, startPoint x: 700, startPoint y: 391, endPoint x: 884, endPoint y: 391, distance: 184.5
click at [884, 391] on div "And I will do strength training as well, on alternate days 6:43pm" at bounding box center [763, 383] width 349 height 24
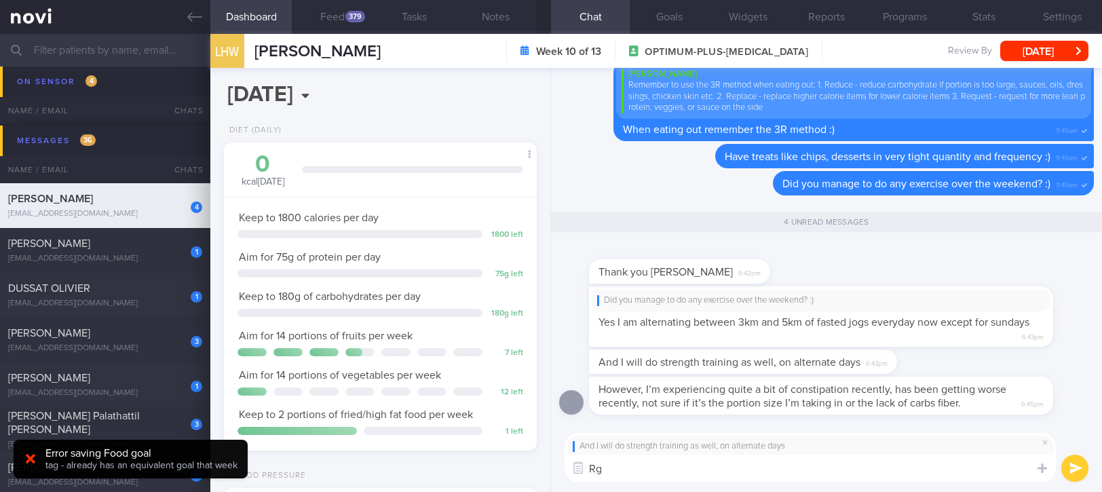
type textarea "R"
type textarea "t"
type textarea "That's great to hear :)"
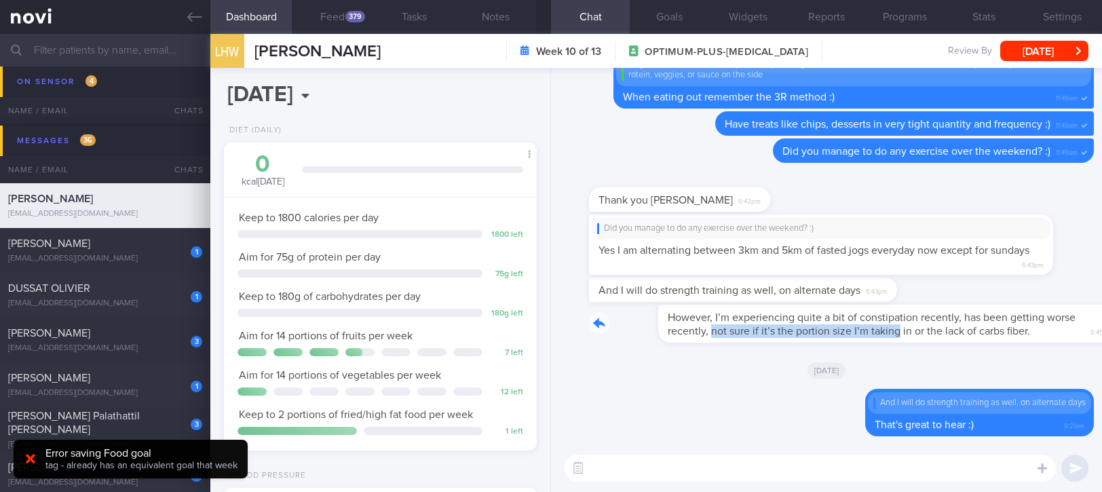
drag, startPoint x: 641, startPoint y: 338, endPoint x: 806, endPoint y: 327, distance: 165.2
click at [831, 339] on div "However, I’m experiencing quite a bit of constipation recently, has been gettin…" at bounding box center [841, 324] width 505 height 38
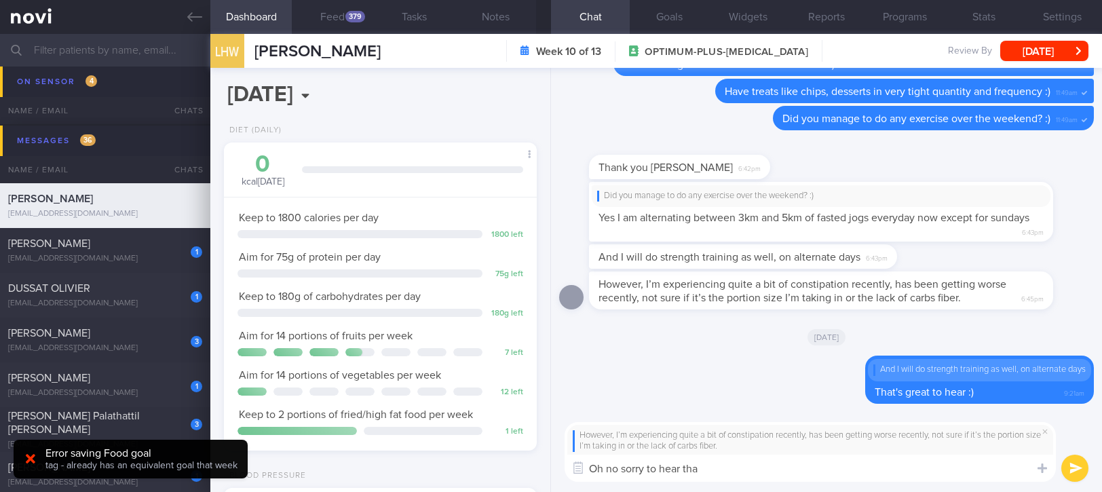
type textarea "Oh no sorry to hear that"
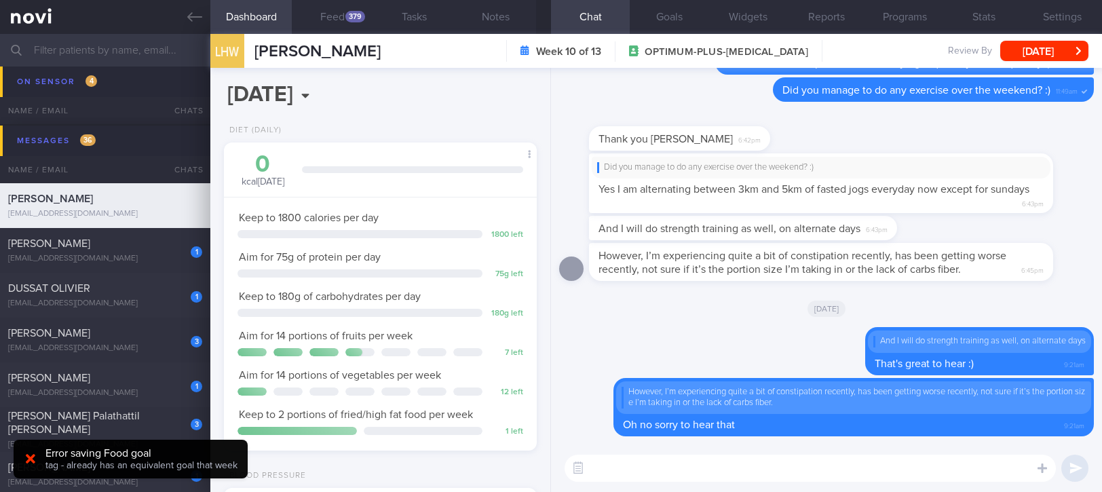
click at [699, 471] on textarea at bounding box center [809, 467] width 491 height 27
paste textarea "There are a few “natural” ways to alleviate constipation: 1) Increase fibre int…"
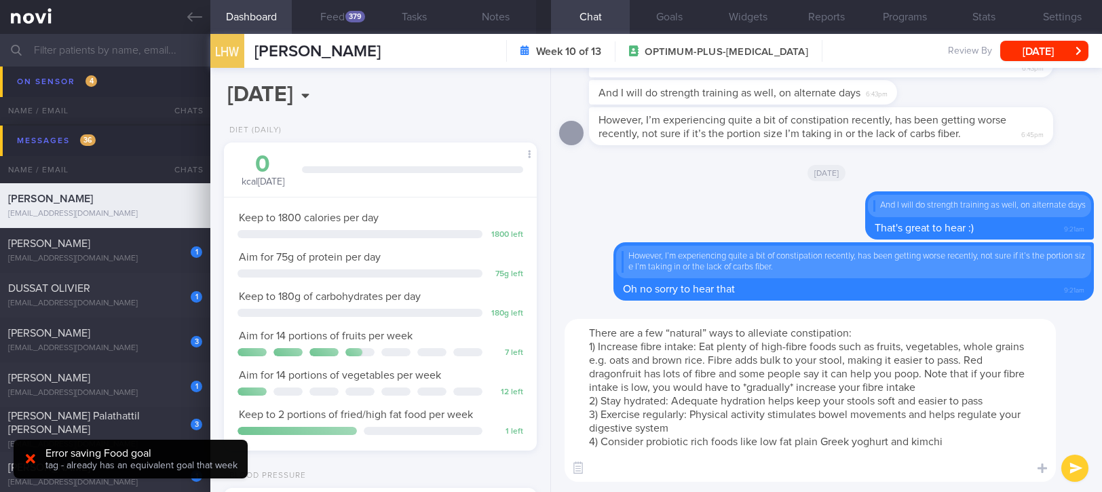
click at [588, 330] on textarea "There are a few “natural” ways to alleviate constipation: 1) Increase fibre int…" at bounding box center [809, 400] width 491 height 163
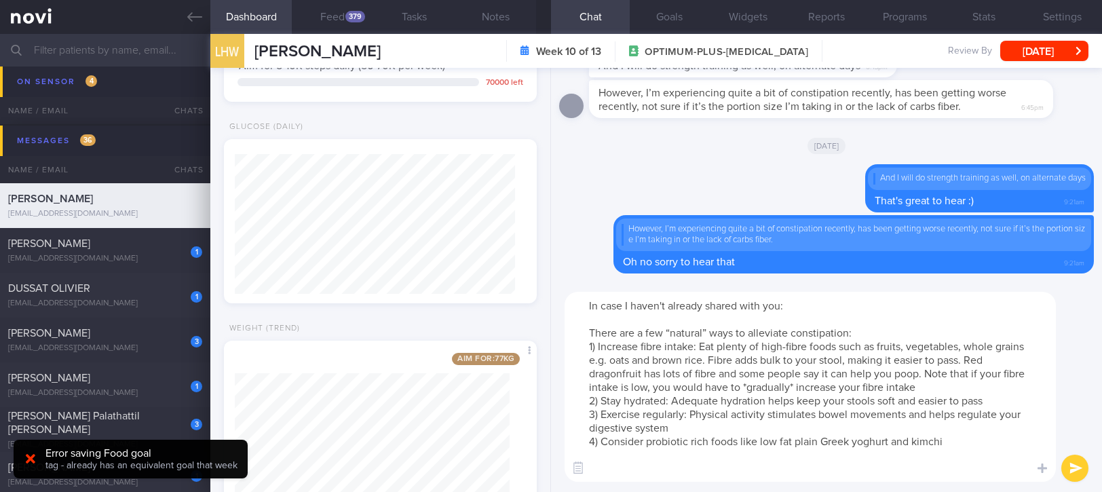
scroll to position [1380, 0]
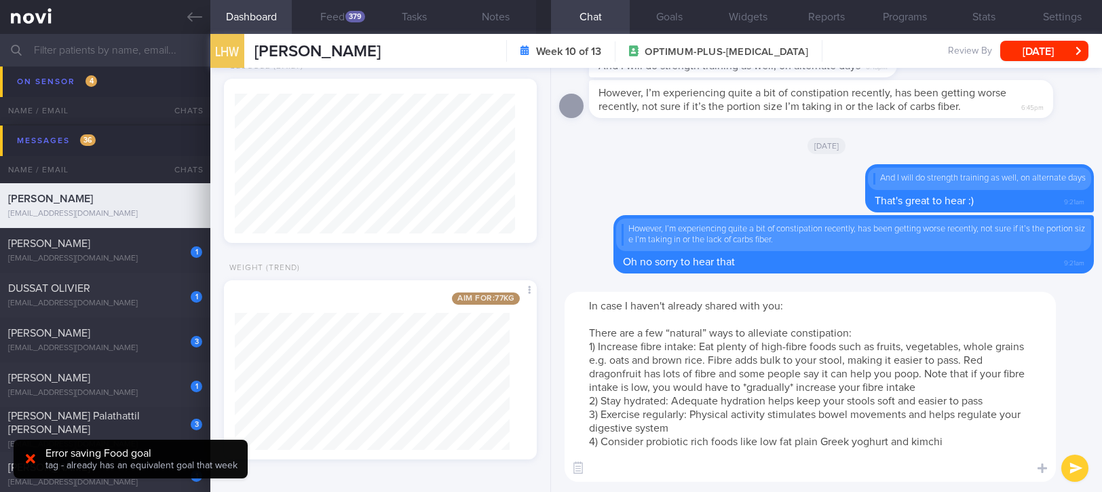
click at [997, 399] on textarea "In case I haven't already shared with you: There are a few “natural” ways to al…" at bounding box center [809, 387] width 491 height 190
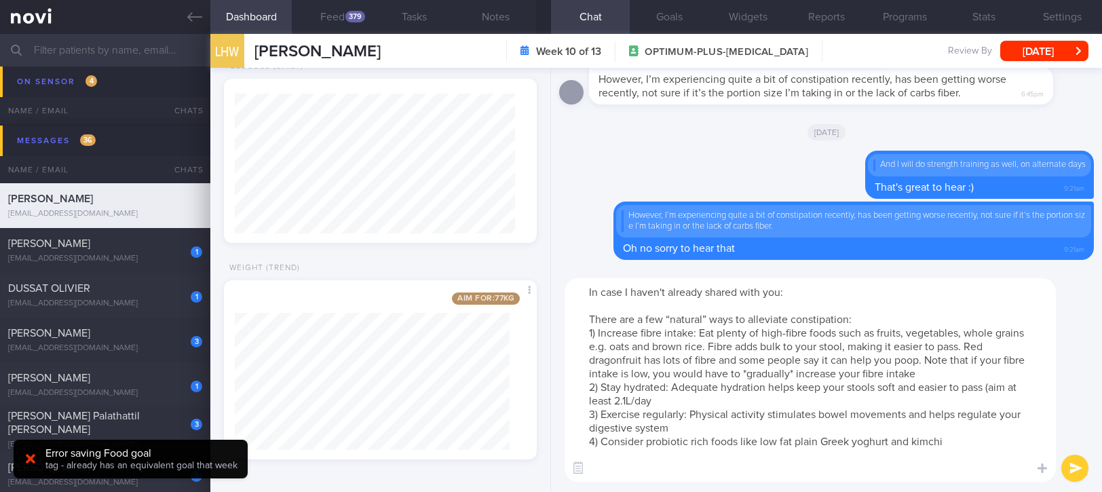
type textarea "In case I haven't already shared with you: There are a few “natural” ways to al…"
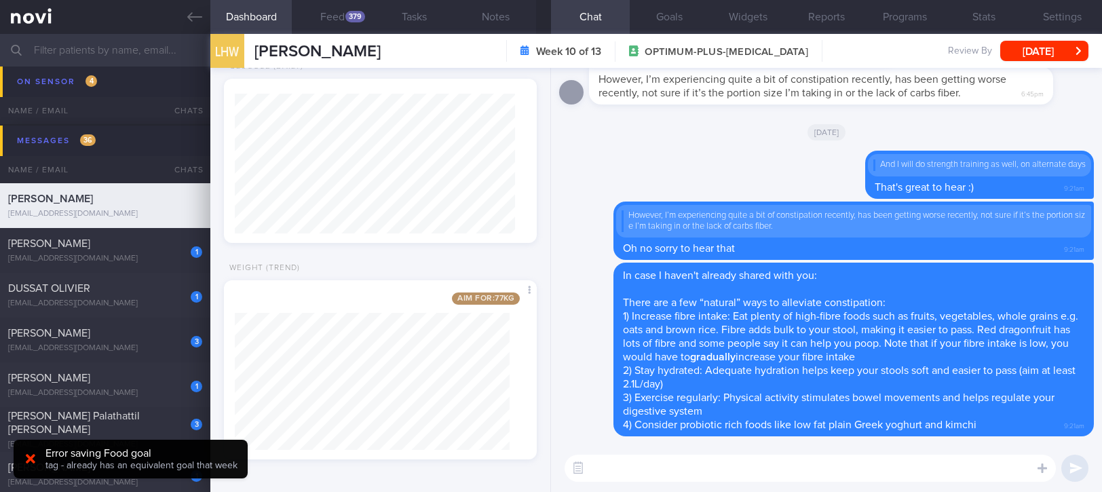
click at [354, 17] on div "379" at bounding box center [355, 17] width 20 height 12
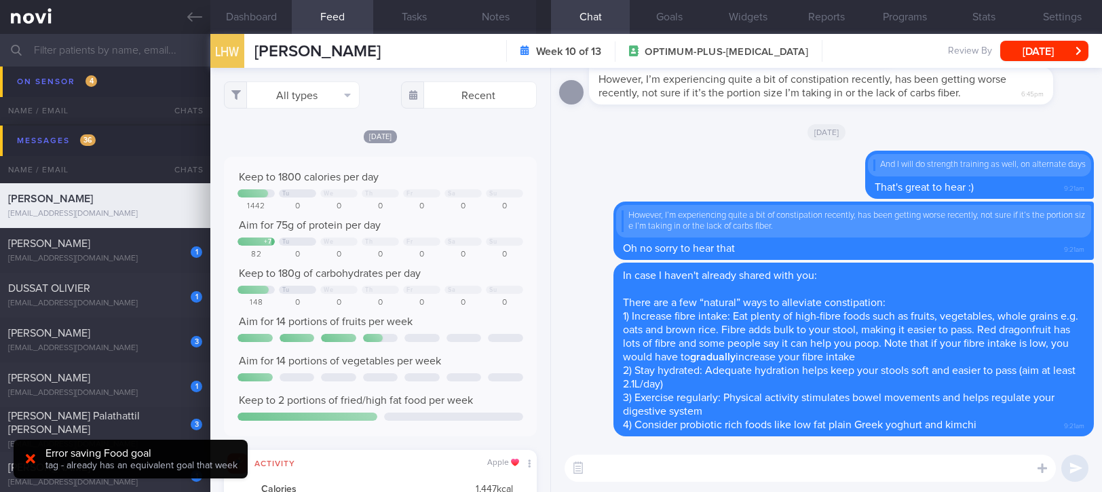
scroll to position [70, 281]
click at [657, 466] on textarea at bounding box center [809, 467] width 491 height 27
type textarea "Y"
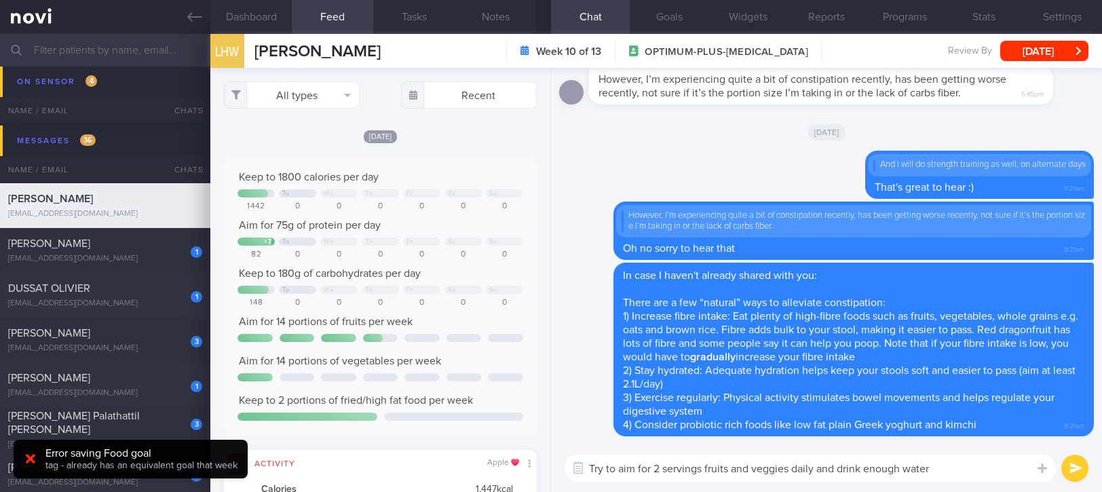
type textarea "Try to aim for 2 servings fruits and veggies daily and drink enough water!"
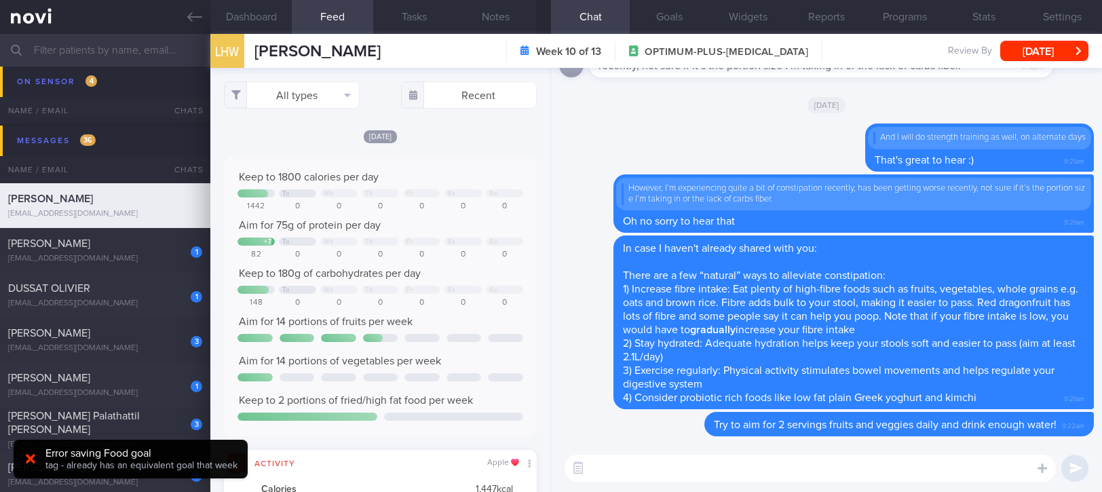
click at [188, 22] on icon at bounding box center [194, 16] width 15 height 15
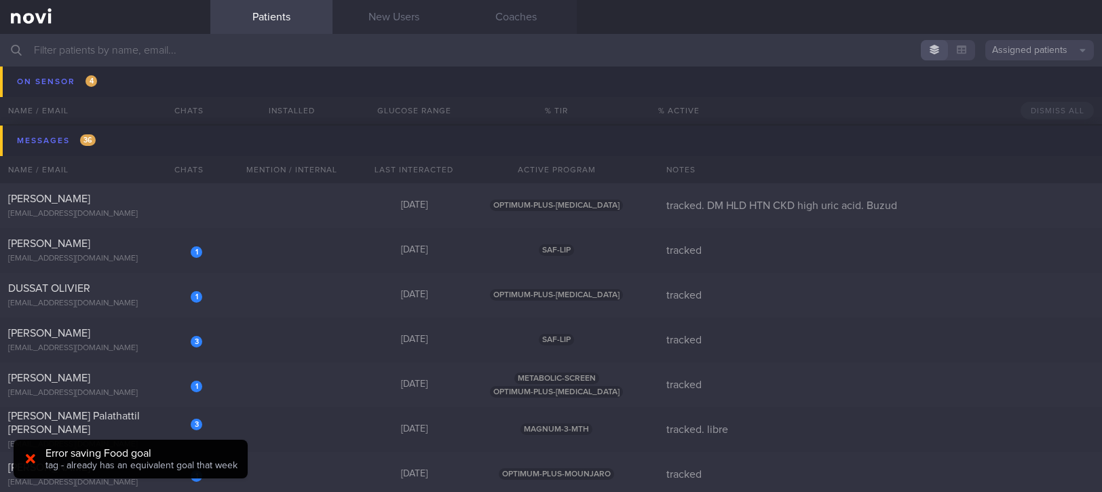
click at [135, 446] on div "Error saving Food goal" at bounding box center [141, 453] width 192 height 14
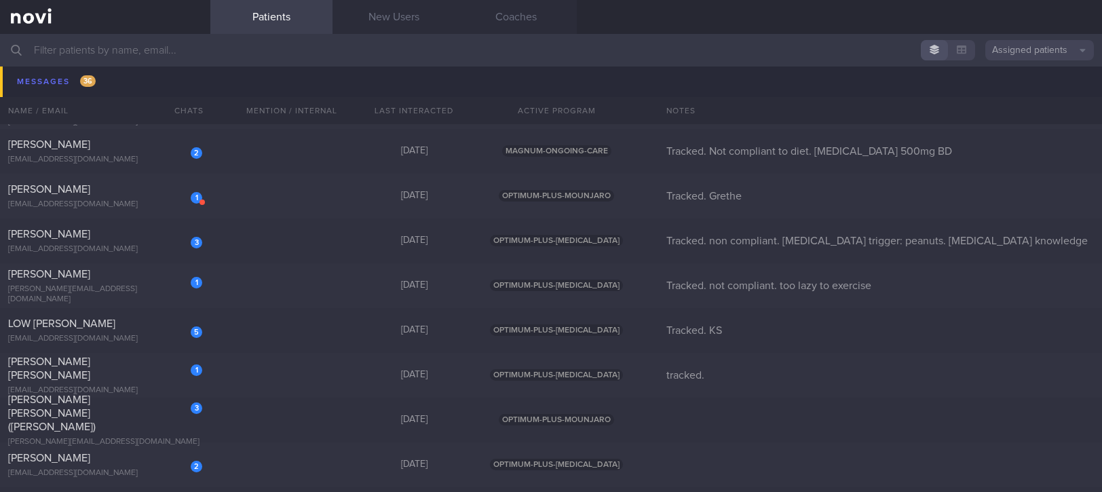
scroll to position [1628, 0]
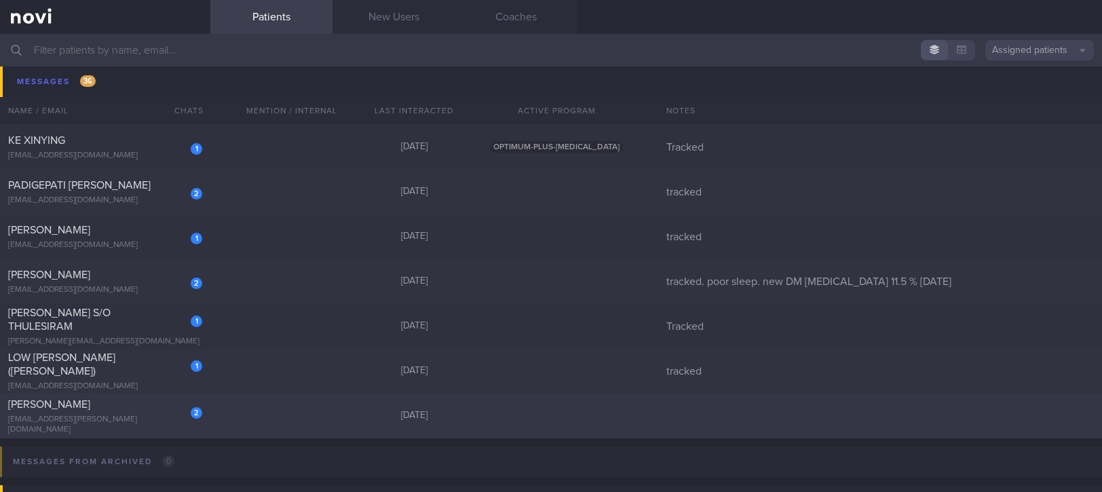
click at [314, 399] on div "2 [PERSON_NAME] [EMAIL_ADDRESS][PERSON_NAME][DOMAIN_NAME] [DATE]" at bounding box center [551, 415] width 1102 height 45
select select "8"
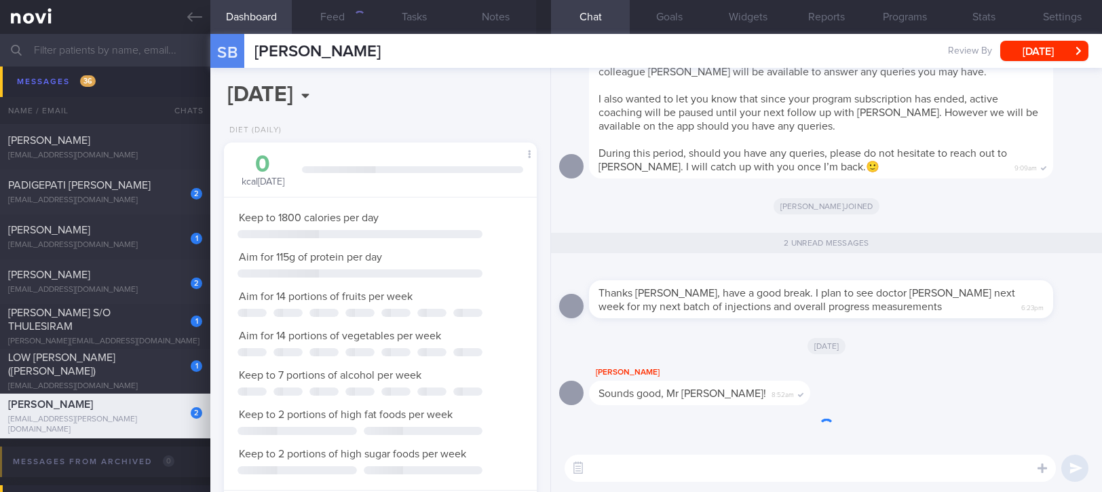
scroll to position [157, 274]
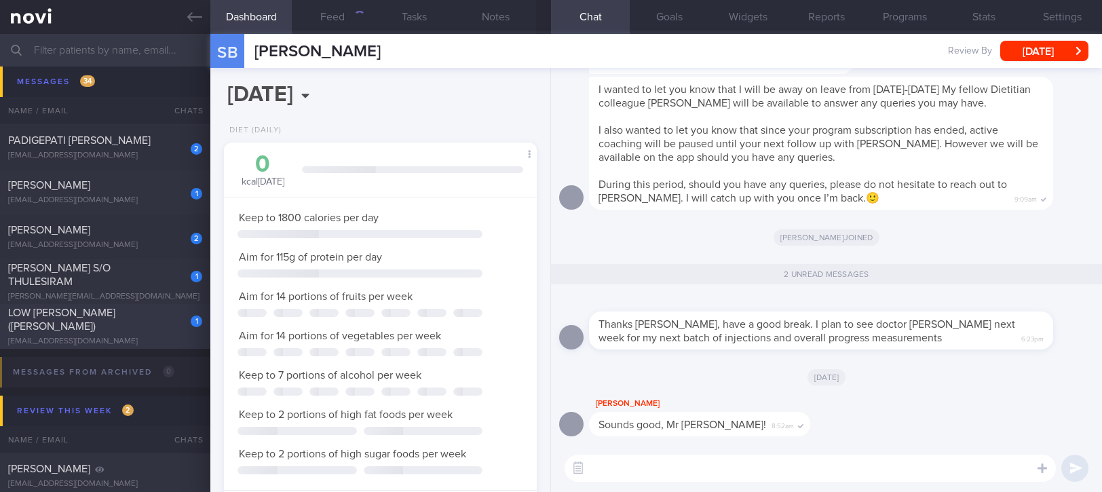
click at [149, 327] on div "1 [PERSON_NAME] ([PERSON_NAME]) [EMAIL_ADDRESS][DOMAIN_NAME]" at bounding box center [105, 326] width 210 height 41
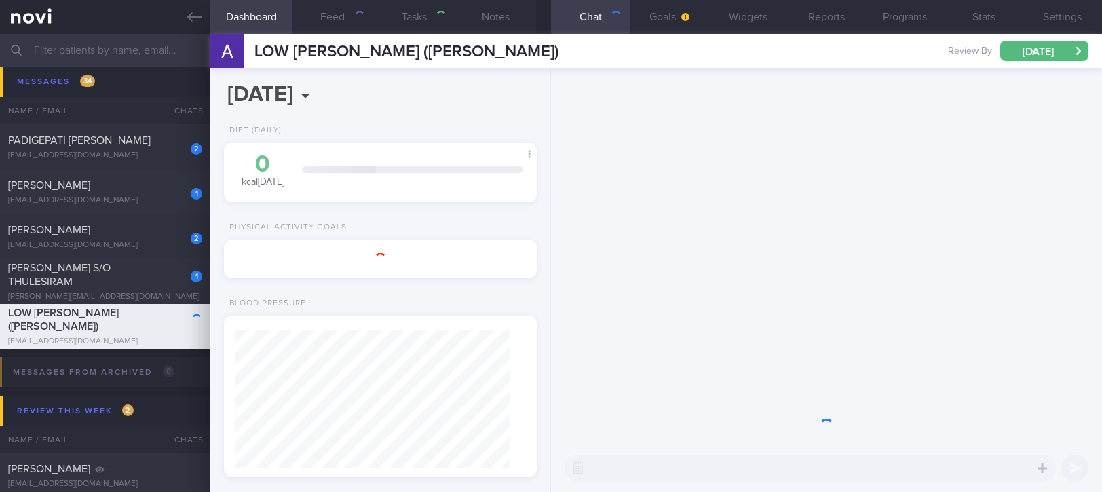
type input "tracked"
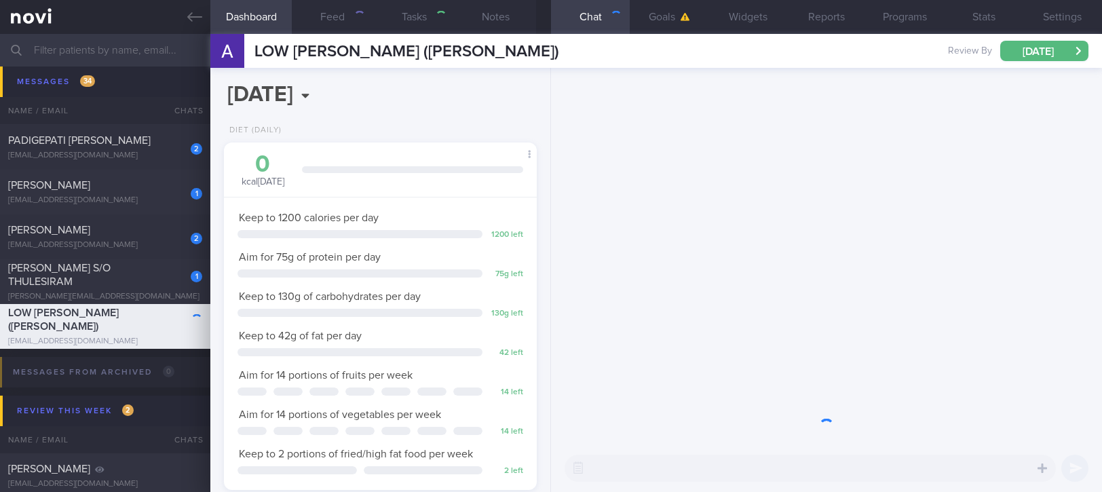
scroll to position [157, 274]
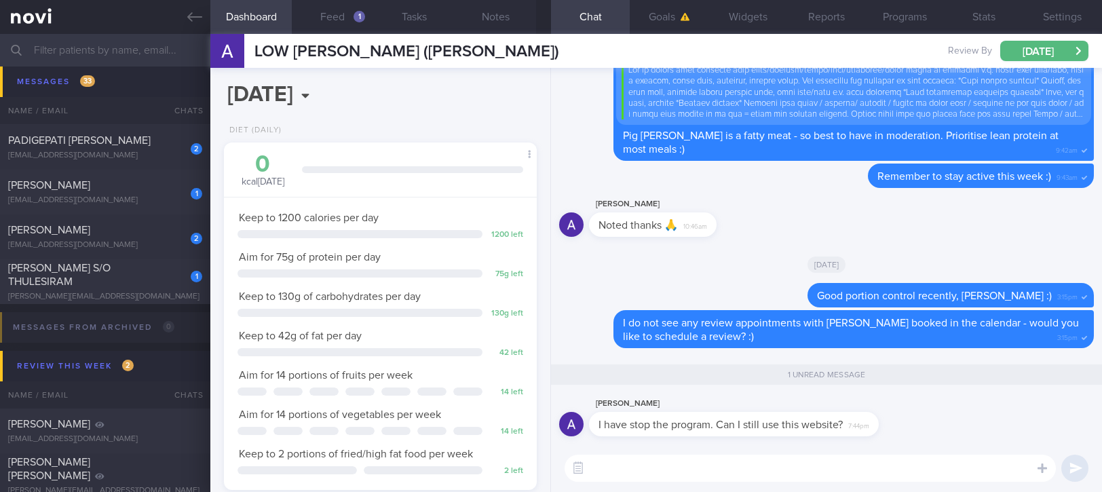
click at [689, 464] on textarea at bounding box center [809, 467] width 491 height 27
paste textarea "I will be archiving your account shortly. You'll still be able to read all the …"
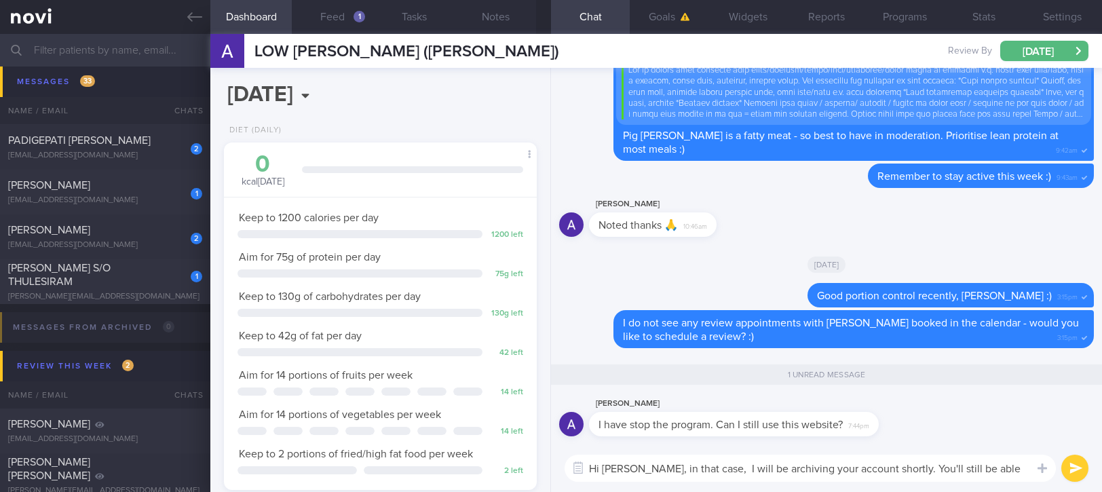
scroll to position [0, 0]
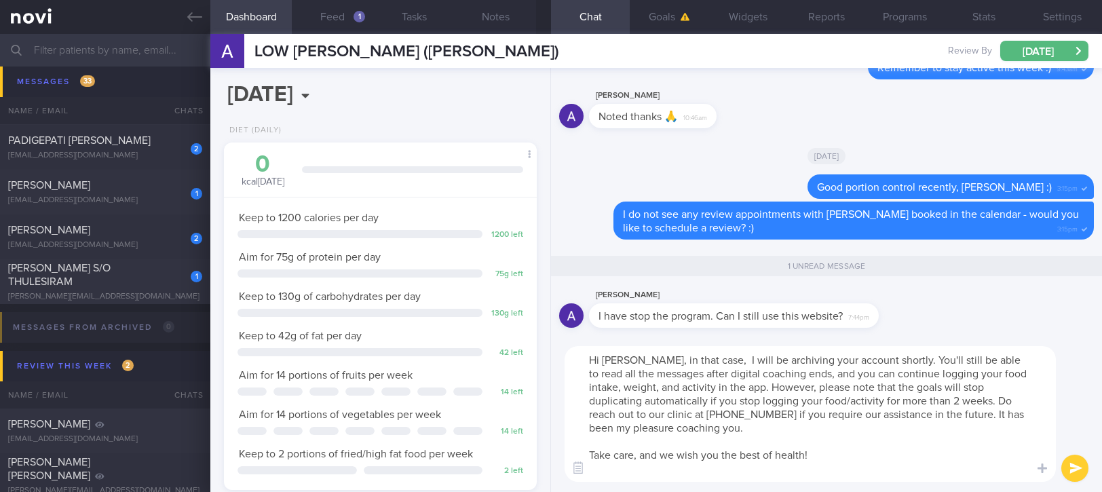
click at [895, 355] on textarea "Hi [PERSON_NAME], in that case, I will be archiving your account shortly. You'l…" at bounding box center [809, 414] width 491 height 136
click at [942, 403] on textarea "Hi [PERSON_NAME], in that case, I will be archiving your account shortly. *You'…" at bounding box center [809, 414] width 491 height 136
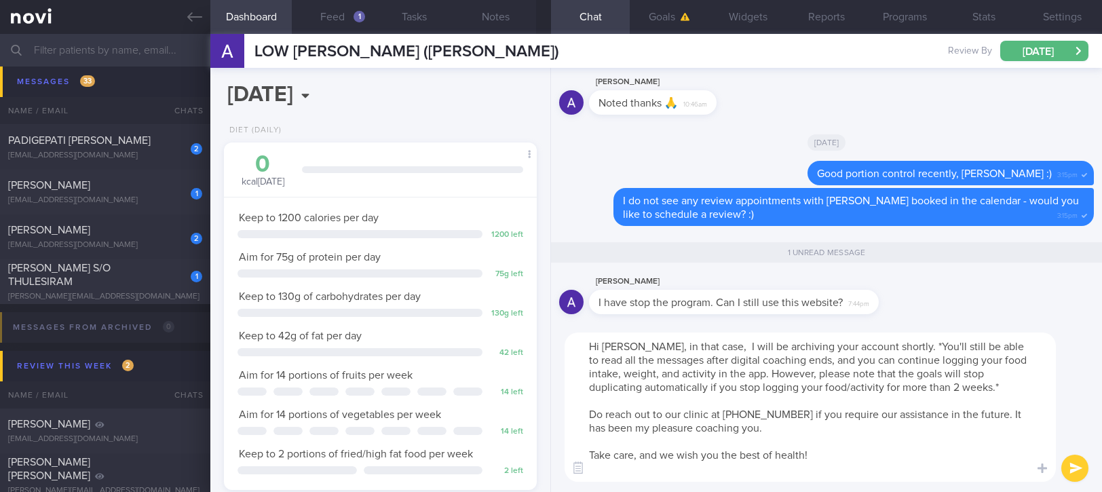
drag, startPoint x: 875, startPoint y: 465, endPoint x: 572, endPoint y: 402, distance: 309.7
click at [540, 405] on div "Dashboard Feed 1 Tasks Notes Chat 1 Goals Widgets Reports Programs Stats Settin…" at bounding box center [655, 263] width 891 height 458
type textarea "Hi [PERSON_NAME], in that case, I will be archiving your account shortly. *You'…"
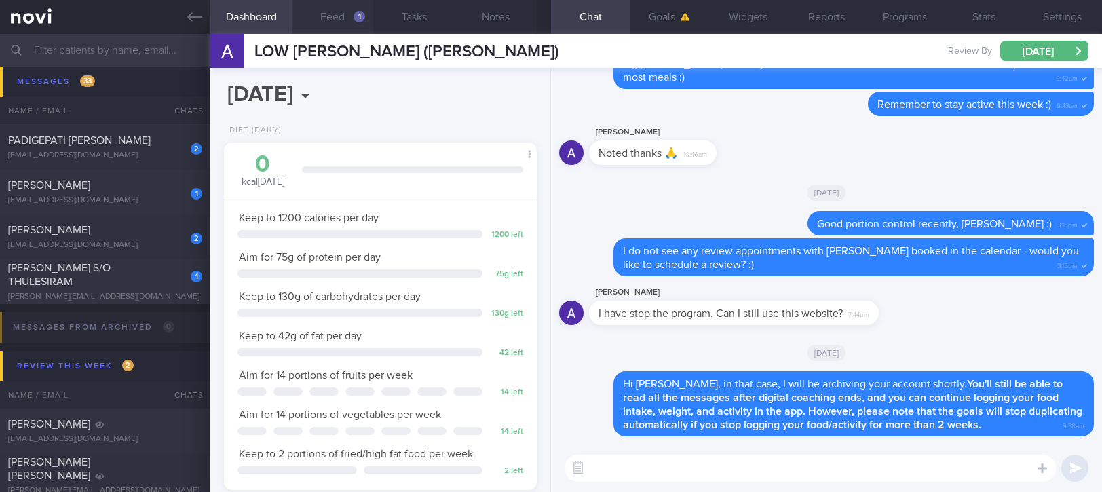
paste textarea "Do reach out to our clinic at [PHONE_NUMBER] if you require our assistance in t…"
type textarea "Do reach out to our clinic at [PHONE_NUMBER] if you require our assistance in t…"
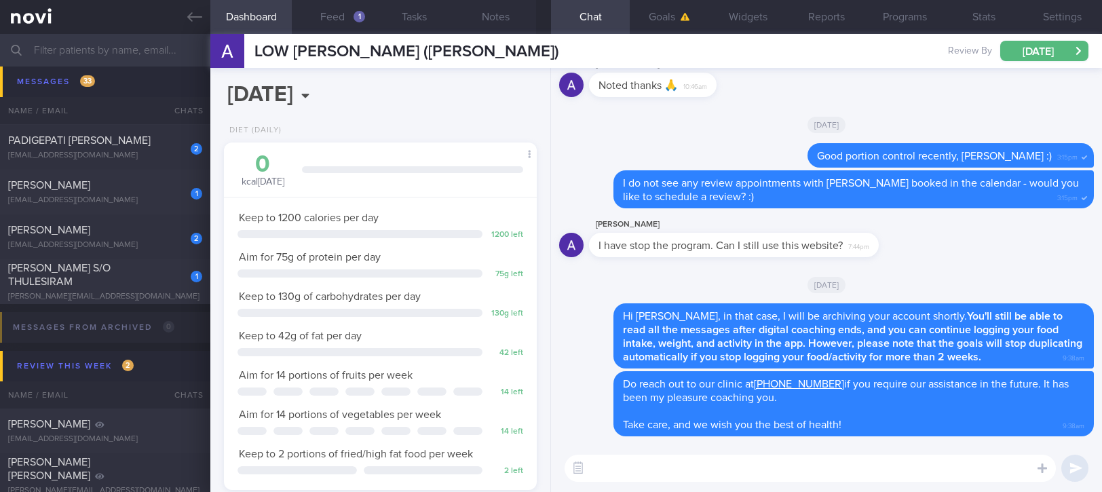
drag, startPoint x: 143, startPoint y: 279, endPoint x: 586, endPoint y: 329, distance: 445.7
click at [111, 279] on span "[PERSON_NAME] S/O THULESIRAM" at bounding box center [59, 274] width 102 height 24
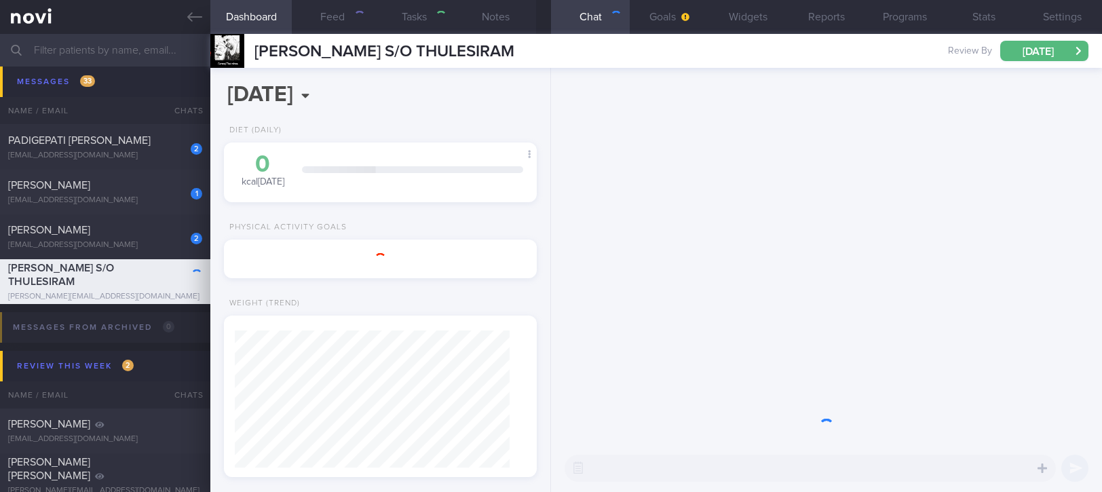
type input "Tracked"
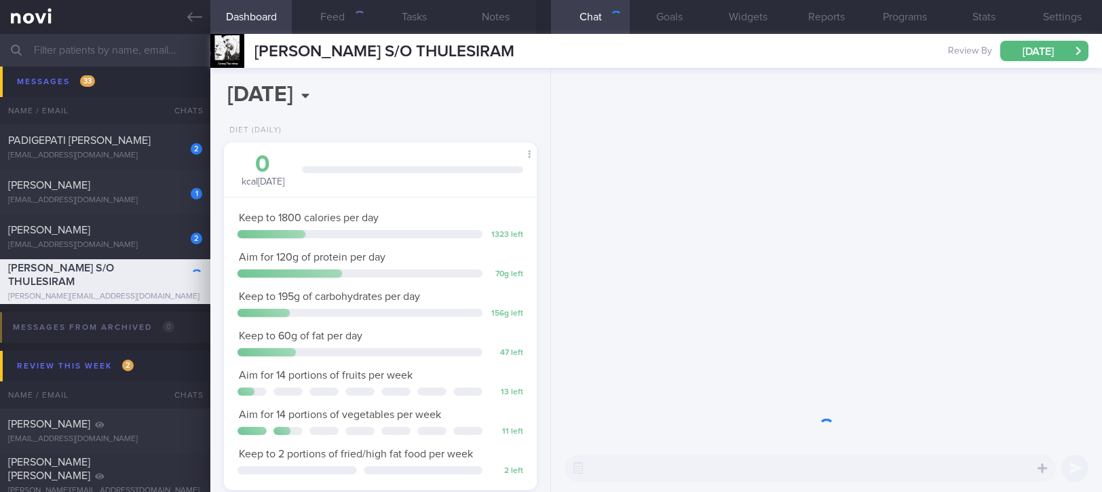
scroll to position [157, 274]
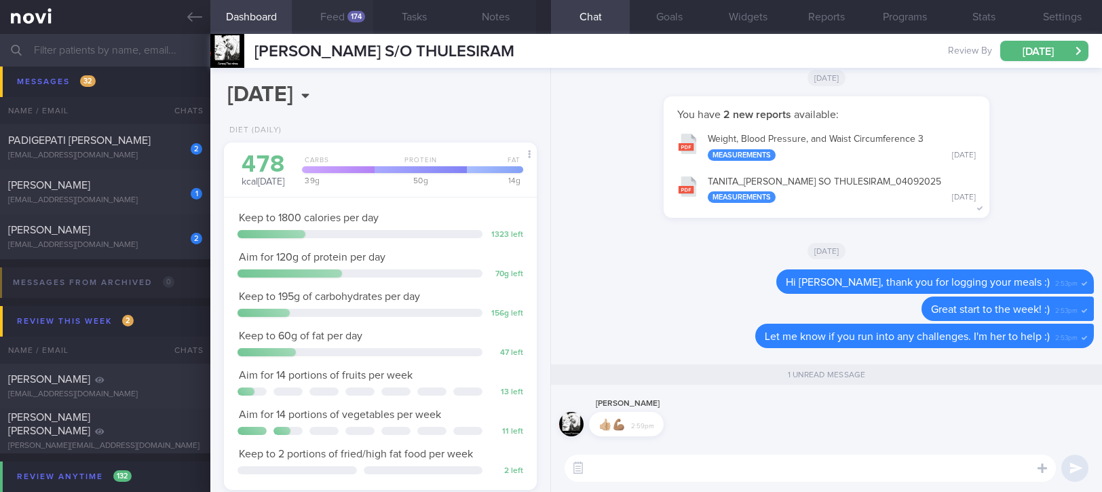
click at [342, 15] on button "Feed 174" at bounding box center [332, 17] width 81 height 34
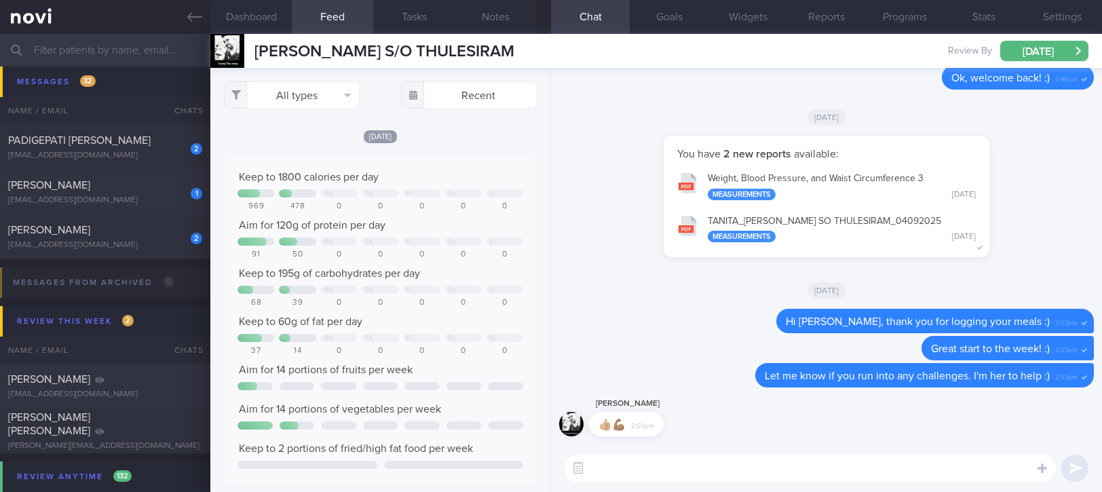
scroll to position [70, 281]
click at [309, 90] on button "All types" at bounding box center [292, 94] width 136 height 27
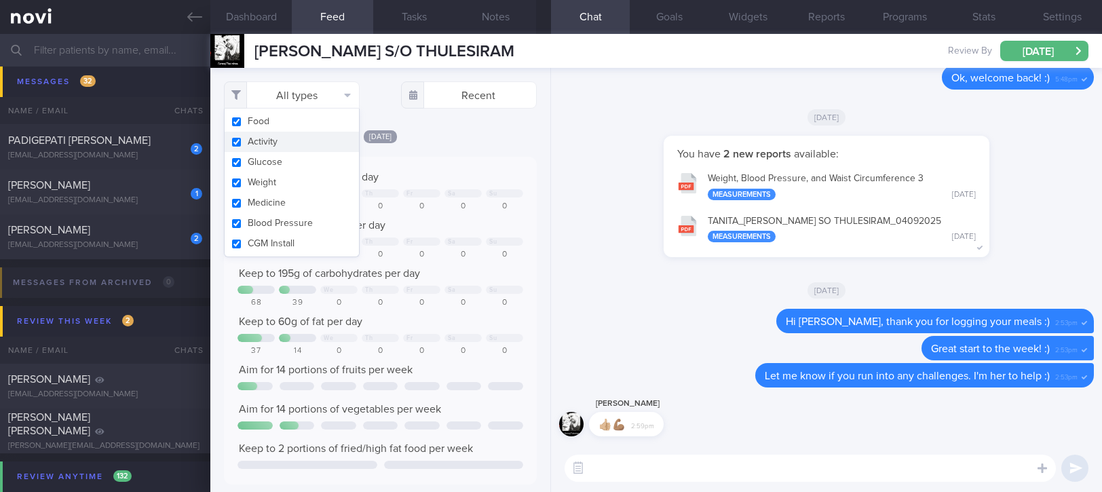
click at [283, 147] on button "Activity" at bounding box center [292, 142] width 134 height 20
checkbox input "false"
click at [436, 145] on div "[DATE] Keep to 1800 calories per day We Th Fr Sa Su 969 478 0 0 0 0 0 Aim for 1…" at bounding box center [380, 437] width 313 height 616
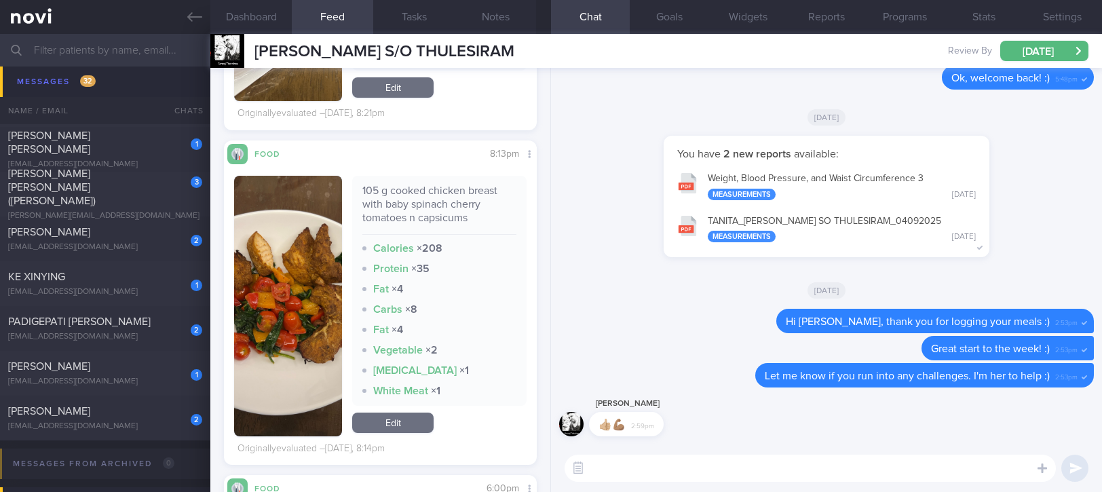
scroll to position [994, 0]
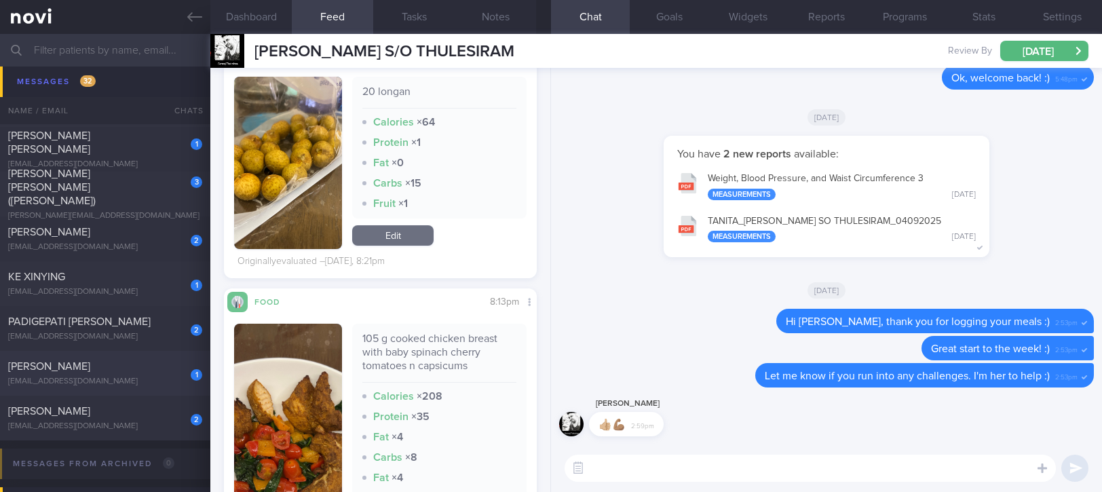
click at [153, 365] on div "[PERSON_NAME]" at bounding box center [103, 366] width 191 height 14
type input "tracked"
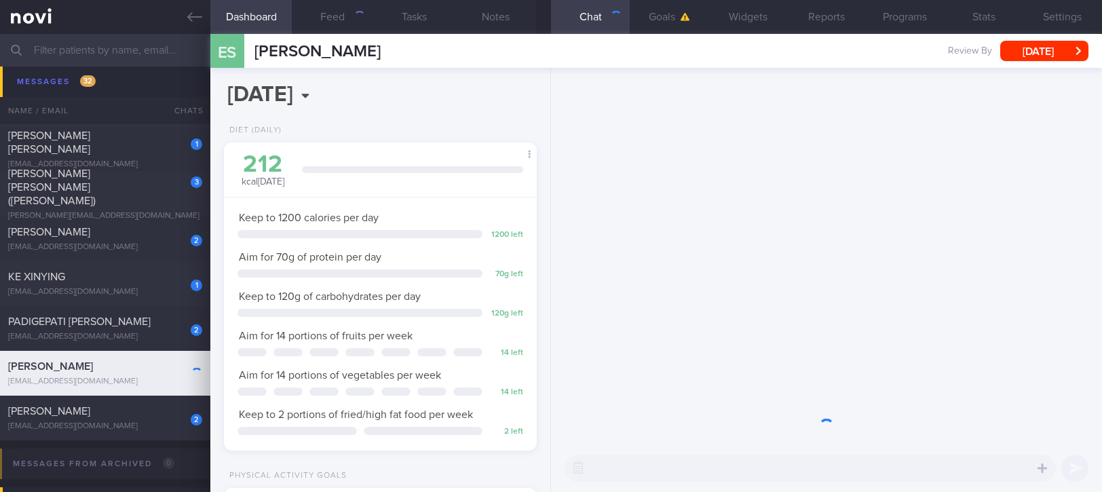
scroll to position [678130, 678013]
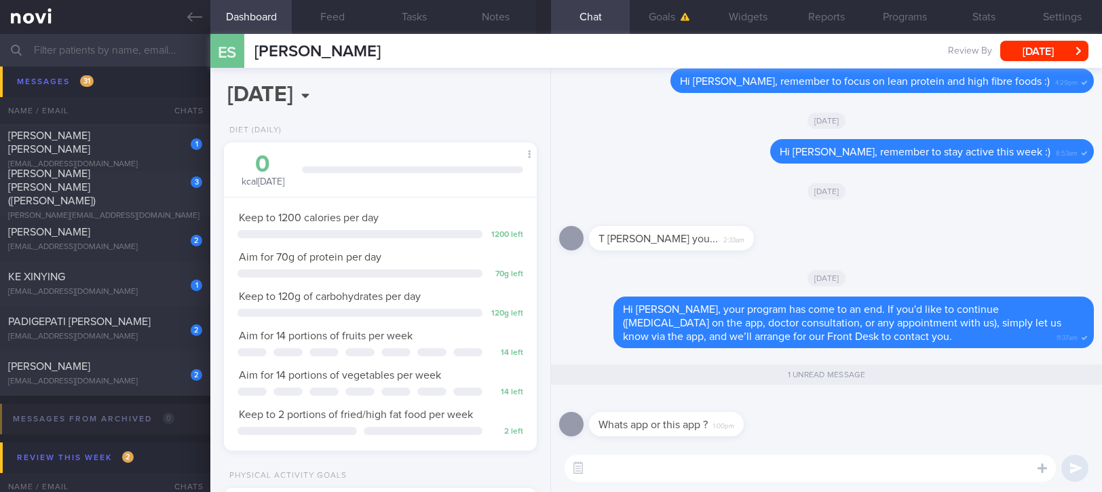
click at [684, 463] on textarea at bounding box center [809, 467] width 491 height 27
type textarea "t"
type textarea "T"
type textarea "You may let me know via this app :)"
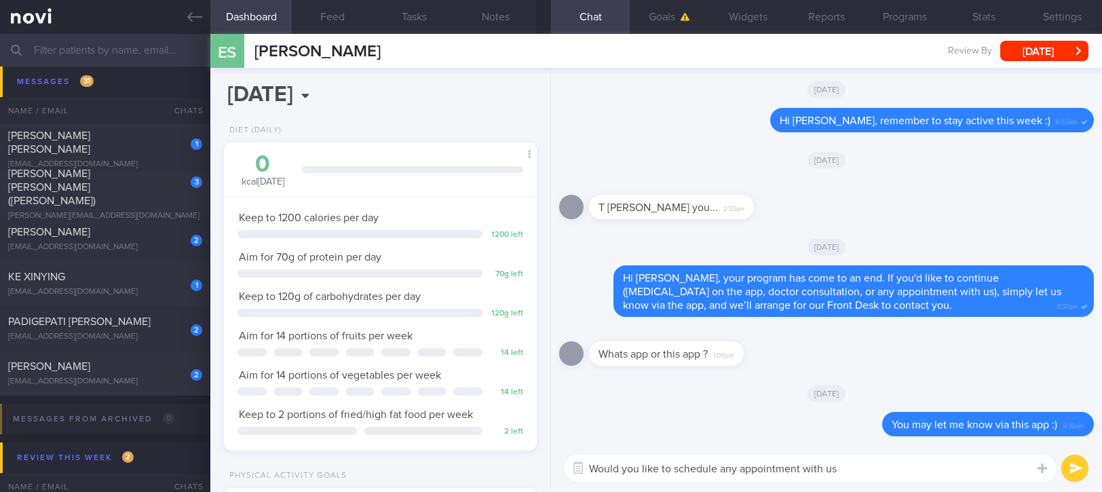
type textarea "Would you like to schedule any appointment with us?"
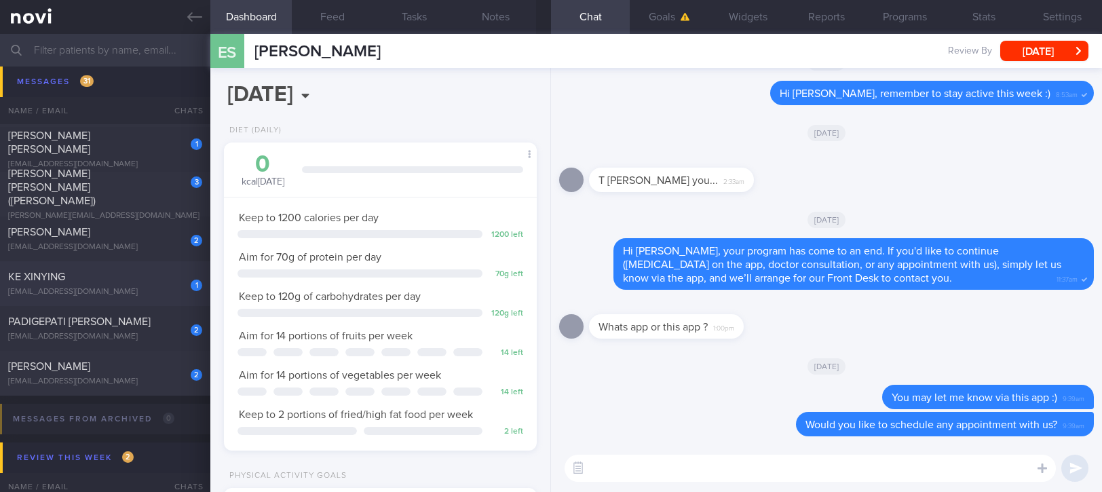
click at [153, 280] on div "KE XINYING" at bounding box center [103, 277] width 191 height 14
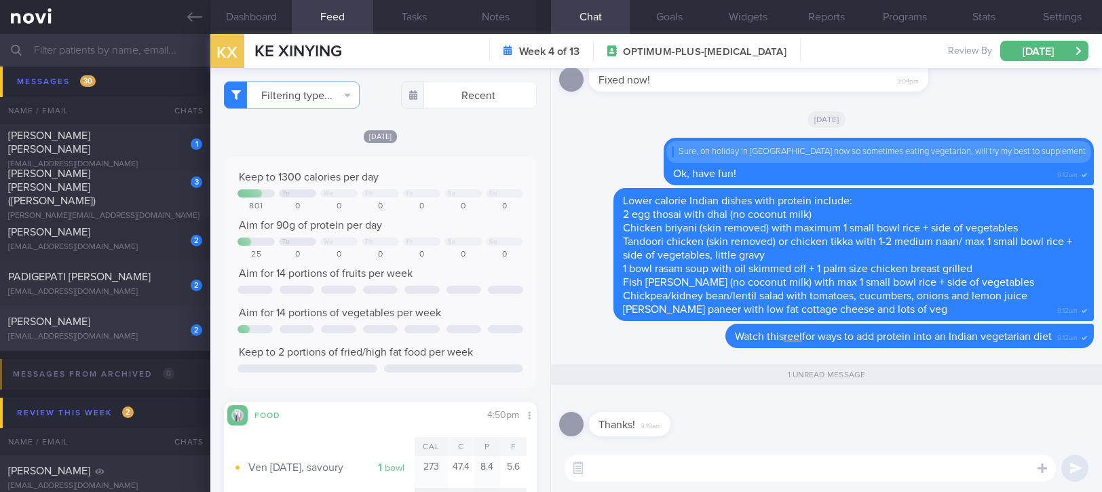
click at [129, 338] on div "[EMAIL_ADDRESS][DOMAIN_NAME]" at bounding box center [105, 337] width 194 height 10
type input "tracked. poor sleep. new DM [MEDICAL_DATA] 11.5 % [DATE]"
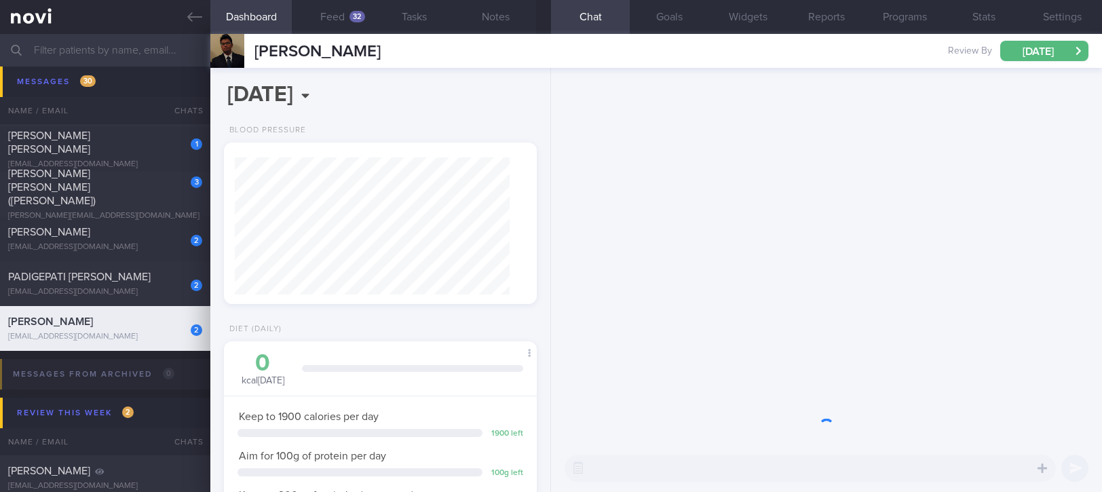
scroll to position [157, 274]
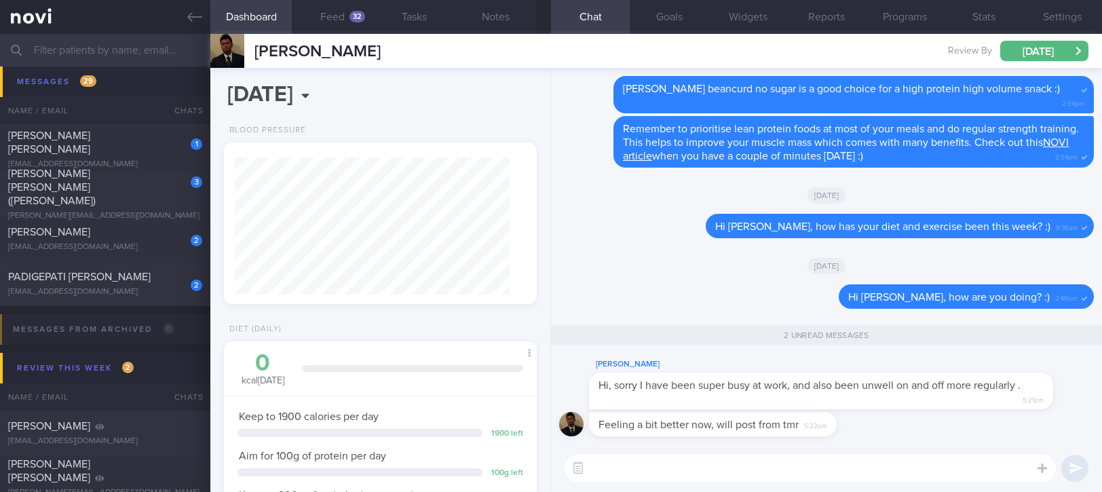
click at [733, 475] on textarea at bounding box center [809, 467] width 491 height 27
type textarea "Ok, I hope you are doing ok!"
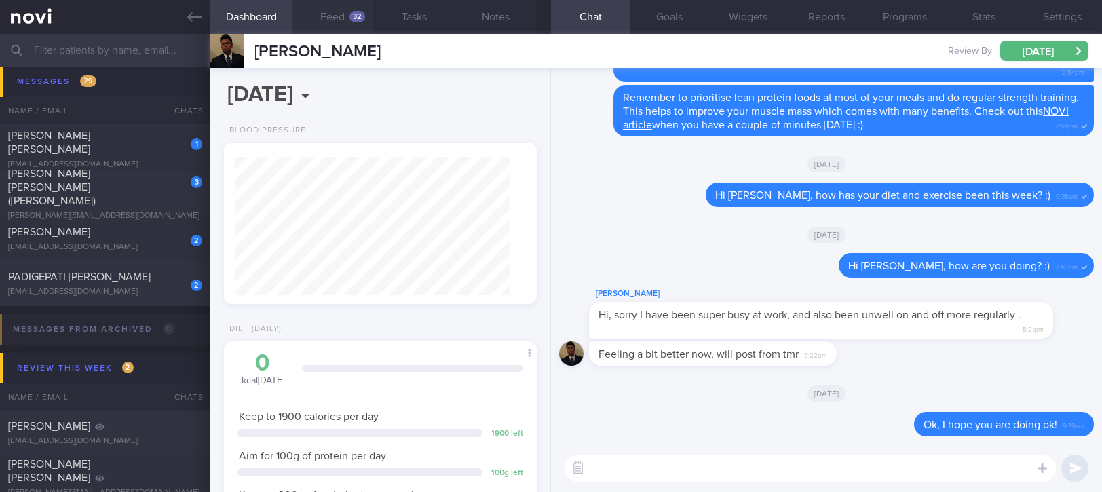
click at [355, 24] on button "Feed 32" at bounding box center [332, 17] width 81 height 34
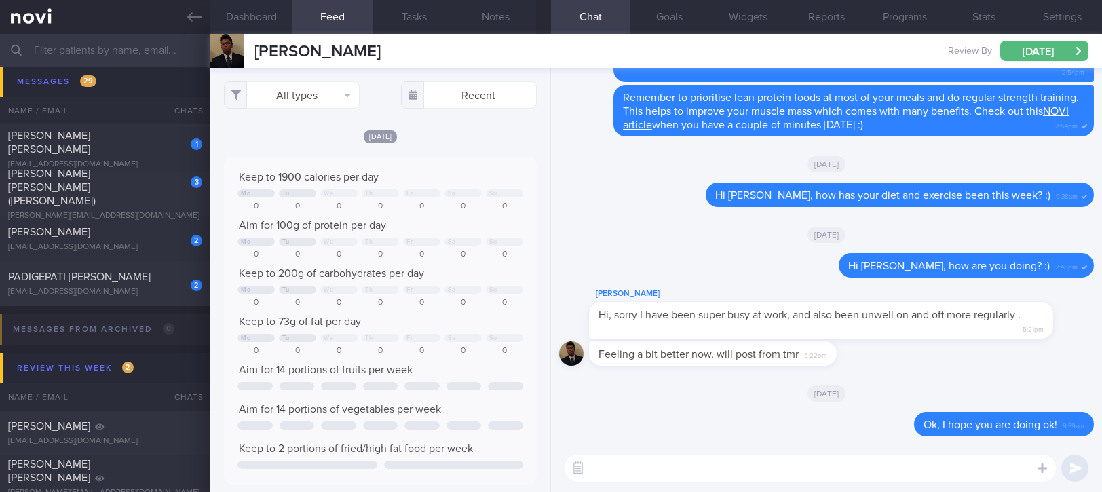
scroll to position [70, 281]
click at [141, 284] on div "2 PADIGEPATI [PERSON_NAME] [EMAIL_ADDRESS][DOMAIN_NAME]" at bounding box center [105, 283] width 210 height 27
type input "tracked"
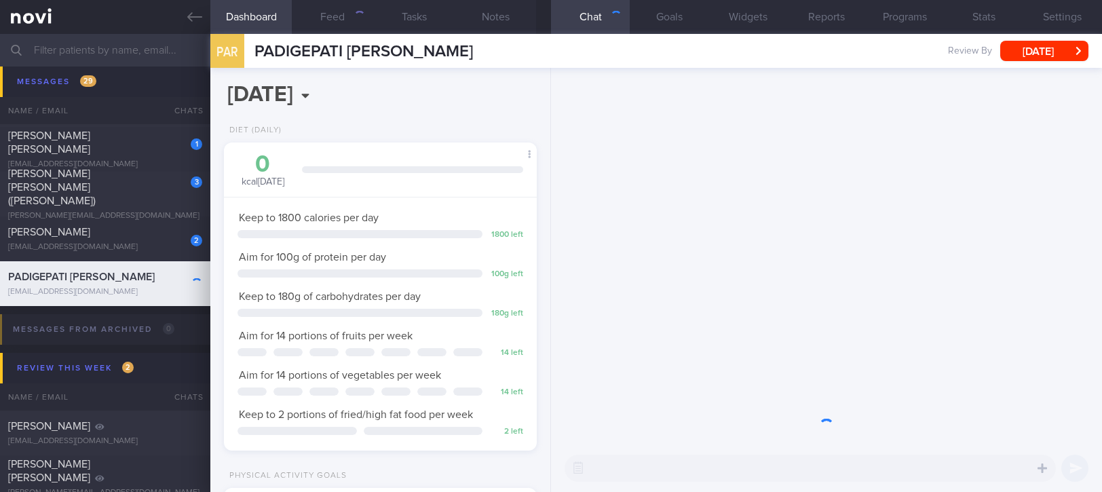
scroll to position [140, 279]
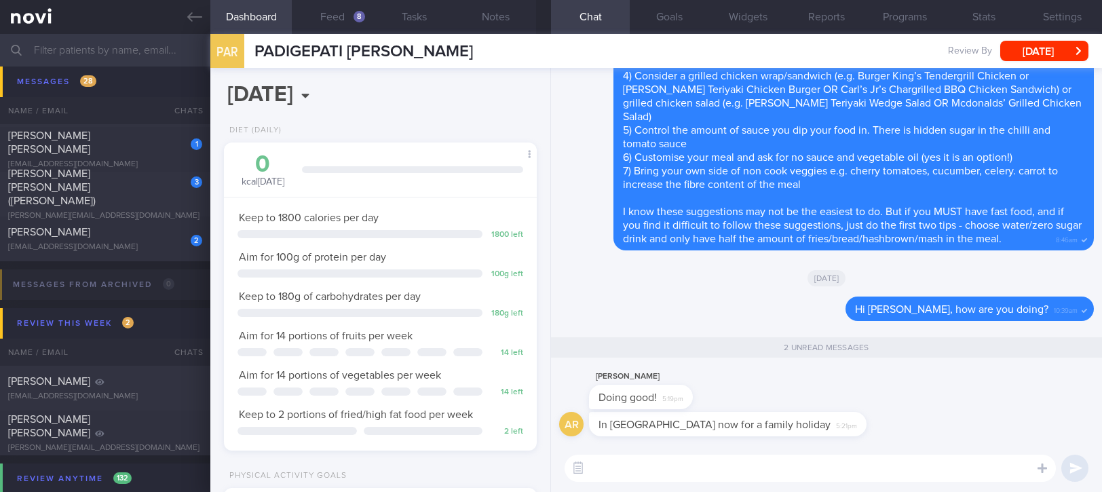
click at [743, 468] on textarea at bounding box center [809, 467] width 491 height 27
type textarea "H"
type textarea "Have fun!"
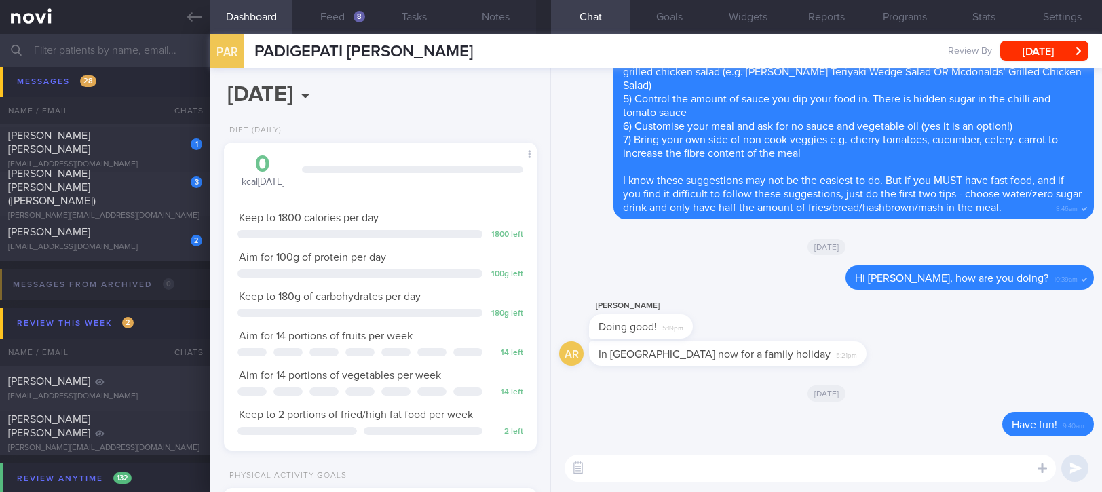
paste textarea "Follow these principles when traveling: 1) Prioritise lean protein and fibre. I…"
type textarea "Follow these principles when traveling: 1) Prioritise lean protein and fibre. I…"
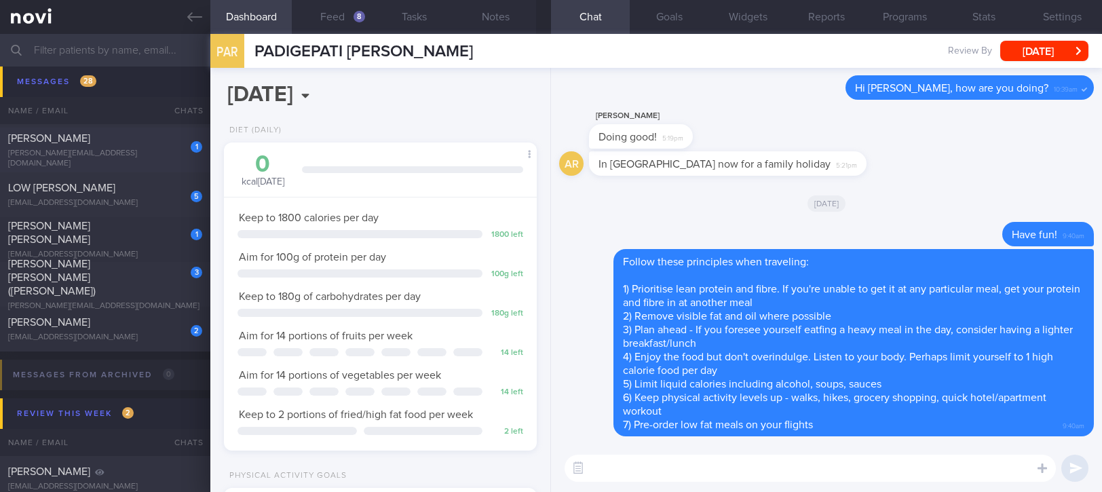
scroll to position [1266, 0]
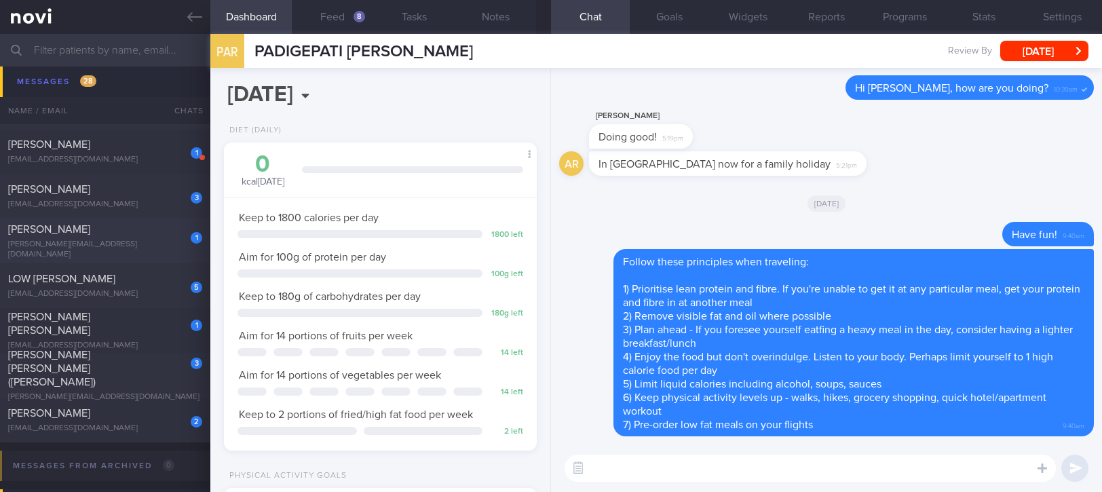
click at [157, 240] on div "1 [PERSON_NAME] TANGYA [PERSON_NAME][EMAIL_ADDRESS][DOMAIN_NAME]" at bounding box center [105, 240] width 210 height 37
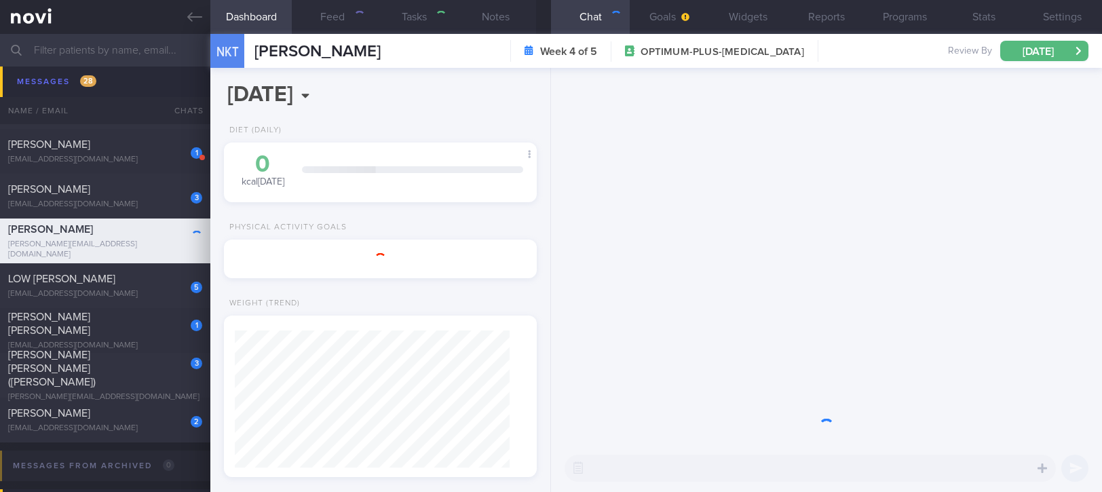
type input "Tracked. not compliant. too lazy to exercise"
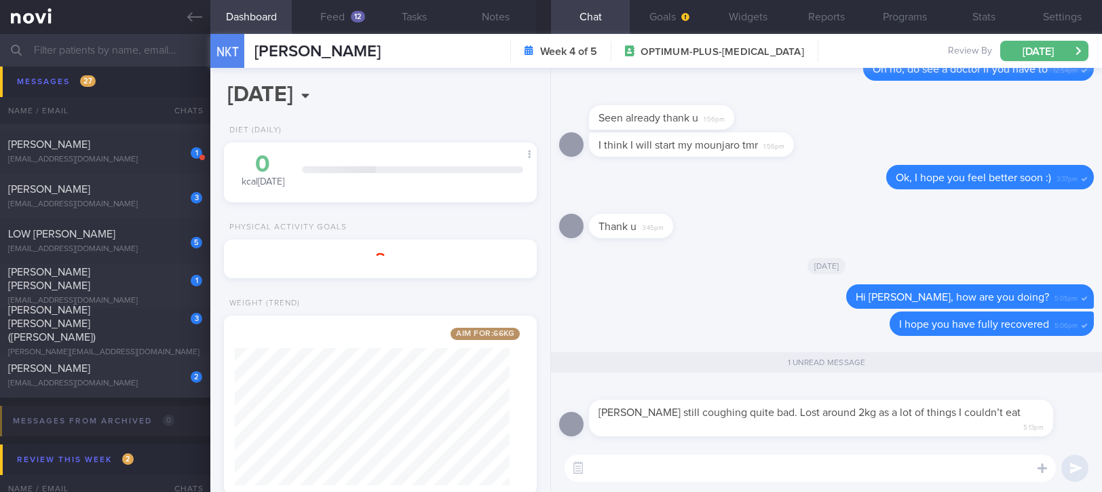
click at [750, 471] on textarea at bounding box center [809, 467] width 491 height 27
click at [801, 475] on textarea at bounding box center [809, 467] width 491 height 27
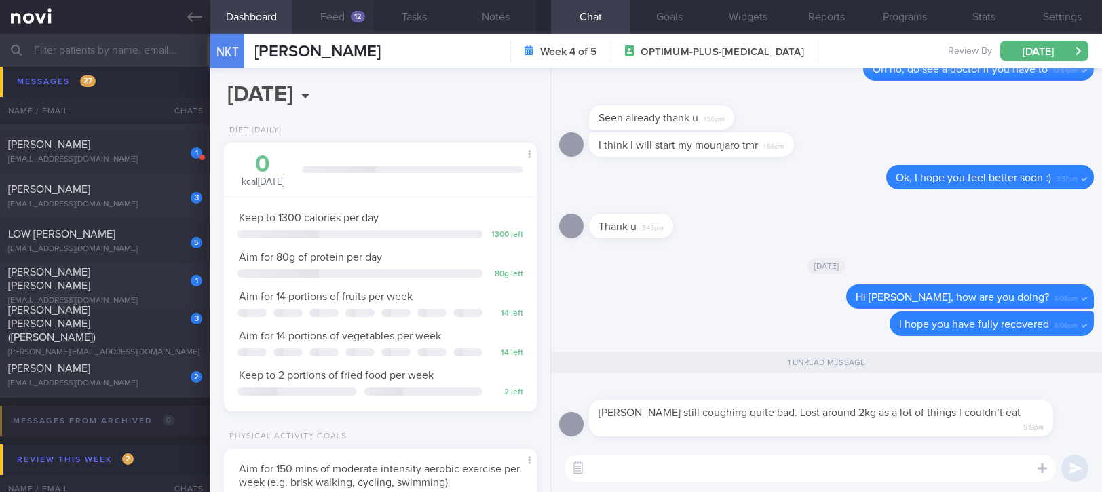
click at [347, 16] on button "Feed 12" at bounding box center [332, 17] width 81 height 34
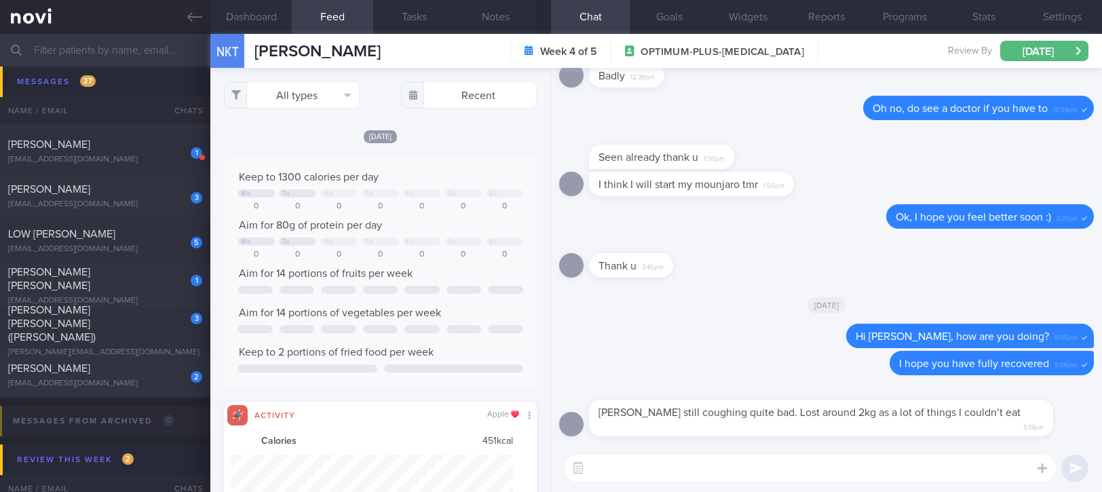
click at [678, 475] on textarea at bounding box center [809, 467] width 491 height 27
type textarea "Sorry to hear that. Do get well soon!"
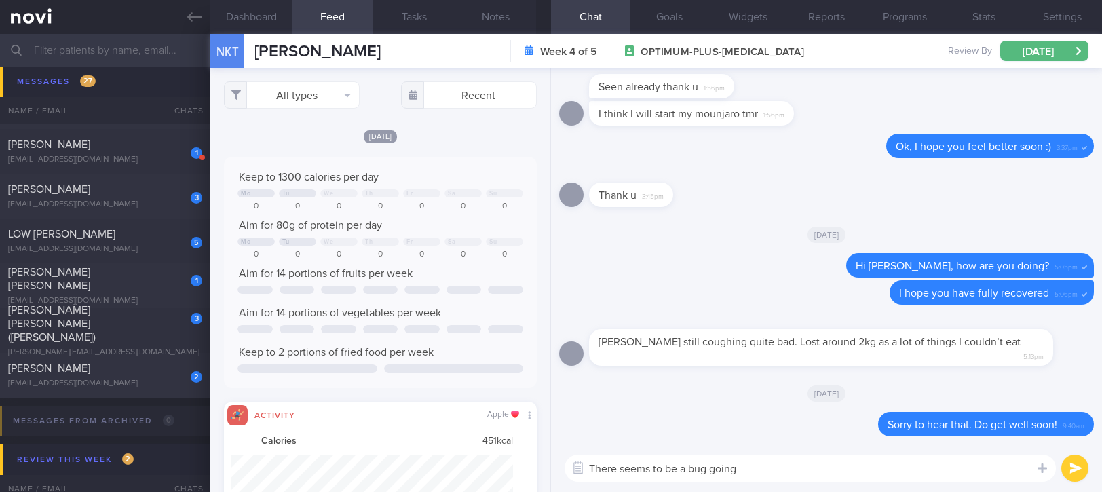
type textarea "There seems to be a bug going"
click at [767, 463] on textarea at bounding box center [809, 467] width 491 height 27
type textarea "Try to have soft foods like porridge with meat"
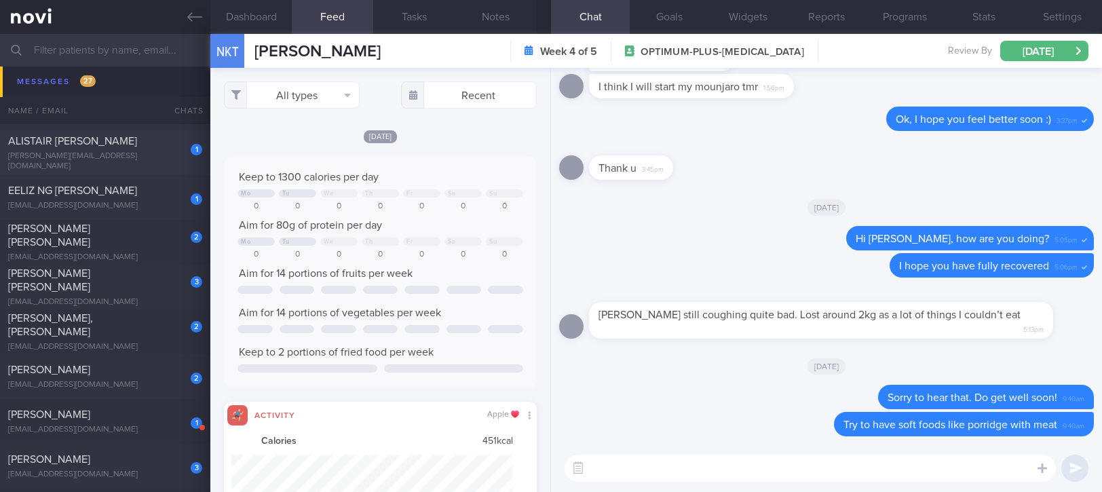
click at [138, 147] on div "ALISTAIR [PERSON_NAME]" at bounding box center [103, 141] width 191 height 14
type input "Tracked. Ryblesus 7mg > 14mg"
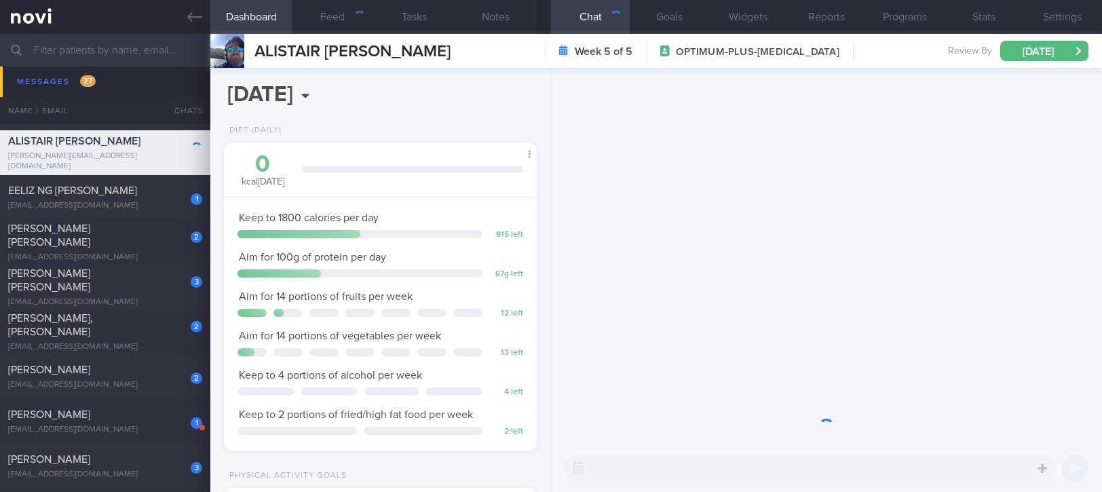
scroll to position [157, 274]
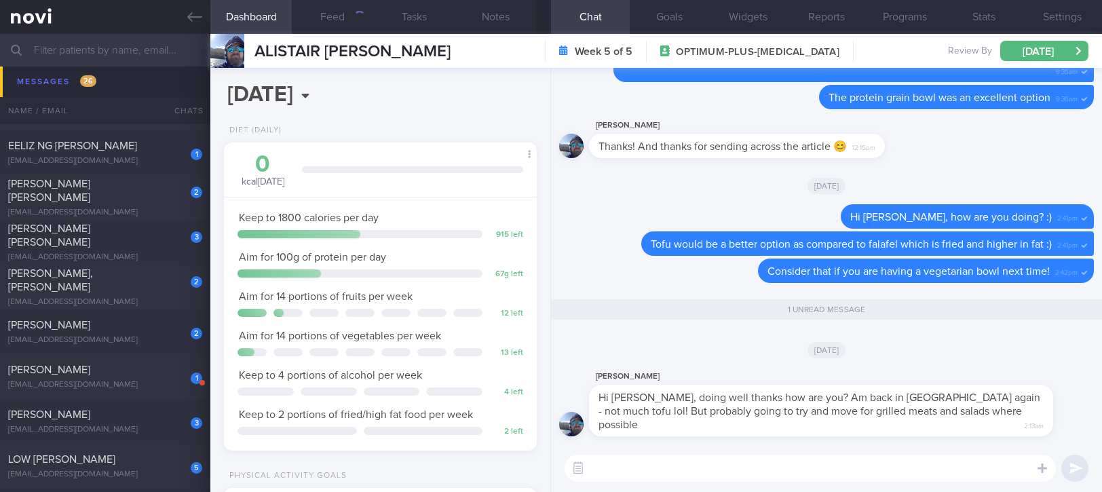
click at [747, 471] on textarea at bounding box center [809, 467] width 491 height 27
type textarea "I'm good thank you for asking :)"
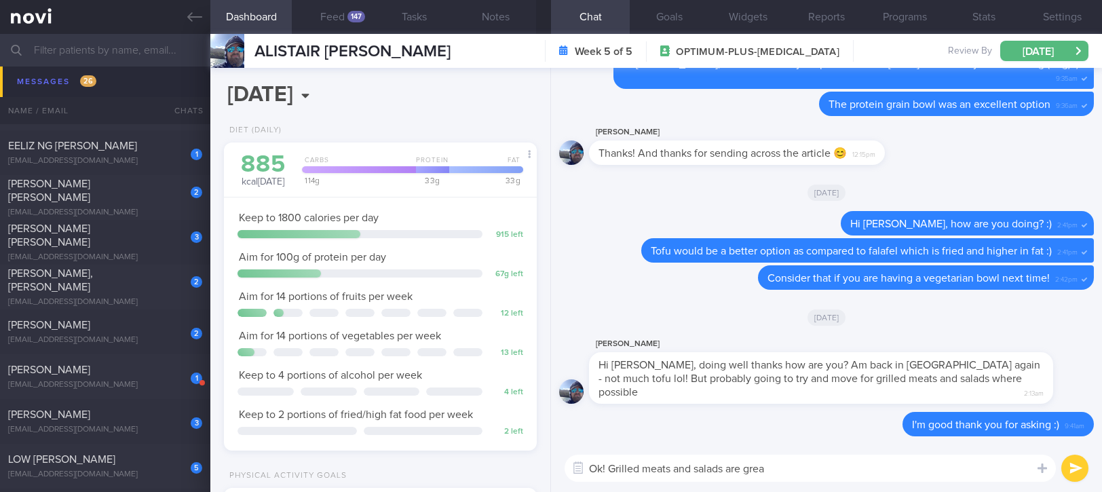
type textarea "Ok! Grilled meats and salads are great"
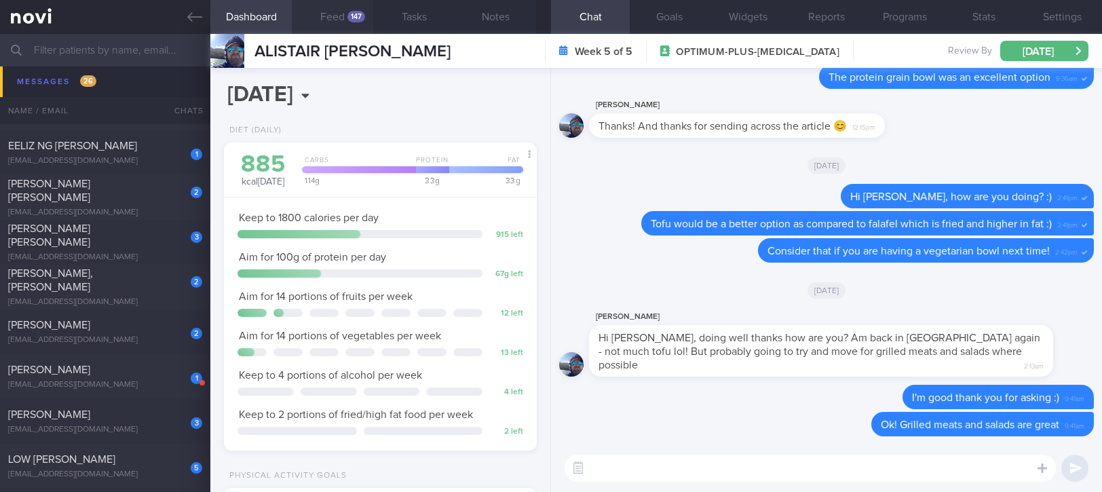
click at [335, 4] on button "Feed 147" at bounding box center [332, 17] width 81 height 34
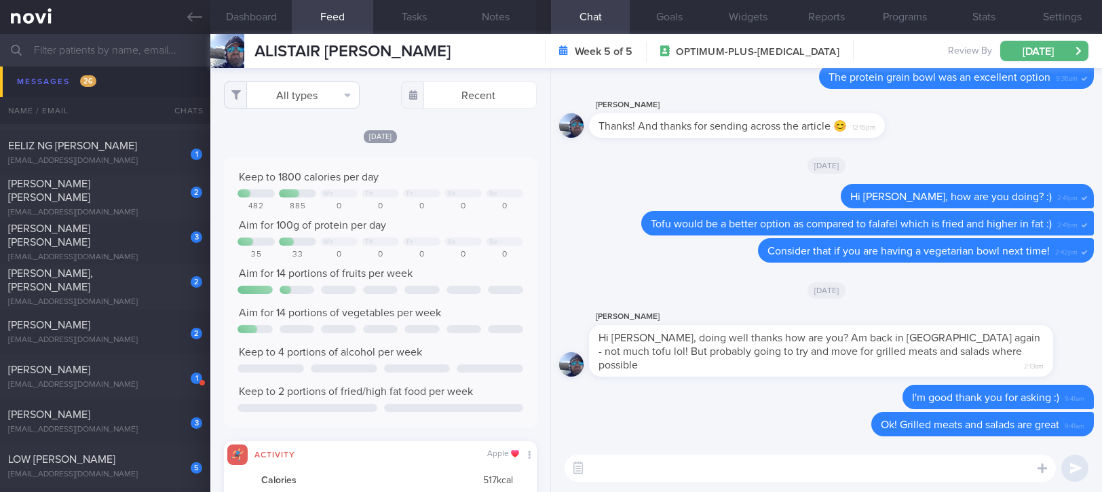
scroll to position [70, 281]
click at [288, 104] on button "All types" at bounding box center [292, 94] width 136 height 27
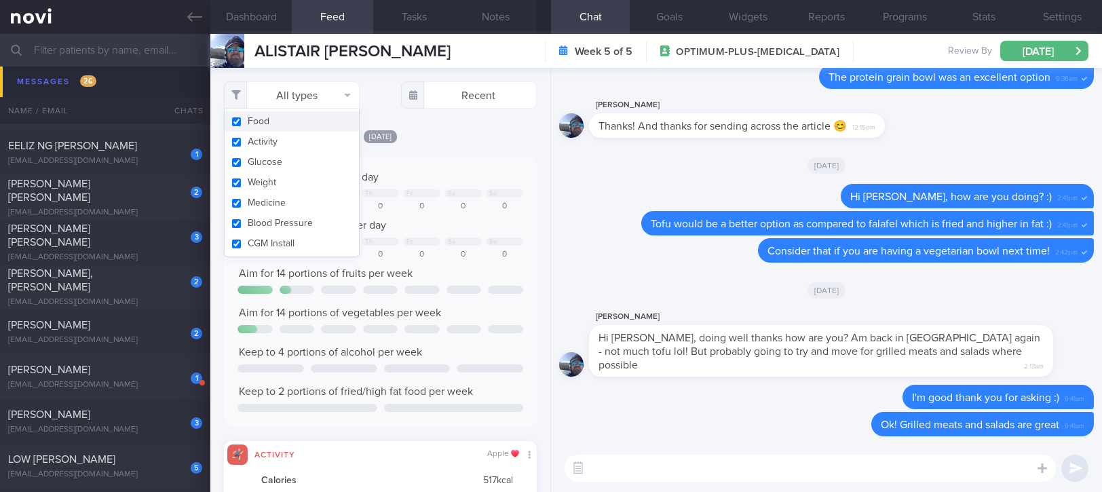
click at [281, 130] on button "Food" at bounding box center [292, 121] width 134 height 20
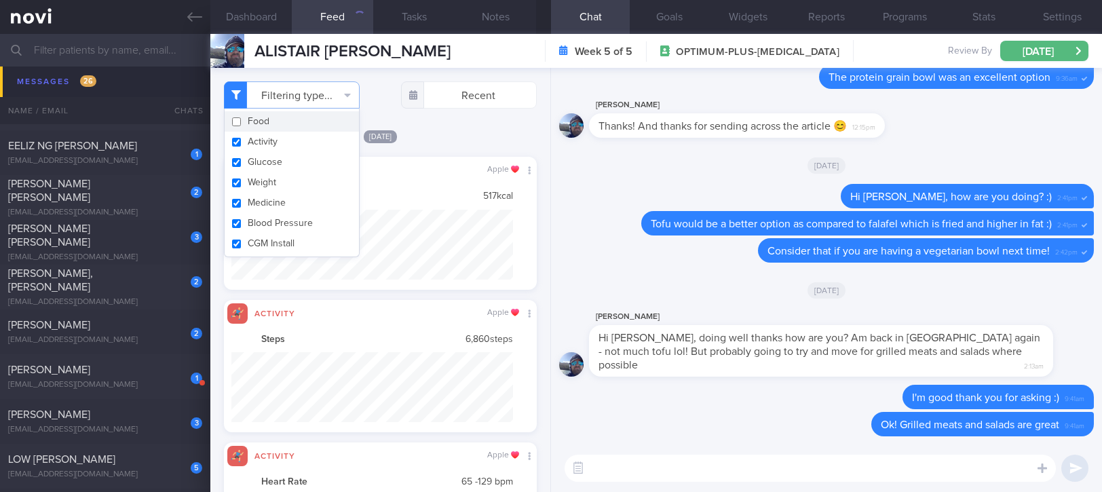
click at [276, 123] on button "Food" at bounding box center [292, 121] width 134 height 20
checkbox input "true"
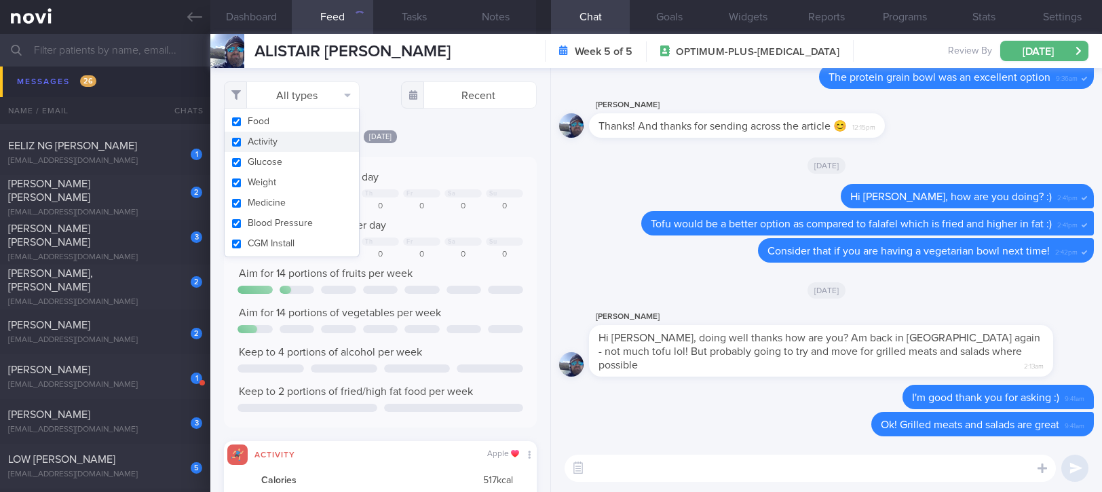
click at [269, 139] on button "Activity" at bounding box center [292, 142] width 134 height 20
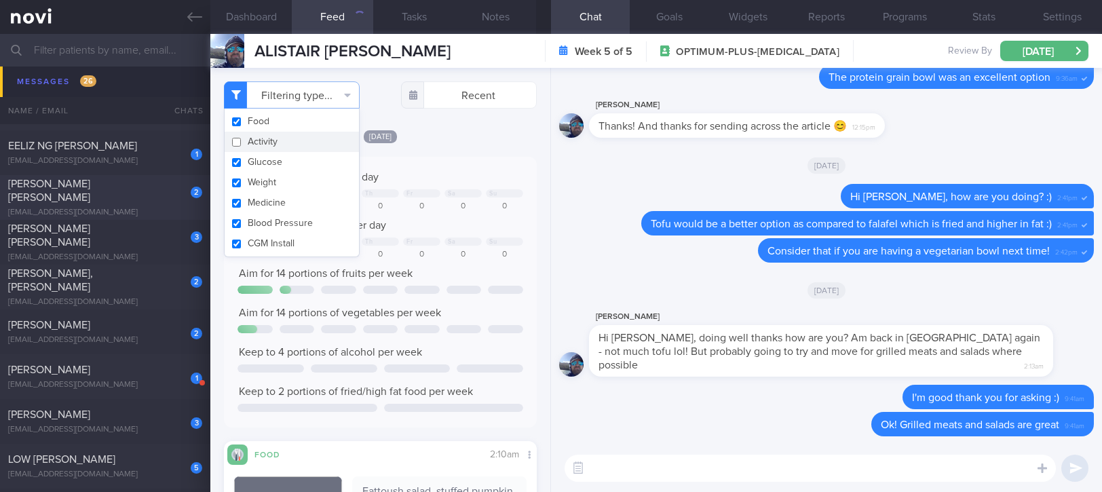
checkbox input "false"
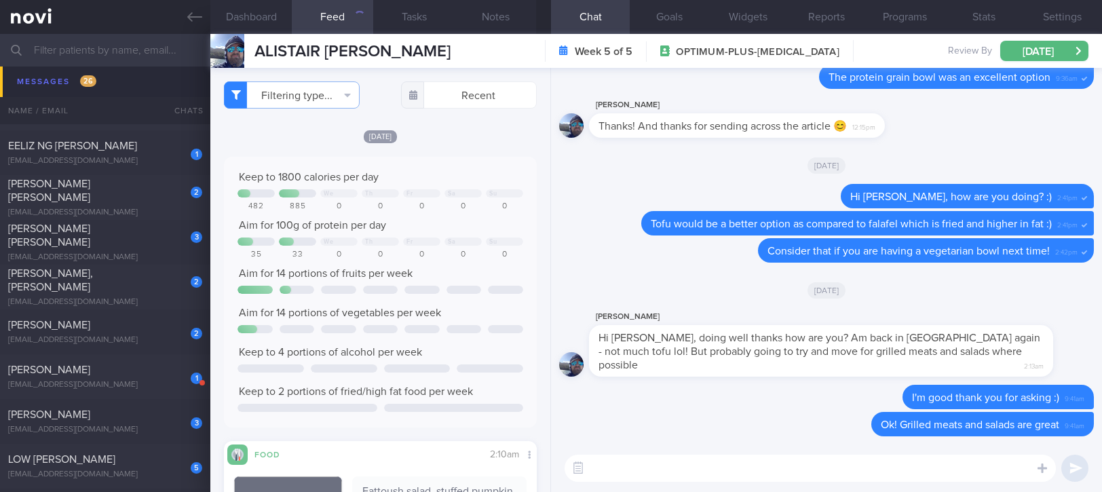
click at [707, 475] on textarea at bounding box center [809, 467] width 491 height 27
type textarea "Have a good trip :)"
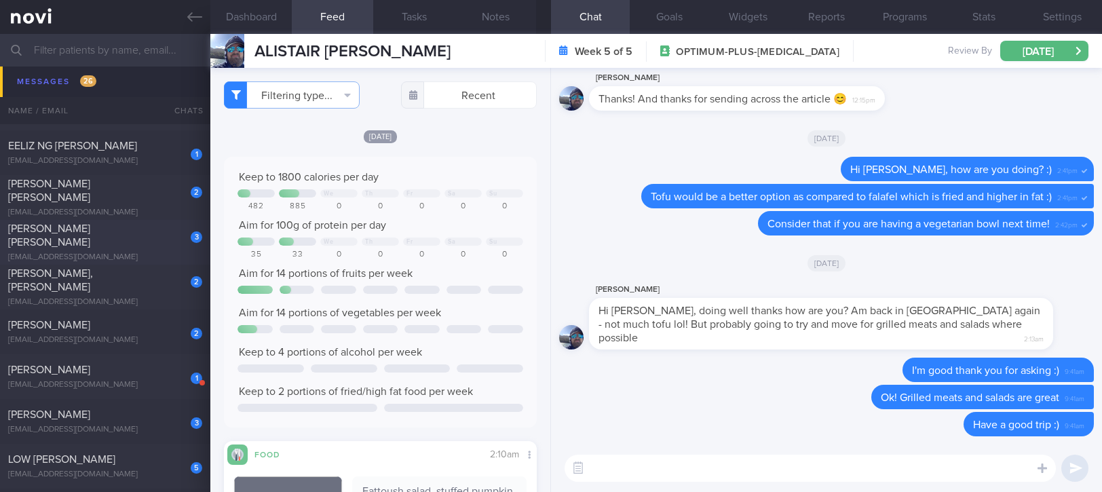
scroll to position [816, 0]
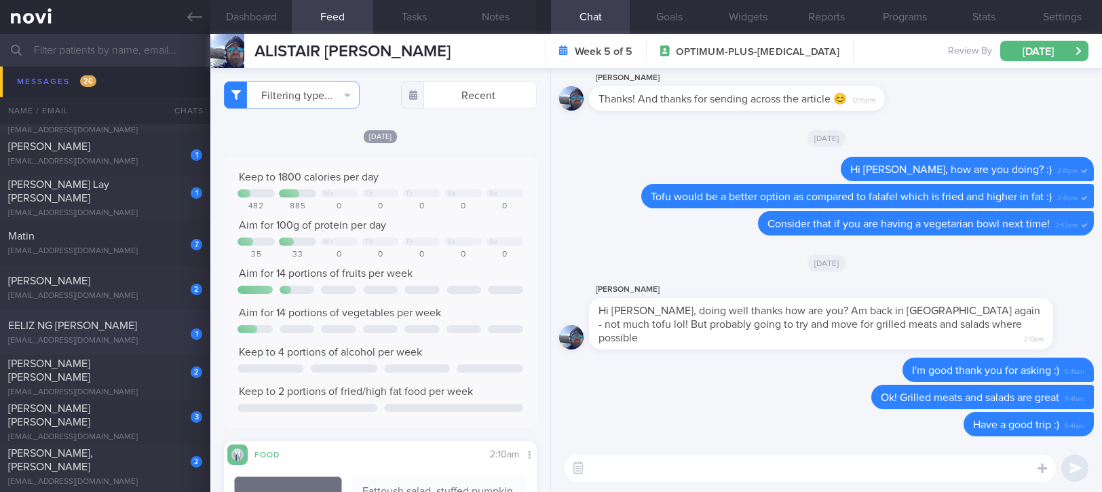
click at [154, 328] on div "EELIZ NG [PERSON_NAME]" at bounding box center [103, 326] width 191 height 14
type input "tracked."
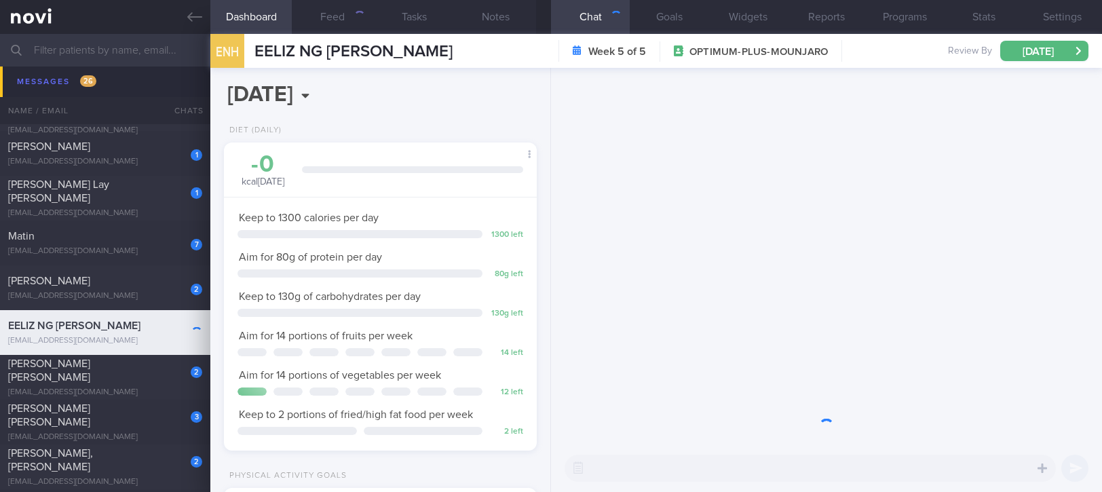
scroll to position [157, 274]
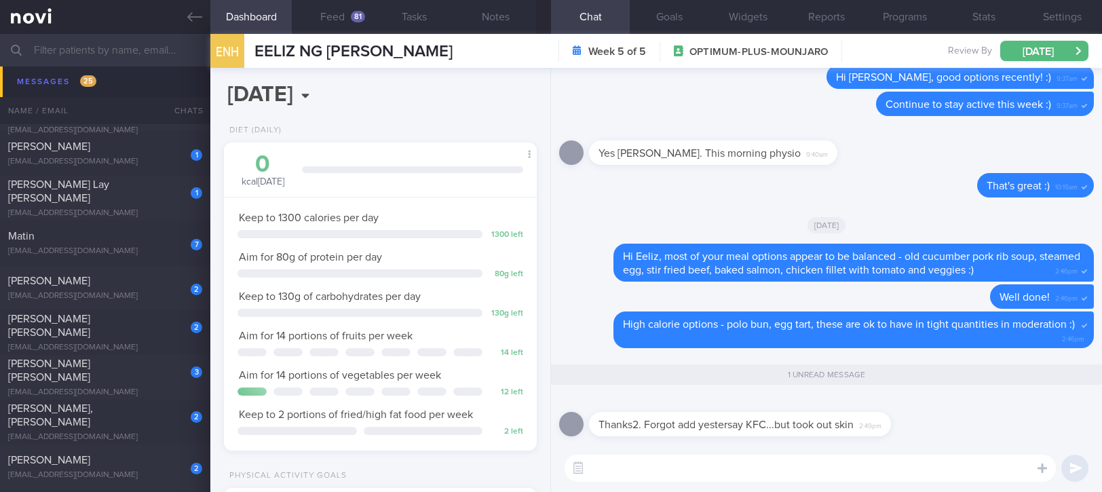
click at [785, 476] on textarea at bounding box center [809, 467] width 491 height 27
click at [749, 464] on textarea at bounding box center [809, 467] width 491 height 27
type textarea "No problem. Good job removing the skin :)"
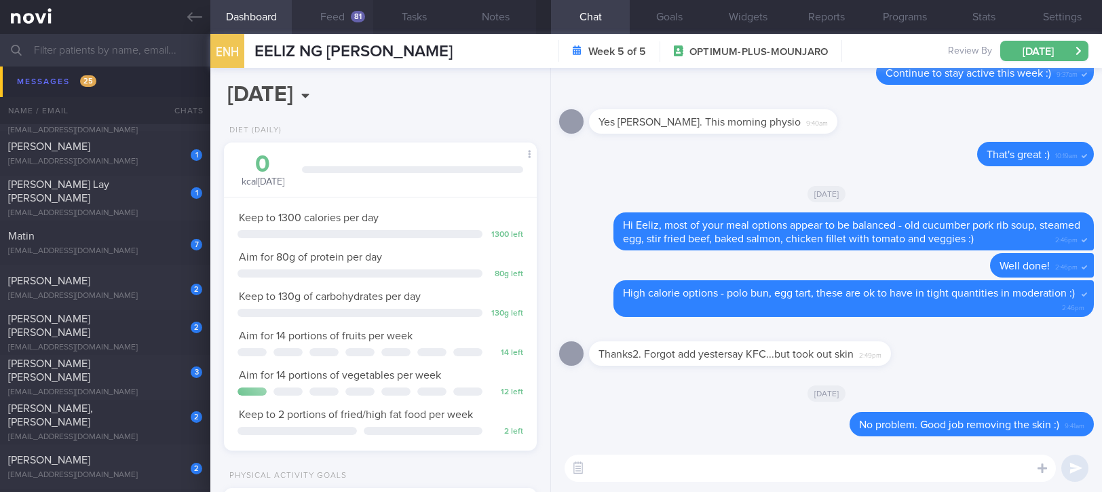
click at [353, 19] on div "81" at bounding box center [358, 17] width 14 height 12
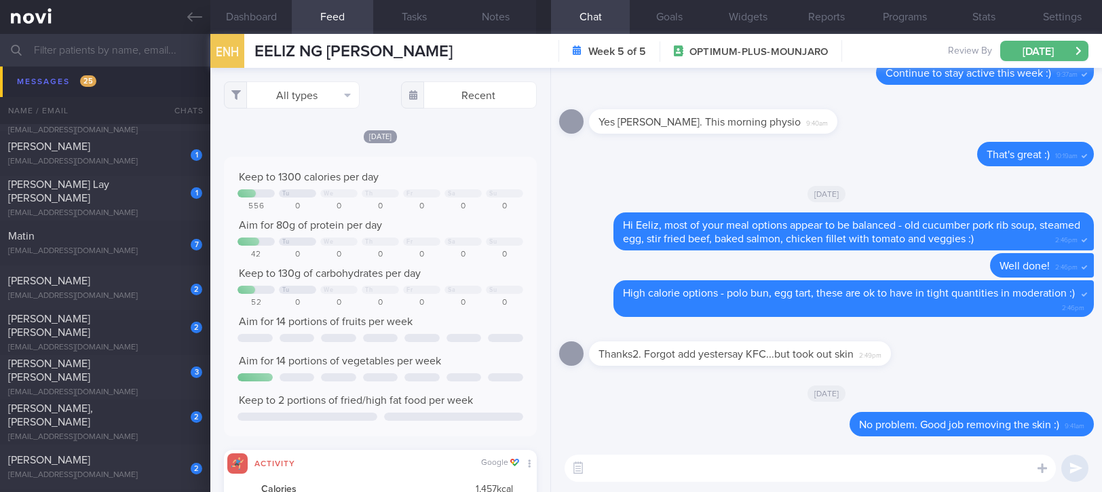
scroll to position [70, 281]
click at [332, 96] on button "All types" at bounding box center [292, 94] width 136 height 27
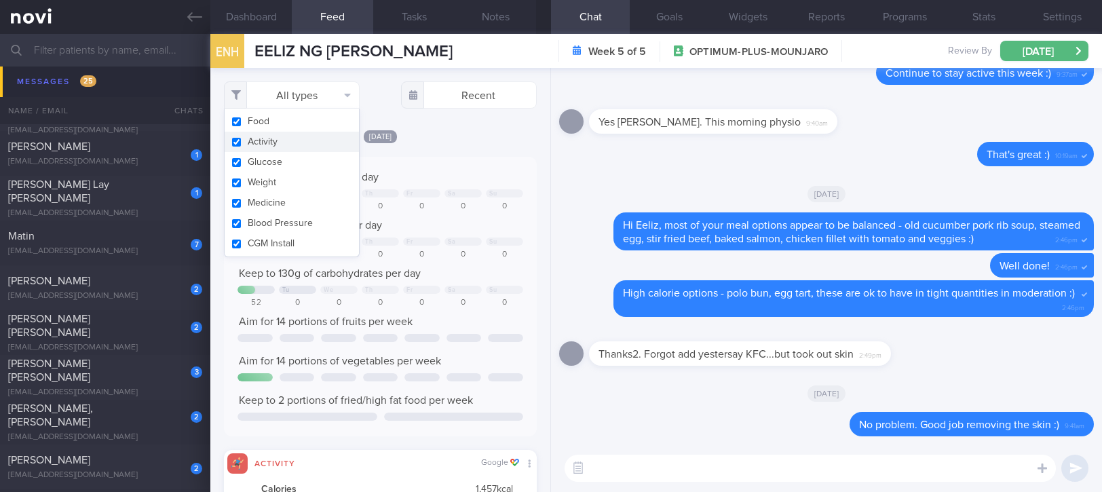
click at [299, 143] on button "Activity" at bounding box center [292, 142] width 134 height 20
checkbox input "false"
click at [432, 178] on div "Keep to 1300 calories per day" at bounding box center [380, 177] width 286 height 14
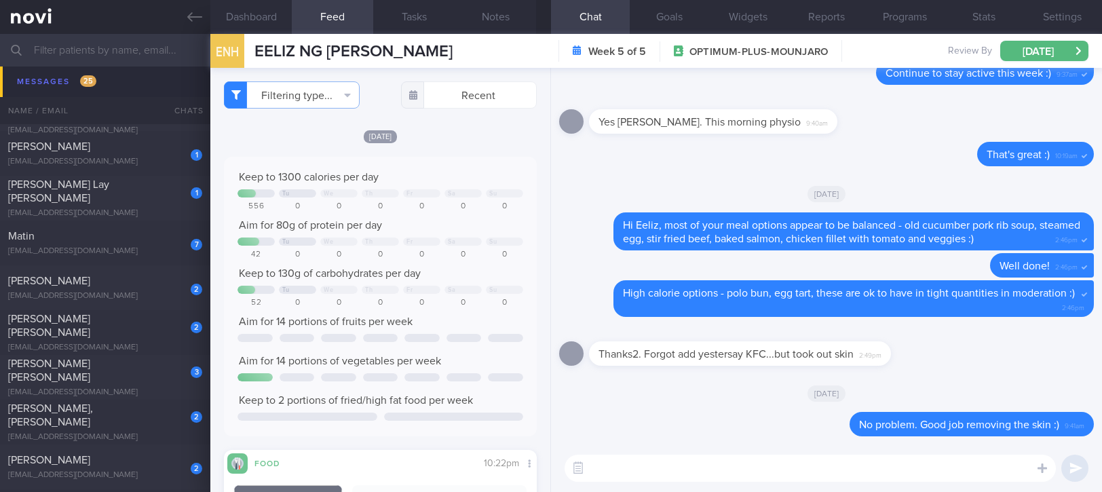
click at [402, 164] on div "Keep to 1300 calories per day Tu We Th Fr Sa Su 556 0 0 0 0 0 0 Aim for 80g of …" at bounding box center [380, 296] width 313 height 279
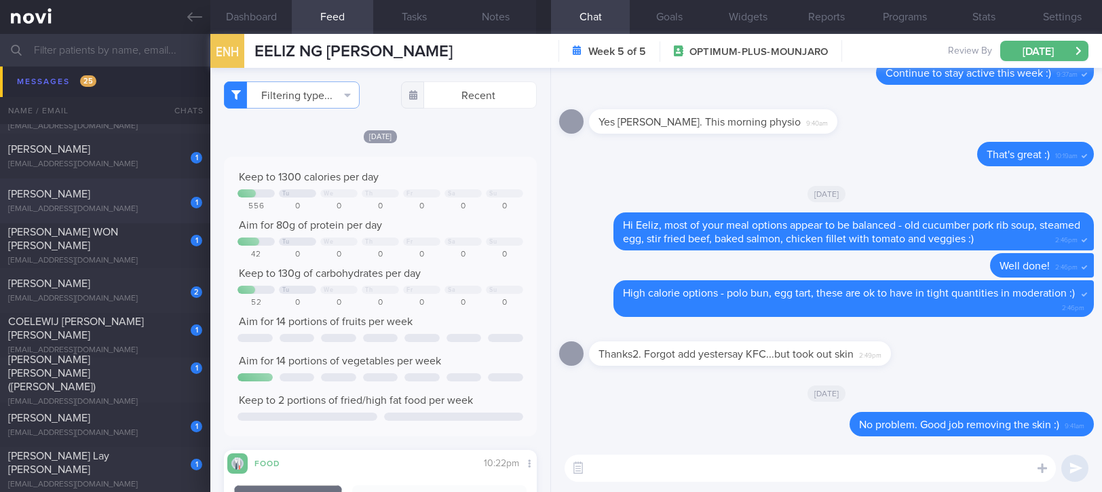
click at [142, 197] on div "[PERSON_NAME]" at bounding box center [103, 194] width 191 height 14
type input "tracked"
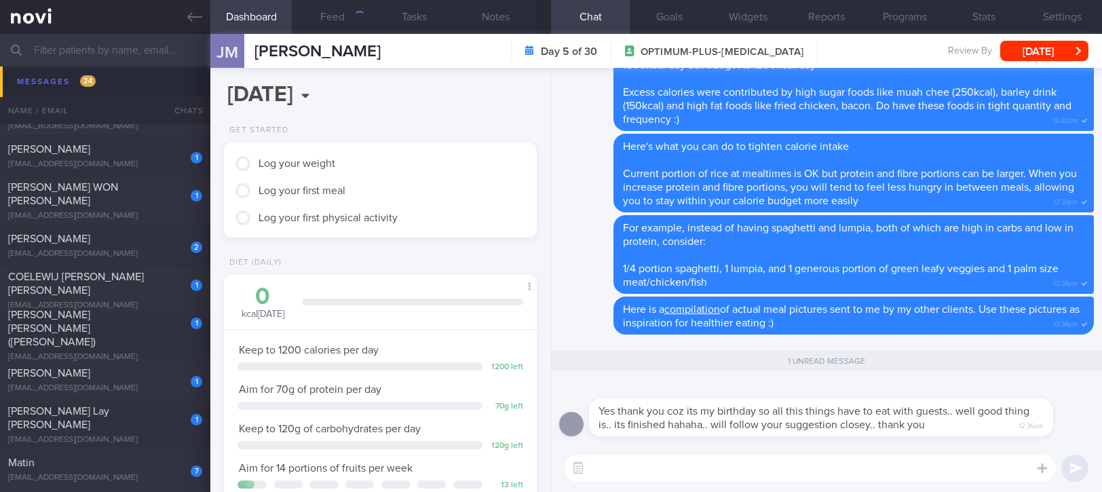
click at [754, 465] on textarea at bounding box center [809, 467] width 491 height 27
click at [750, 467] on textarea at bounding box center [809, 467] width 491 height 27
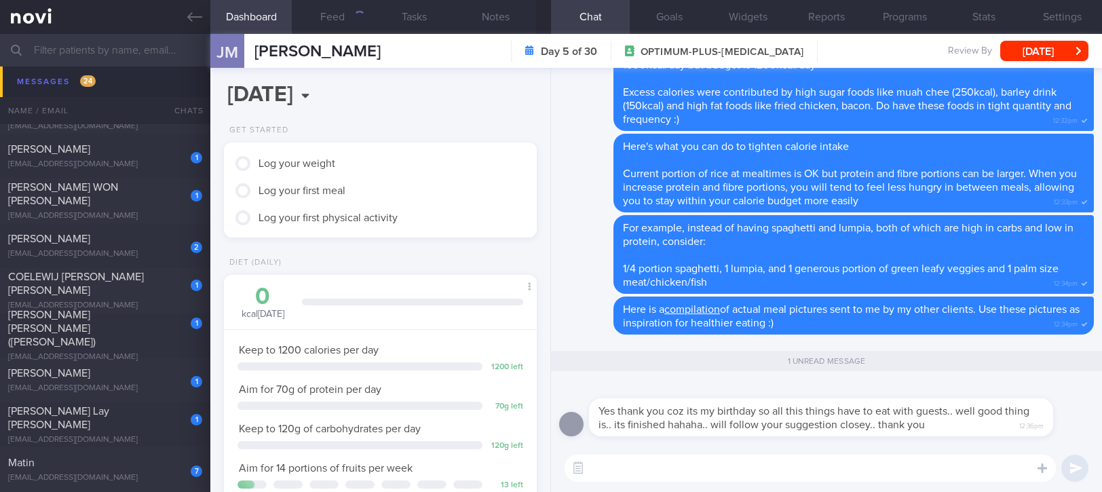
click at [750, 467] on textarea at bounding box center [809, 467] width 491 height 27
type textarea "A"
type textarea "No problem :)"
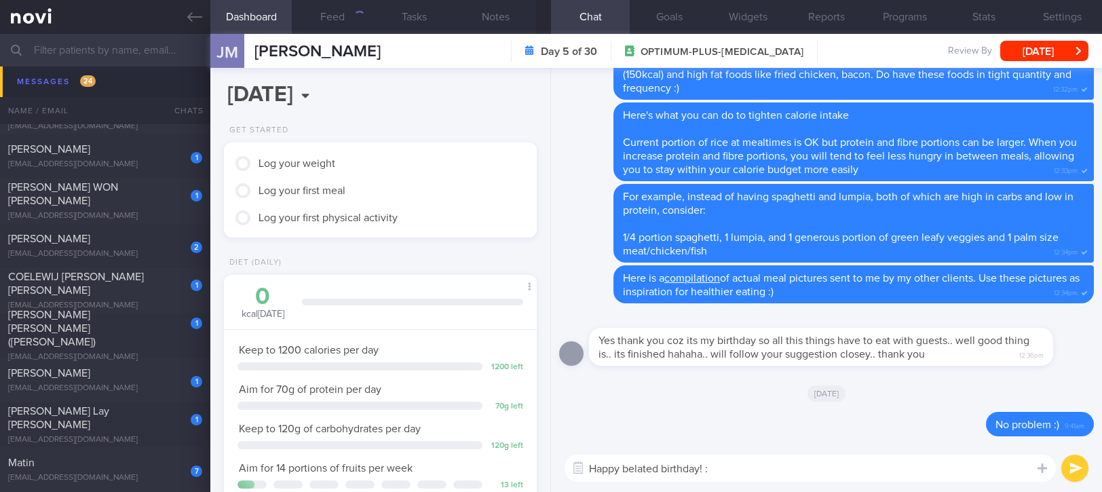
type textarea "Happy belated birthday! :)"
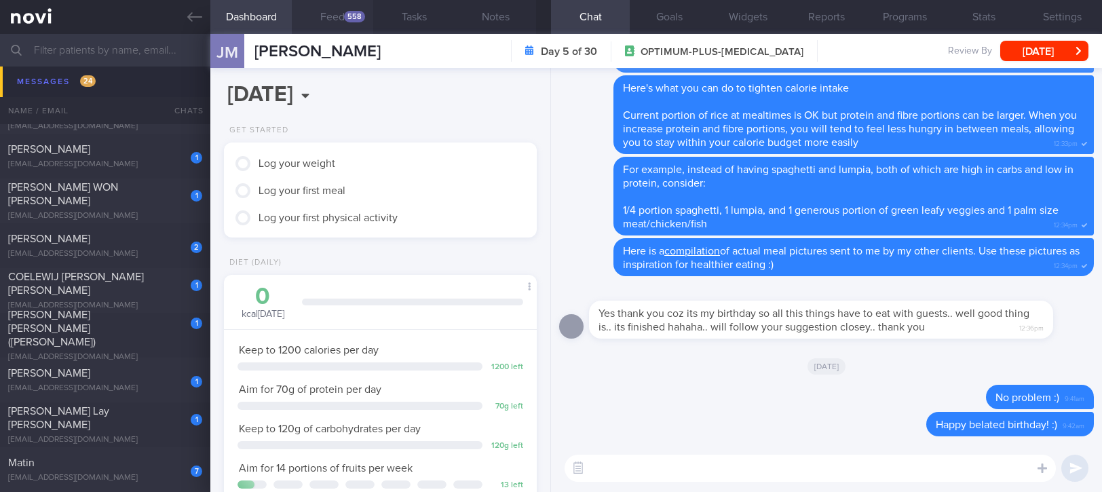
click at [350, 18] on div "558" at bounding box center [354, 17] width 21 height 12
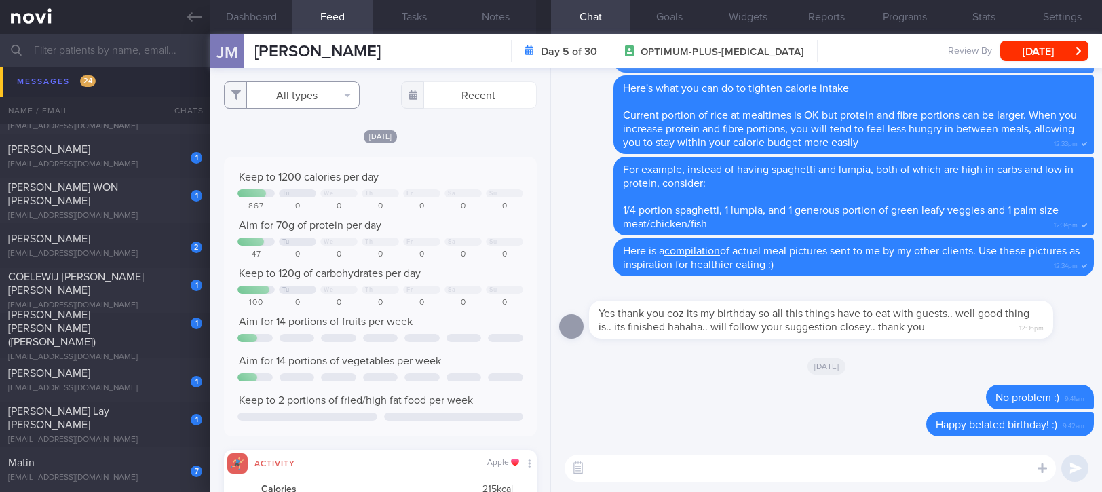
click at [322, 92] on button "All types" at bounding box center [292, 94] width 136 height 27
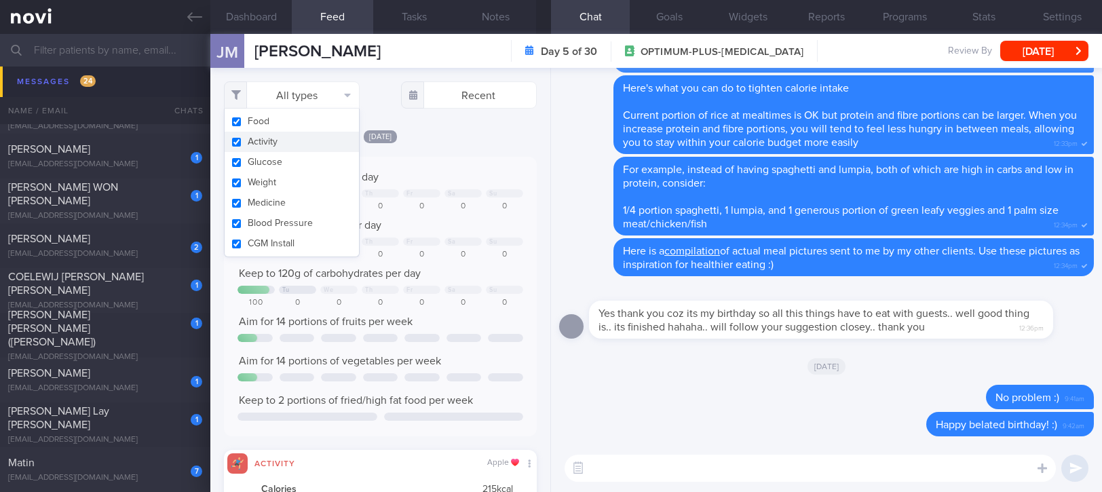
click at [290, 136] on button "Activity" at bounding box center [292, 142] width 134 height 20
checkbox input "false"
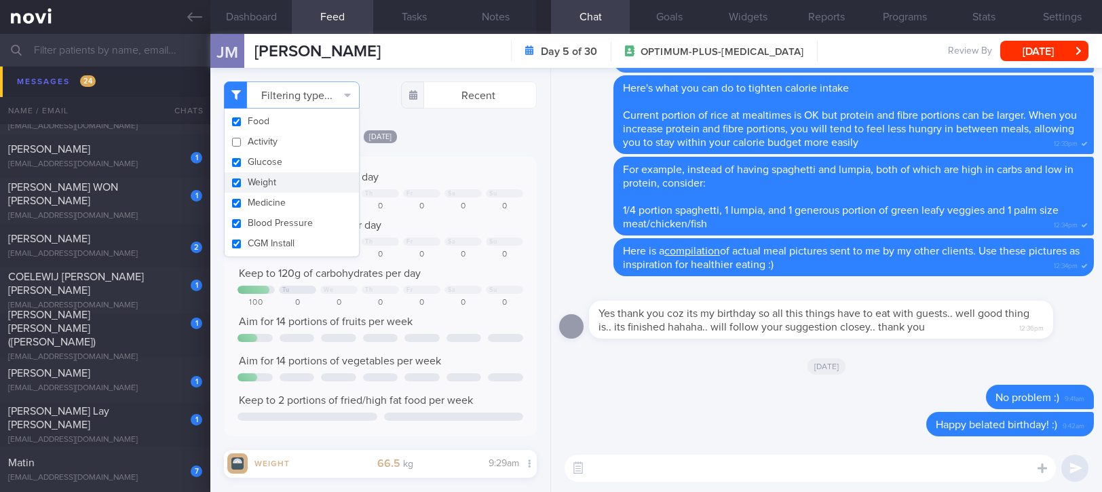
click at [465, 166] on div "Keep to 1200 calories per day Tu We Th Fr Sa Su 867 0 0 0 0 0 0 Aim for 70g of …" at bounding box center [380, 296] width 313 height 279
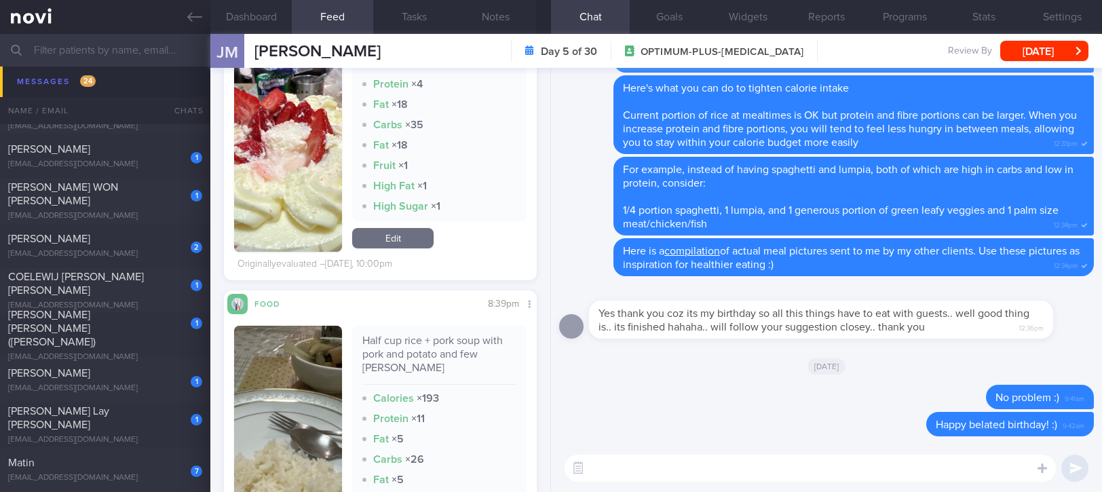
click at [282, 218] on img "button" at bounding box center [288, 134] width 108 height 233
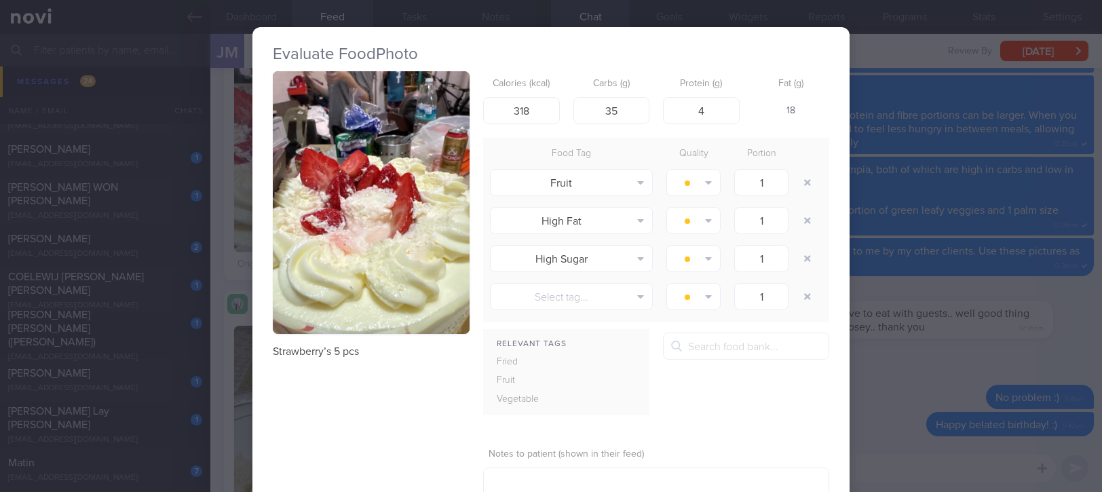
click at [920, 298] on div "Evaluate Food Photo Strawberry’s 5 pcs Calories (kcal) 318 Carbs (g) 35 Protein…" at bounding box center [551, 246] width 1102 height 492
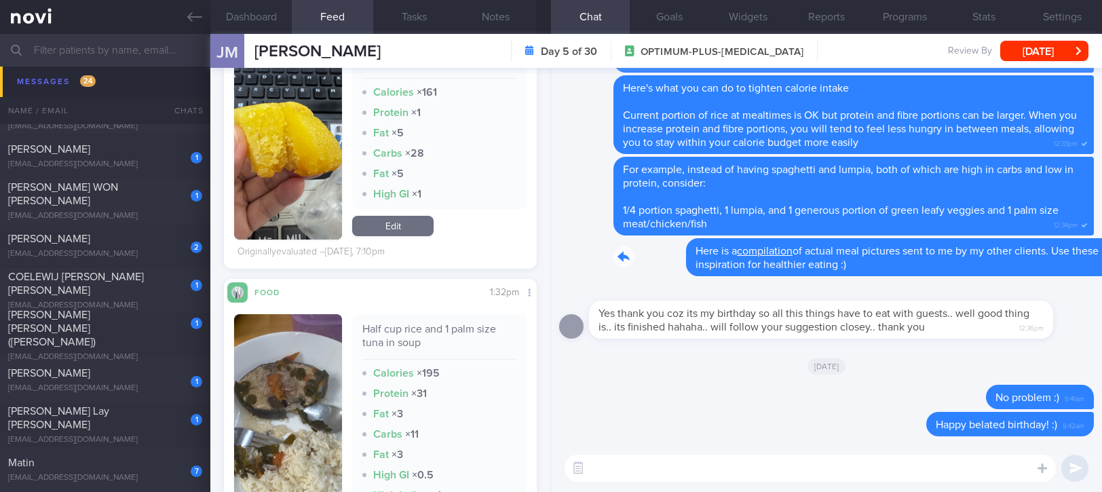
drag, startPoint x: 863, startPoint y: 266, endPoint x: 1064, endPoint y: 262, distance: 200.8
click at [1064, 262] on div "Delete Here is a compilation of actual meal pictures sent to me by my other cli…" at bounding box center [826, 257] width 534 height 38
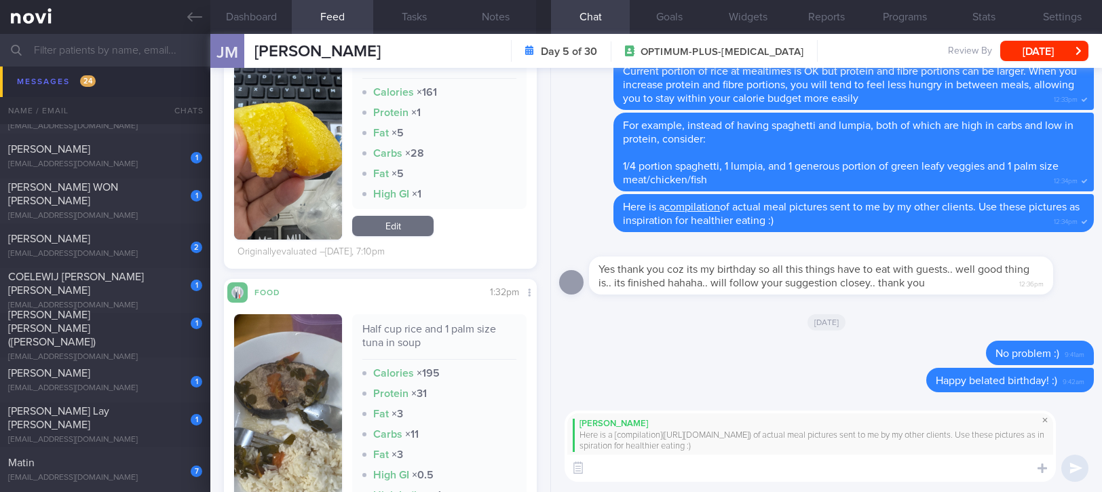
click at [1045, 421] on span at bounding box center [1044, 420] width 16 height 16
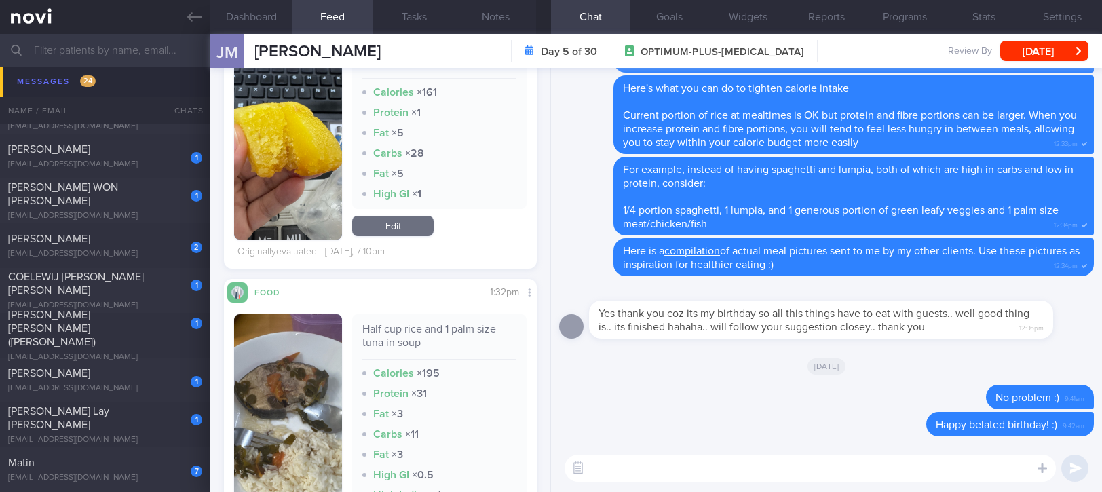
click at [721, 459] on textarea at bounding box center [809, 467] width 491 height 27
paste textarea "Use the 3R method when eating out: 1. Reduce - reduce carbohydrate if portion i…"
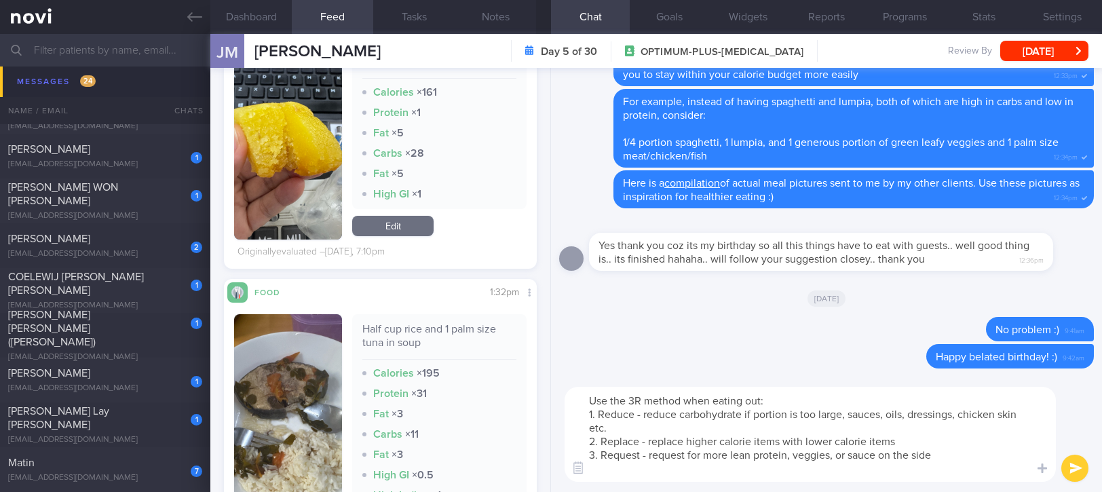
click at [819, 399] on textarea "Use the 3R method when eating out: 1. Reduce - reduce carbohydrate if portion i…" at bounding box center [809, 434] width 491 height 95
type textarea "Use the 3R method when eating out / at home: 1. Reduce - reduce carbohydrate if…"
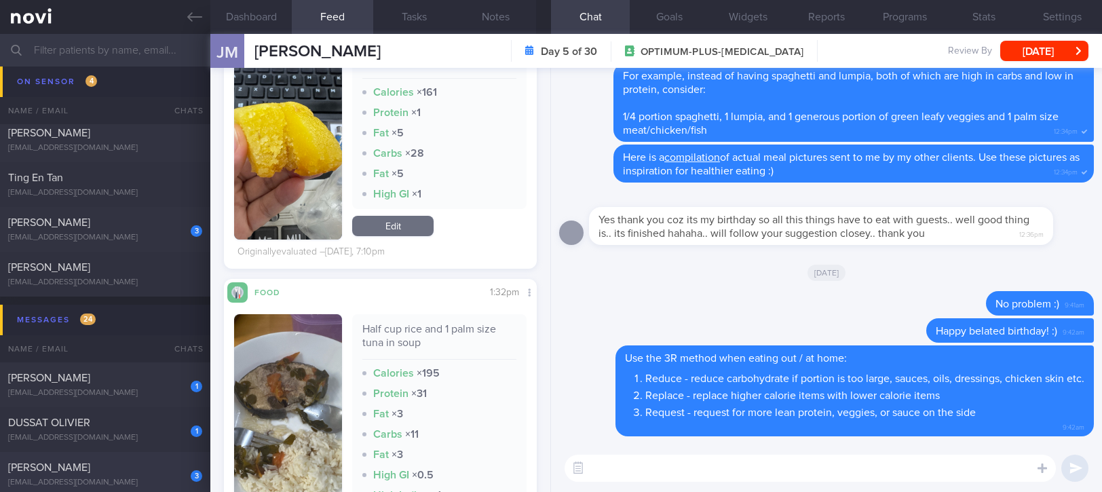
scroll to position [183, 0]
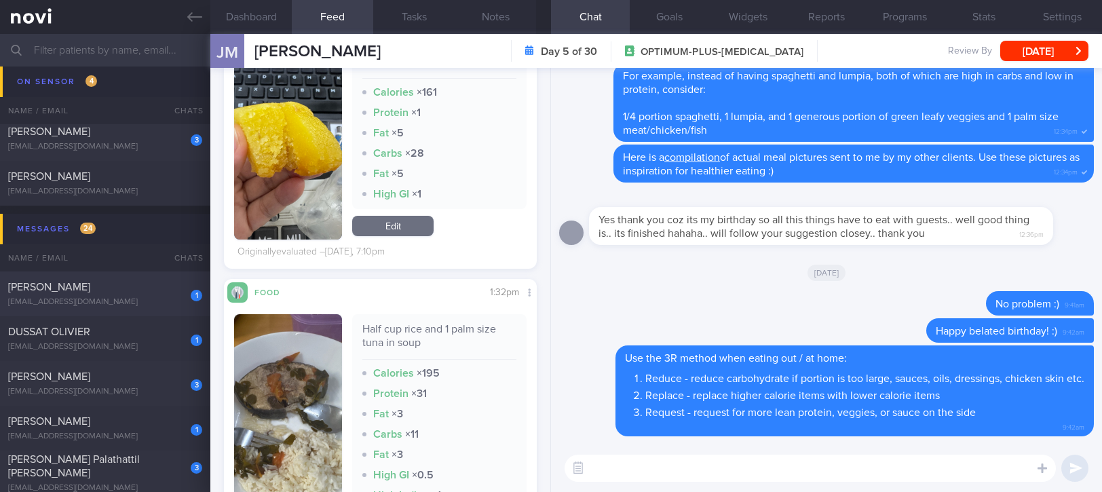
click at [157, 288] on div "[PERSON_NAME]" at bounding box center [103, 287] width 191 height 14
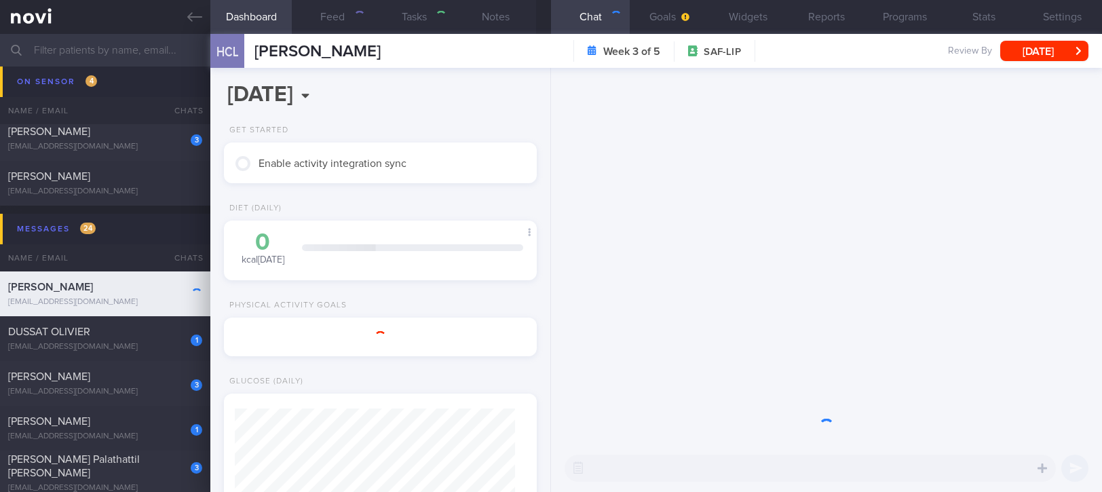
select select "7"
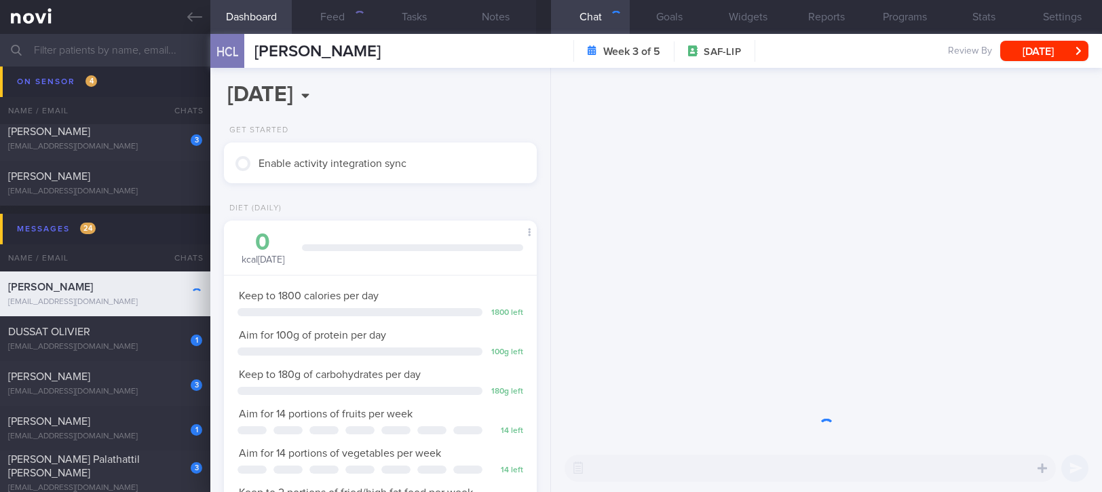
scroll to position [140, 279]
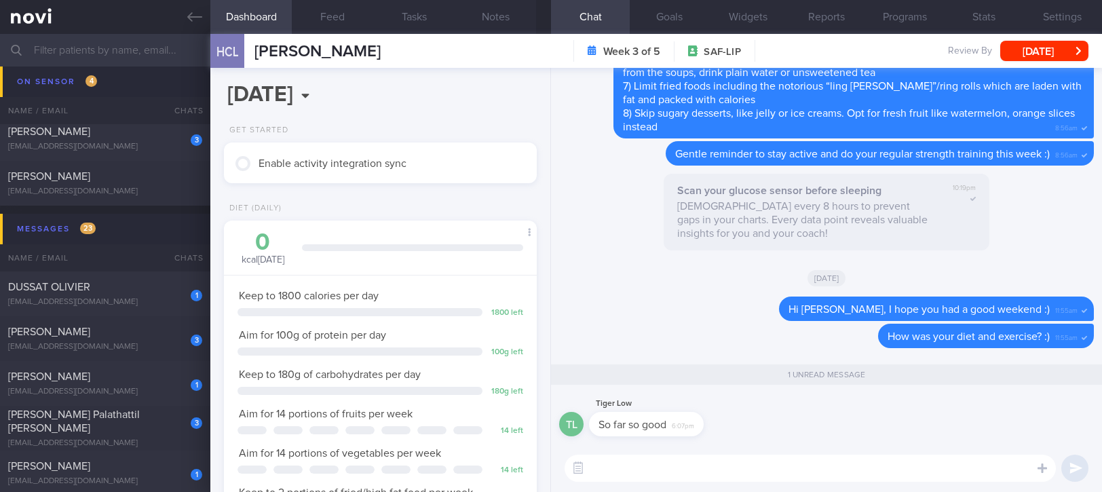
click at [684, 472] on textarea at bounding box center [809, 467] width 491 height 27
type textarea "That's great to hear :)"
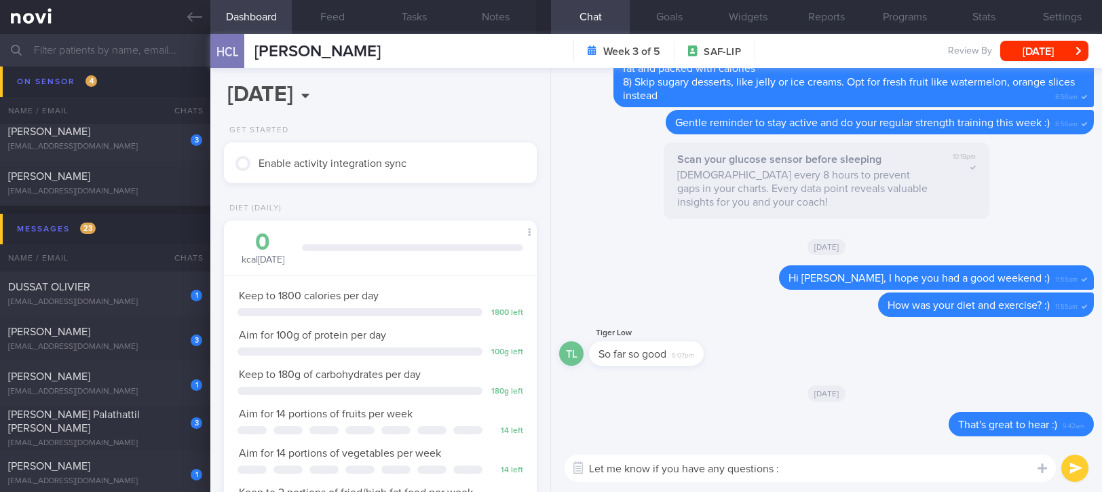
type textarea "Let me know if you have any questions :)"
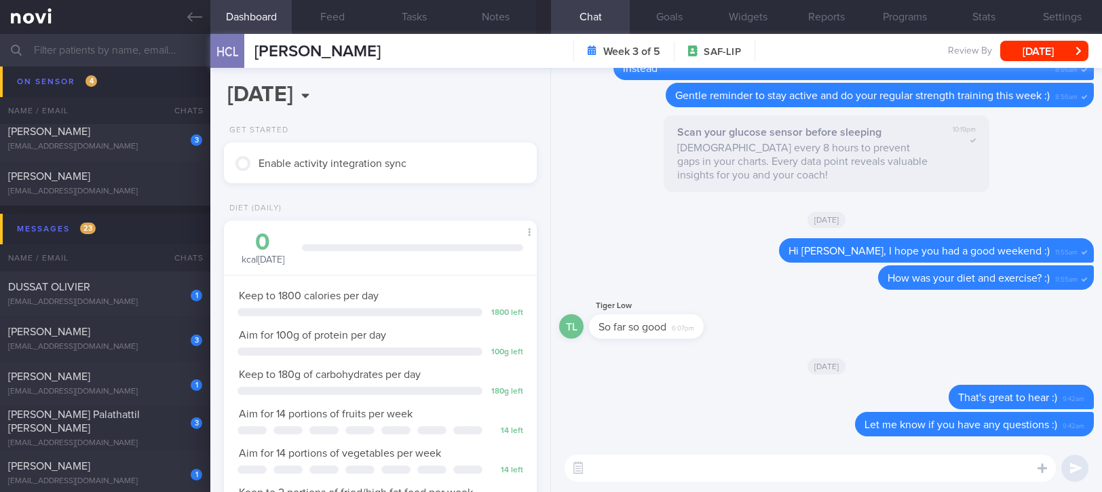
drag, startPoint x: 183, startPoint y: 22, endPoint x: 706, endPoint y: 102, distance: 529.0
click at [183, 22] on link at bounding box center [105, 17] width 210 height 34
